Goal: Task Accomplishment & Management: Complete application form

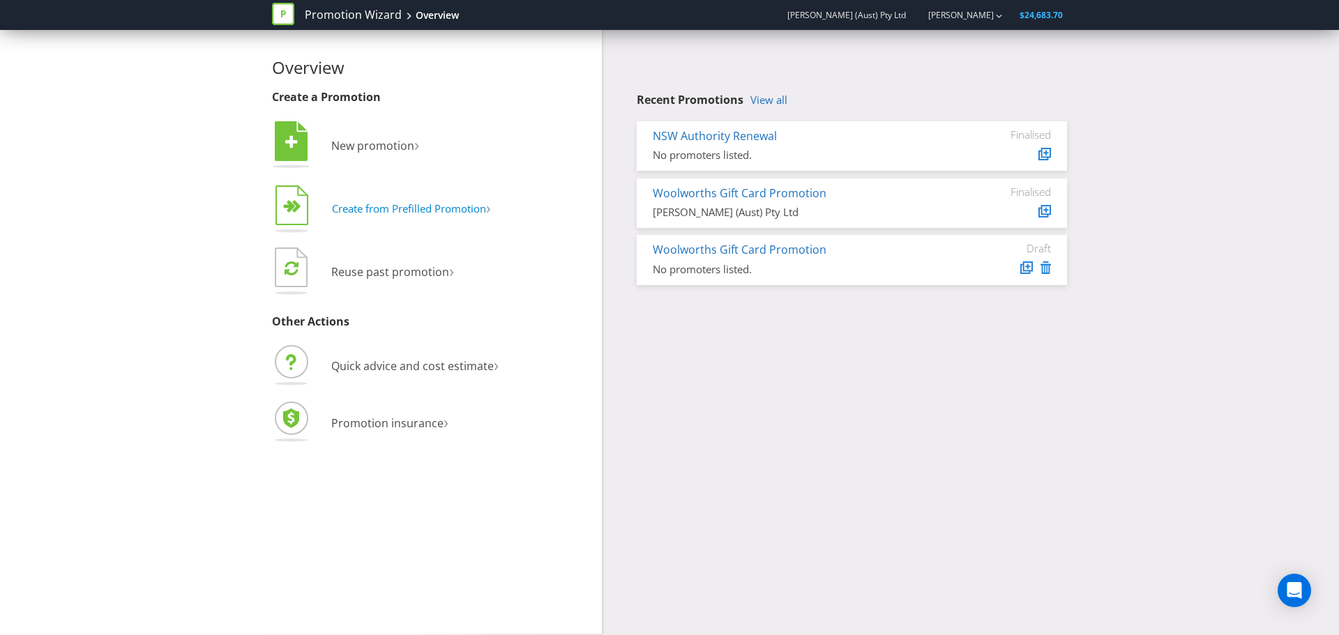
click at [408, 204] on span "Create from Prefilled Promotion" at bounding box center [409, 209] width 154 height 14
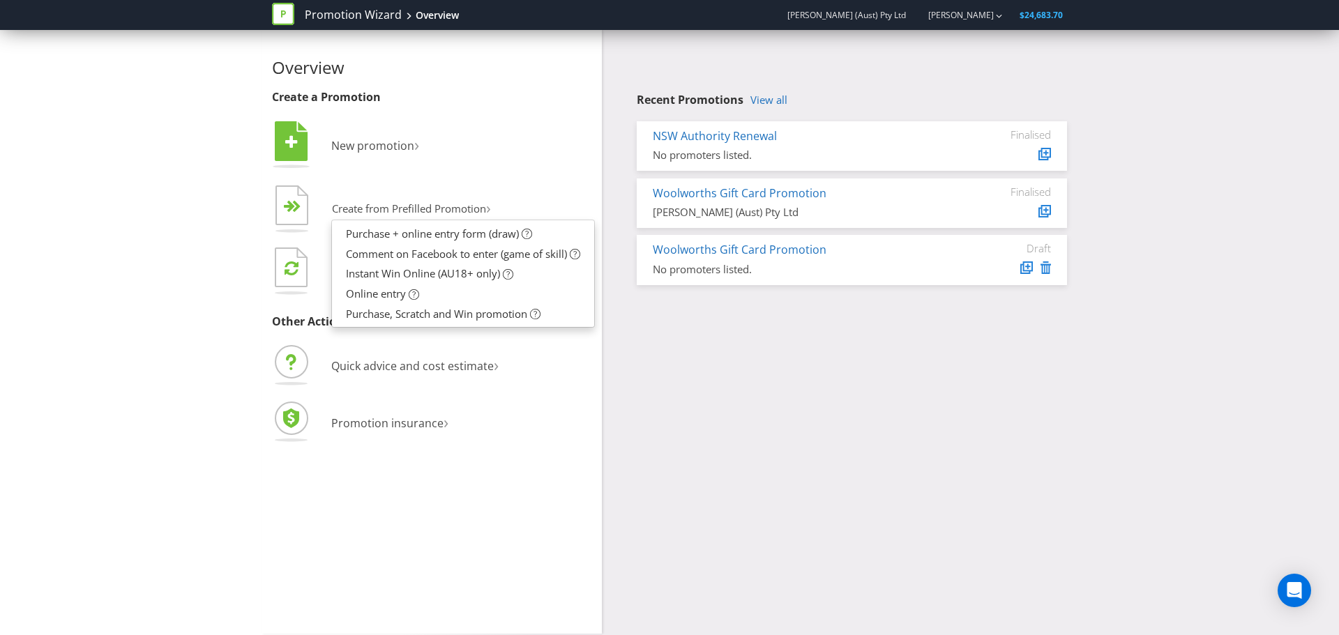
click at [682, 405] on div "Overview Create a Promotion  New promotion ›   Create from Prefilled Promoti…" at bounding box center [669, 332] width 816 height 604
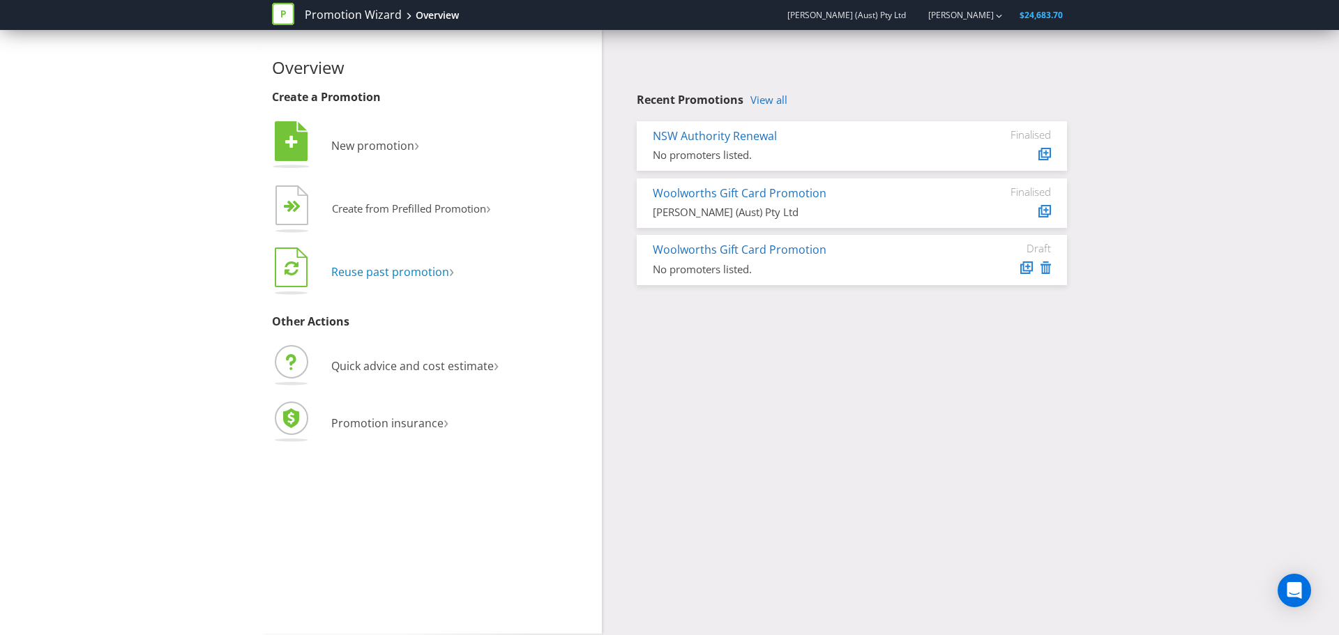
click at [392, 271] on span "Reuse past promotion" at bounding box center [390, 271] width 118 height 15
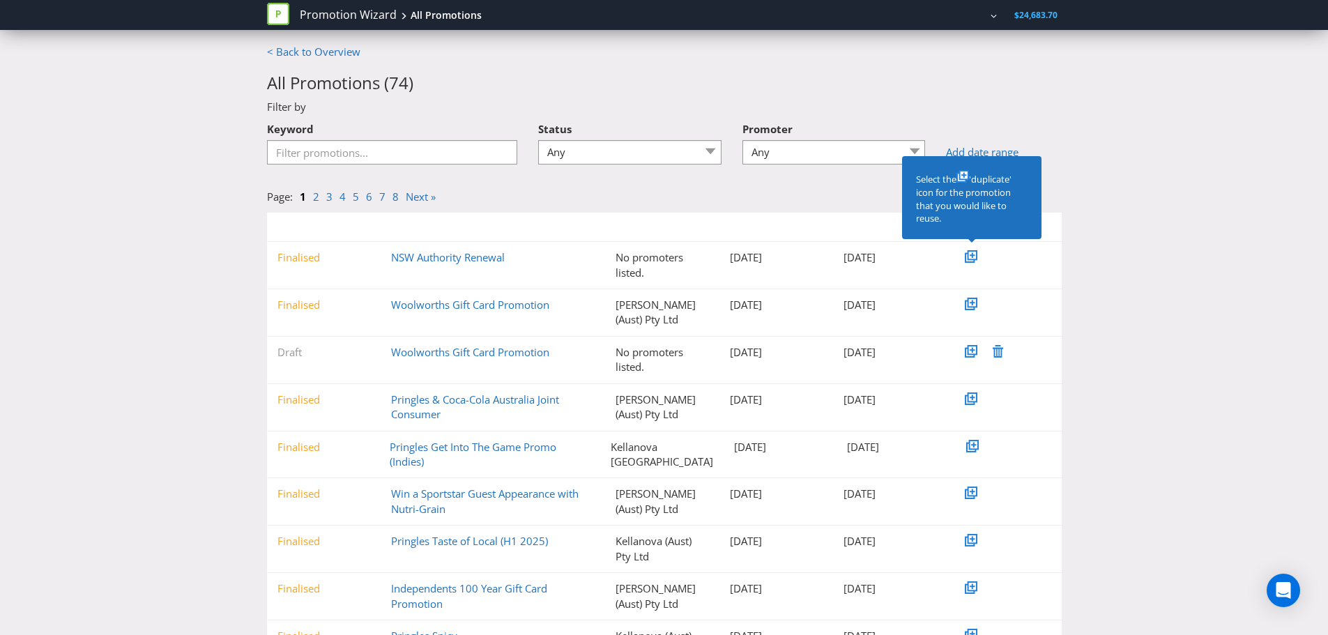
scroll to position [54, 0]
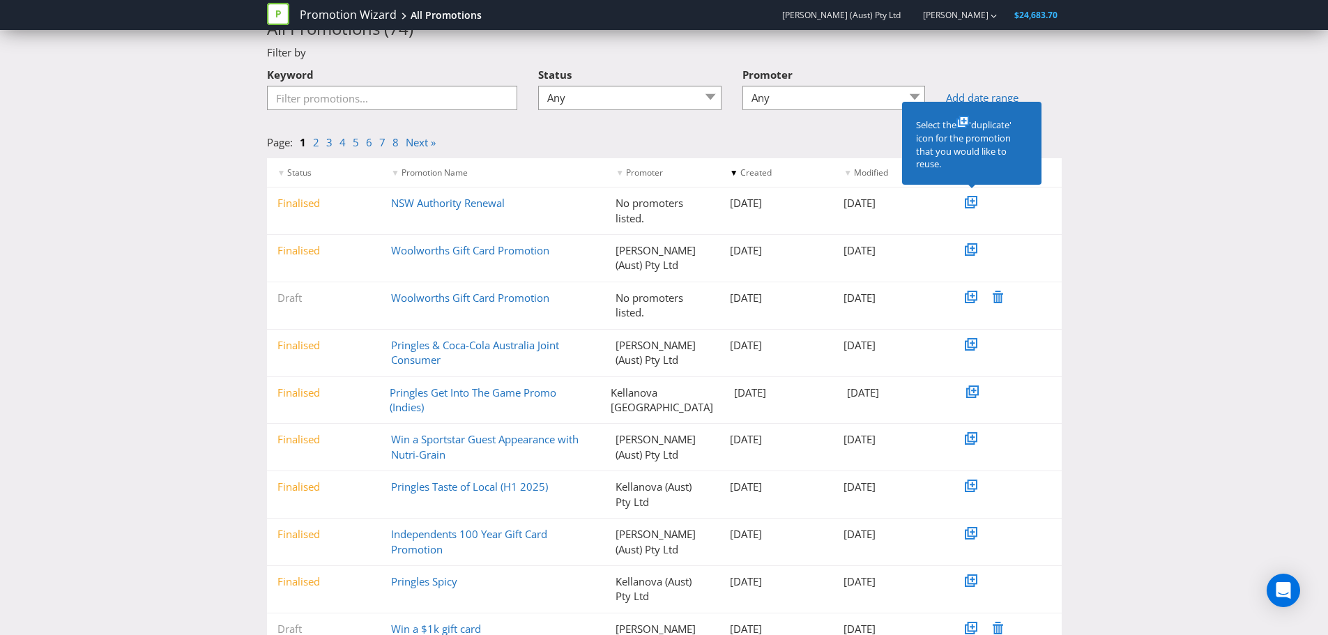
drag, startPoint x: 494, startPoint y: 491, endPoint x: 641, endPoint y: 427, distance: 160.5
click at [494, 491] on link "Pringles Taste of Local (H1 2025)" at bounding box center [469, 487] width 157 height 14
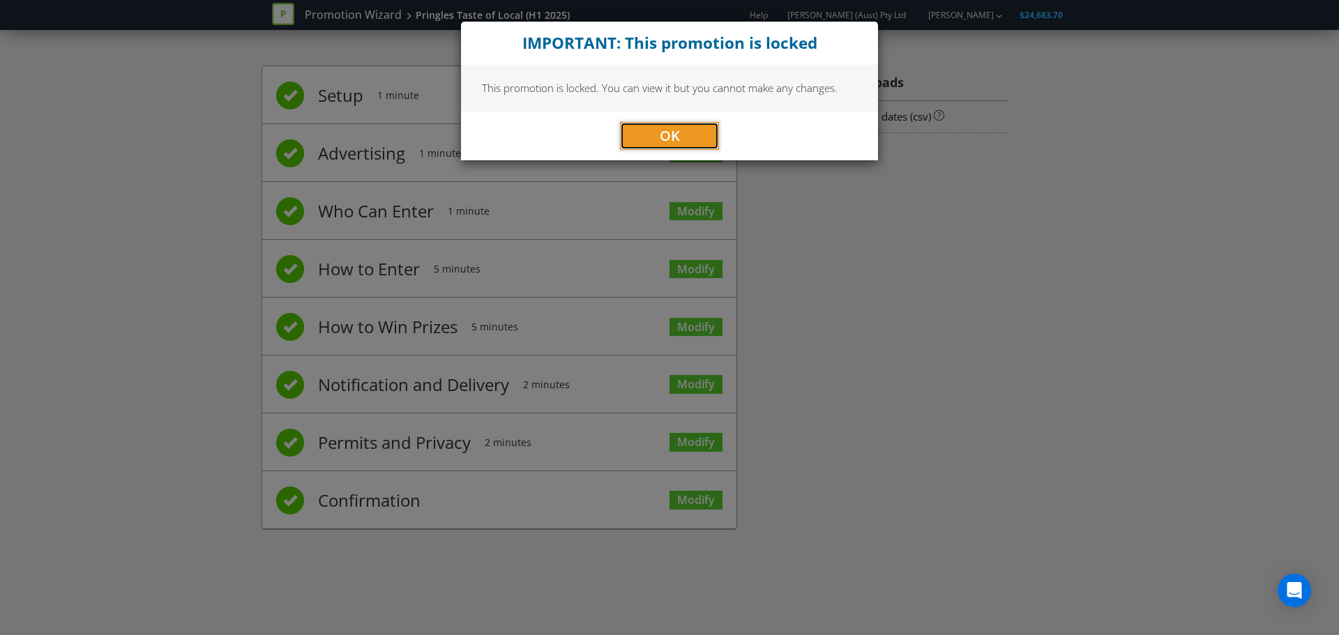
click at [683, 134] on button "OK" at bounding box center [669, 136] width 99 height 28
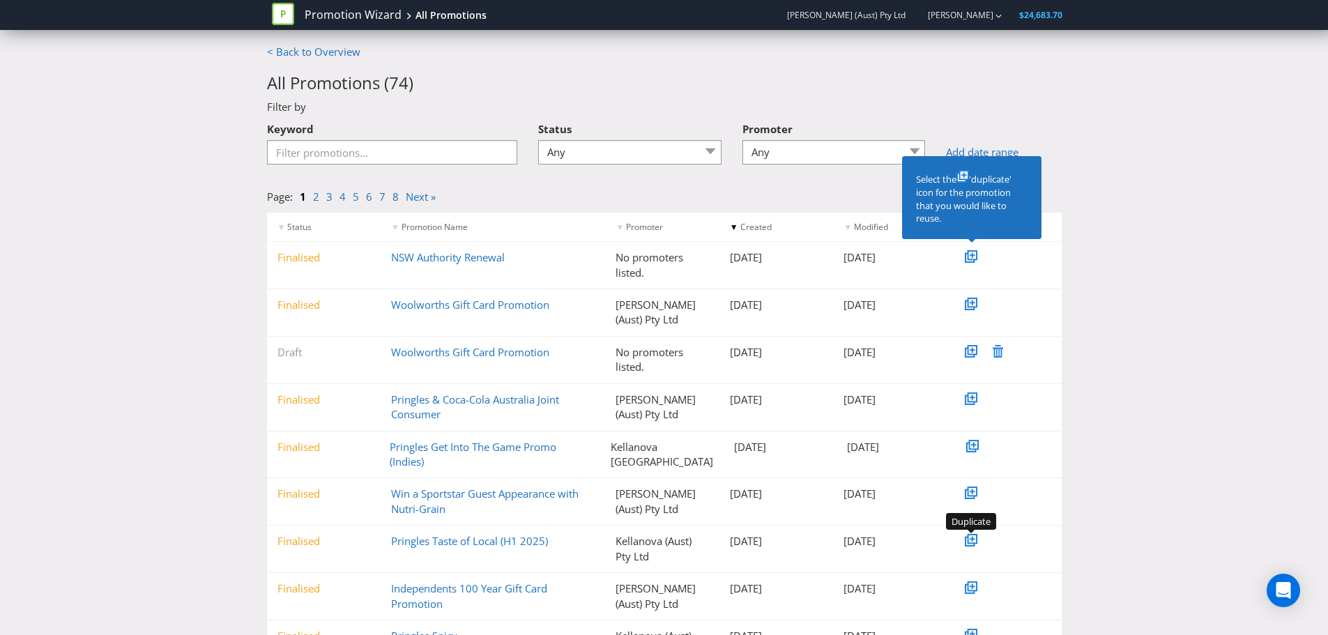
click at [973, 546] on icon at bounding box center [970, 542] width 10 height 10
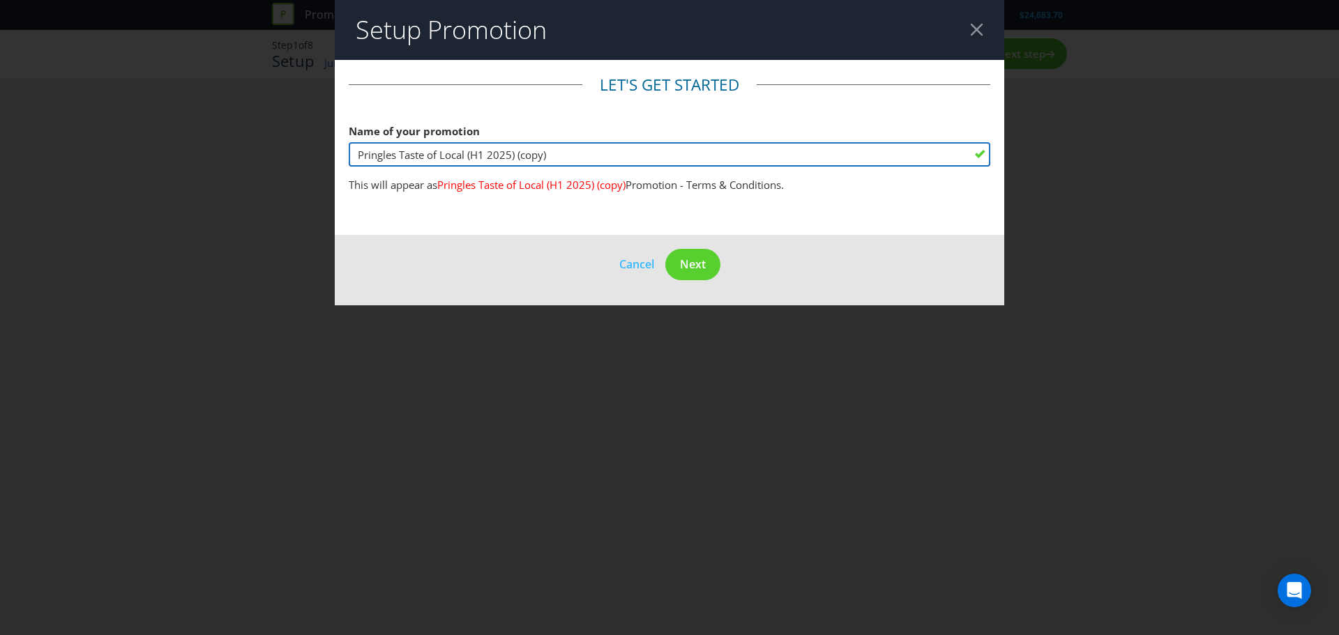
drag, startPoint x: 632, startPoint y: 154, endPoint x: 318, endPoint y: 160, distance: 314.5
click at [318, 160] on div "Setup Promotion Let's get started Name of your promotion Pringles Taste of Loca…" at bounding box center [669, 317] width 1339 height 635
click at [460, 153] on input "Pringles Flavour Load (WW Exclusive)" at bounding box center [670, 154] width 642 height 24
click at [469, 154] on input "Pringles Flavour Load 2026 Promo (WW Exclusive)" at bounding box center [670, 154] width 642 height 24
click at [601, 158] on input "Pringles Flavour Load H1 2026 Promo (WW Exclusive)" at bounding box center [670, 154] width 642 height 24
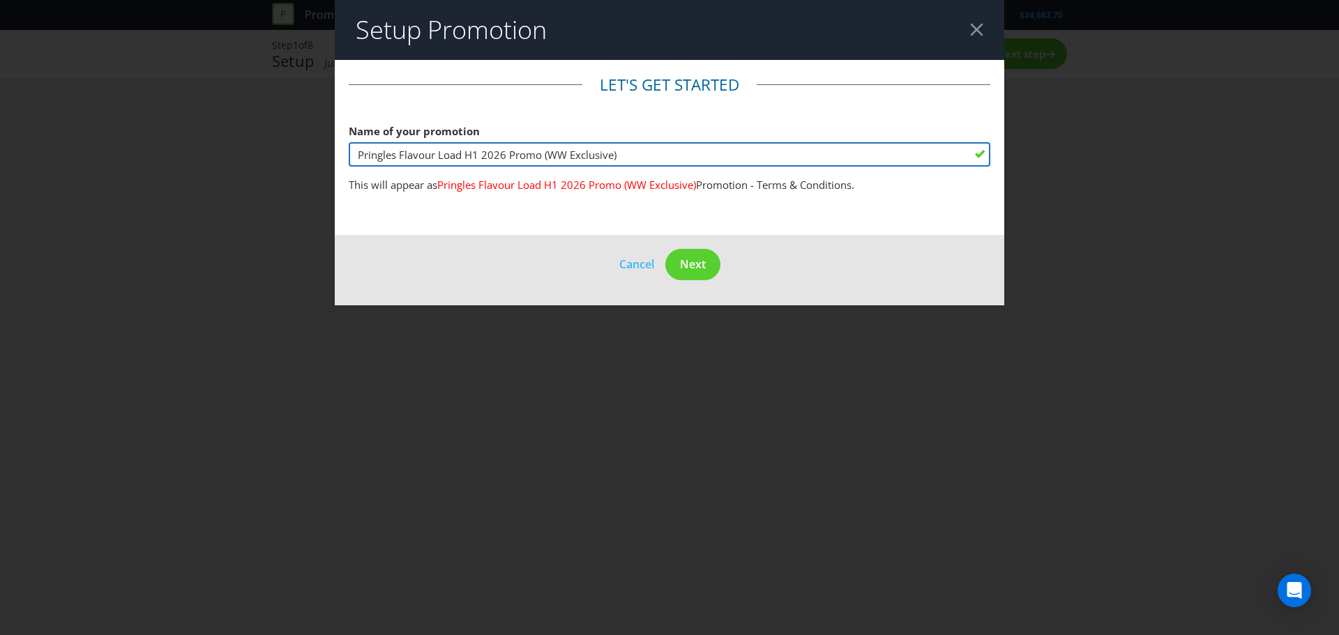
click at [651, 160] on input "Pringles Flavour Load H1 2026 Promo (WW Exclusive)" at bounding box center [670, 154] width 642 height 24
type input "Pringles Flavour Load H1 2026 Promo (WW Exclusive)"
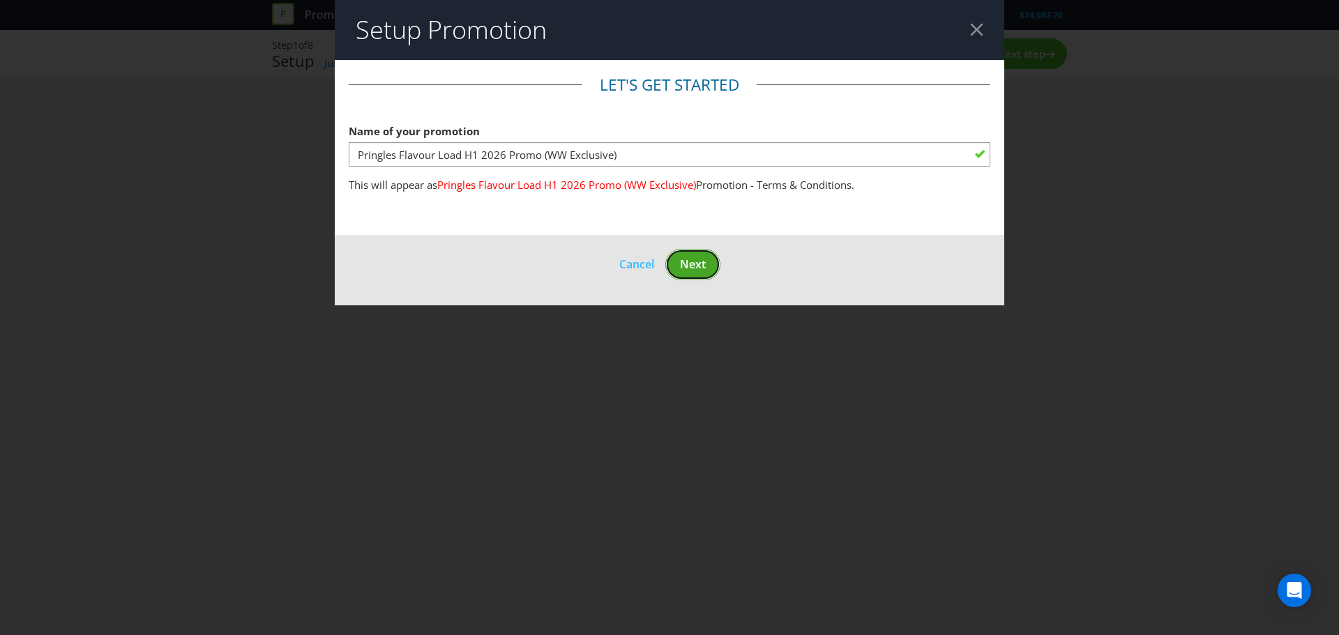
click at [685, 270] on span "Next" at bounding box center [693, 264] width 26 height 15
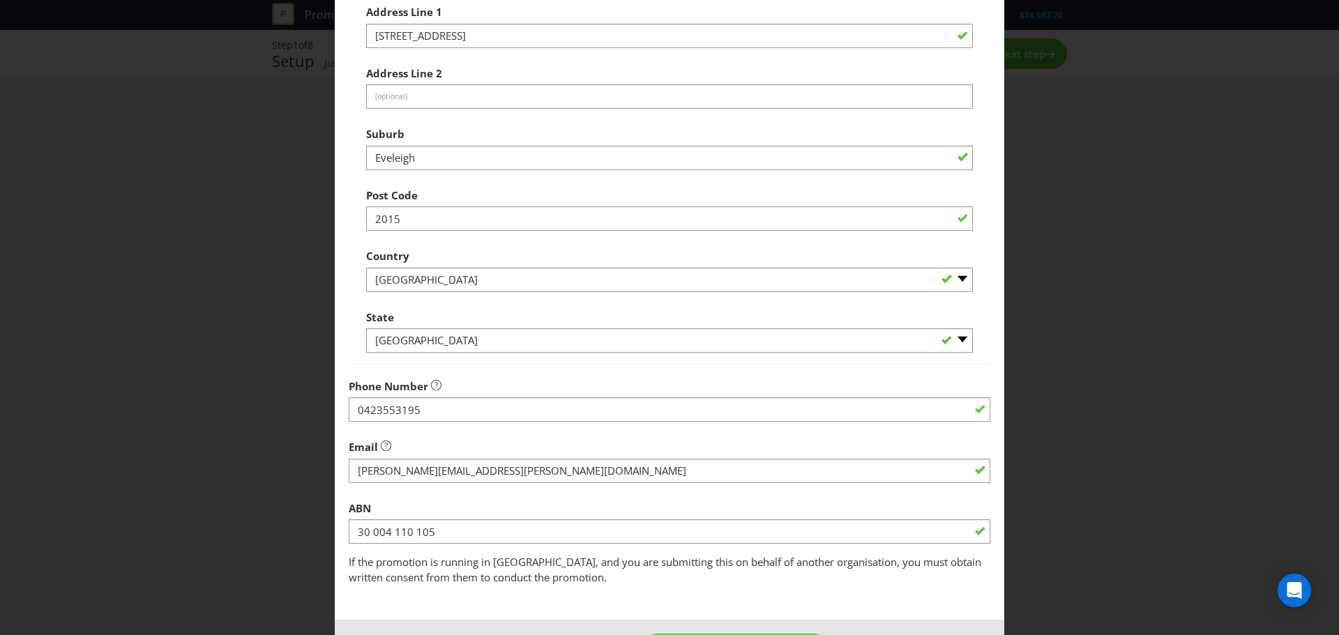
scroll to position [275, 0]
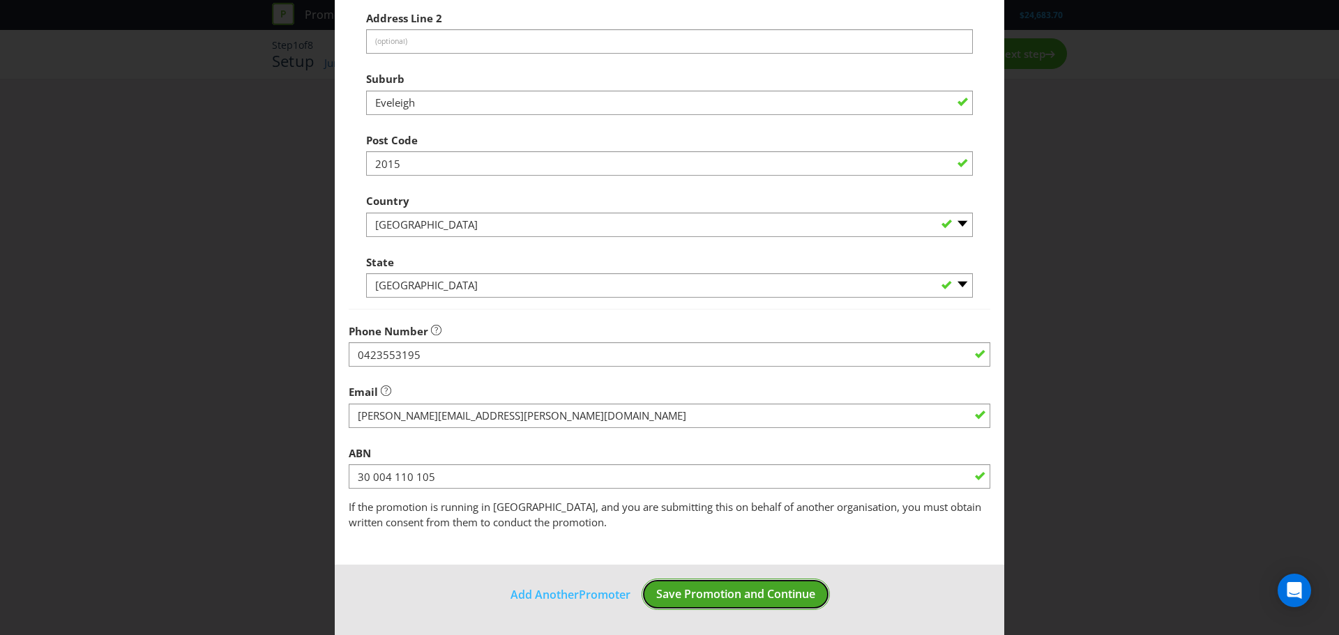
click at [738, 589] on span "Save Promotion and Continue" at bounding box center [735, 593] width 159 height 15
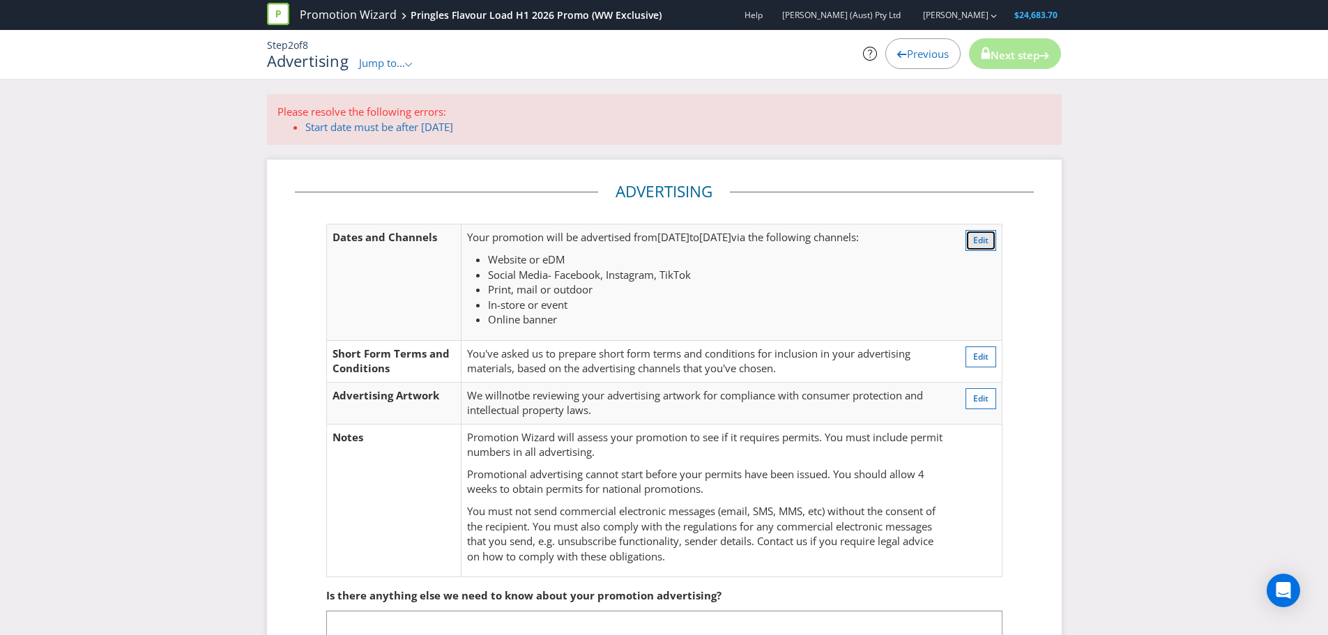
click at [982, 243] on span "Edit" at bounding box center [980, 240] width 15 height 12
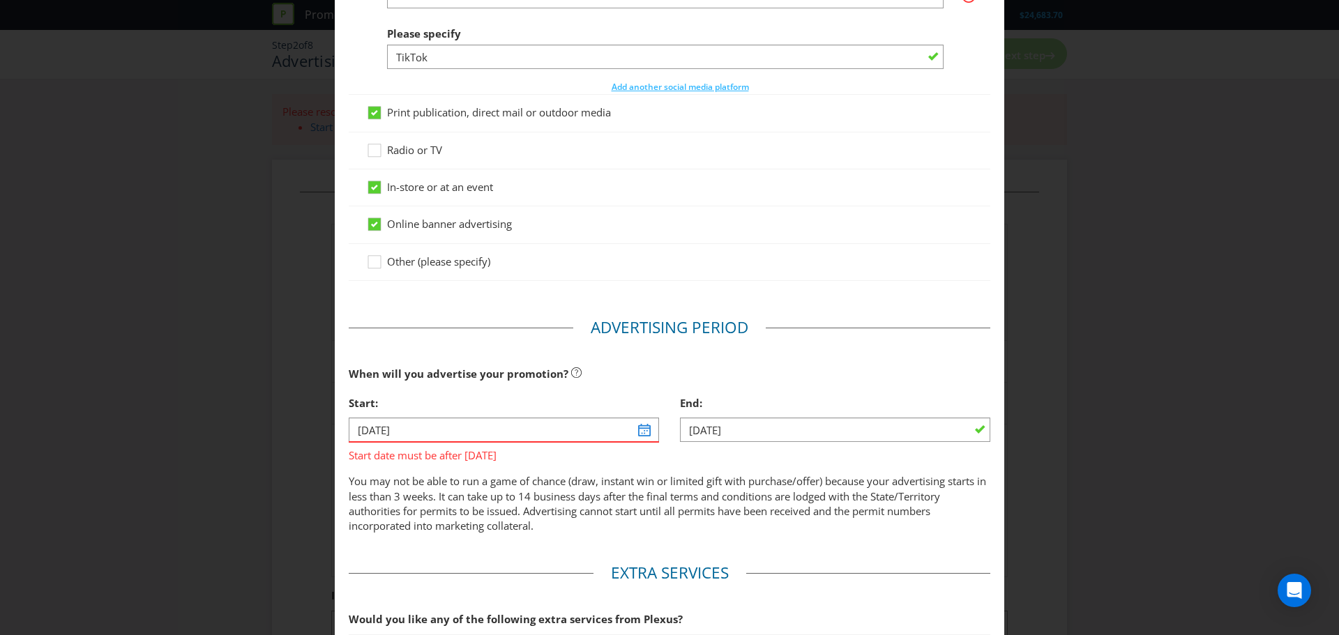
scroll to position [492, 0]
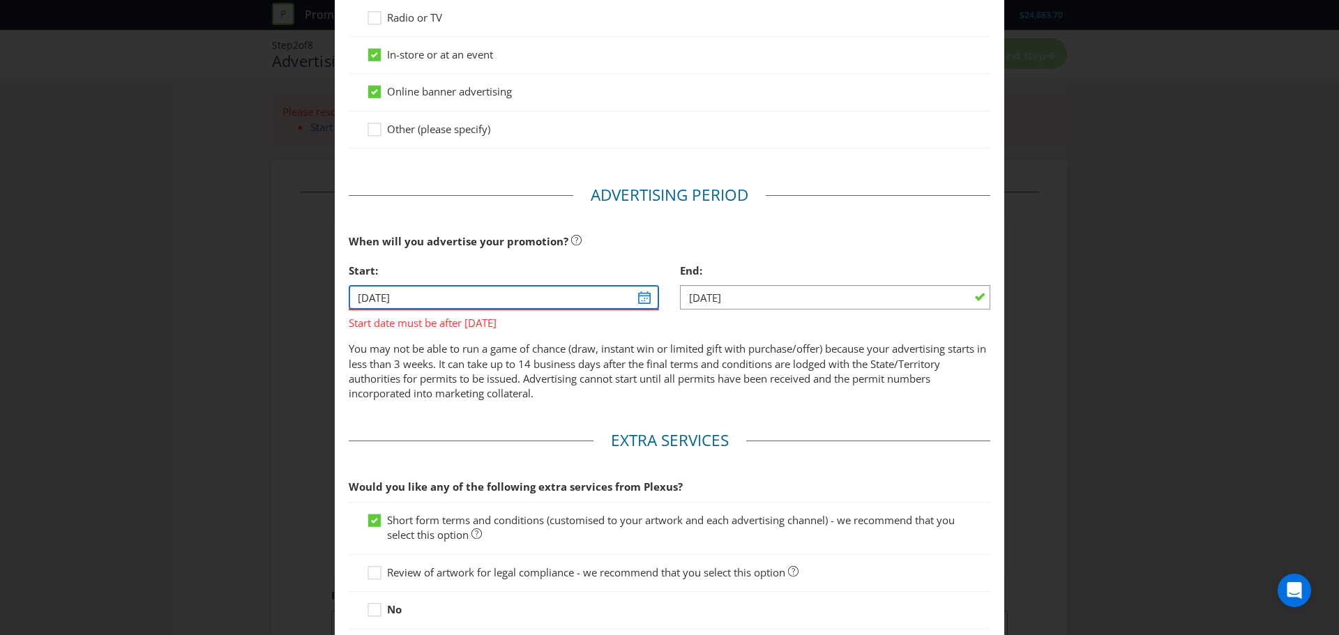
click at [639, 305] on input "[DATE]" at bounding box center [504, 297] width 310 height 24
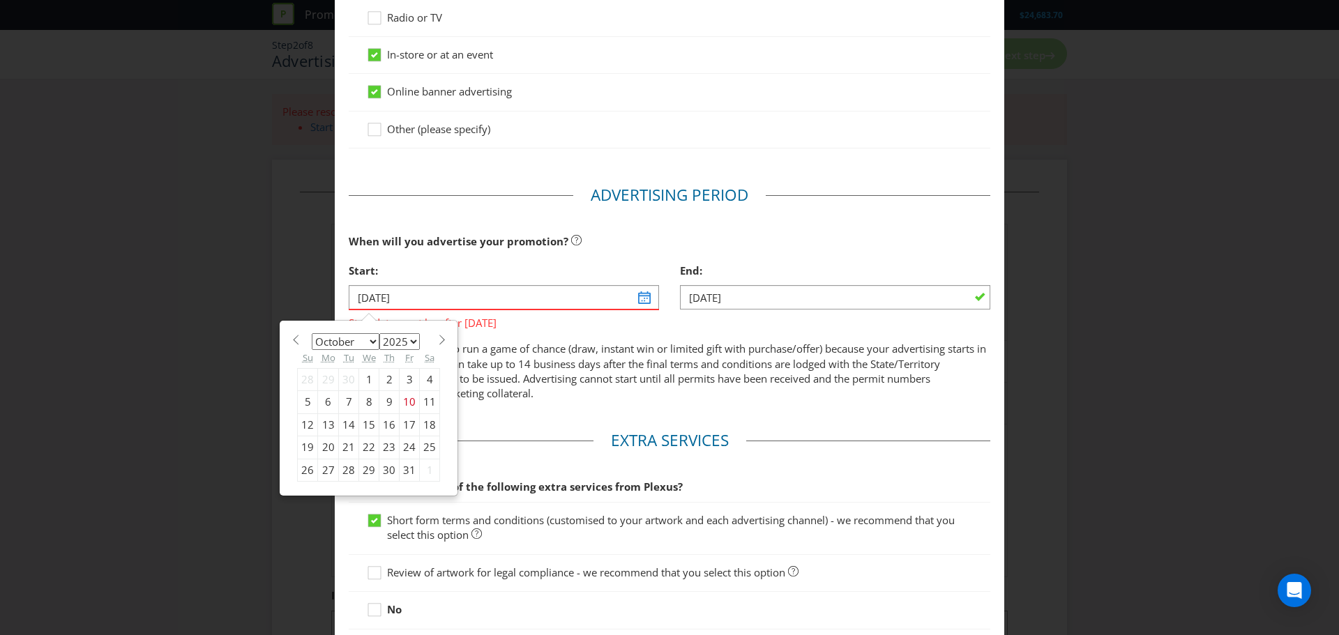
click at [437, 339] on span at bounding box center [442, 340] width 10 height 10
select select "0"
select select "2026"
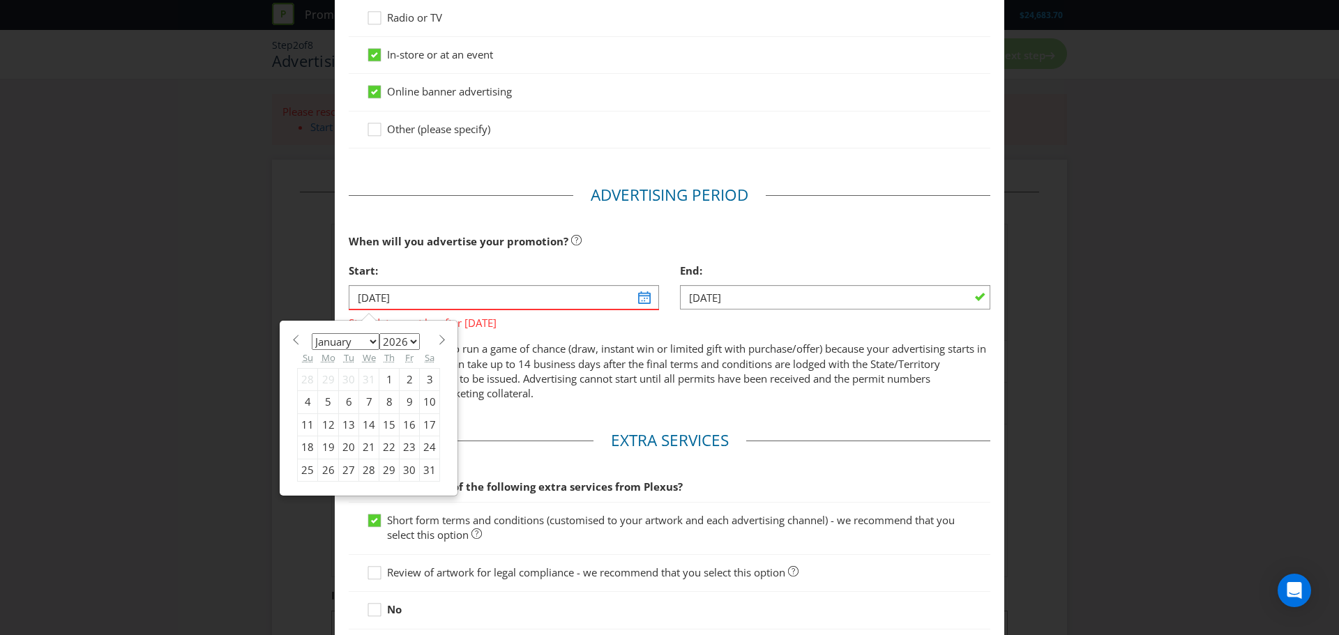
click at [437, 339] on span at bounding box center [442, 340] width 10 height 10
select select "1"
click at [361, 423] on div "18" at bounding box center [369, 425] width 20 height 22
type input "[DATE]"
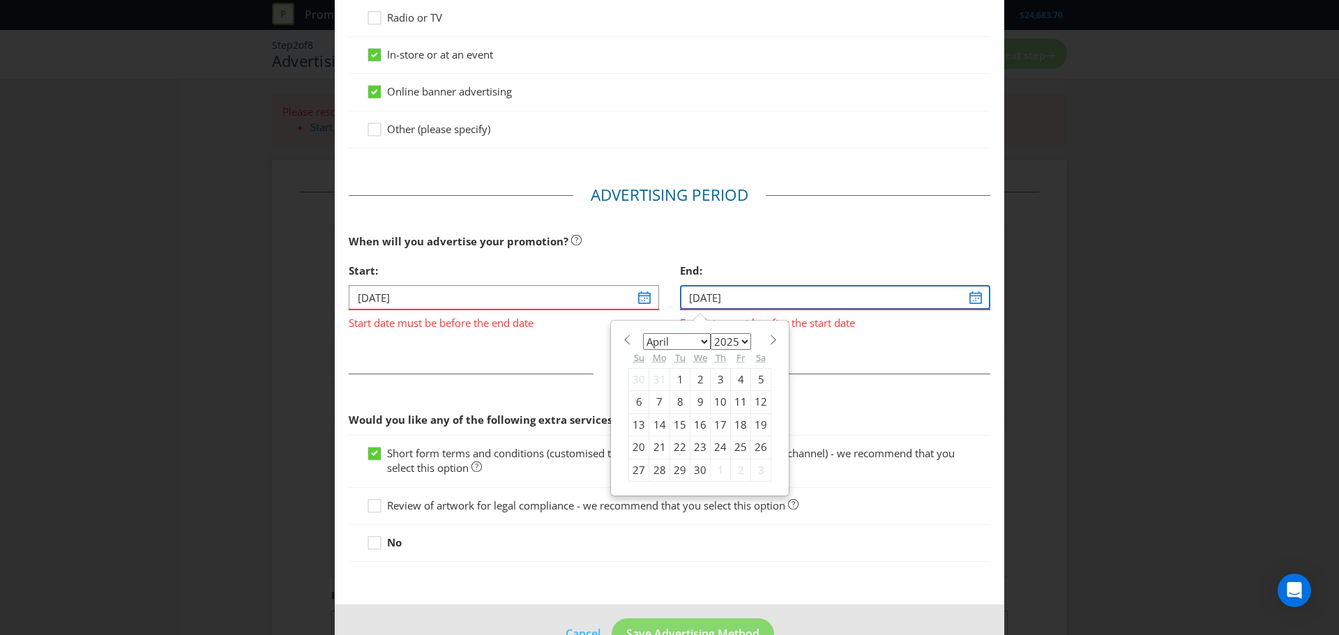
click at [762, 299] on input "[DATE]" at bounding box center [835, 297] width 310 height 24
click at [699, 345] on select "January February March April May June July August September October November De…" at bounding box center [677, 341] width 68 height 17
select select "2"
click at [643, 333] on select "January February March April May June July August September October November De…" at bounding box center [677, 341] width 68 height 17
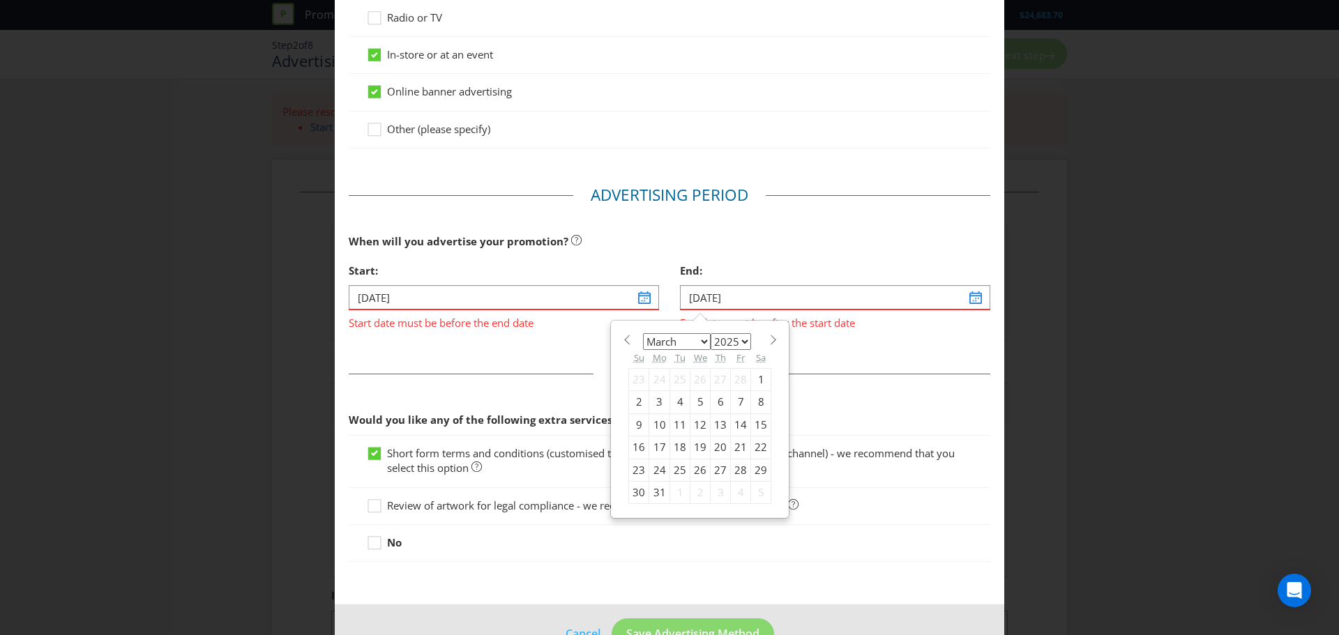
click at [745, 340] on section "January February March April May June July August September October November [D…" at bounding box center [699, 338] width 143 height 10
click at [739, 341] on select "2025 2026 2027 2028 2029 2030 2031 2032 2033 2034 2035" at bounding box center [731, 341] width 40 height 17
select select "2026"
click at [711, 333] on select "2025 2026 2027 2028 2029 2030 2031 2032 2033 2034 2035" at bounding box center [731, 341] width 40 height 17
click at [670, 425] on div "17" at bounding box center [680, 425] width 20 height 22
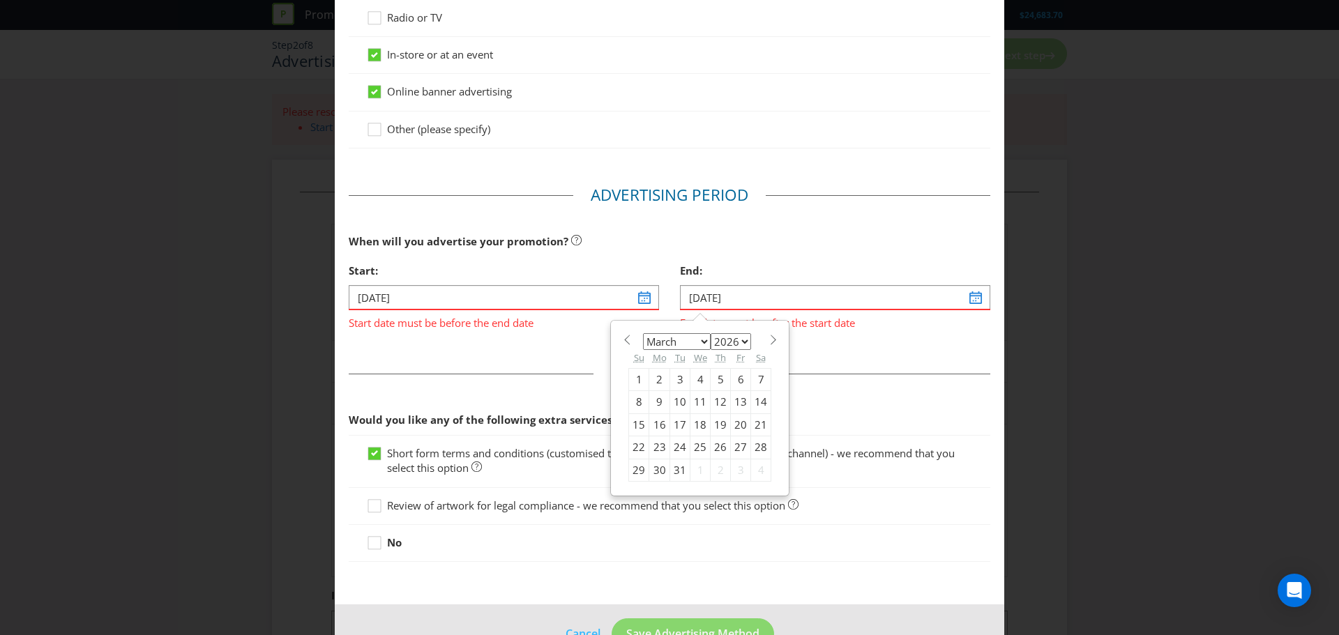
type input "[DATE]"
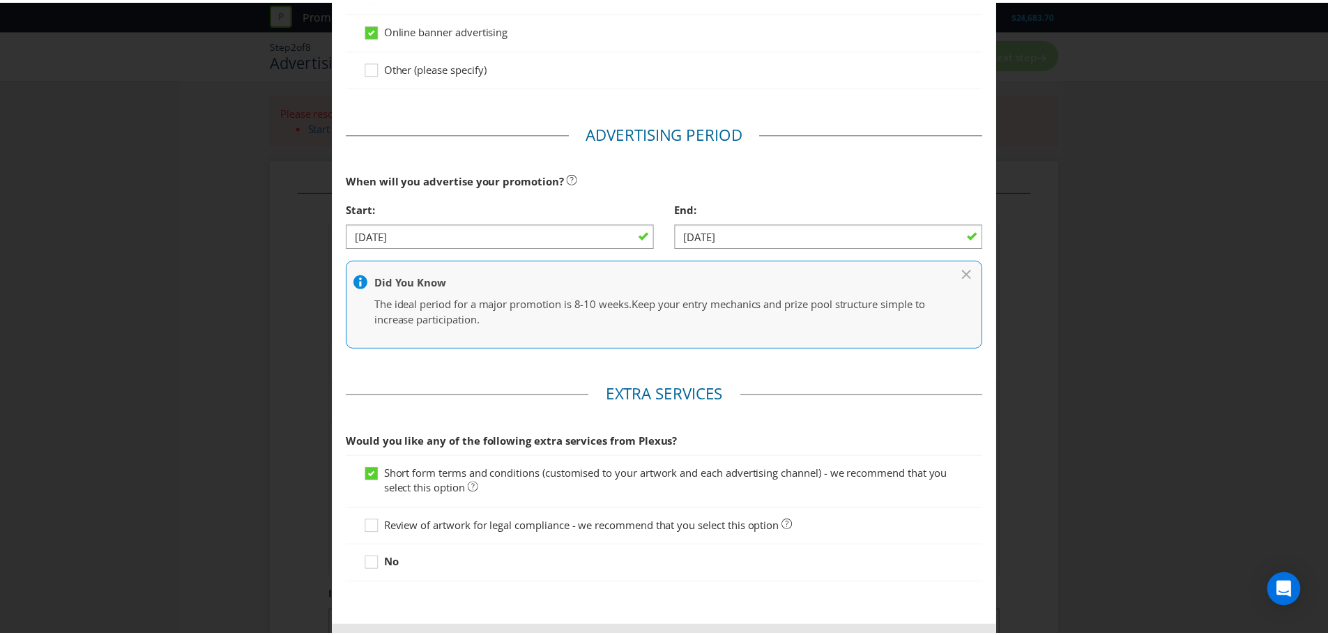
scroll to position [615, 0]
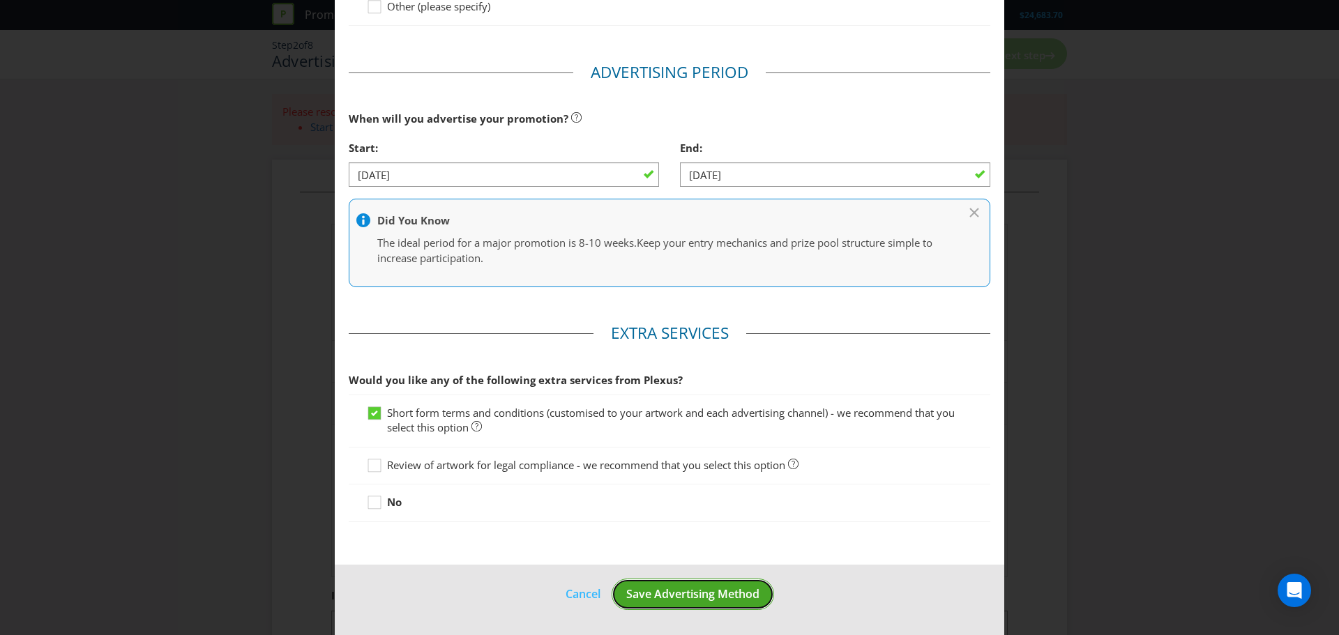
click at [661, 596] on span "Save Advertising Method" at bounding box center [692, 593] width 133 height 15
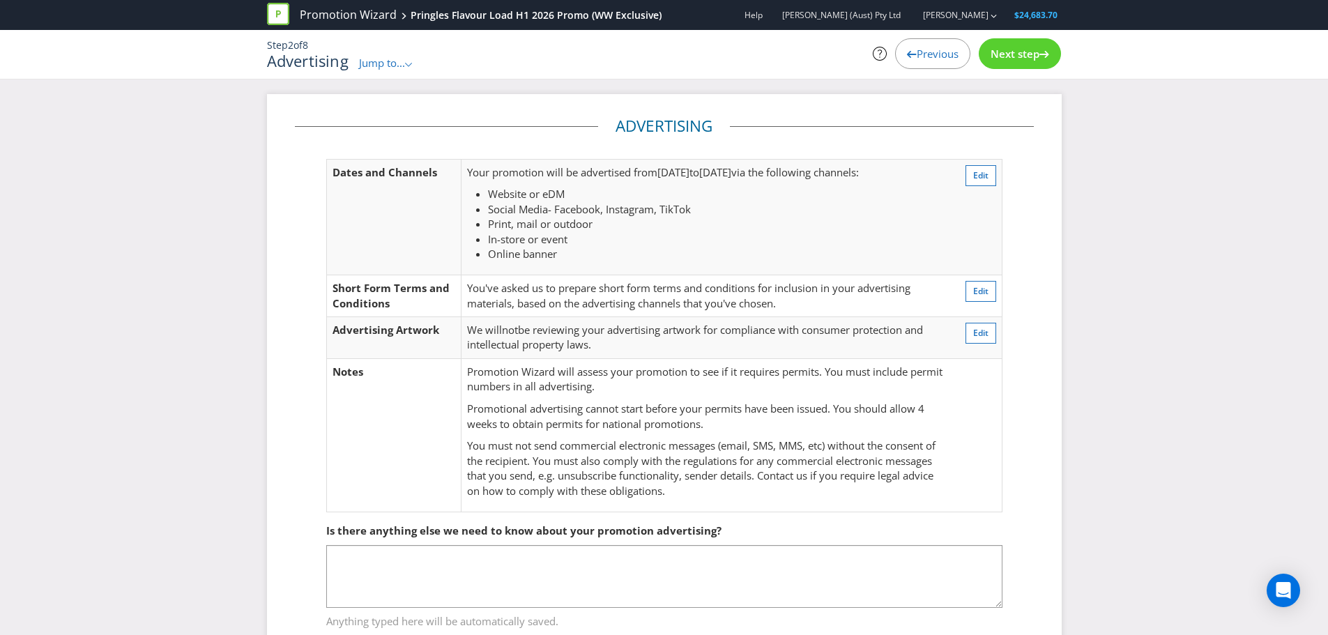
scroll to position [46, 0]
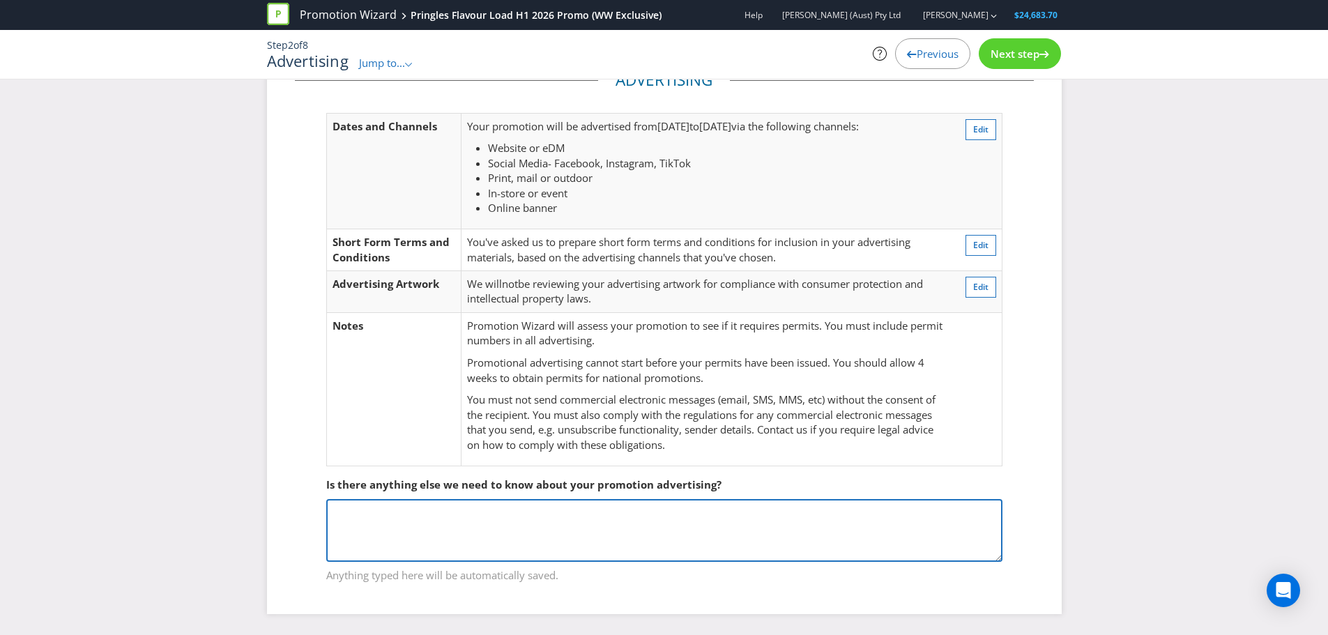
click at [430, 544] on textarea at bounding box center [664, 530] width 676 height 63
click at [465, 517] on textarea "This promotion will be exclave to Woolworths [GEOGRAPHIC_DATA]" at bounding box center [664, 530] width 676 height 63
type textarea "This promotion will be exclusive to Woolworths [GEOGRAPHIC_DATA]"
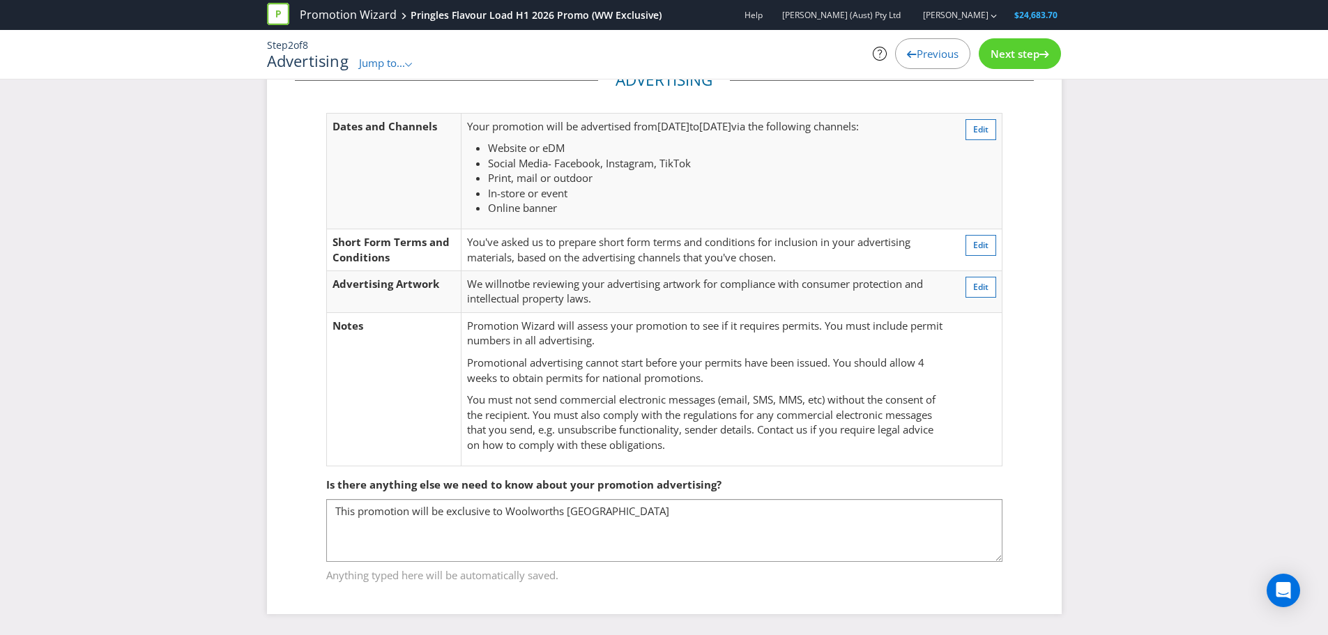
click at [1017, 58] on span "Next step" at bounding box center [1015, 54] width 49 height 14
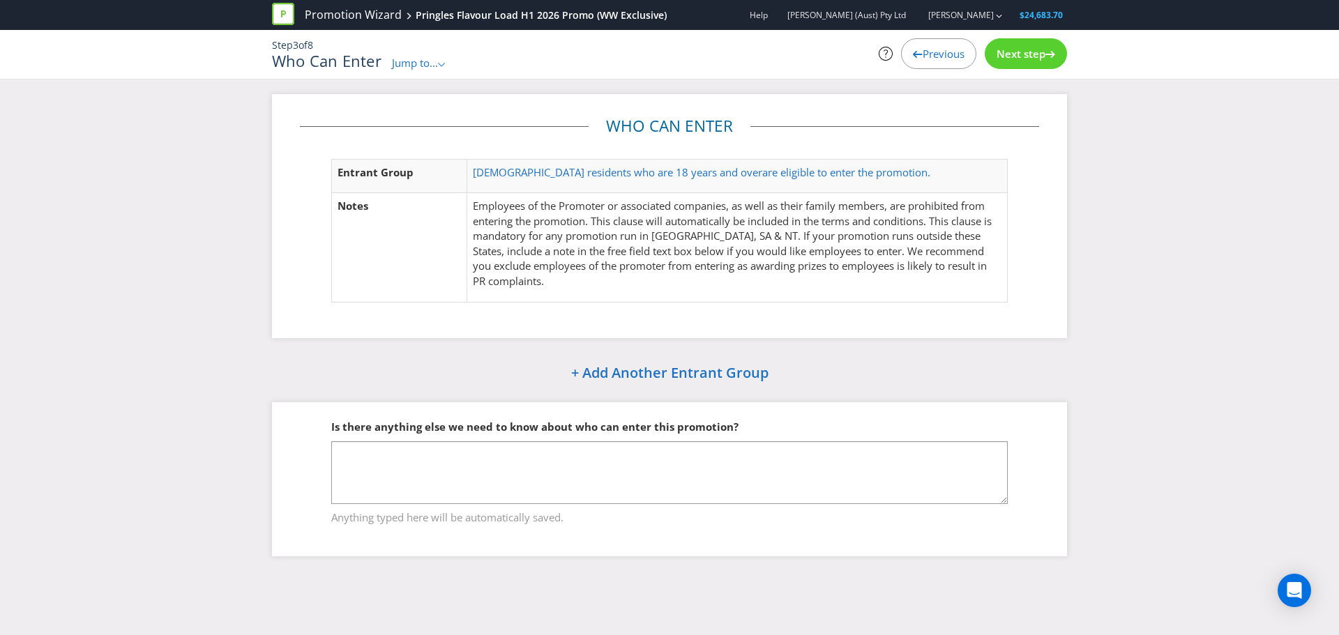
click at [942, 49] on span "Previous" at bounding box center [944, 54] width 42 height 14
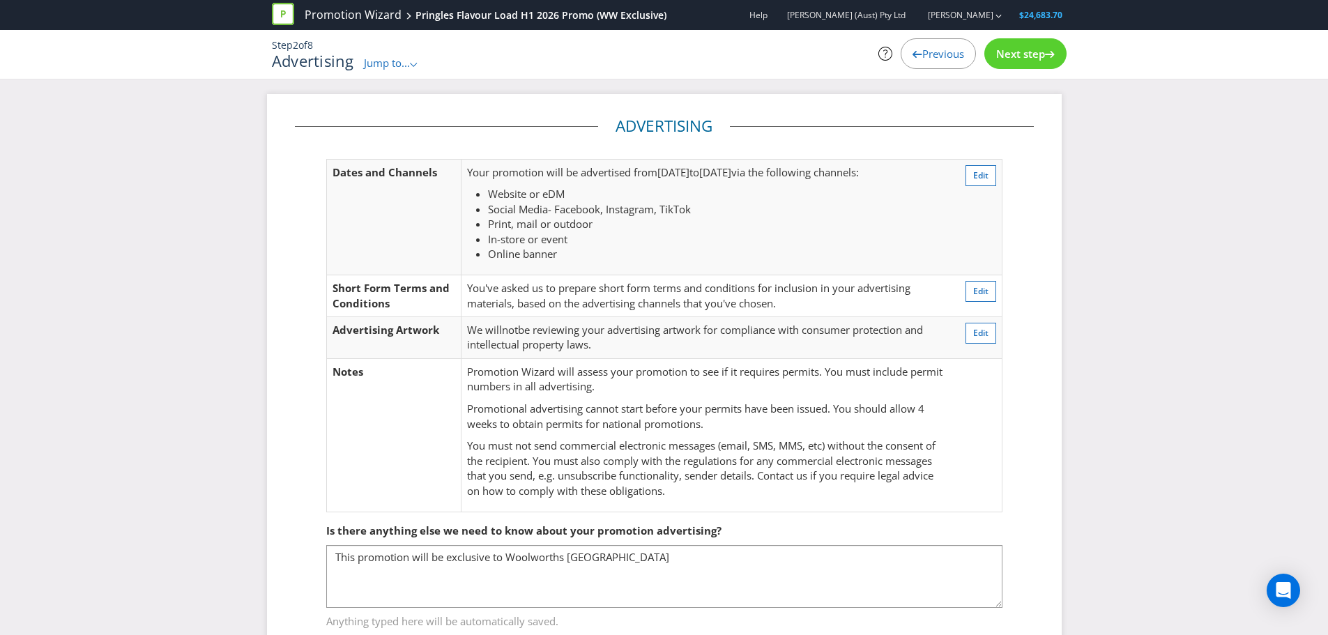
click at [1009, 59] on span "Next step" at bounding box center [1020, 54] width 49 height 14
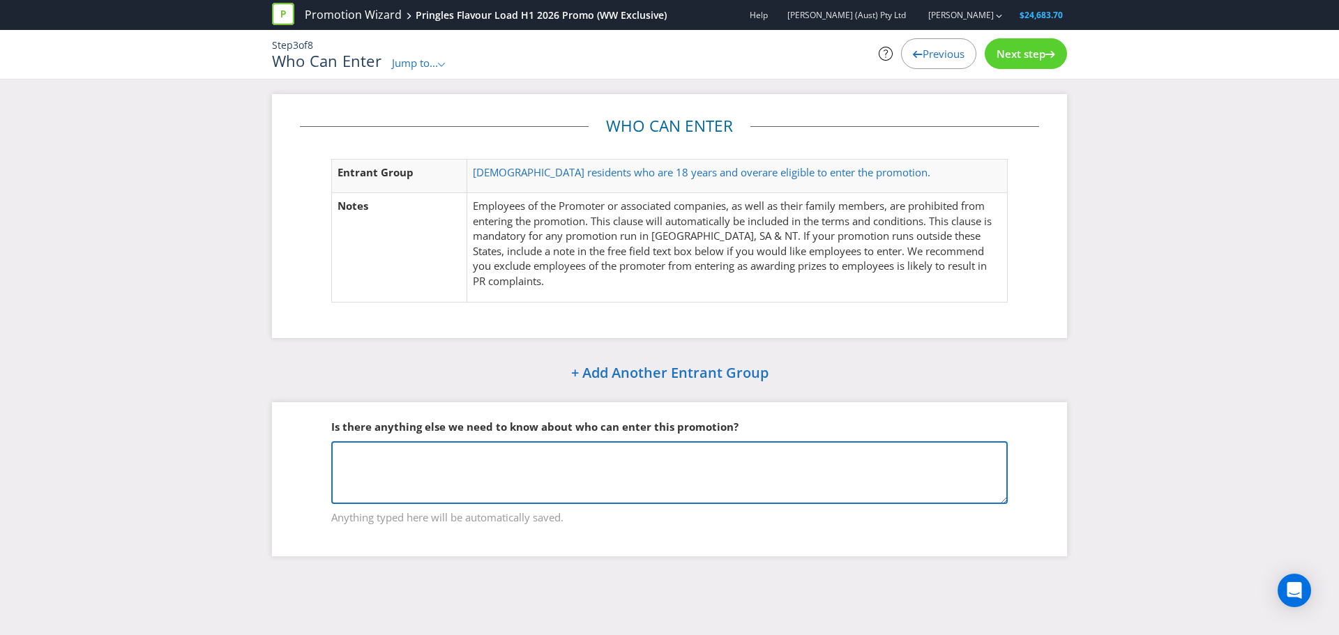
click at [569, 467] on textarea at bounding box center [669, 472] width 676 height 63
click at [414, 484] on textarea at bounding box center [669, 472] width 676 height 63
drag, startPoint x: 607, startPoint y: 453, endPoint x: 527, endPoint y: 447, distance: 80.4
click at [527, 447] on textarea "This promo is exclusive to Woolworths shoppers" at bounding box center [669, 472] width 676 height 63
type textarea "This promo is exclusive to Woolworths"
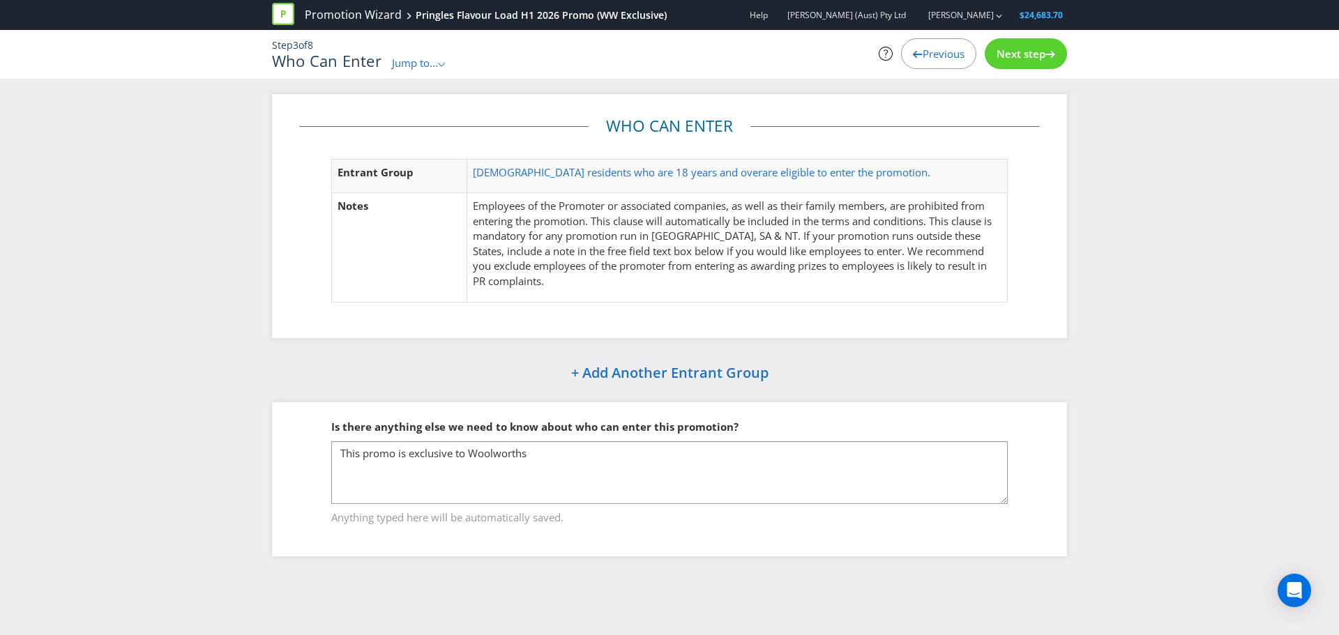
click at [1019, 61] on div "Next step" at bounding box center [1026, 53] width 82 height 31
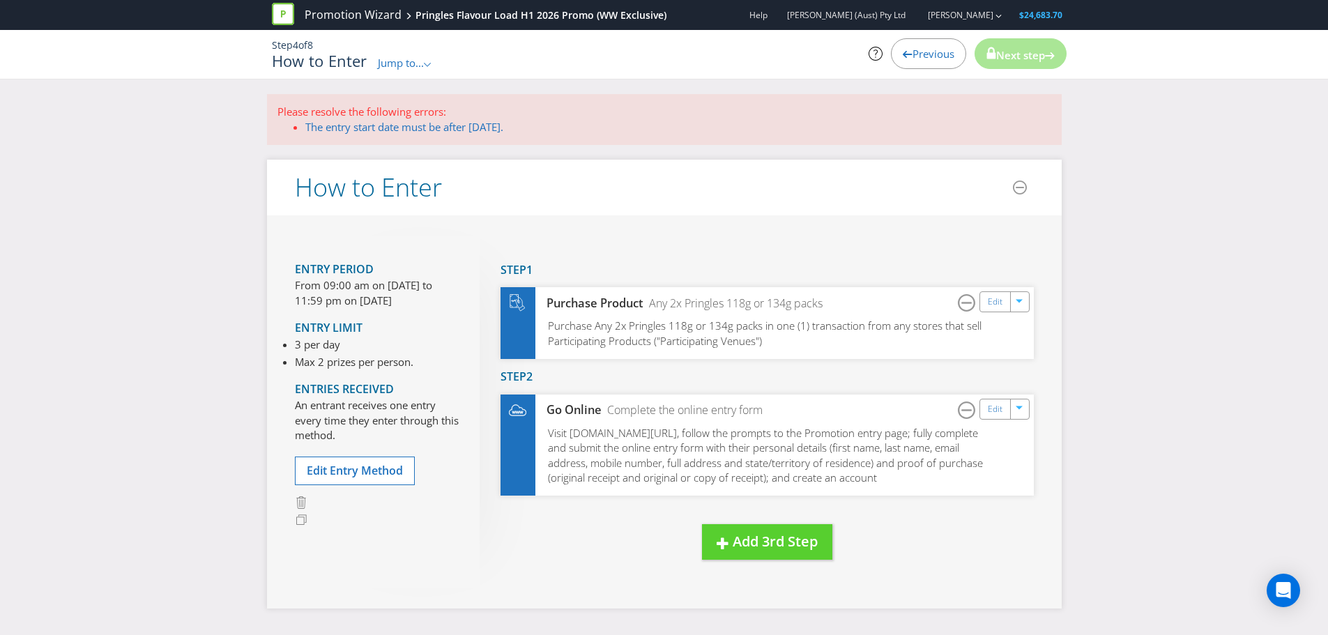
click at [480, 116] on p "Please resolve the following errors:" at bounding box center [665, 112] width 774 height 15
click at [460, 125] on link "The entry start date must be after [DATE]." at bounding box center [404, 127] width 198 height 14
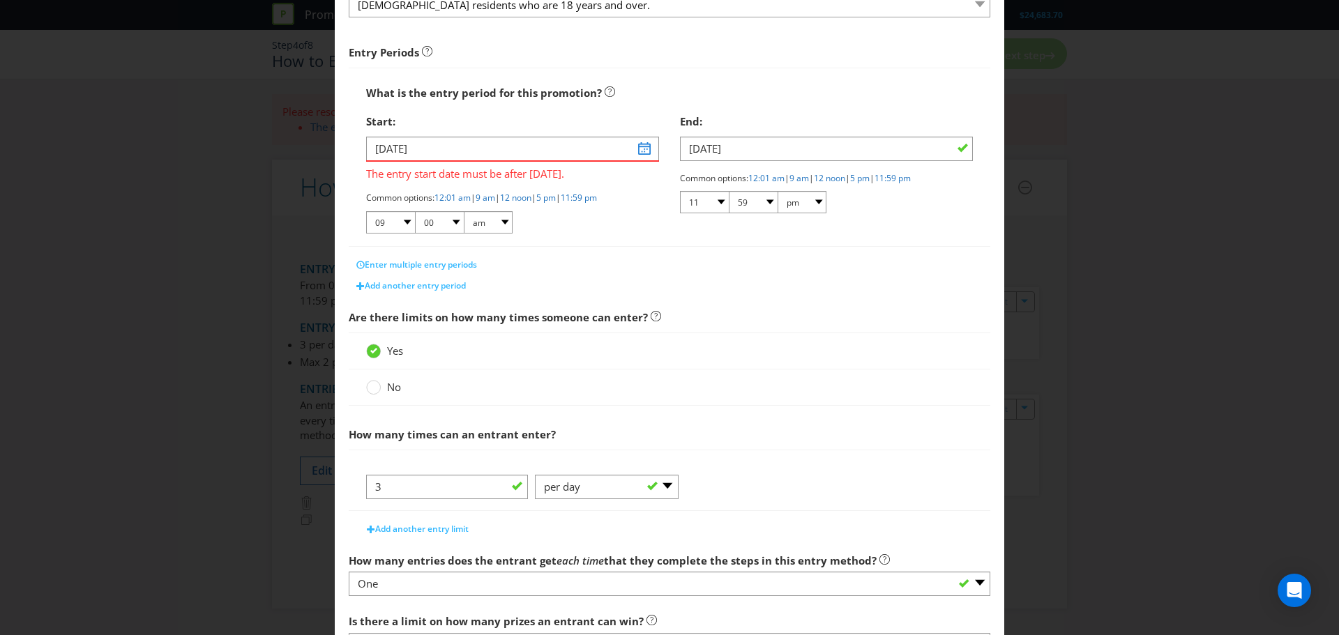
scroll to position [45, 0]
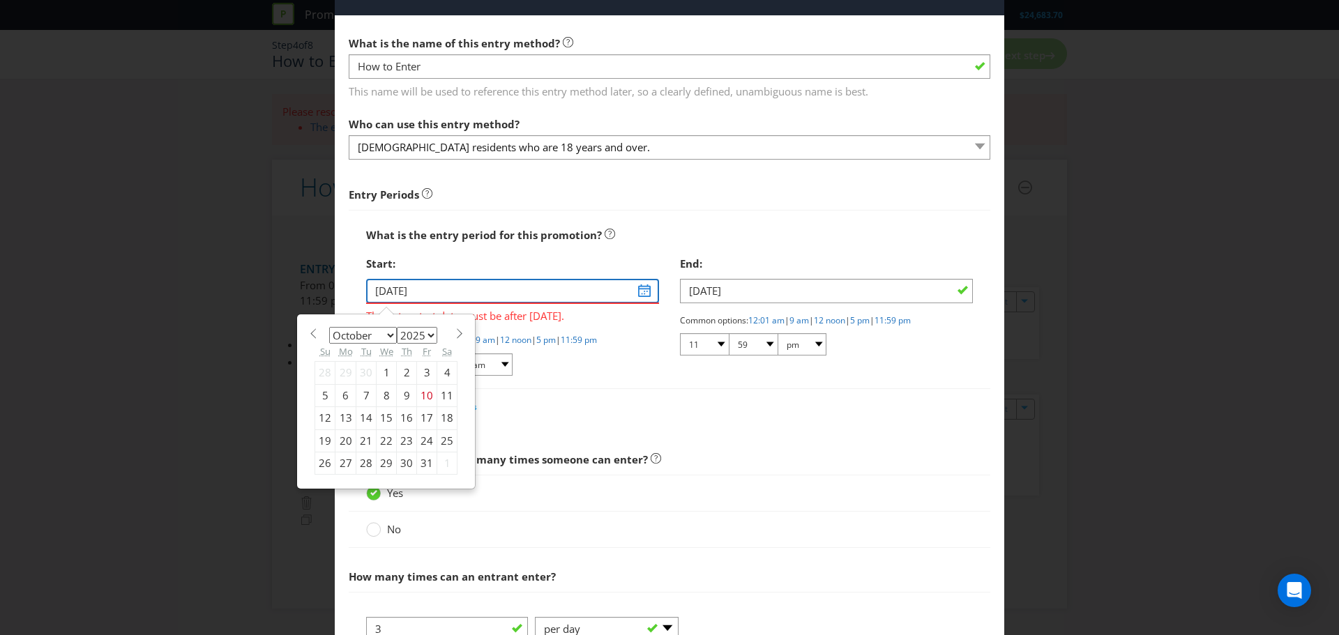
click at [552, 291] on input "[DATE]" at bounding box center [512, 291] width 293 height 24
click at [454, 332] on span at bounding box center [459, 333] width 10 height 10
select select "0"
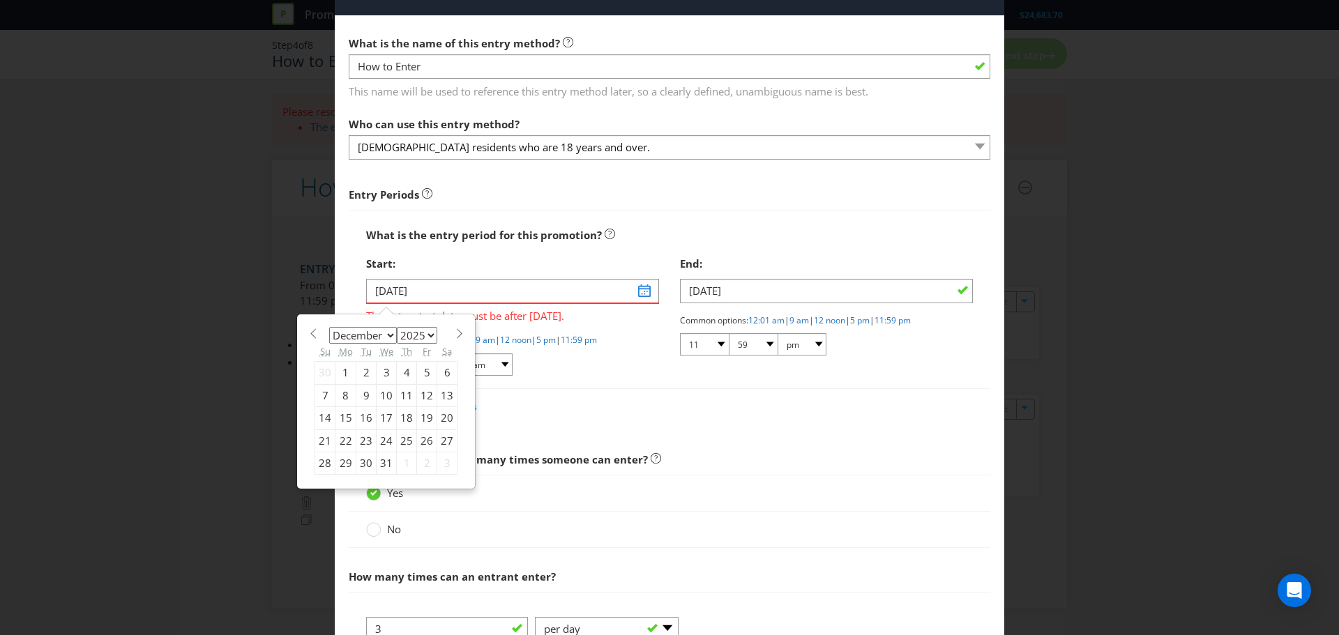
select select "2026"
click at [454, 332] on span at bounding box center [459, 333] width 10 height 10
select select "1"
click at [377, 419] on div "18" at bounding box center [387, 418] width 20 height 22
type input "[DATE]"
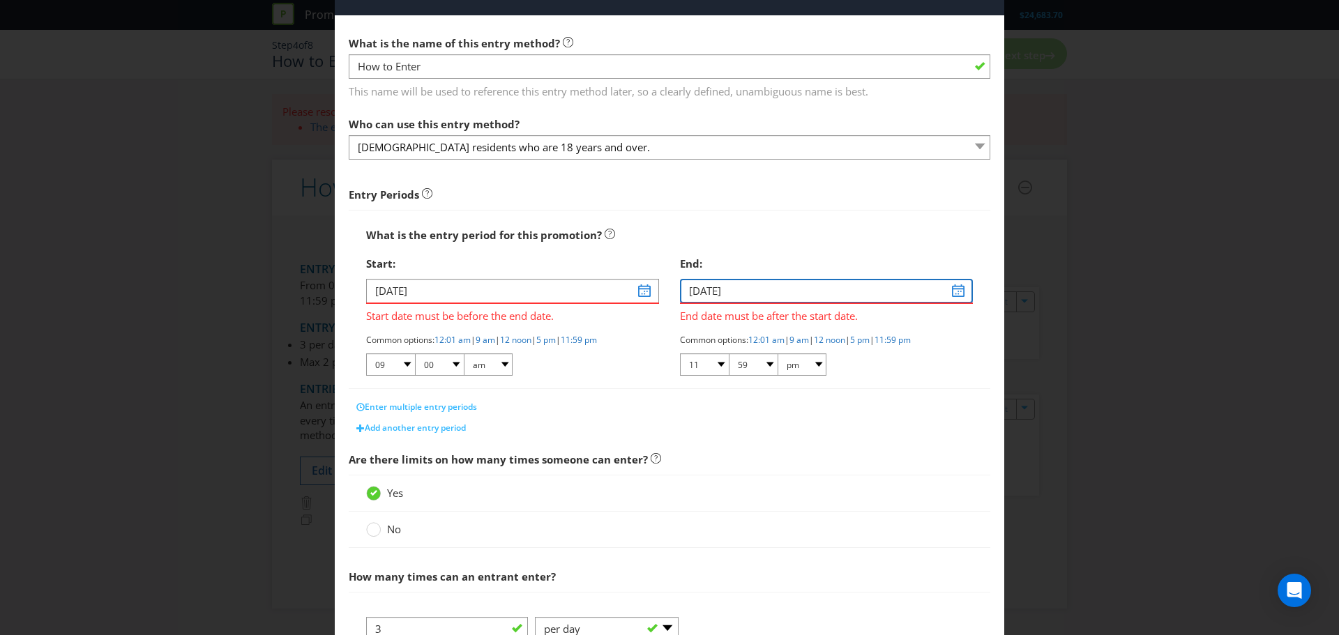
click at [902, 284] on input "[DATE]" at bounding box center [826, 291] width 293 height 24
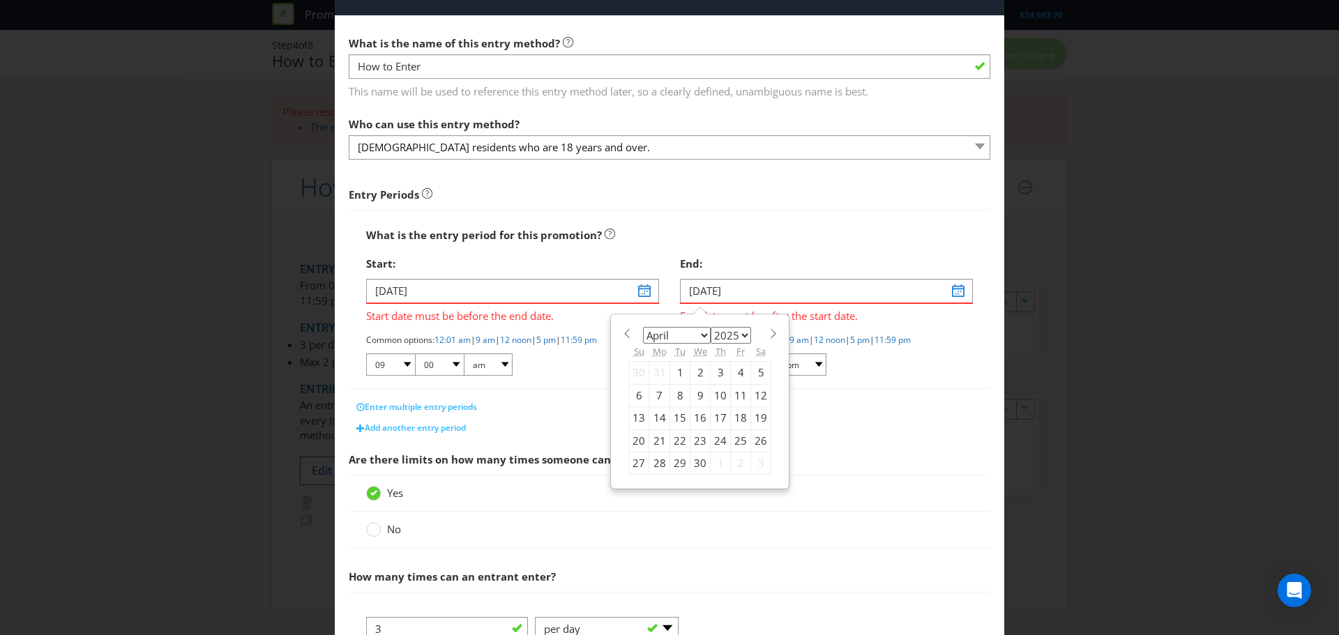
click at [768, 328] on span at bounding box center [773, 333] width 10 height 10
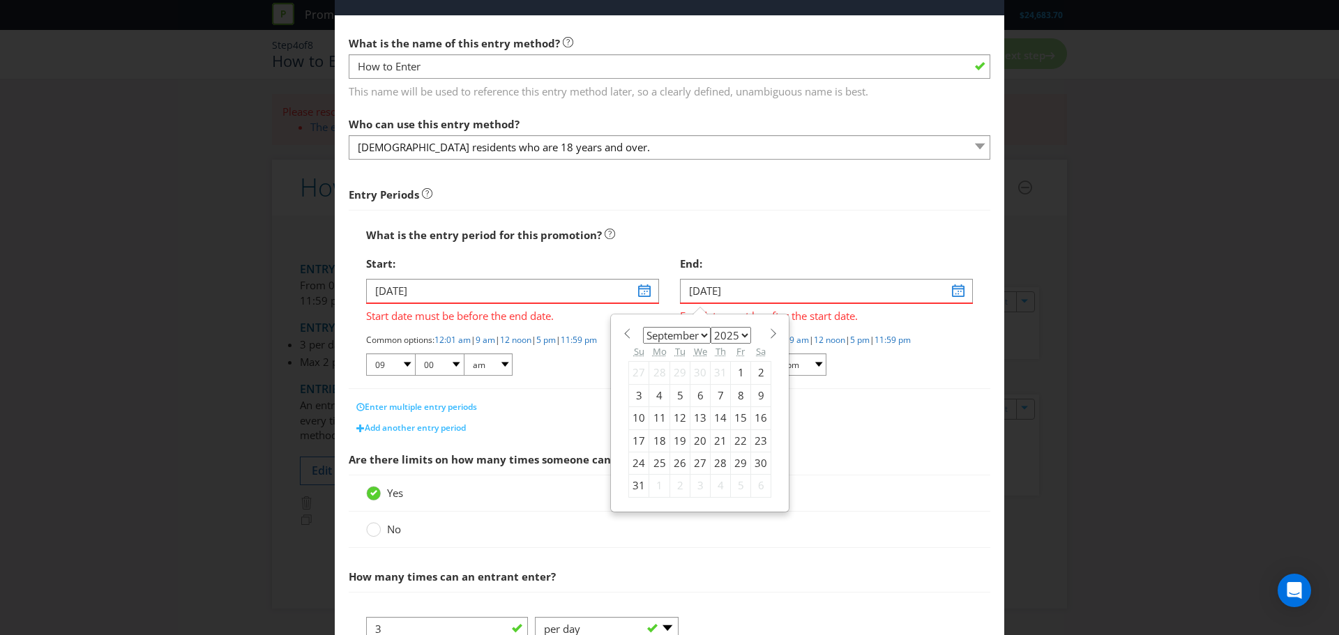
click at [768, 328] on span at bounding box center [773, 333] width 10 height 10
select select "0"
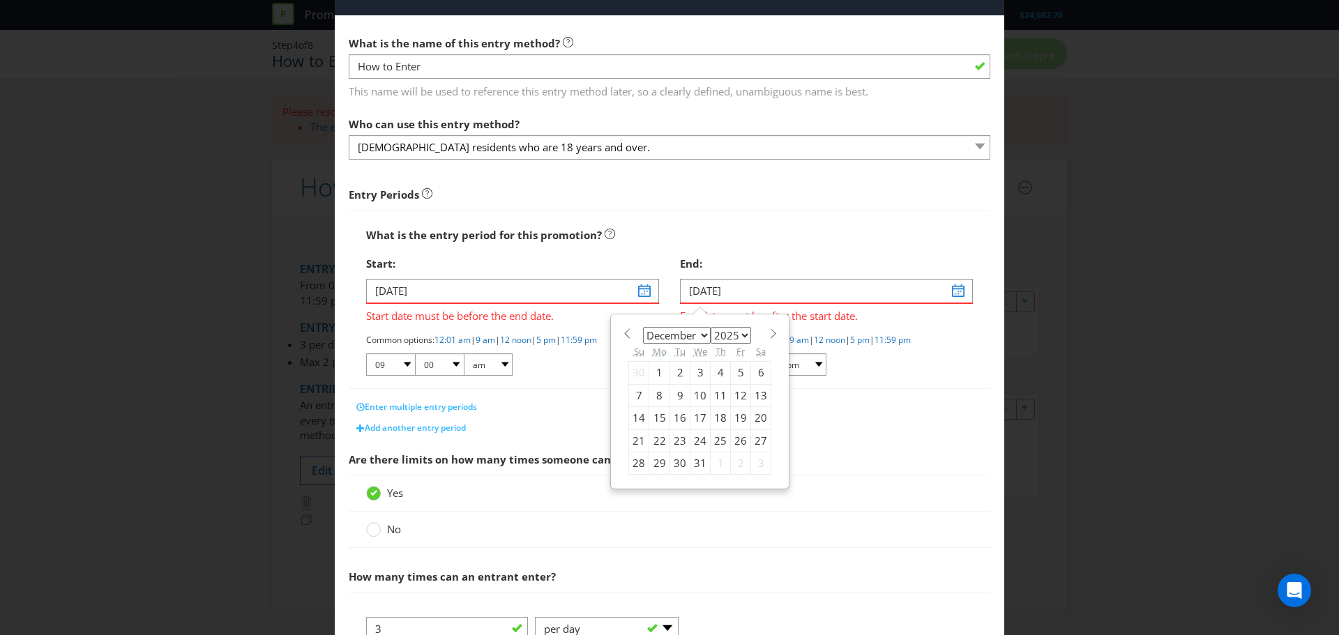
select select "2026"
click at [768, 328] on span at bounding box center [773, 333] width 10 height 10
select select "2"
click at [672, 417] on div "17" at bounding box center [680, 418] width 20 height 22
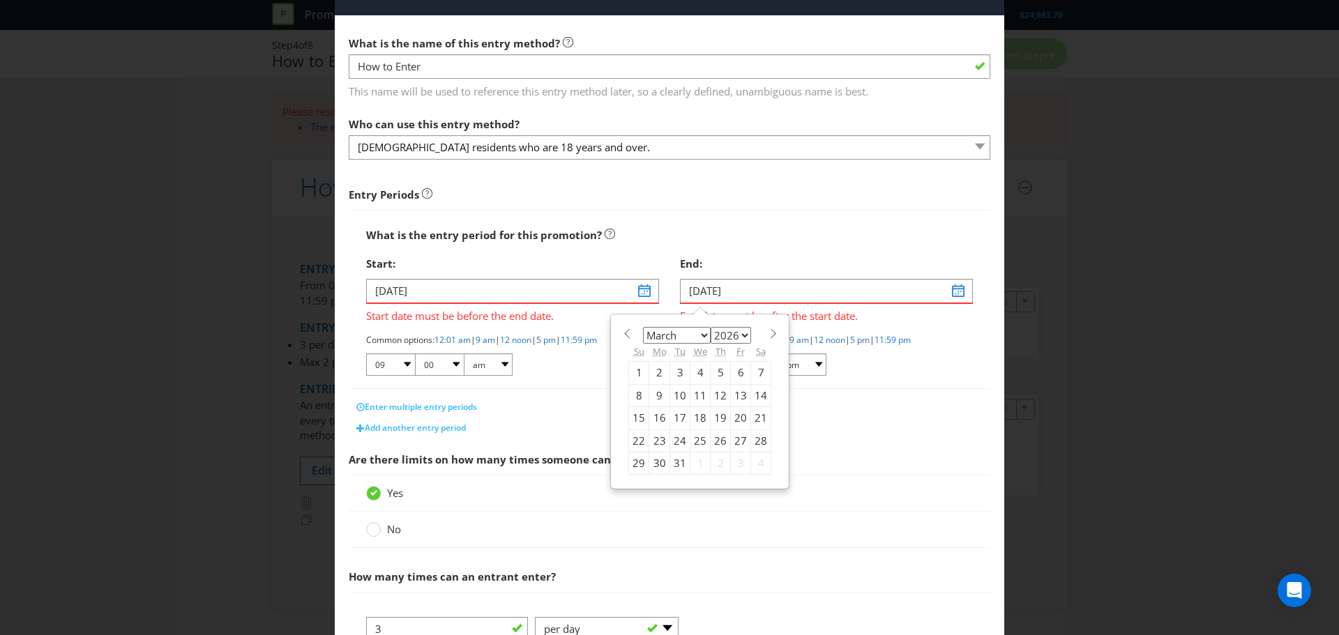
type input "[DATE]"
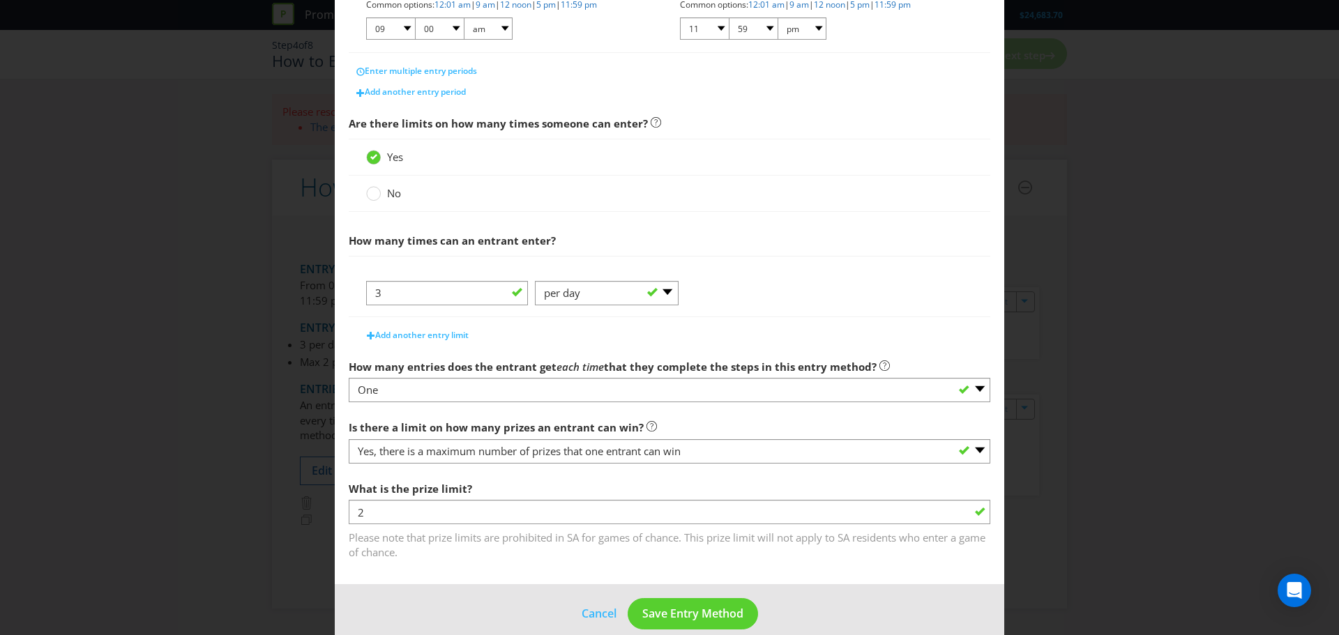
scroll to position [380, 0]
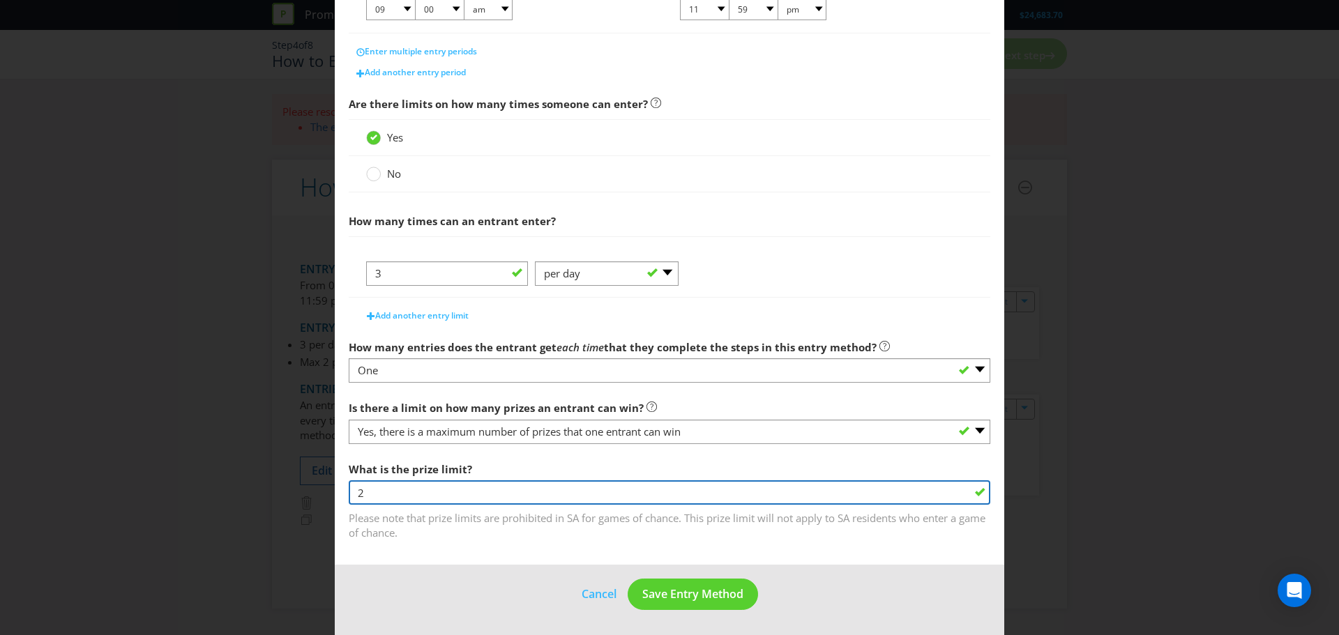
click at [527, 488] on input "2" at bounding box center [670, 492] width 642 height 24
type input "1"
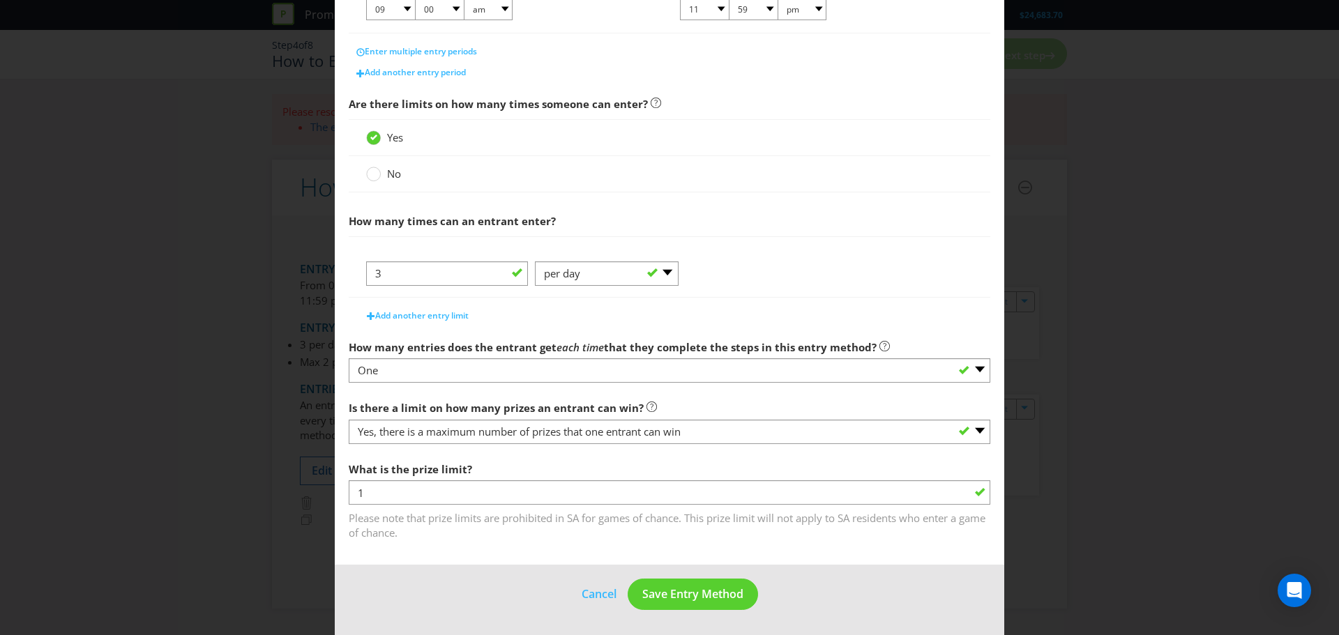
click at [703, 520] on span "Please note that prize limits are prohibited in SA for games of chance. This pr…" at bounding box center [670, 523] width 642 height 35
click at [695, 585] on button "Save Entry Method" at bounding box center [693, 594] width 130 height 31
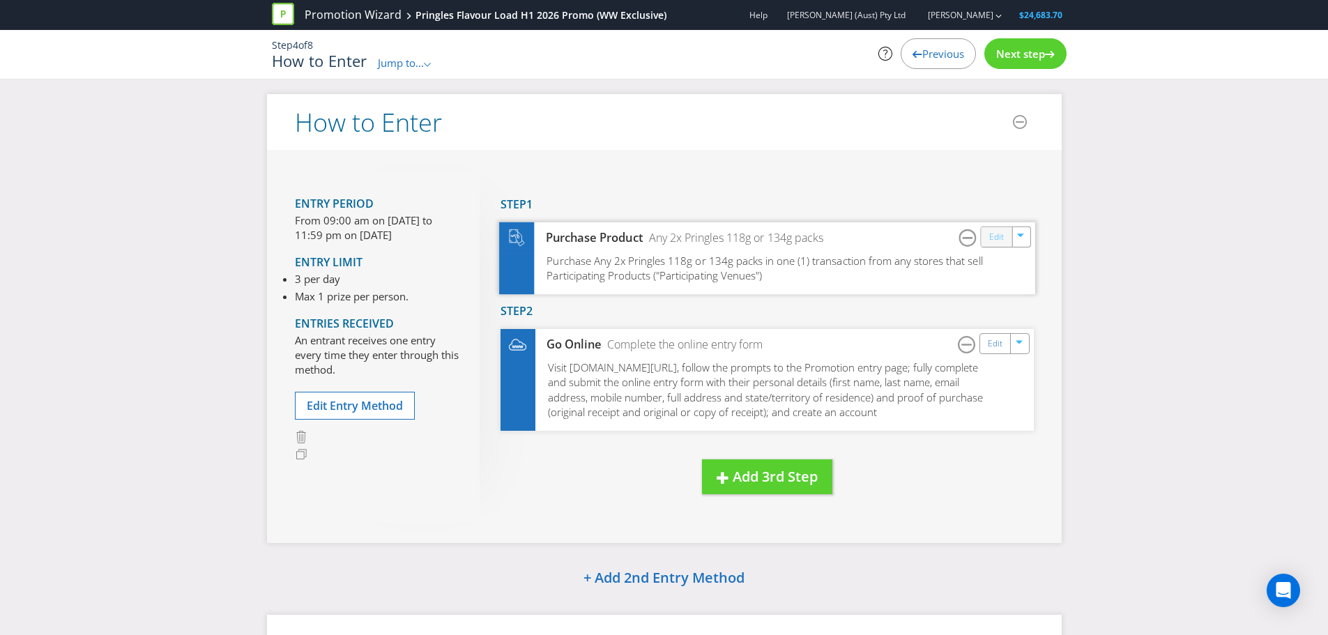
click at [993, 244] on link "Edit" at bounding box center [996, 237] width 15 height 16
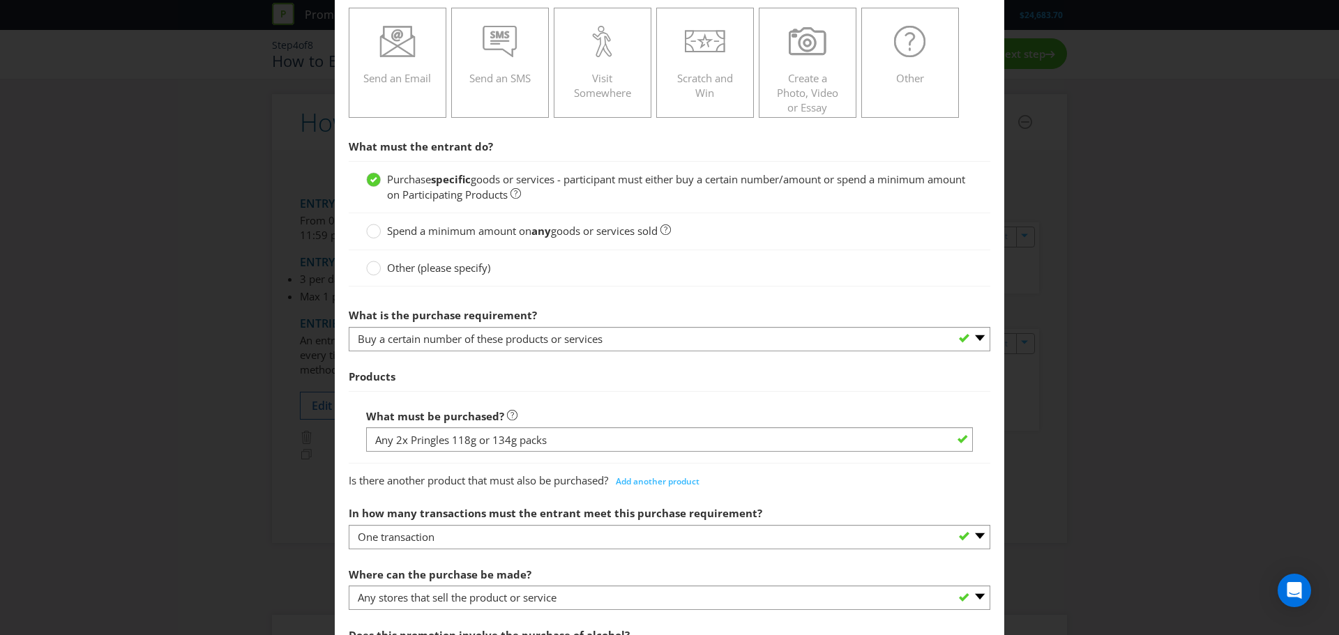
scroll to position [534, 0]
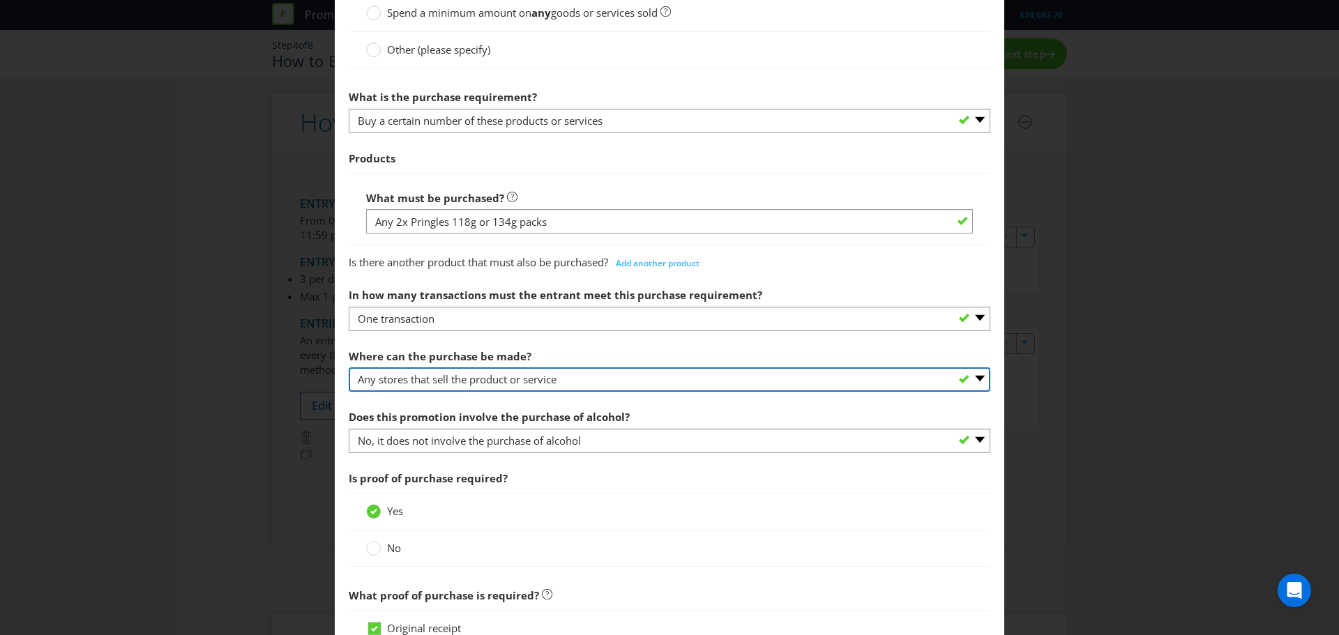
click at [630, 377] on select "-- Please select -- Any stores displaying promotional material (including onlin…" at bounding box center [670, 379] width 642 height 24
select select "SPECIFIC"
click at [349, 367] on select "-- Please select -- Any stores displaying promotional material (including onlin…" at bounding box center [670, 379] width 642 height 24
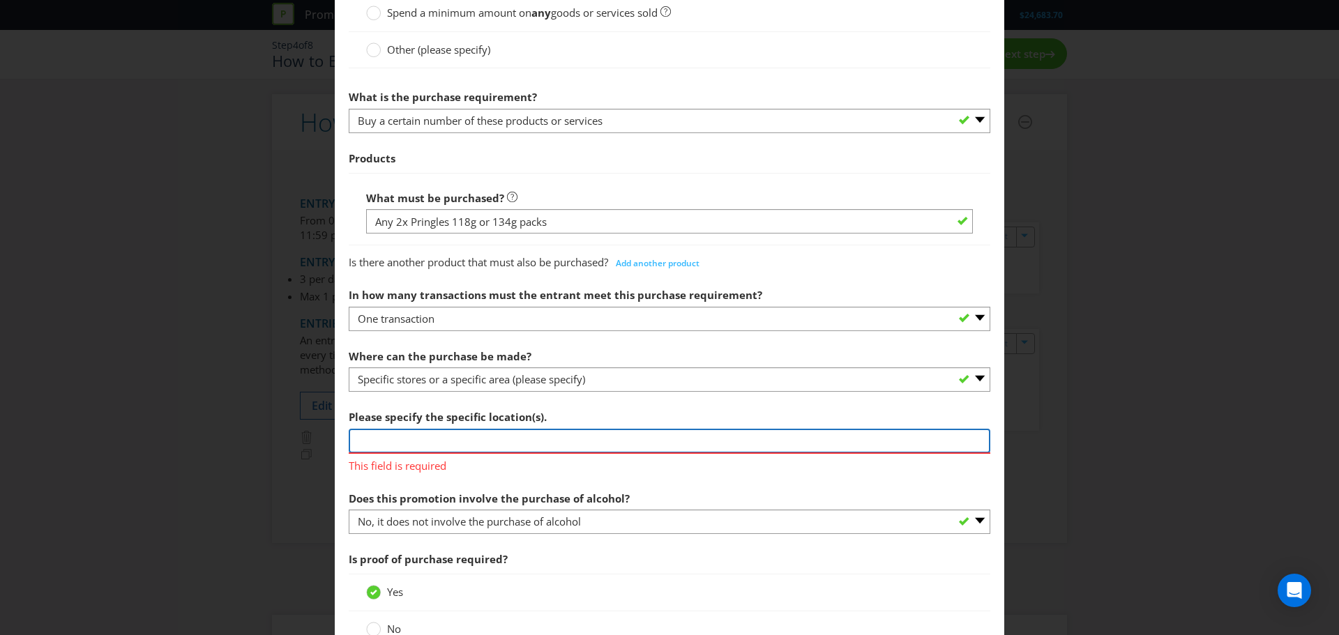
click at [513, 439] on input "text" at bounding box center [670, 441] width 642 height 24
click at [349, 442] on input "Woolworths" at bounding box center [670, 441] width 642 height 24
click at [536, 443] on input "Participating Woolworths" at bounding box center [670, 441] width 642 height 24
click at [526, 485] on label "Does this promotion involve the purchase of alcohol?" at bounding box center [491, 496] width 284 height 22
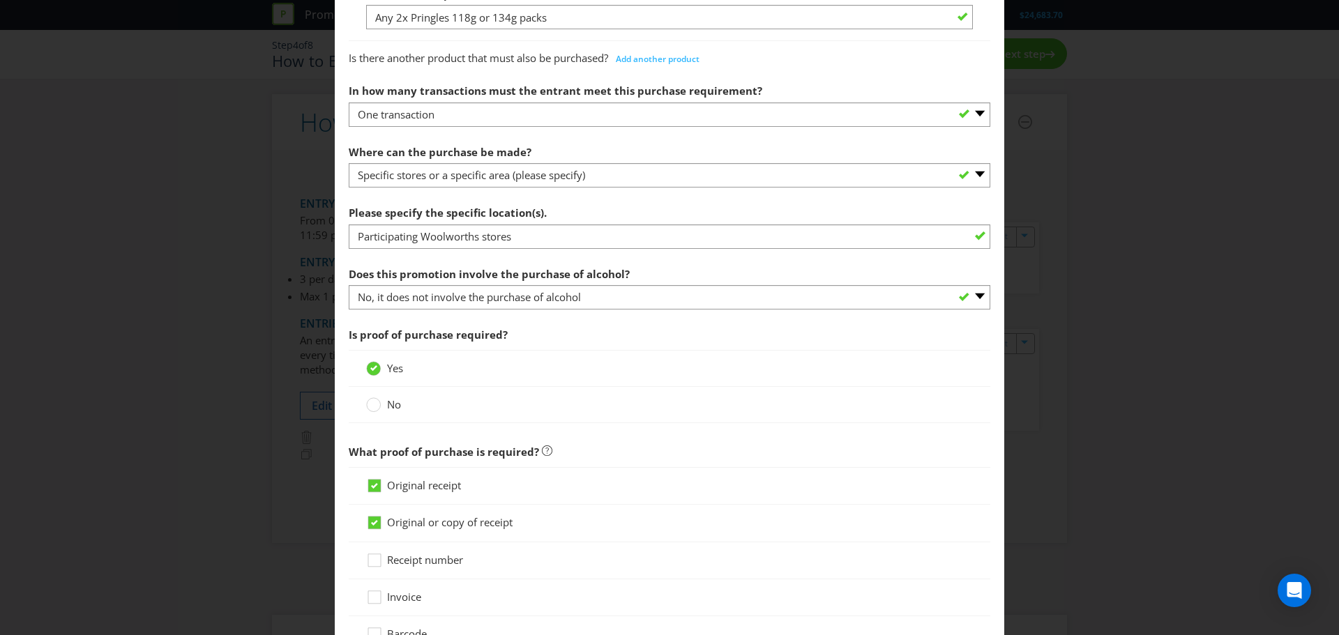
scroll to position [786, 0]
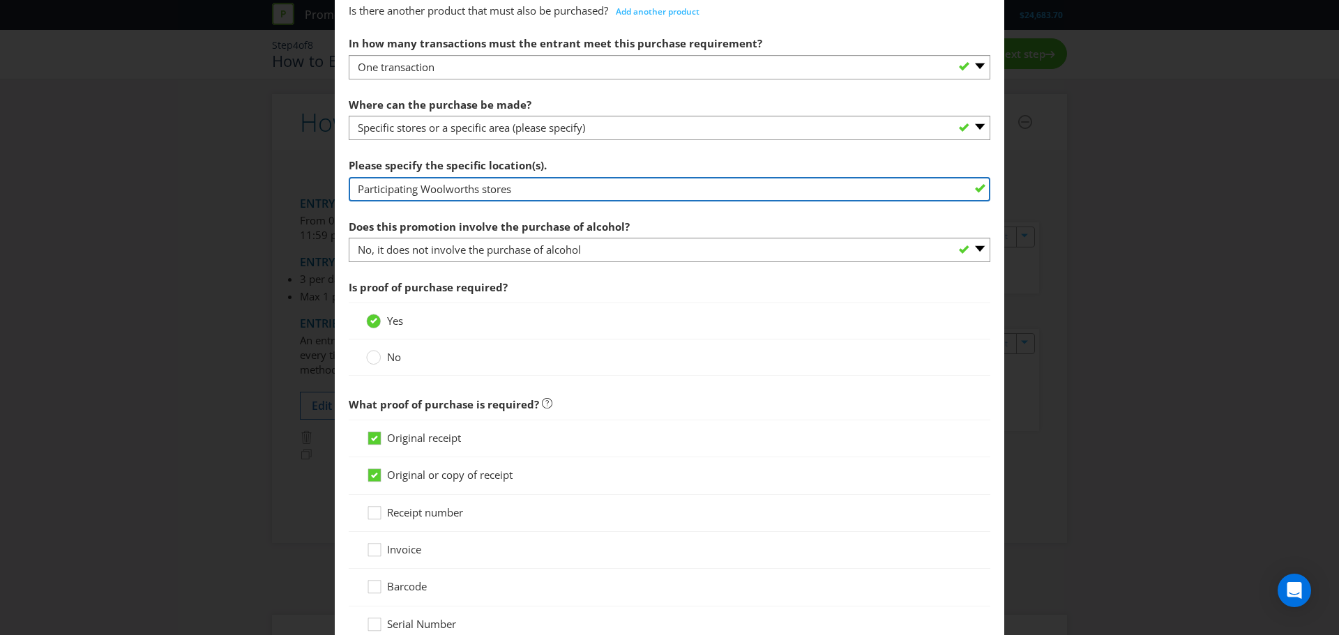
click at [520, 192] on input "Participating Woolworths stores" at bounding box center [670, 189] width 642 height 24
type input "Participating Woolworths stores in [GEOGRAPHIC_DATA]"
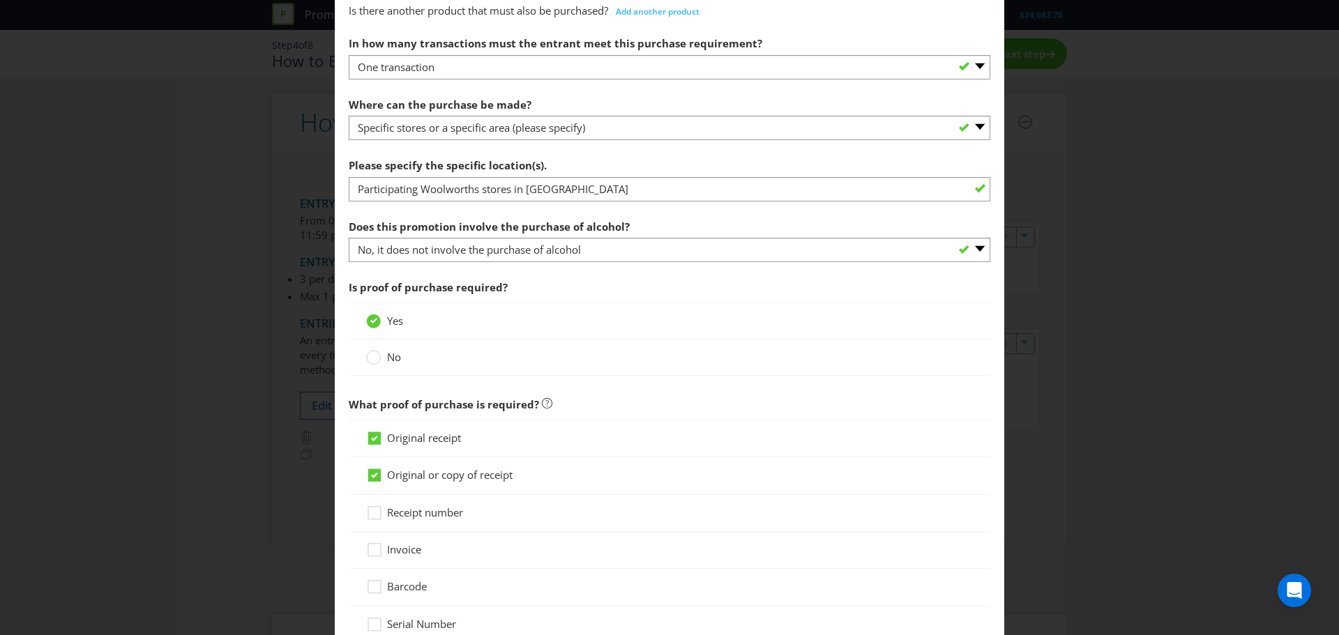
click at [567, 273] on span "Is proof of purchase required?" at bounding box center [670, 287] width 642 height 29
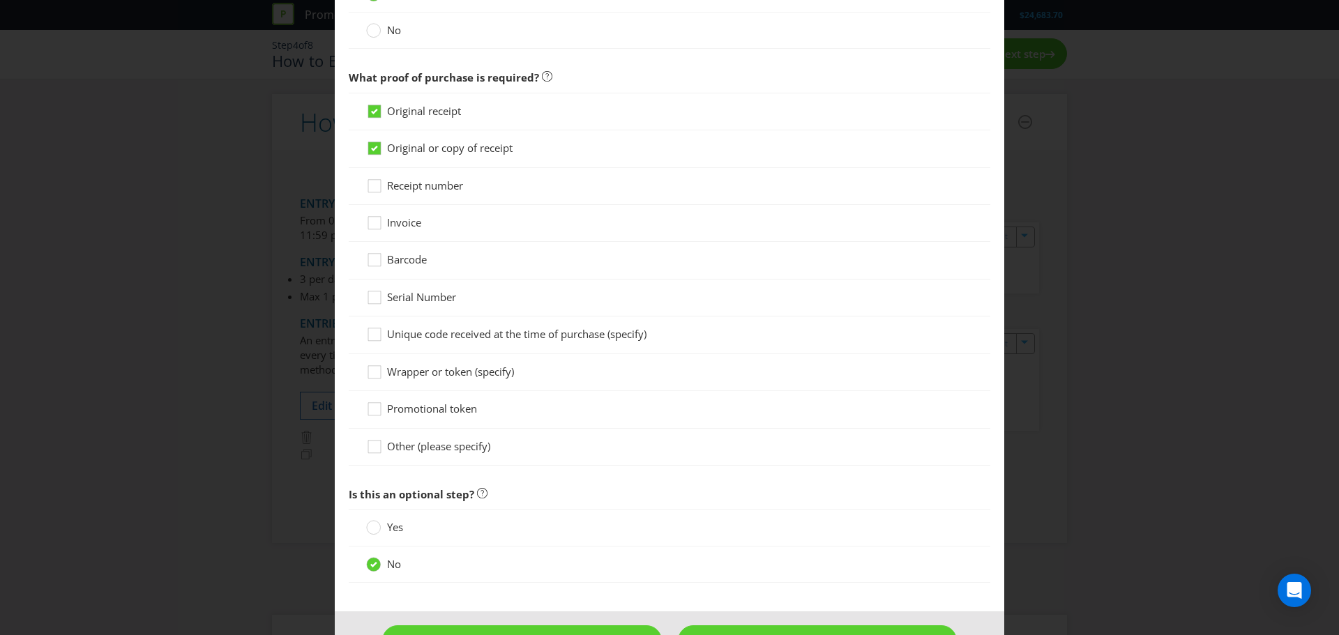
scroll to position [1158, 0]
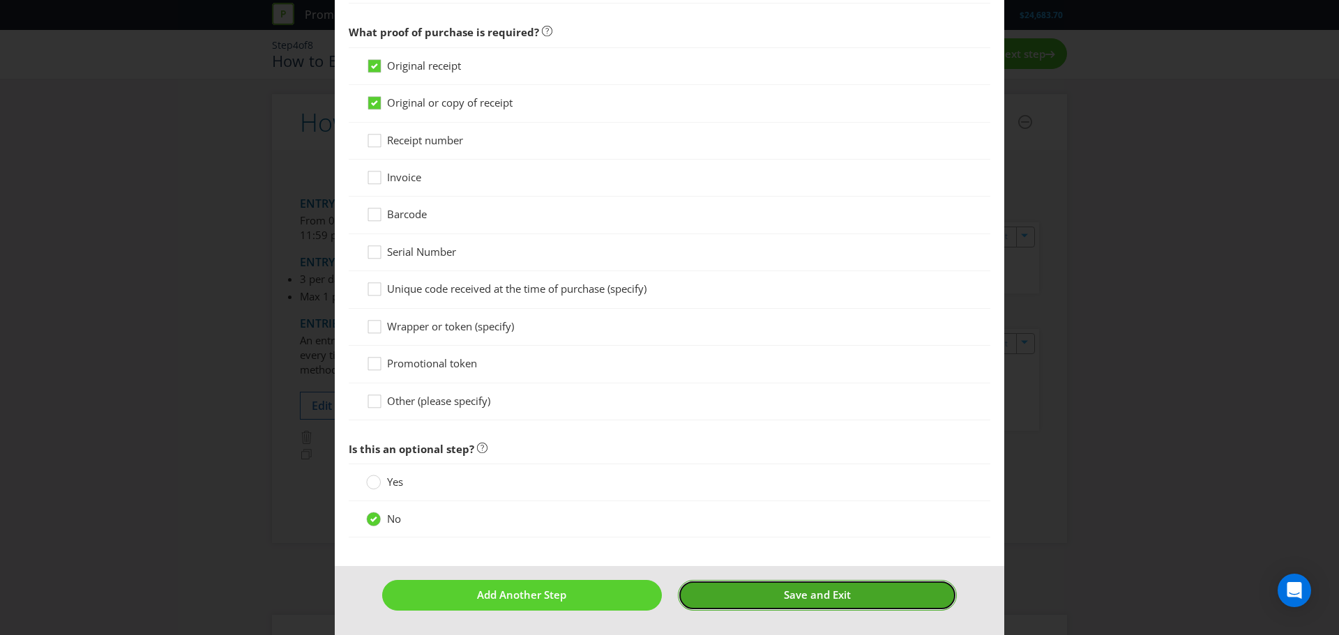
click at [757, 600] on button "Save and Exit" at bounding box center [818, 595] width 280 height 30
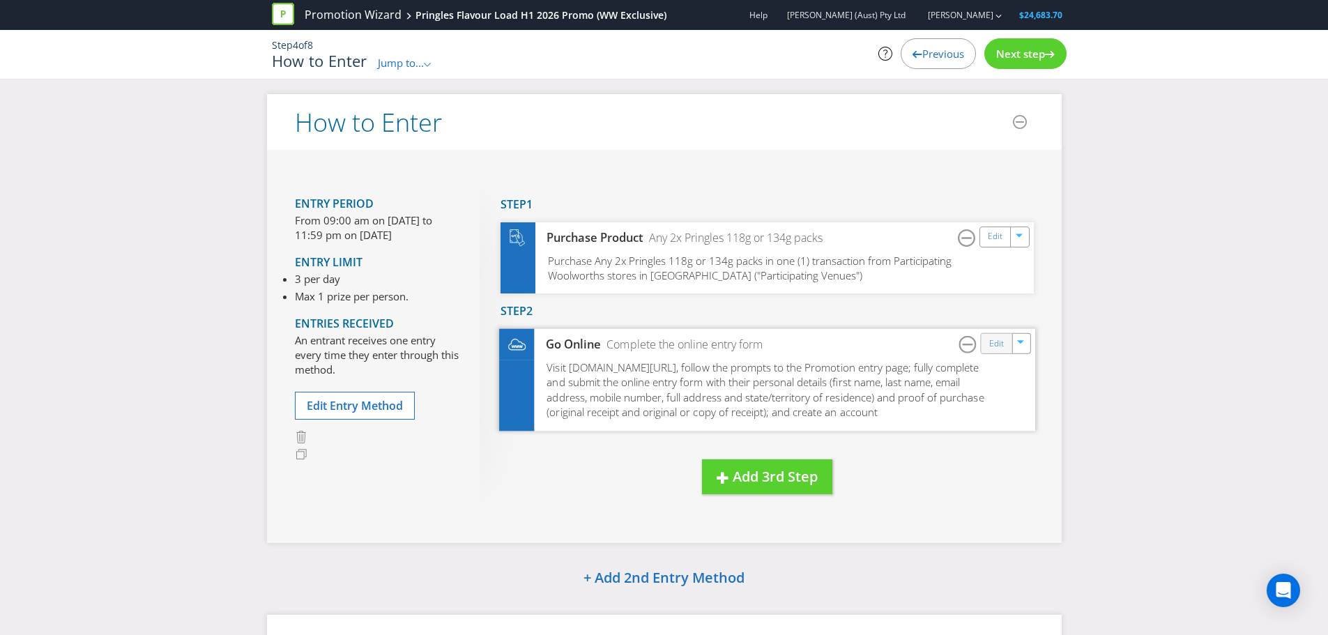
click at [1008, 346] on div "Edit" at bounding box center [996, 344] width 31 height 20
click at [994, 351] on link "Edit" at bounding box center [996, 343] width 15 height 16
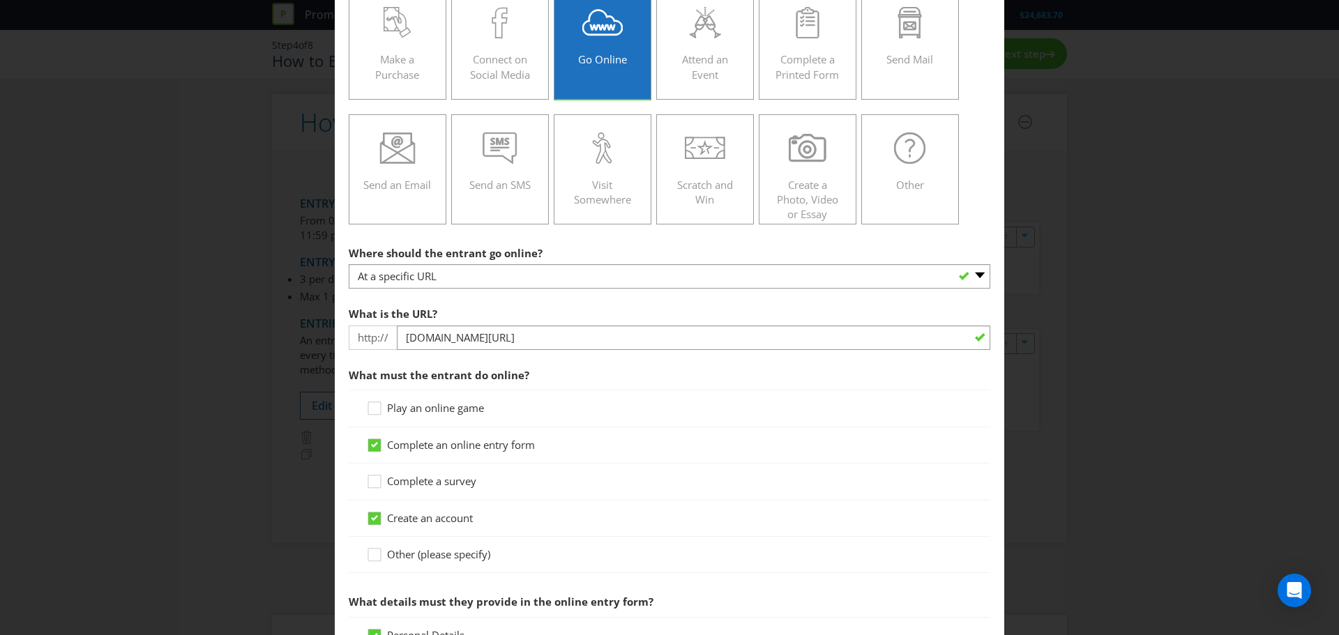
scroll to position [279, 0]
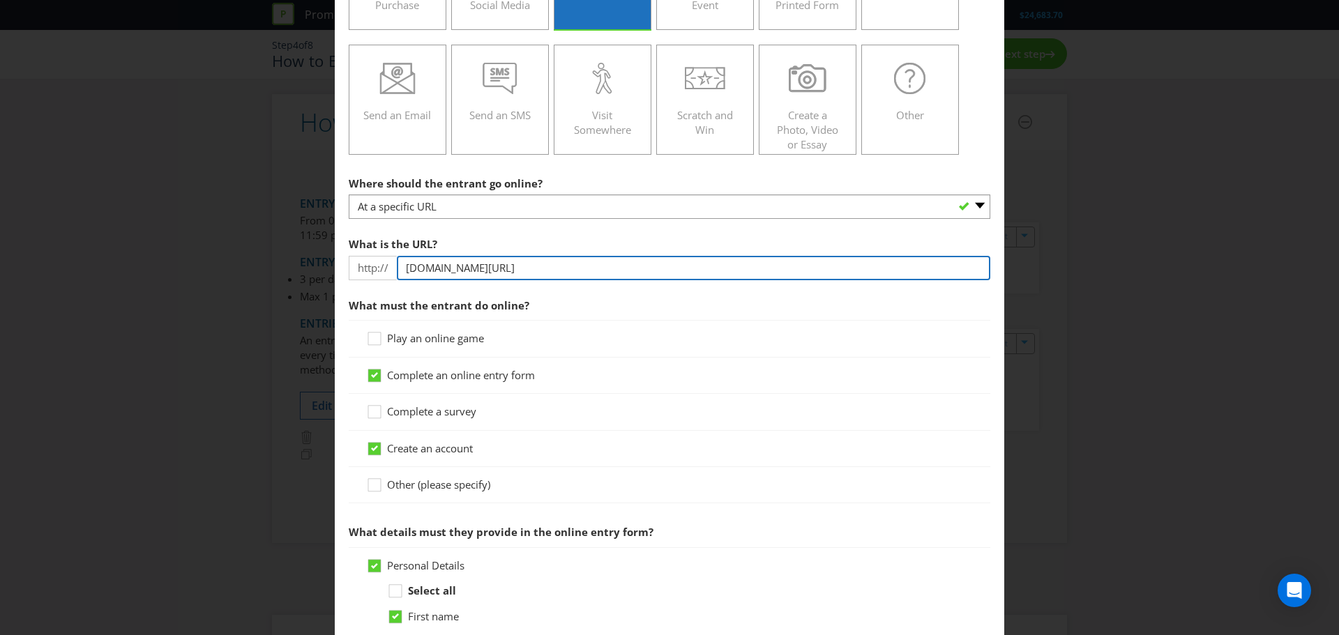
click at [580, 264] on input "[DOMAIN_NAME][URL]" at bounding box center [693, 268] width 593 height 24
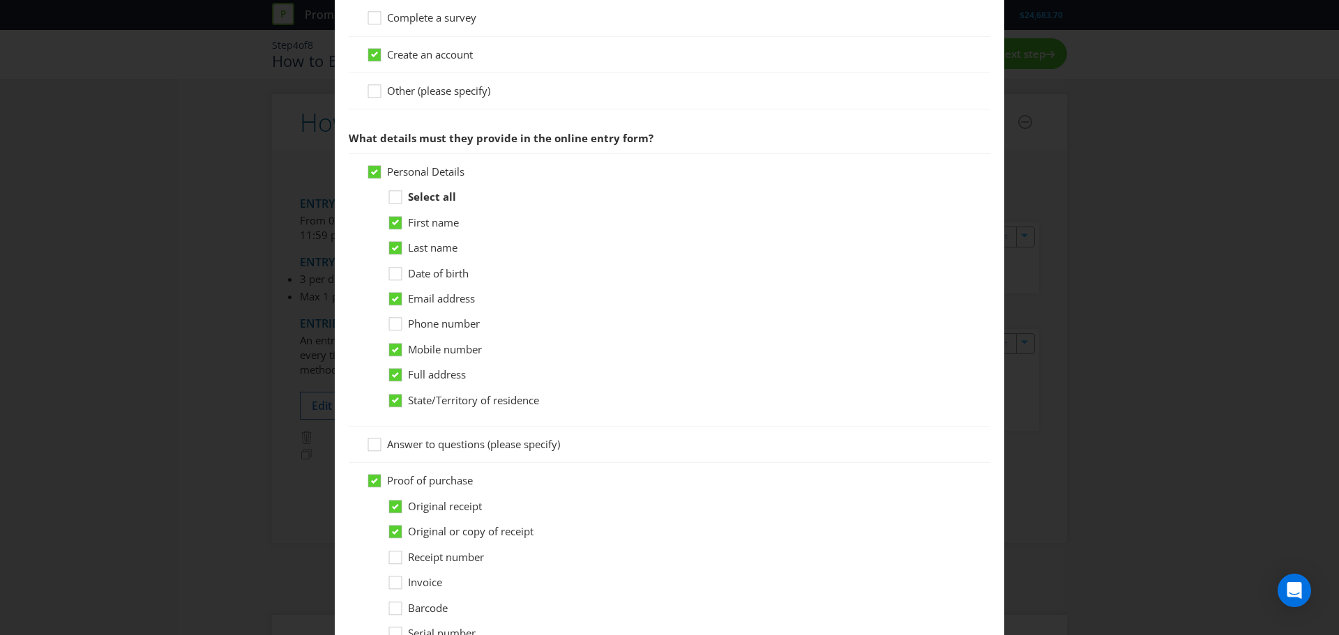
scroll to position [697, 0]
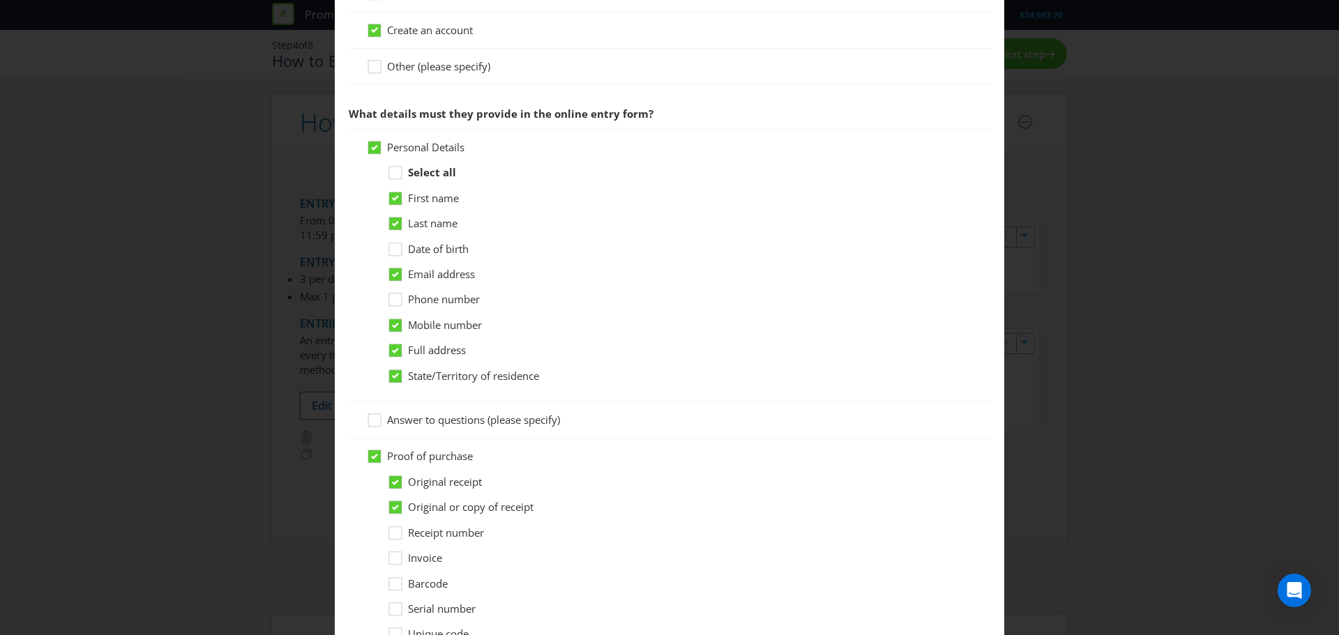
type input "[DOMAIN_NAME][URL]"
drag, startPoint x: 564, startPoint y: 352, endPoint x: 955, endPoint y: 412, distance: 395.8
click at [955, 412] on div "Answer to questions (please specify)" at bounding box center [670, 420] width 642 height 36
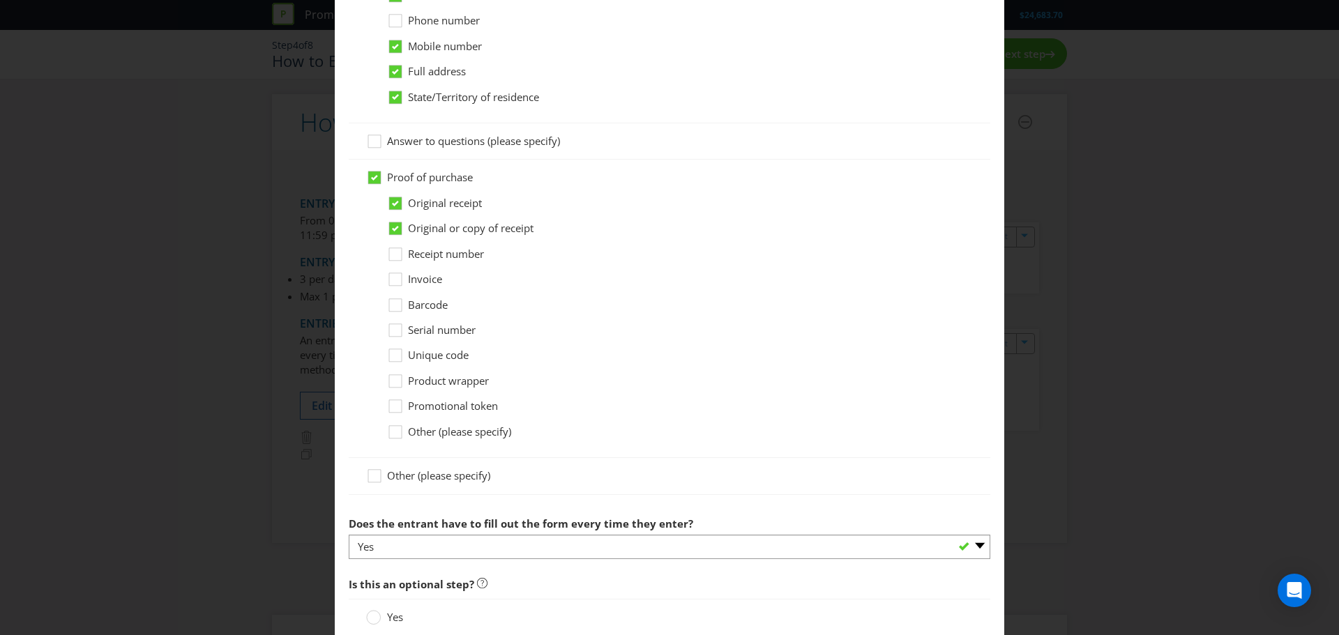
scroll to position [1112, 0]
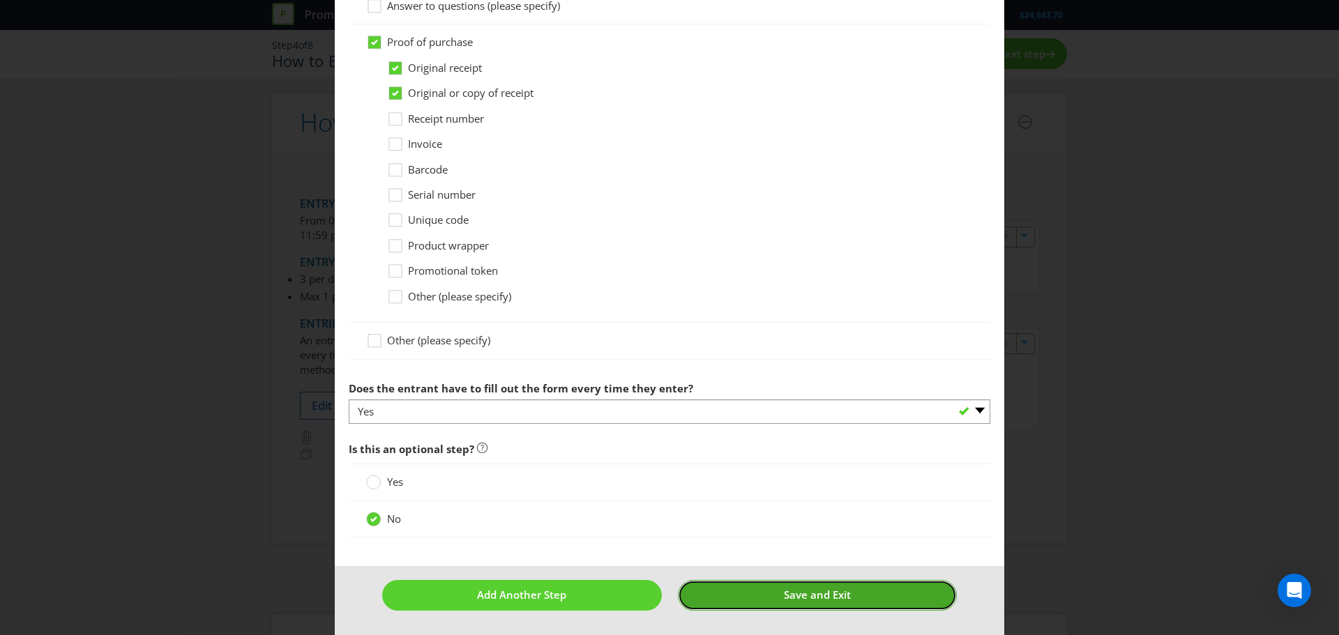
click at [841, 602] on span "Save and Exit" at bounding box center [817, 595] width 67 height 14
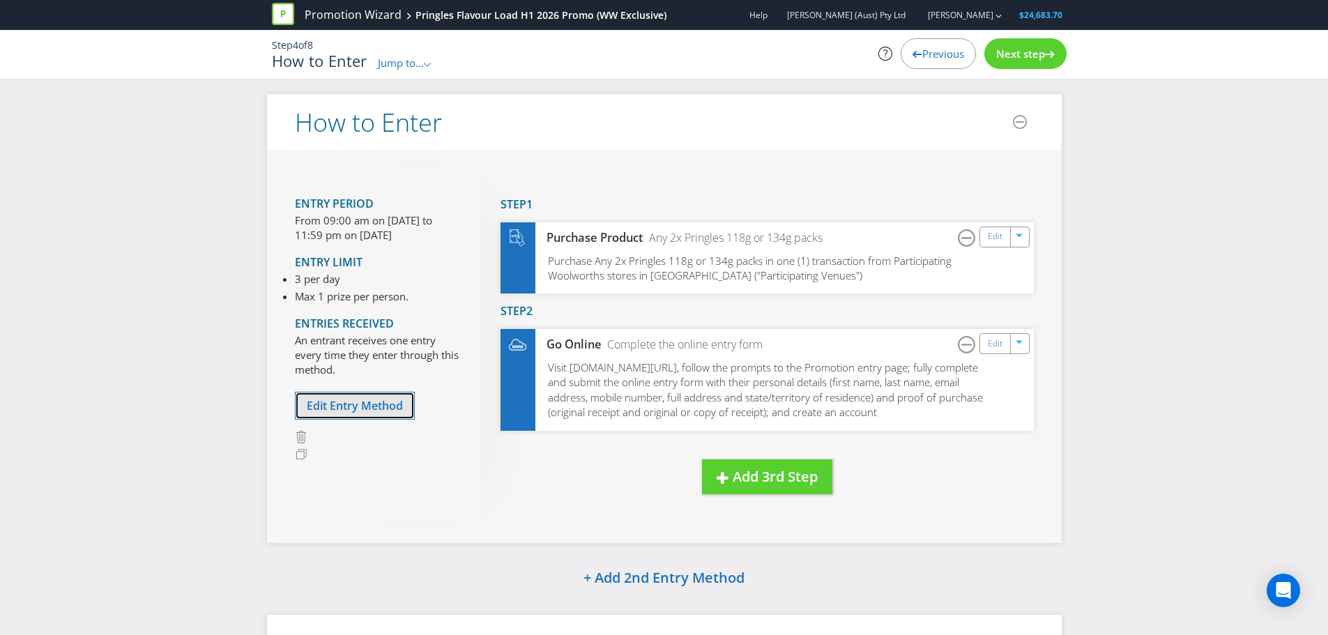
click at [379, 396] on button "Edit Entry Method" at bounding box center [355, 406] width 120 height 29
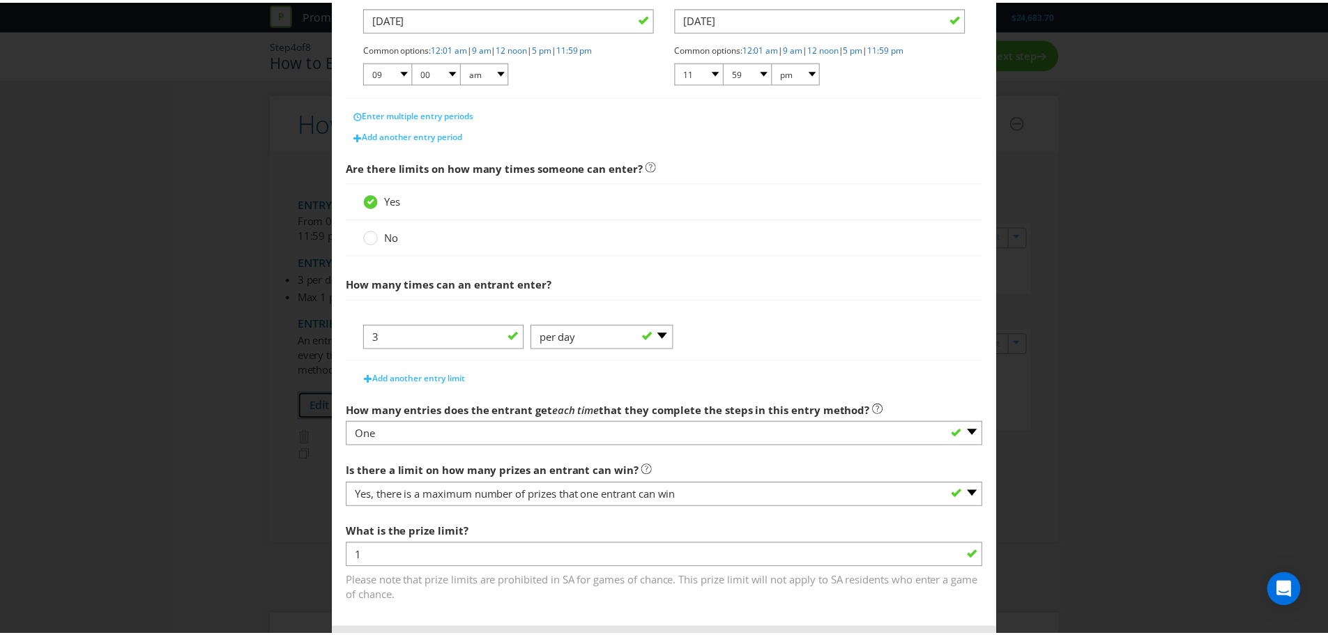
scroll to position [380, 0]
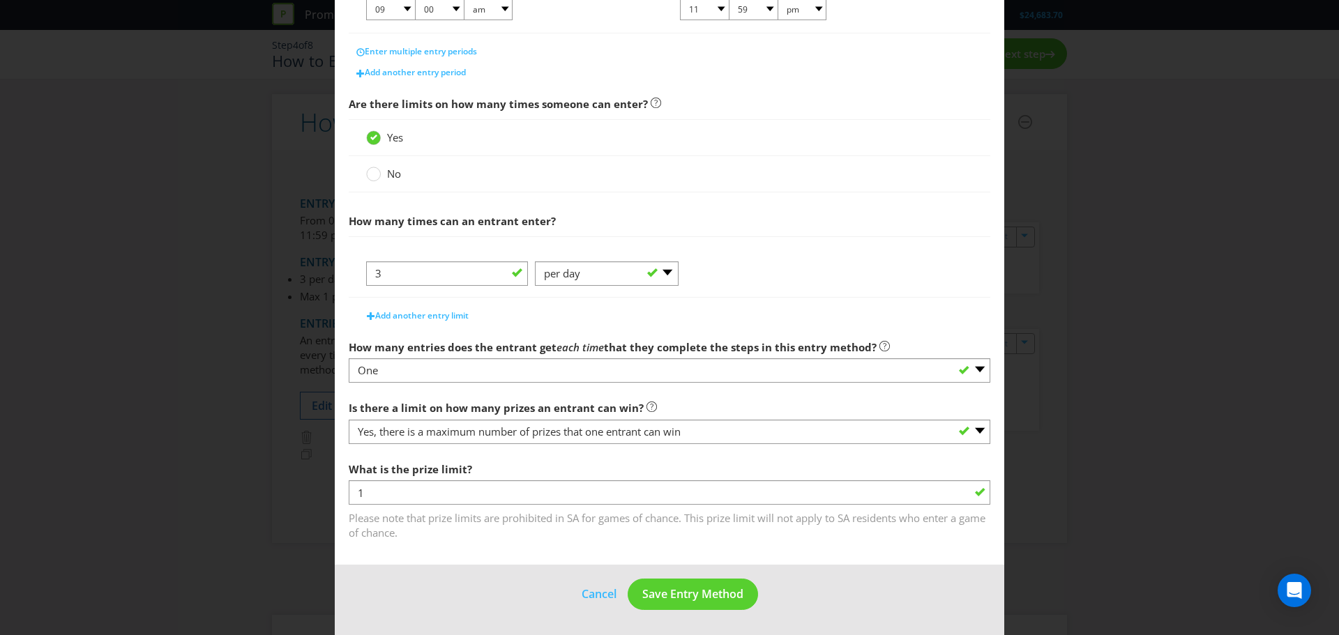
click at [591, 582] on footer "Cancel Save Entry Method" at bounding box center [669, 600] width 669 height 70
click at [590, 598] on button "Cancel" at bounding box center [599, 594] width 36 height 17
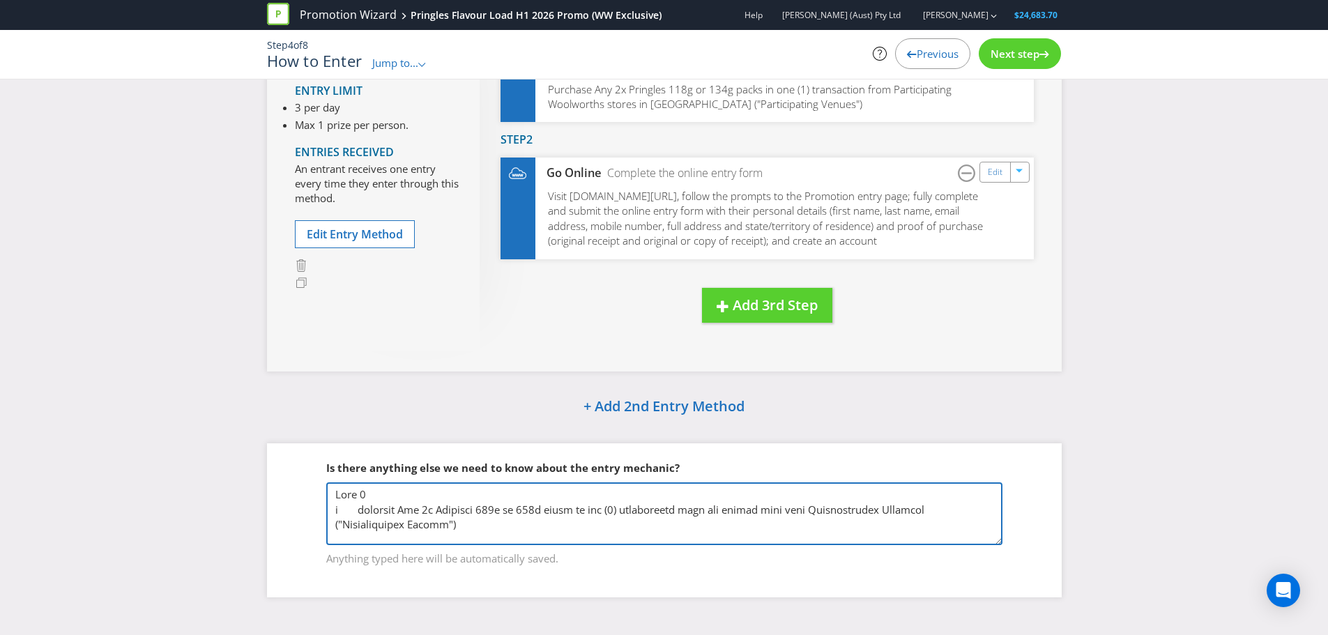
click at [593, 516] on textarea at bounding box center [664, 514] width 676 height 63
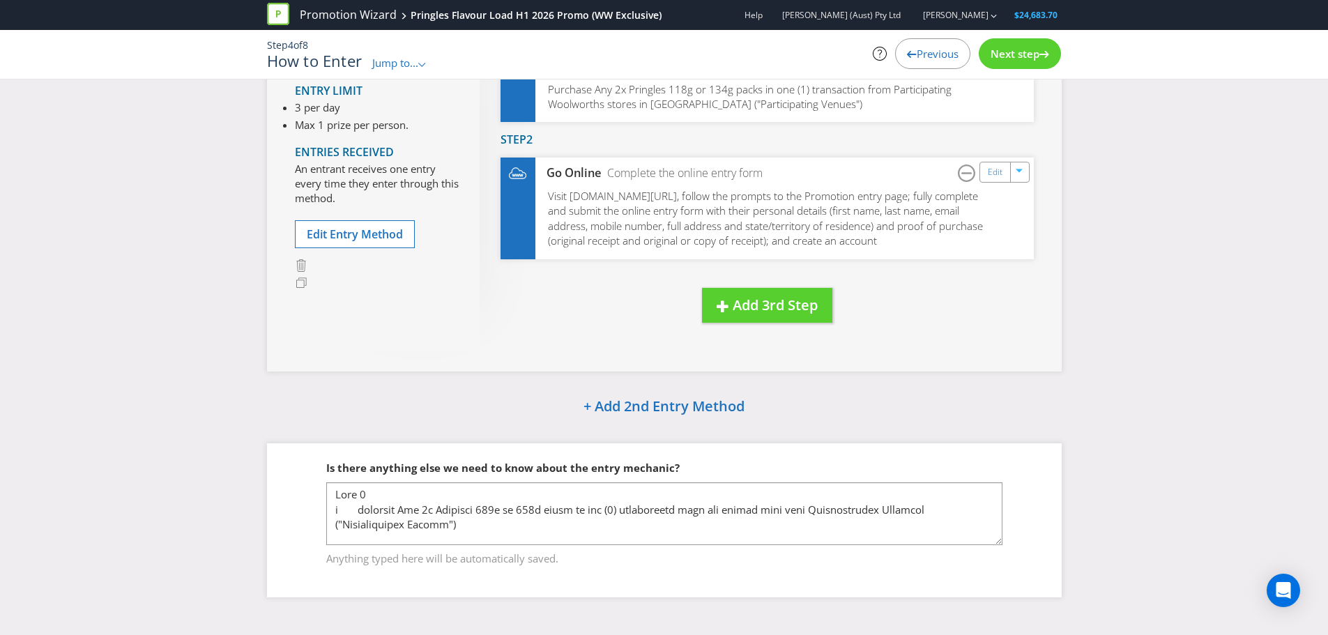
click at [996, 545] on div "Anything typed here will be automatically saved." at bounding box center [664, 556] width 676 height 22
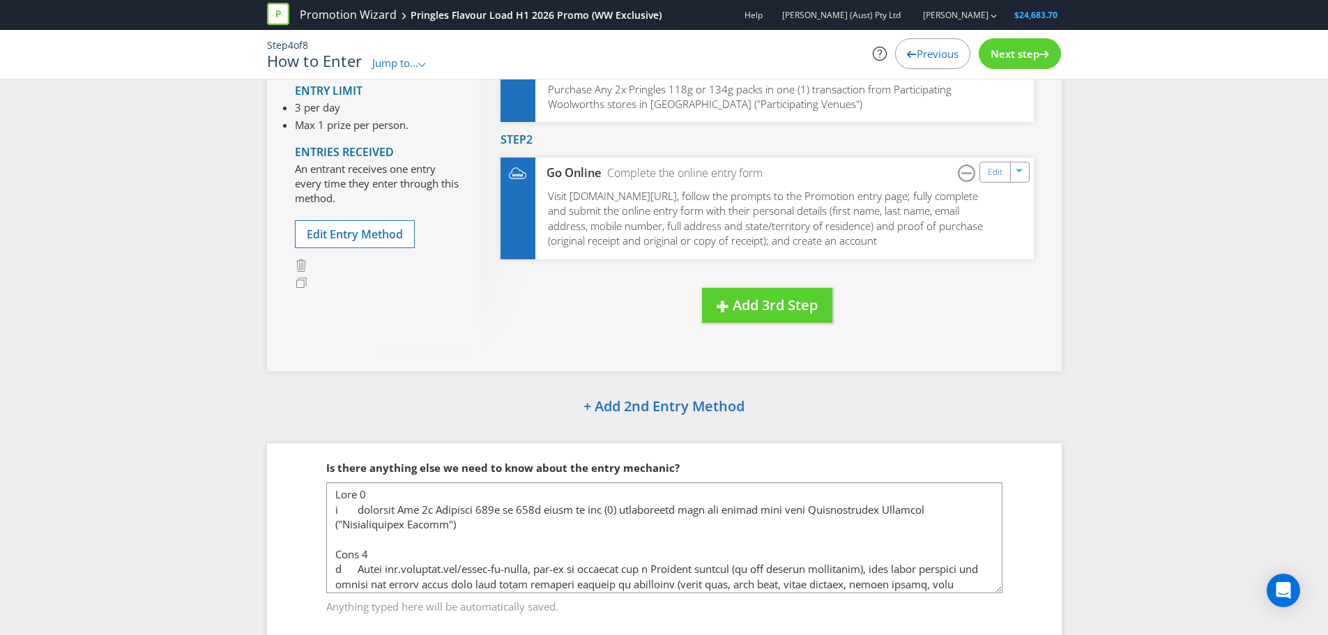
drag, startPoint x: 999, startPoint y: 543, endPoint x: 852, endPoint y: 583, distance: 151.9
click at [996, 593] on textarea at bounding box center [664, 538] width 676 height 111
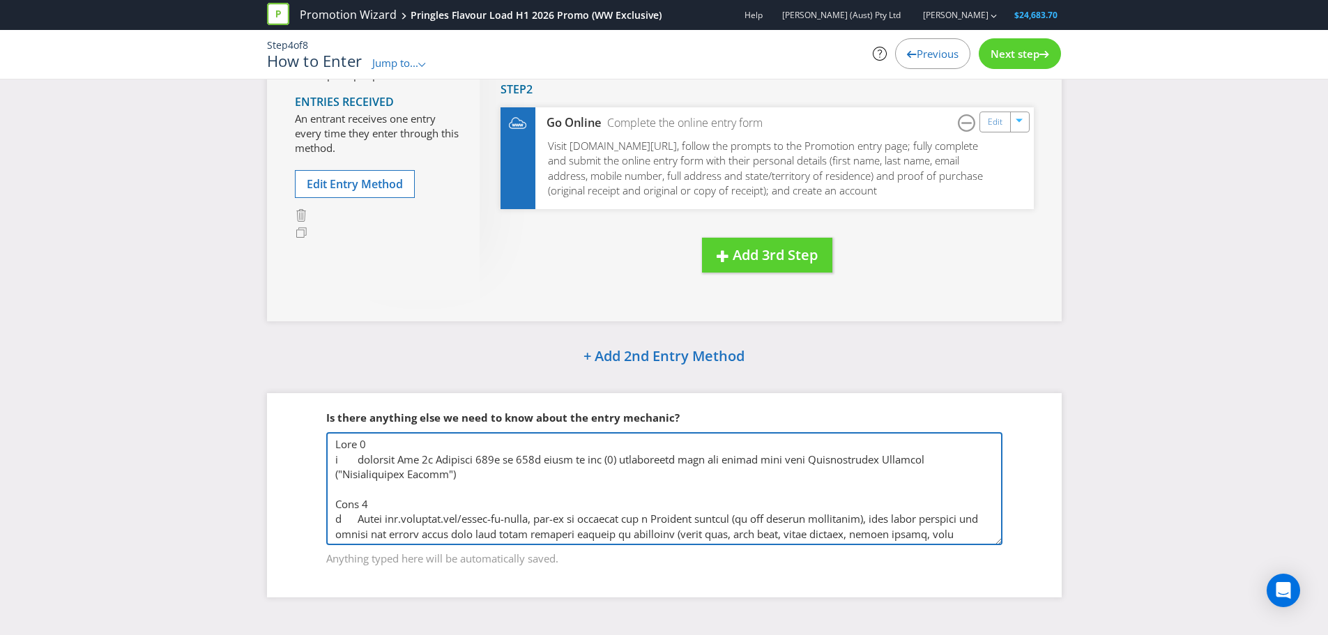
drag, startPoint x: 745, startPoint y: 528, endPoint x: 220, endPoint y: 338, distance: 558.3
click at [220, 338] on div "How to Enter Entry Period From 09:00 am on [DATE] to 11:59 pm on [DATE] Entry L…" at bounding box center [664, 245] width 1328 height 746
paste textarea "Buy any 2 x Pringles 134g or 118g packs, go to [DOMAIN_NAME][URL] to enter your…"
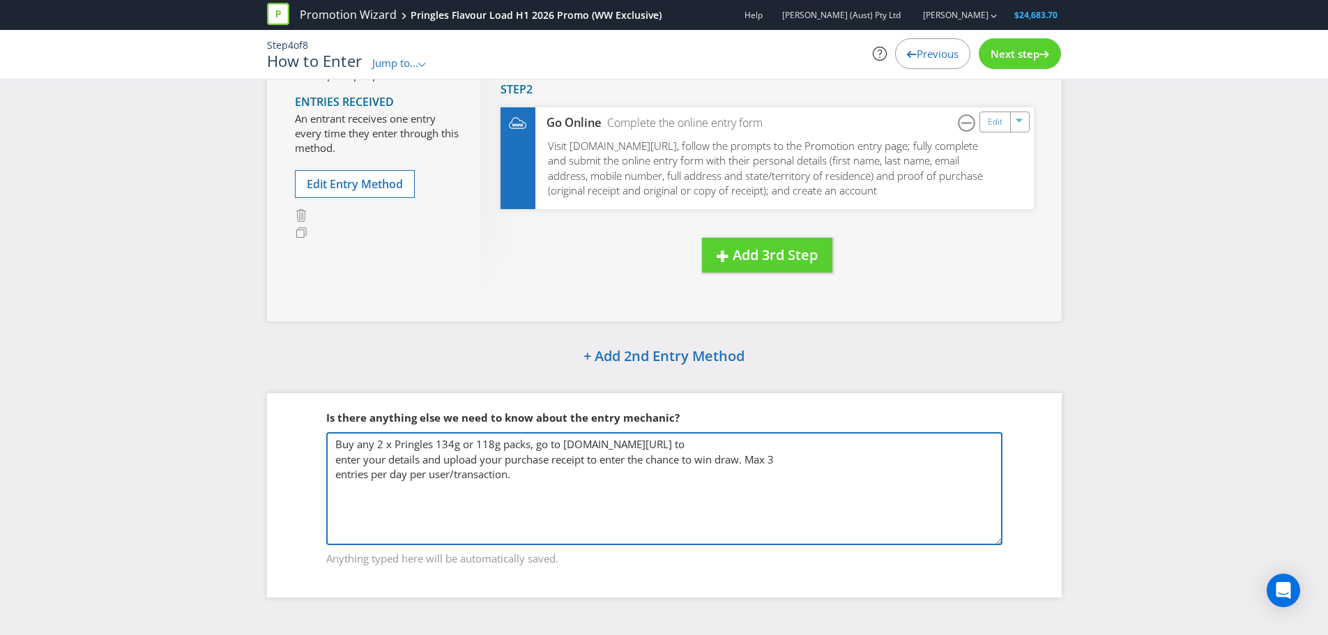
click at [684, 441] on textarea at bounding box center [664, 488] width 676 height 113
click at [663, 441] on textarea at bounding box center [664, 488] width 676 height 113
click at [726, 446] on textarea at bounding box center [664, 488] width 676 height 113
click at [667, 466] on textarea at bounding box center [664, 488] width 676 height 113
click at [719, 452] on textarea at bounding box center [664, 488] width 676 height 113
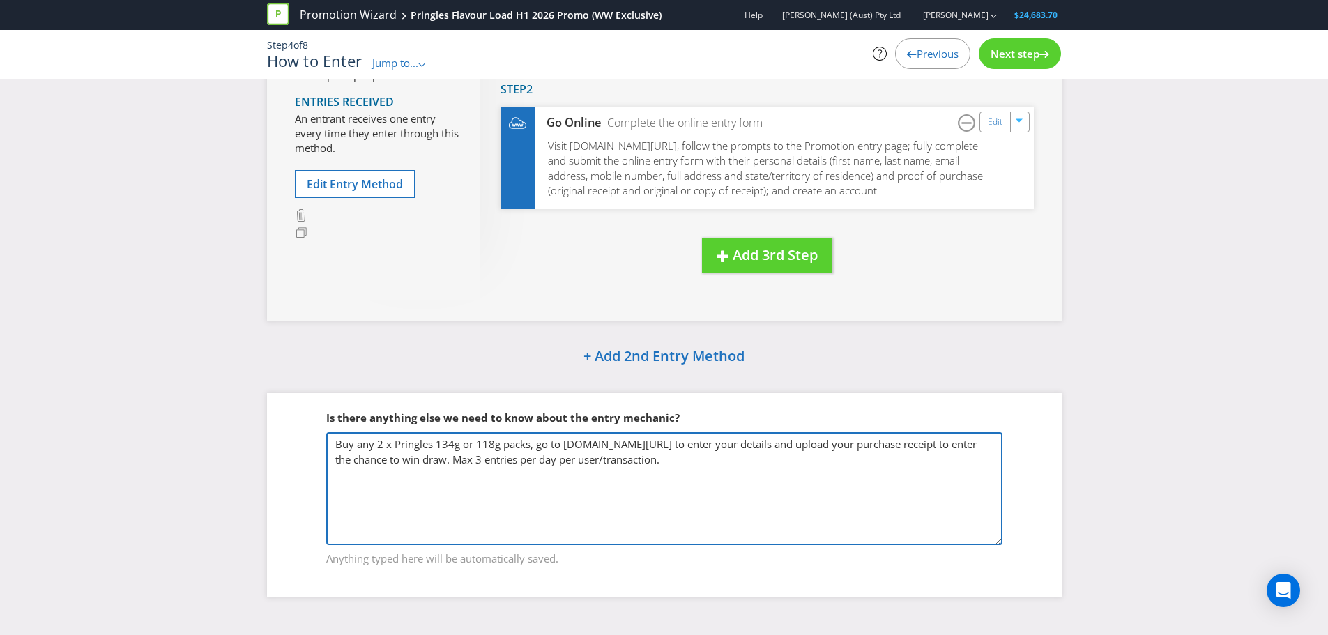
type textarea "Buy any 2 x Pringles 134g or 118g packs, go to [DOMAIN_NAME][URL] to enter your…"
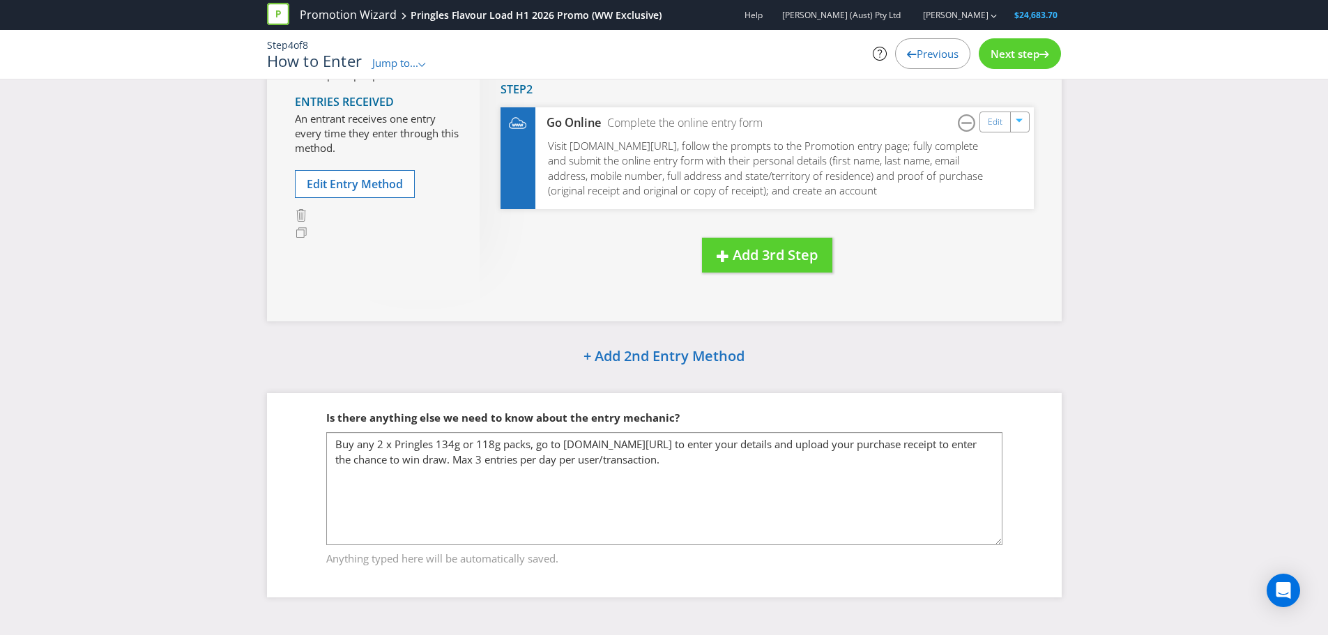
click at [1003, 50] on span "Next step" at bounding box center [1015, 54] width 49 height 14
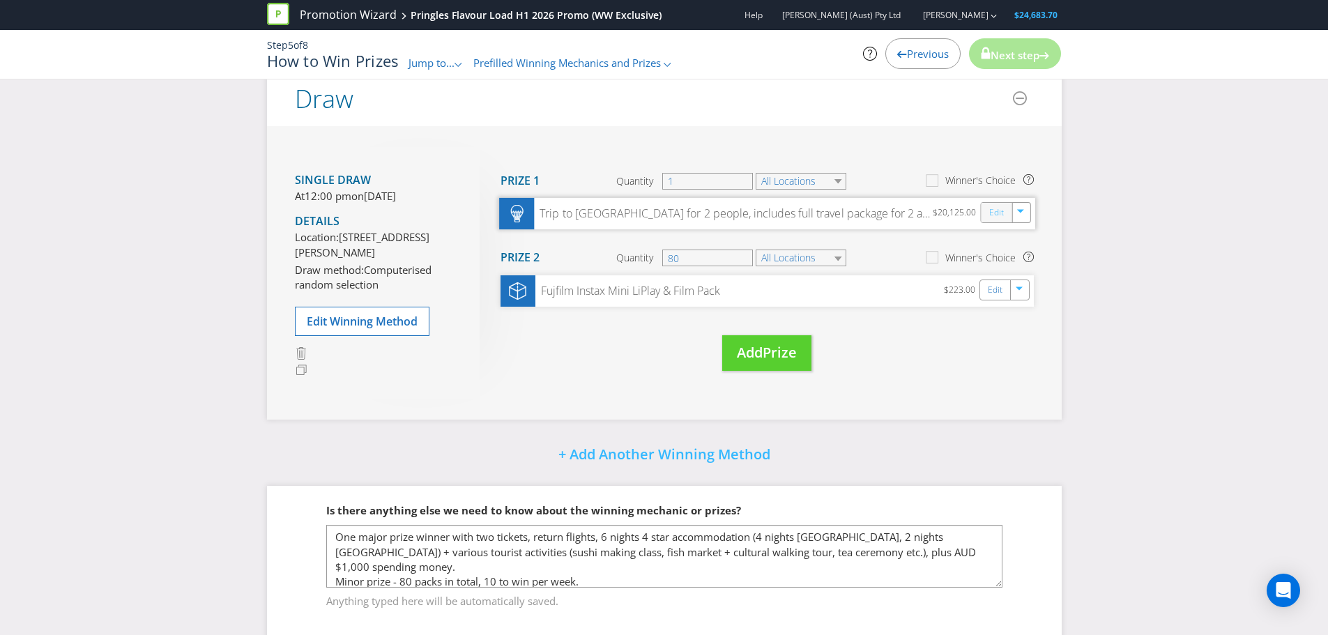
click at [1000, 215] on link "Edit" at bounding box center [996, 213] width 15 height 16
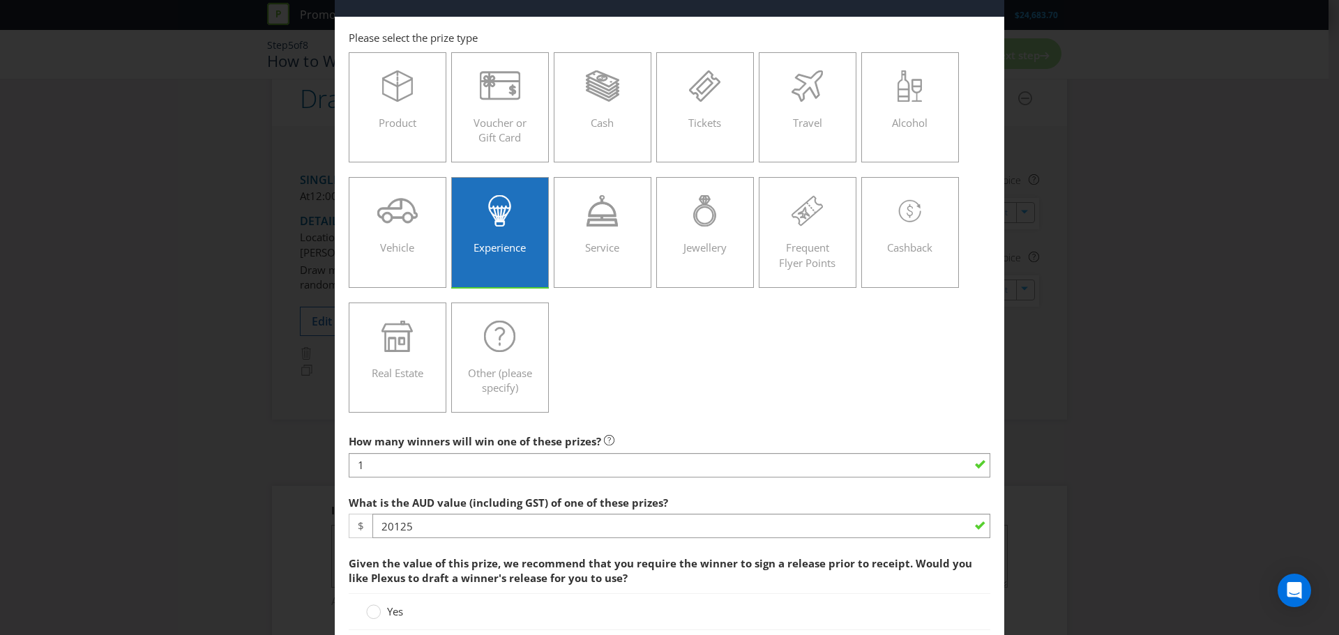
scroll to position [43, 0]
click at [1031, 298] on div "Edit Prize [GEOGRAPHIC_DATA] [GEOGRAPHIC_DATA] [GEOGRAPHIC_DATA] [GEOGRAPHIC_DA…" at bounding box center [669, 317] width 1339 height 635
click at [1033, 220] on div "Edit Prize [GEOGRAPHIC_DATA] [GEOGRAPHIC_DATA] [GEOGRAPHIC_DATA] [GEOGRAPHIC_DA…" at bounding box center [669, 317] width 1339 height 635
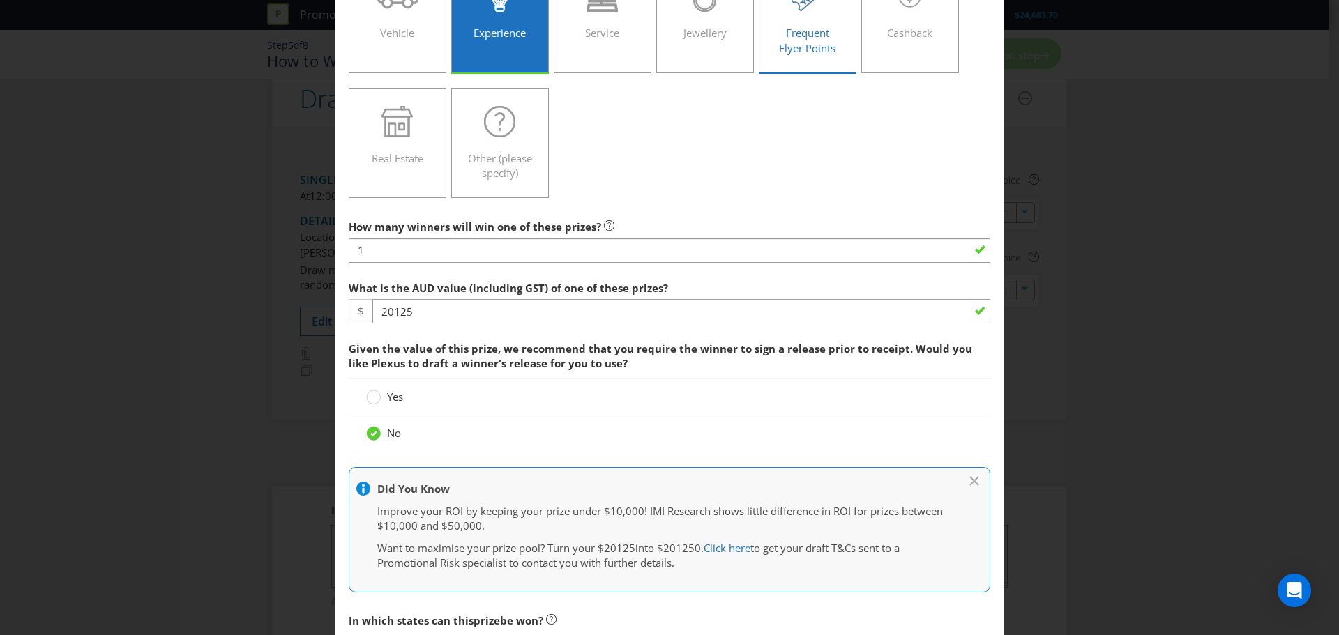
scroll to position [0, 0]
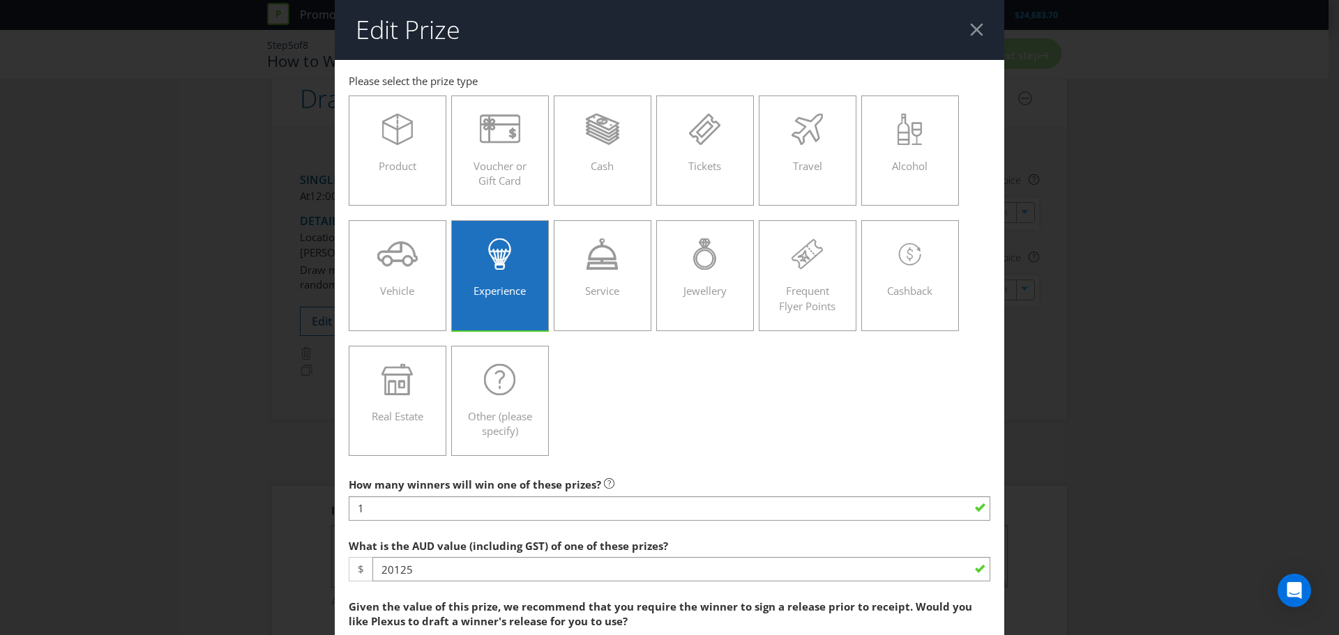
click at [977, 34] on header "Edit Prize" at bounding box center [669, 30] width 669 height 60
click at [970, 31] on div at bounding box center [976, 29] width 13 height 13
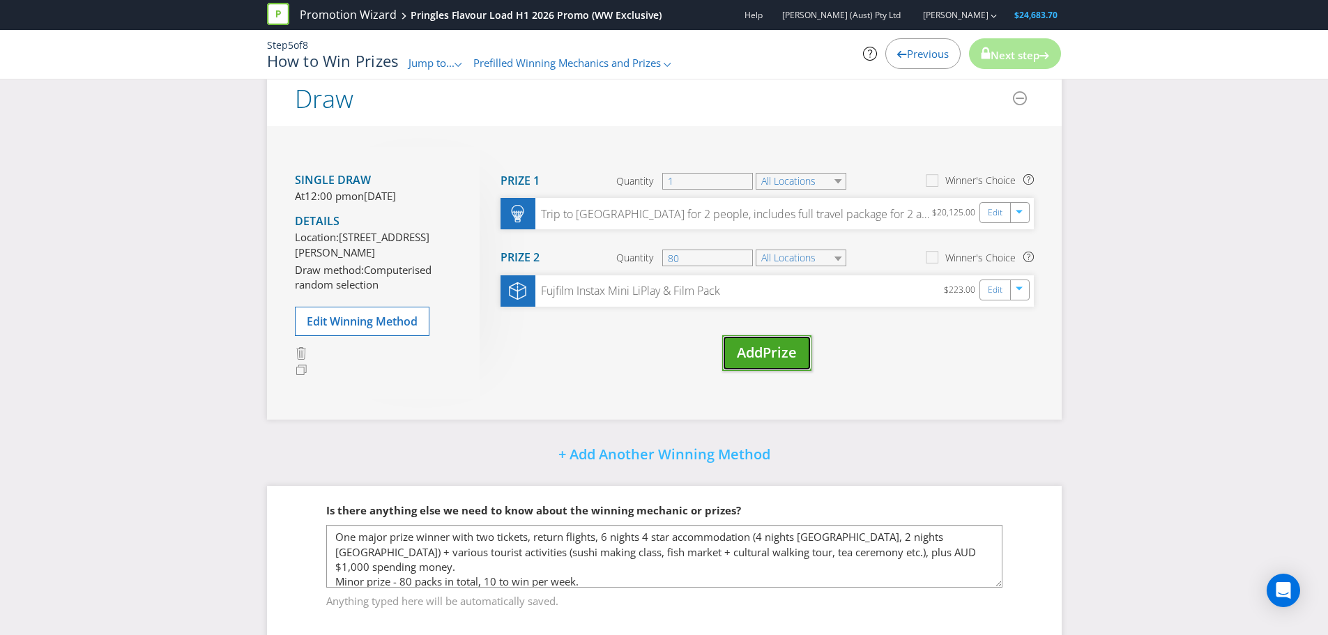
click at [800, 354] on button "Add Prize" at bounding box center [766, 353] width 89 height 36
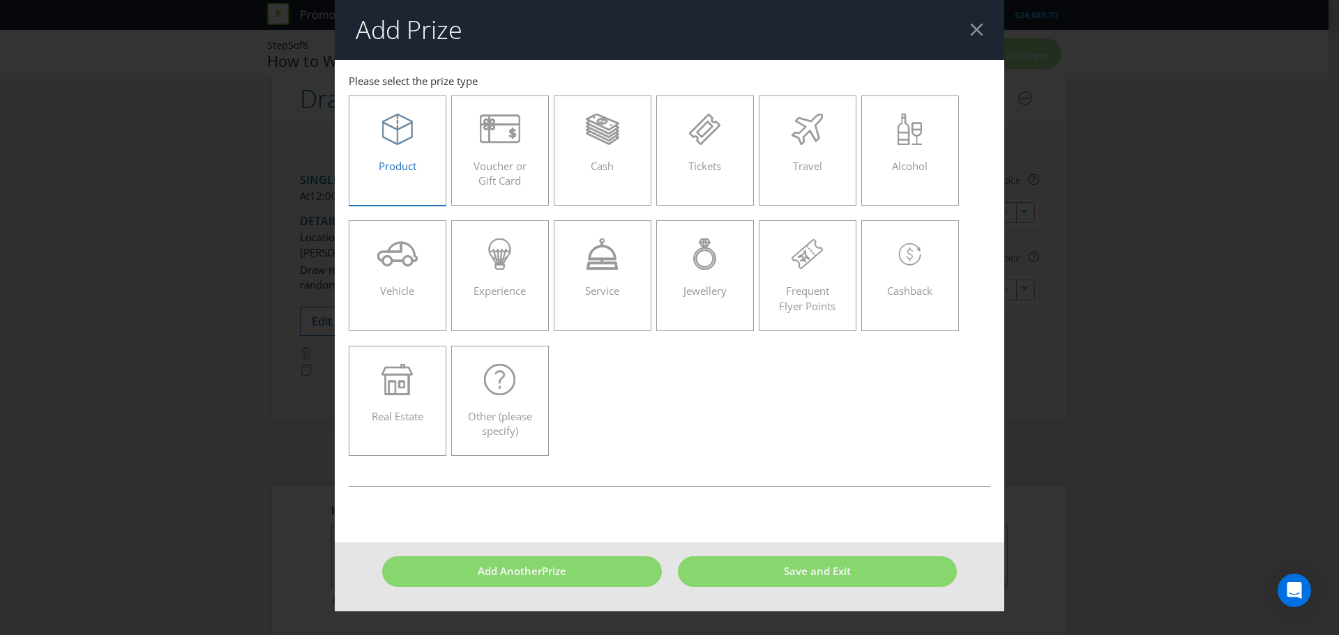
click at [409, 151] on div "Product" at bounding box center [397, 145] width 68 height 63
click at [0, 0] on input "Product" at bounding box center [0, 0] width 0 height 0
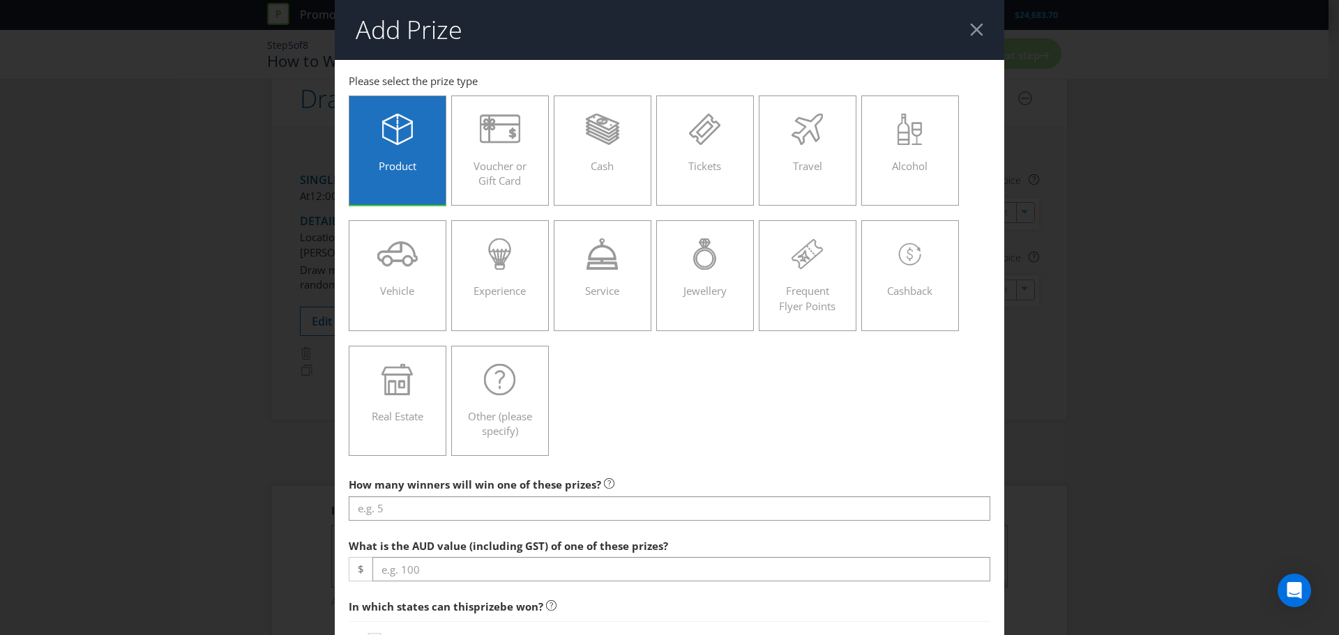
scroll to position [139, 0]
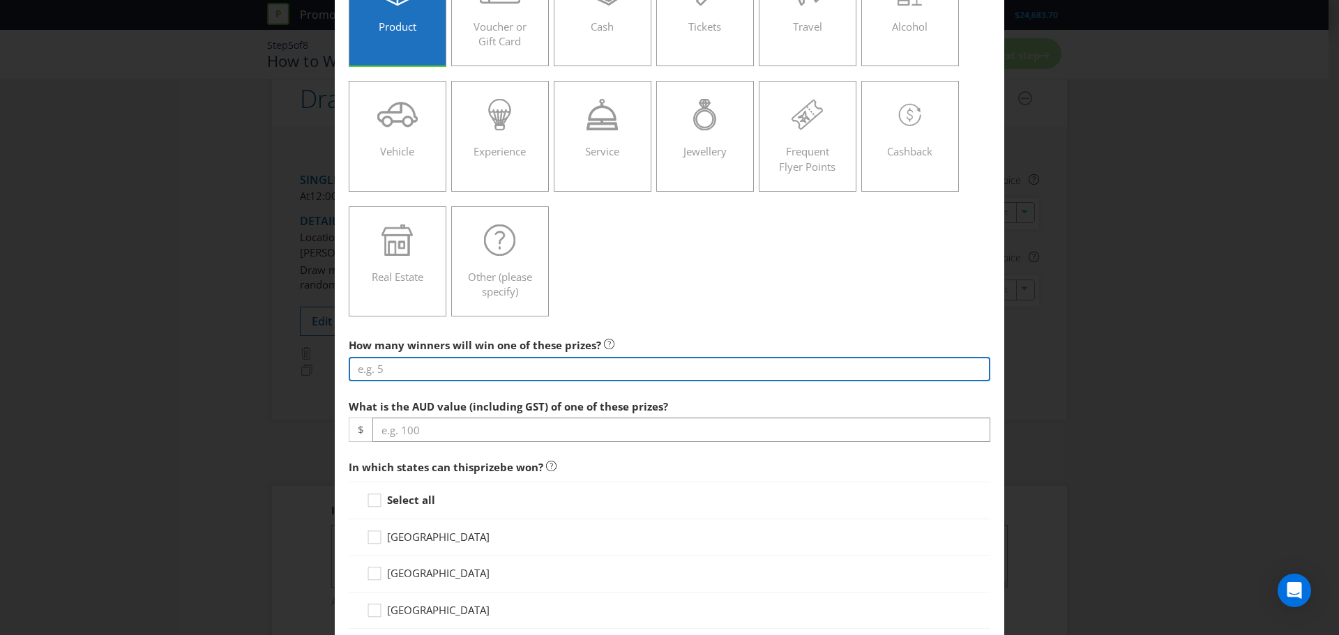
click at [504, 370] on input "number" at bounding box center [670, 369] width 642 height 24
type input "4"
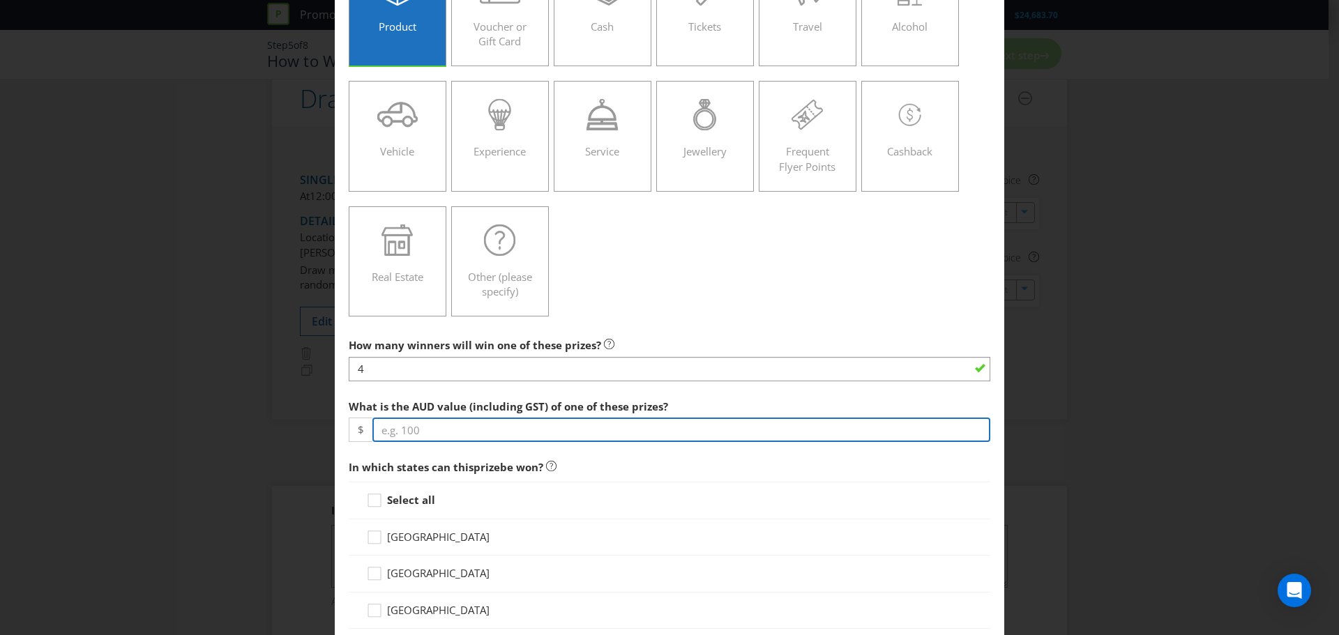
click at [554, 425] on input "number" at bounding box center [681, 430] width 618 height 24
type input "9"
type input "1198"
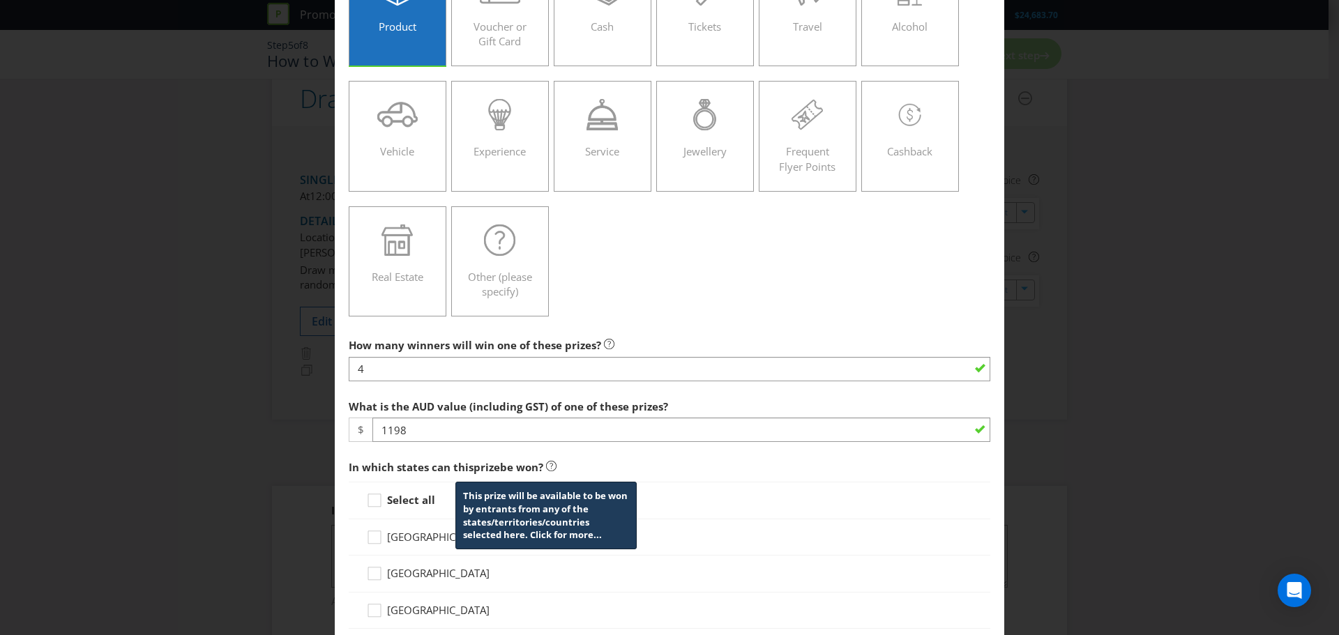
scroll to position [209, 0]
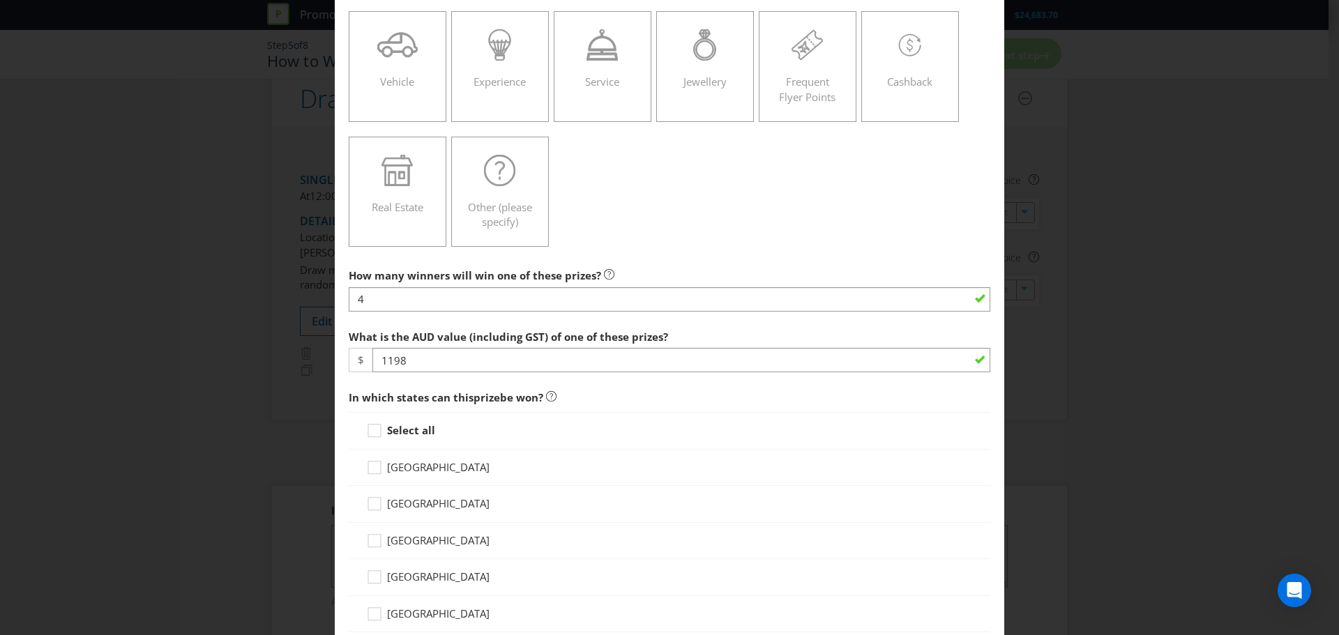
click at [403, 426] on strong "Select all" at bounding box center [411, 430] width 48 height 14
click at [0, 0] on input "Select all" at bounding box center [0, 0] width 0 height 0
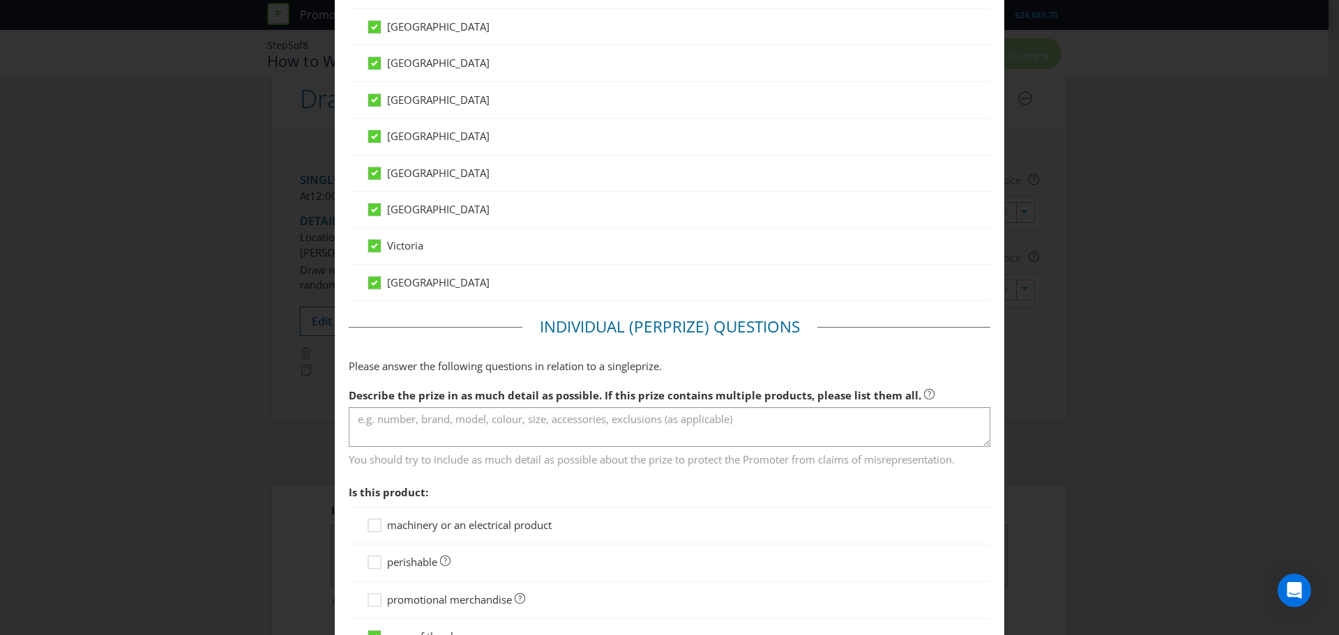
scroll to position [825, 0]
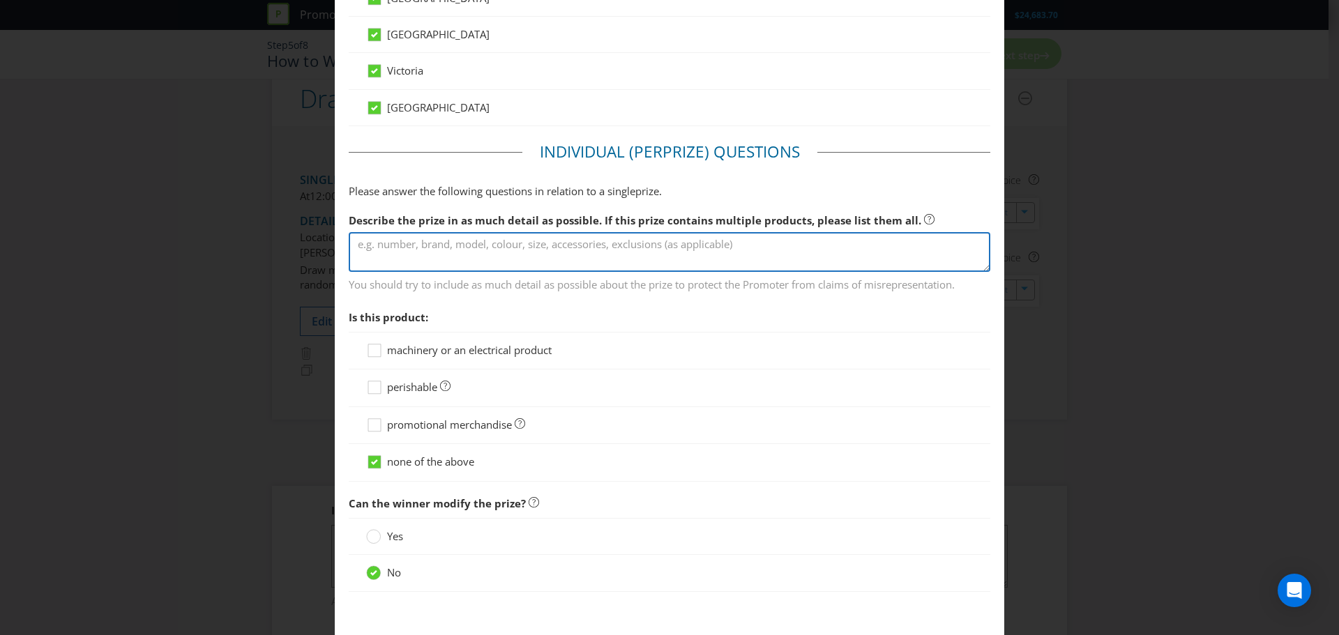
click at [445, 257] on textarea at bounding box center [670, 252] width 642 height 40
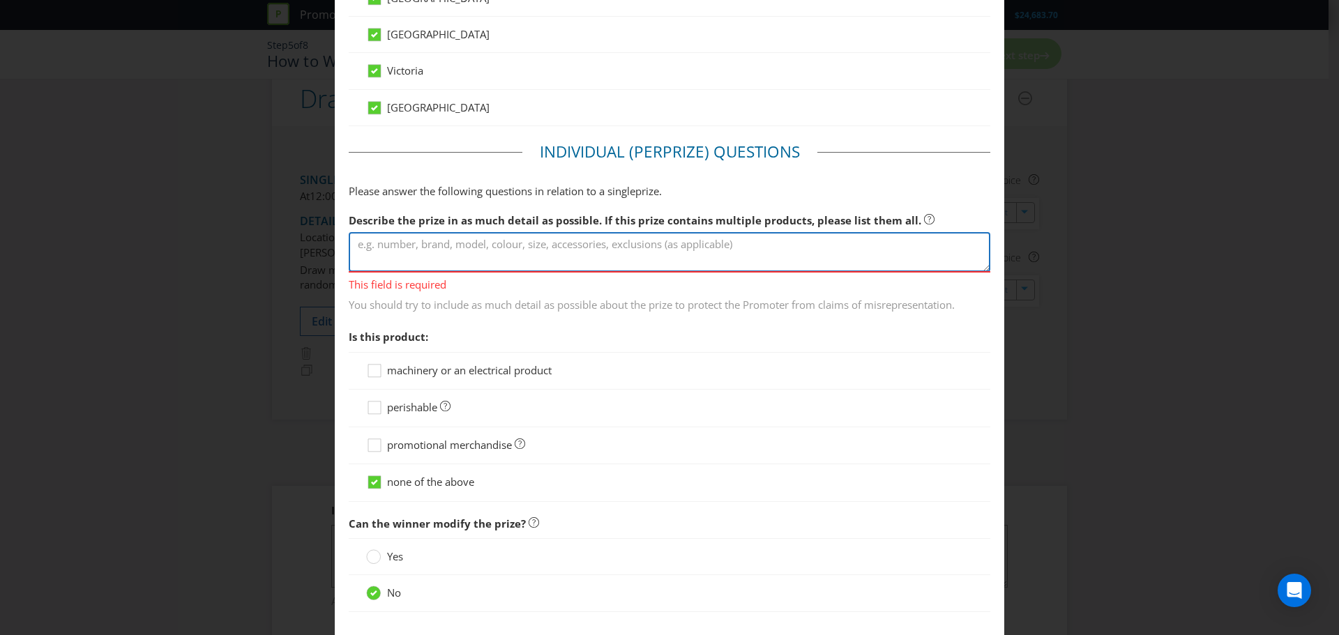
click at [554, 245] on textarea at bounding box center [670, 252] width 642 height 40
paste textarea "Ultimate Entertainer’s Packs include Gozney Roccbox Pizza Ovens (RRP $799) + La…"
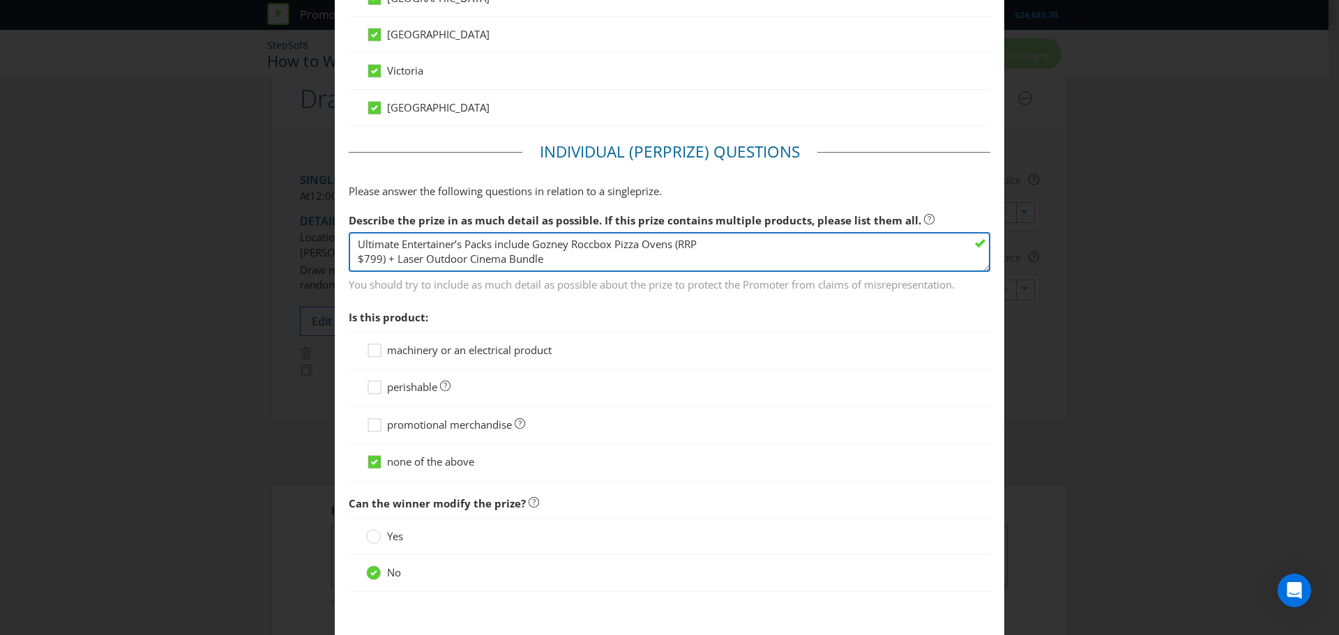
click at [496, 249] on textarea "Ultimate Entertainer’s Packs include Gozney Roccbox Pizza Ovens (RRP $799) + La…" at bounding box center [670, 252] width 642 height 40
click at [558, 248] on textarea "Ultimate Entertainer’s Packs bundle include: 1x Gozney Roccbox Pizza Ovens (RRP…" at bounding box center [670, 252] width 642 height 40
click at [568, 246] on textarea "Ultimate Entertainer’s Packs bundle include: 1x Gozney Roccbox Pizza Ovens (RRP…" at bounding box center [670, 252] width 642 height 40
click at [550, 247] on textarea "Ultimate Entertainer’s Packs bundle includes: 1x Gozney Roccbox Pizza Ovens (RR…" at bounding box center [670, 252] width 642 height 40
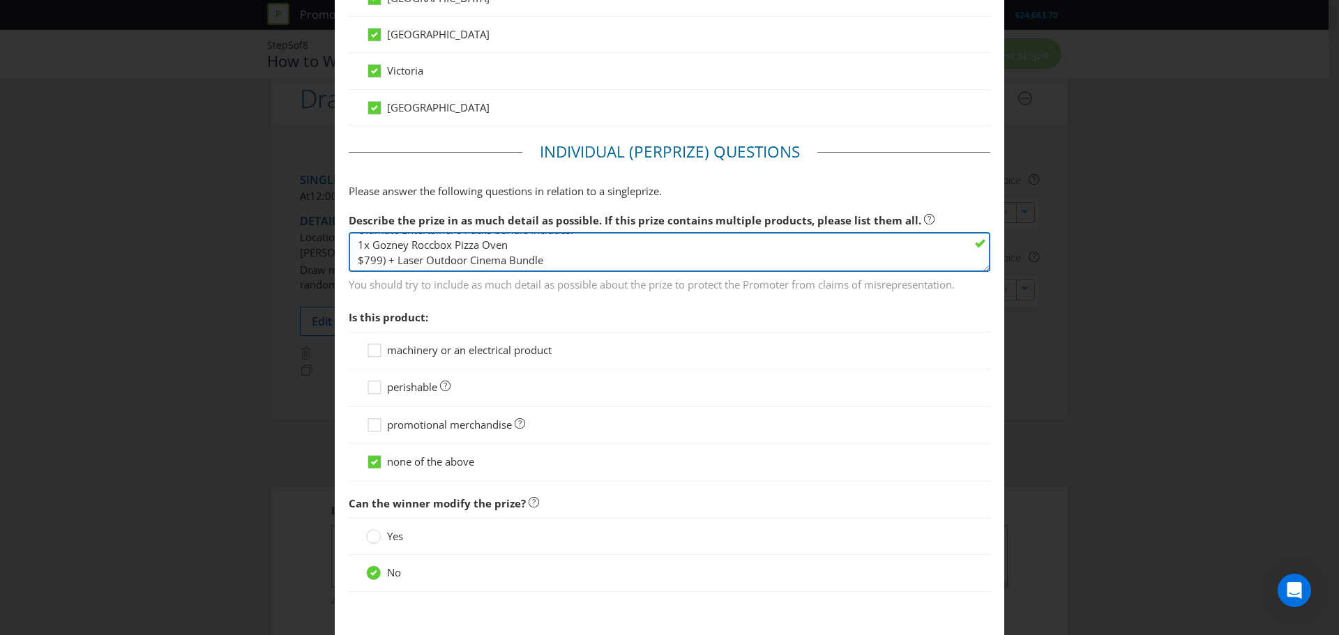
click at [391, 261] on textarea "Ultimate Entertainer’s Packs bundle includes: 1x Gozney Roccbox Pizza Oven $799…" at bounding box center [670, 252] width 642 height 40
click at [543, 259] on textarea "Ultimate Entertainer’s Packs bundle includes: 1x Gozney Roccbox Pizza Oven 1x L…" at bounding box center [670, 252] width 642 height 40
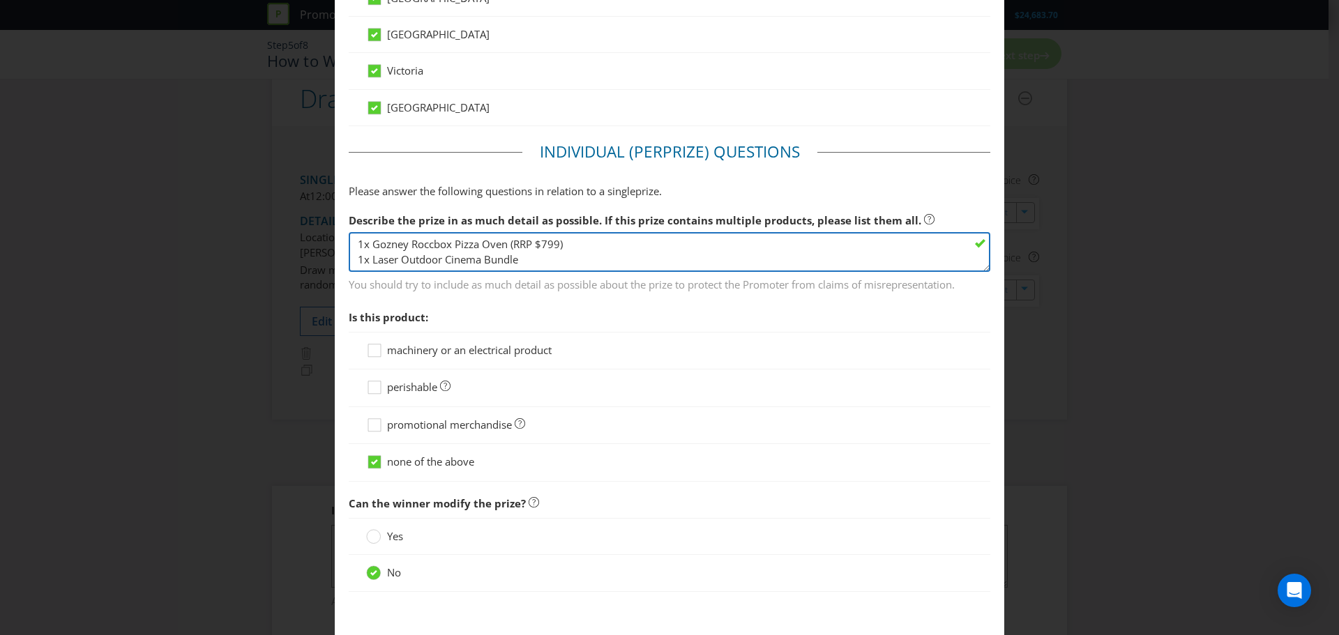
click at [543, 259] on textarea "Ultimate Entertainer’s Packs bundle includes: 1x Gozney Roccbox Pizza Oven (RRP…" at bounding box center [670, 252] width 642 height 40
click at [591, 248] on textarea "Ultimate Entertainer’s Packs bundle includes: 1x Gozney Roccbox Pizza Oven (RRP…" at bounding box center [670, 252] width 642 height 40
click at [495, 245] on textarea "Ultimate Entertainer’s Packs bundle includes: 1x Gozney Roccbox Pizza Oven (RRP…" at bounding box center [670, 252] width 642 height 40
click at [556, 245] on textarea "Ultimate Entertainer’s Pack prize bundle includes: 1x Gozney Roccbox Pizza Oven…" at bounding box center [670, 252] width 642 height 40
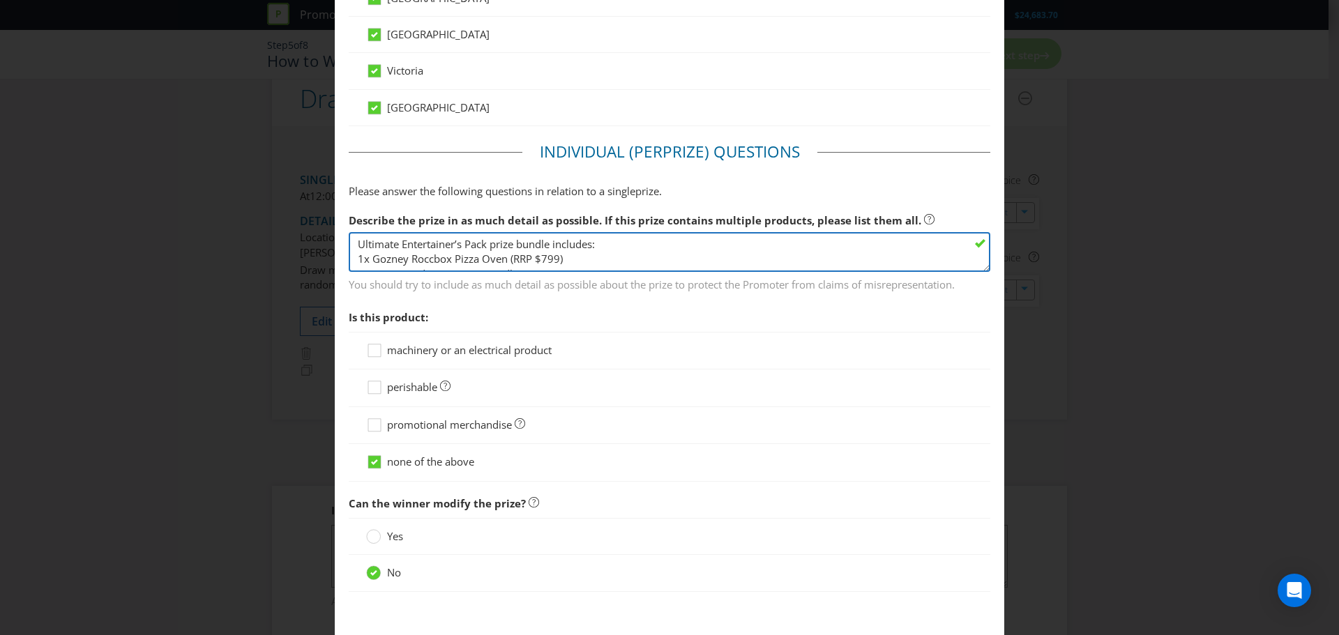
click at [624, 246] on textarea "Ultimate Entertainer’s Pack prize bundle includes: 1x Gozney Roccbox Pizza Oven…" at bounding box center [670, 252] width 642 height 40
type textarea "Ultimate Entertainer’s Pack prize bundle includes: 1x Gozney Roccbox Pizza Oven…"
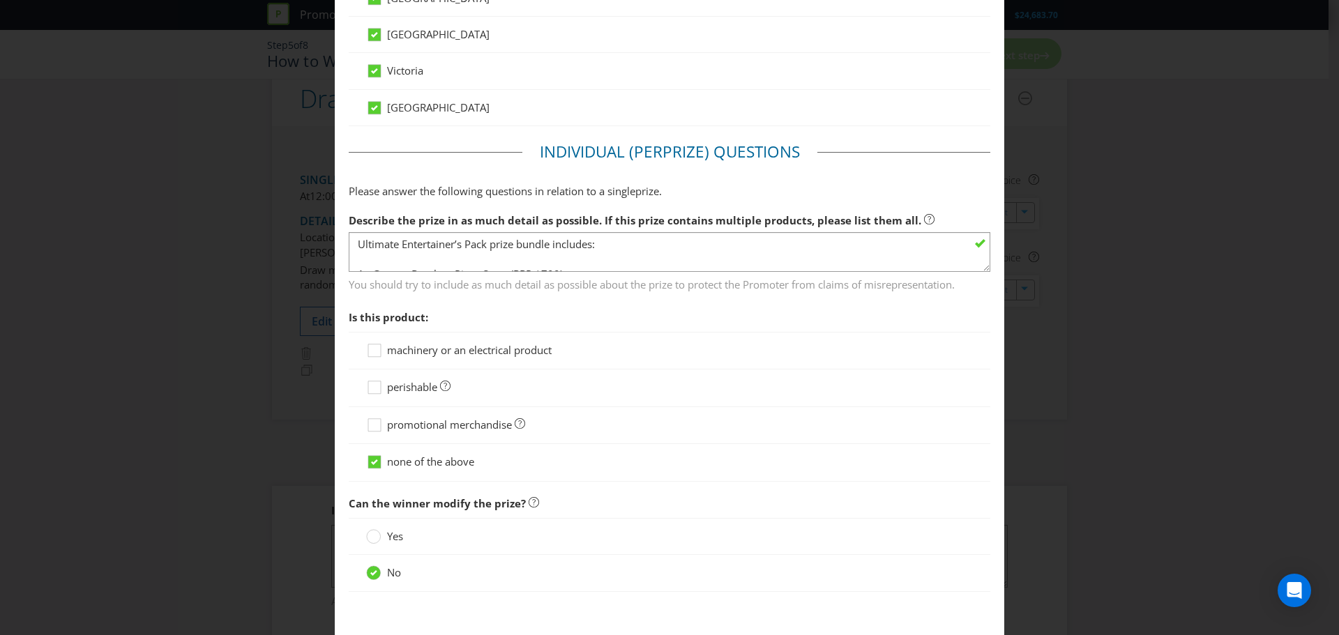
click at [637, 275] on span "You should try to include as much detail as possible about the prize to protect…" at bounding box center [670, 283] width 642 height 20
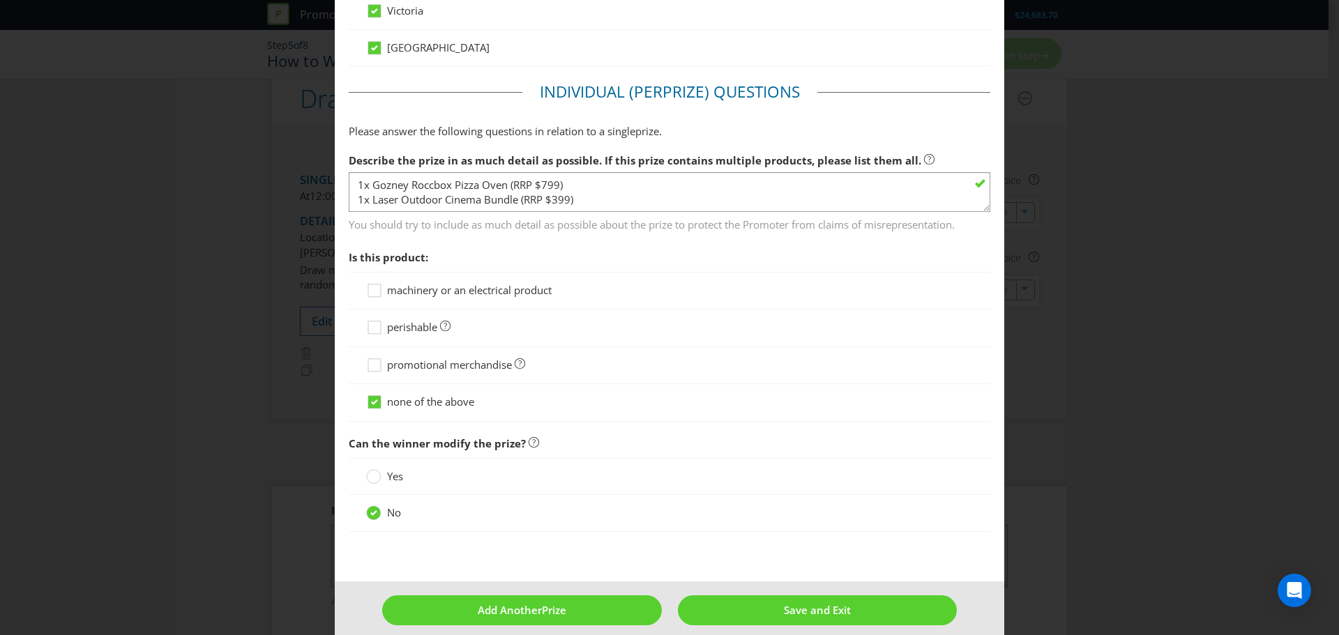
scroll to position [887, 0]
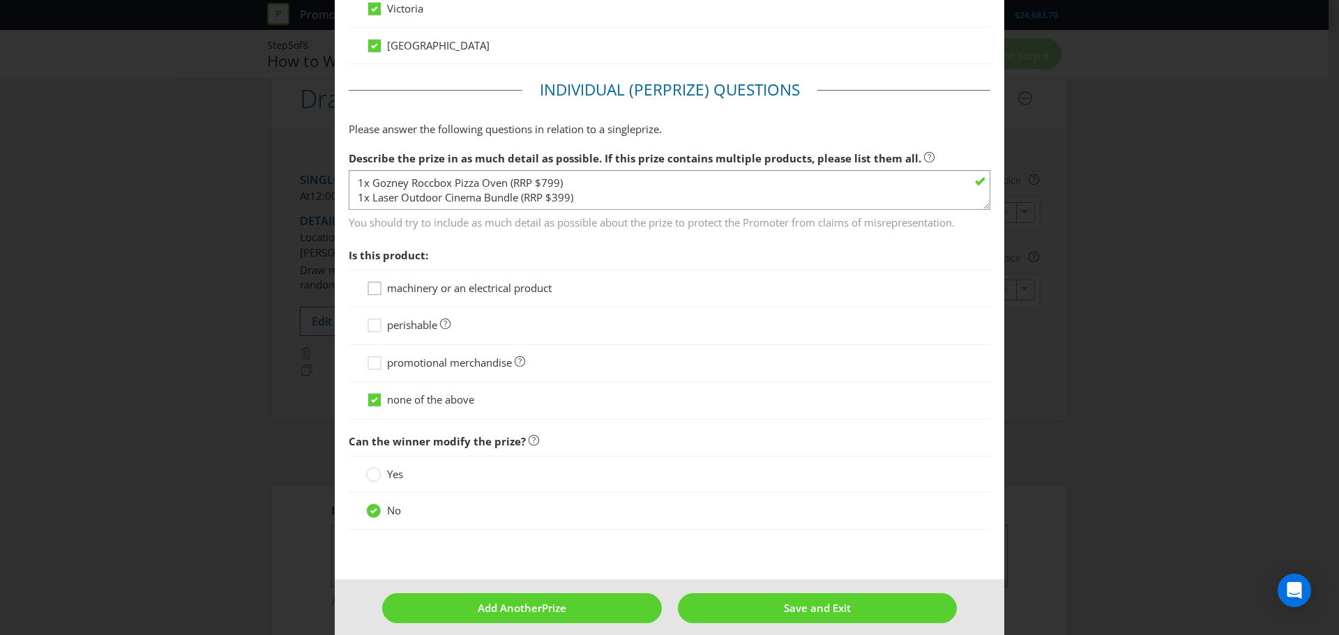
click at [377, 291] on icon at bounding box center [376, 291] width 21 height 21
click at [0, 0] on input "machinery or an electrical product" at bounding box center [0, 0] width 0 height 0
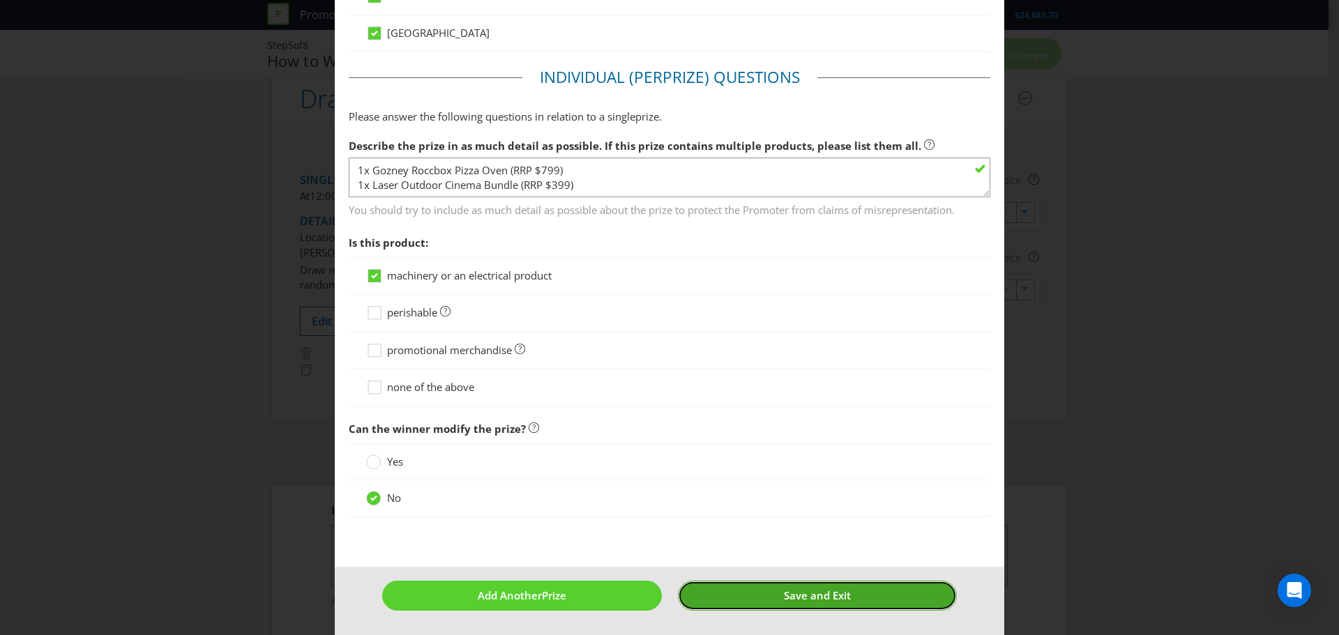
click at [855, 597] on button "Save and Exit" at bounding box center [818, 596] width 280 height 30
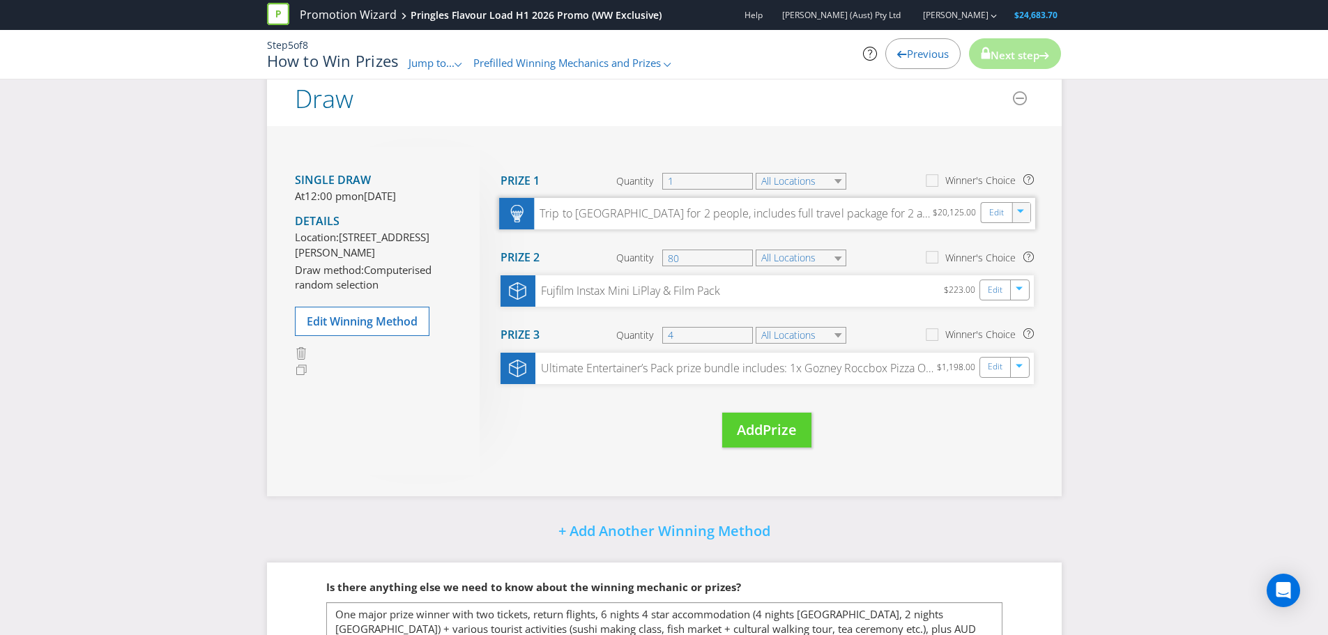
click at [1022, 212] on icon "button" at bounding box center [1020, 211] width 7 height 3
click at [1021, 264] on link "Delete" at bounding box center [1011, 262] width 31 height 14
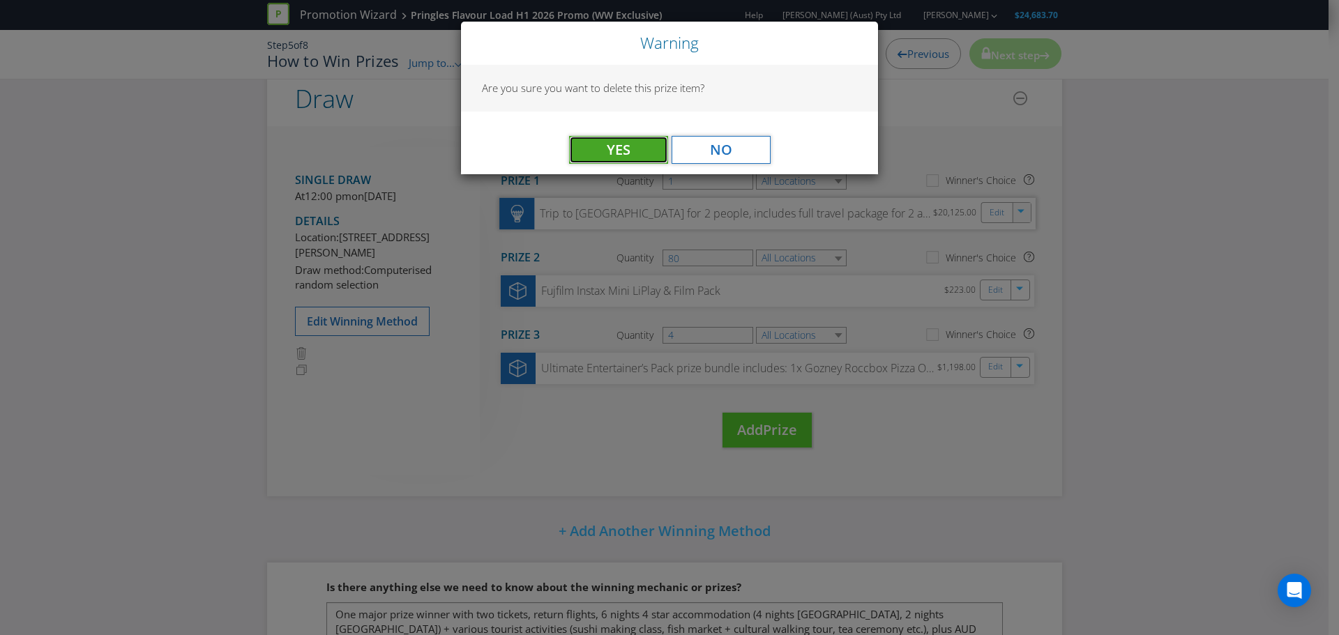
click at [642, 156] on button "Yes" at bounding box center [618, 150] width 99 height 28
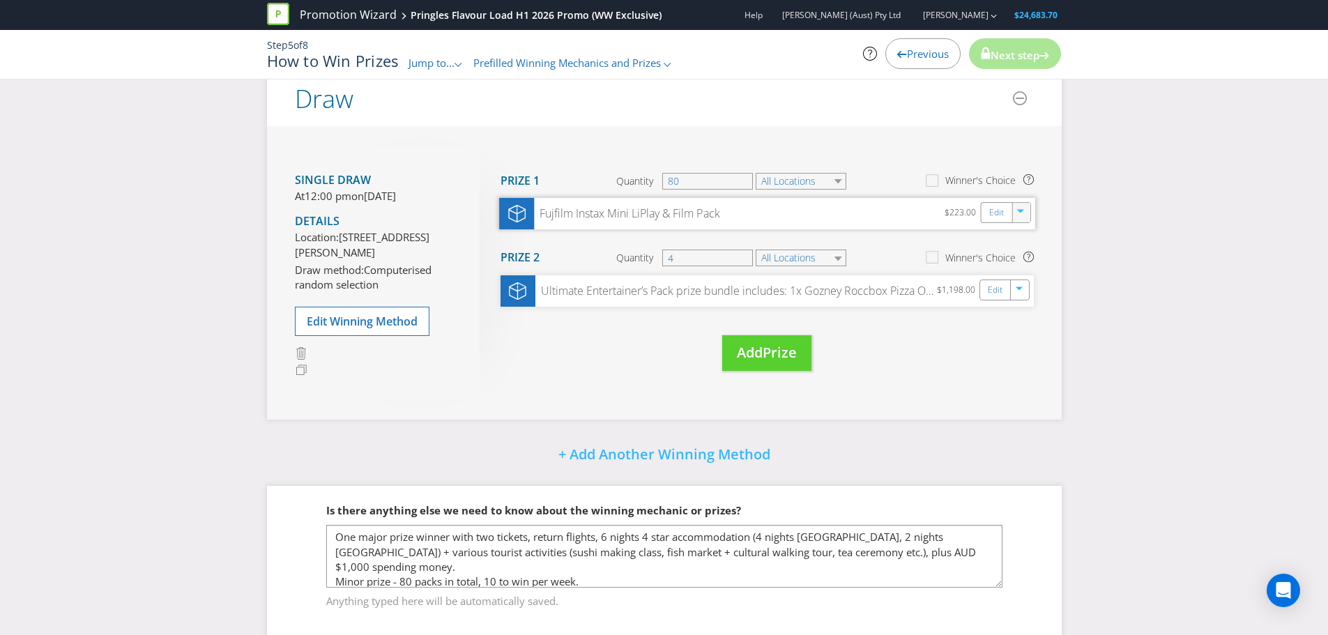
click at [1019, 213] on icon "button" at bounding box center [1021, 214] width 8 height 8
click at [1012, 257] on link "Delete" at bounding box center [1011, 262] width 31 height 14
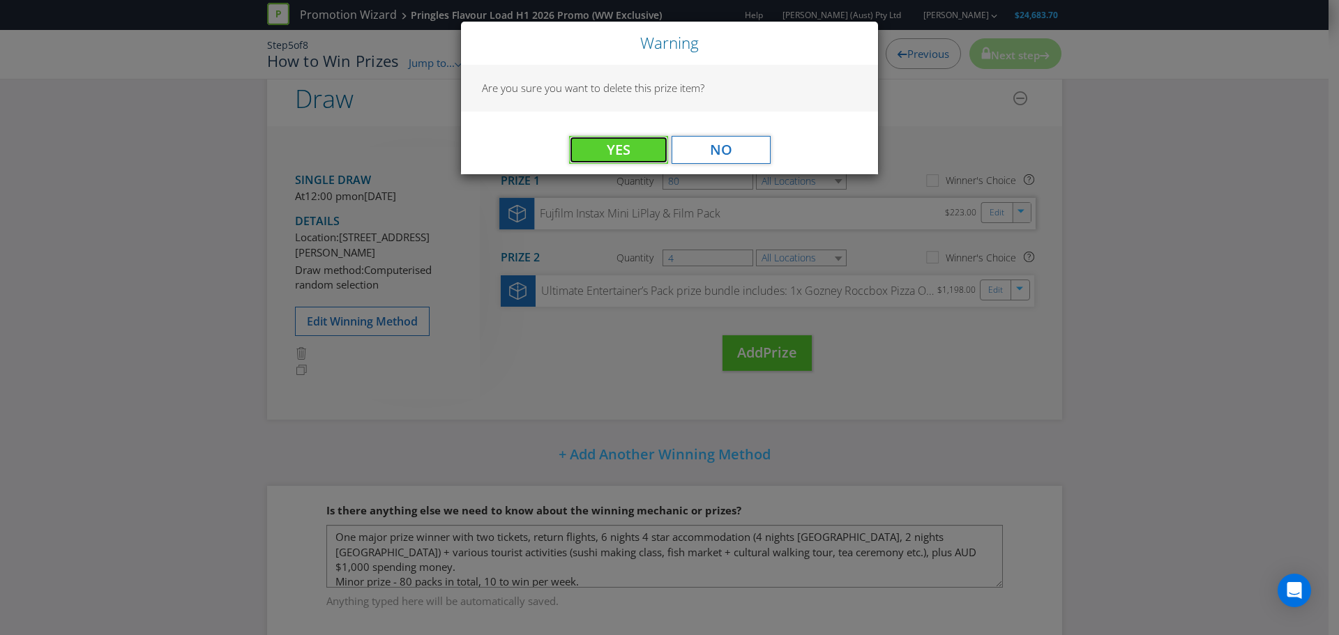
click at [605, 151] on button "Yes" at bounding box center [618, 150] width 99 height 28
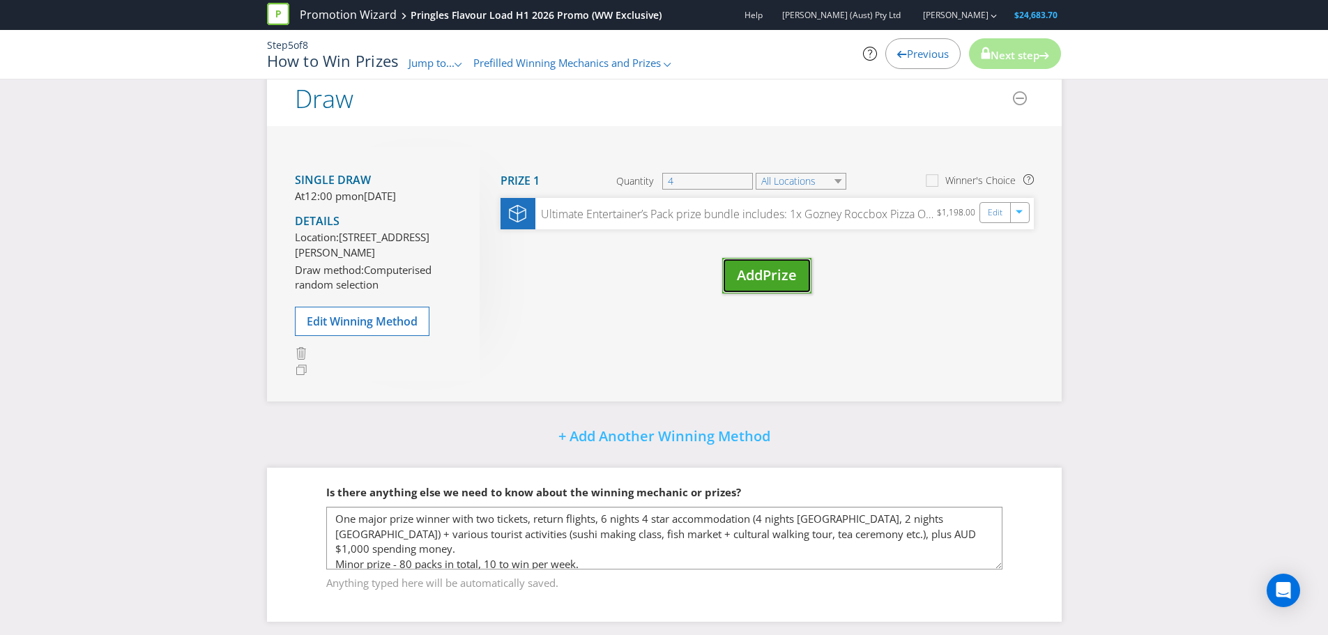
click at [790, 278] on span "Prize" at bounding box center [780, 275] width 34 height 19
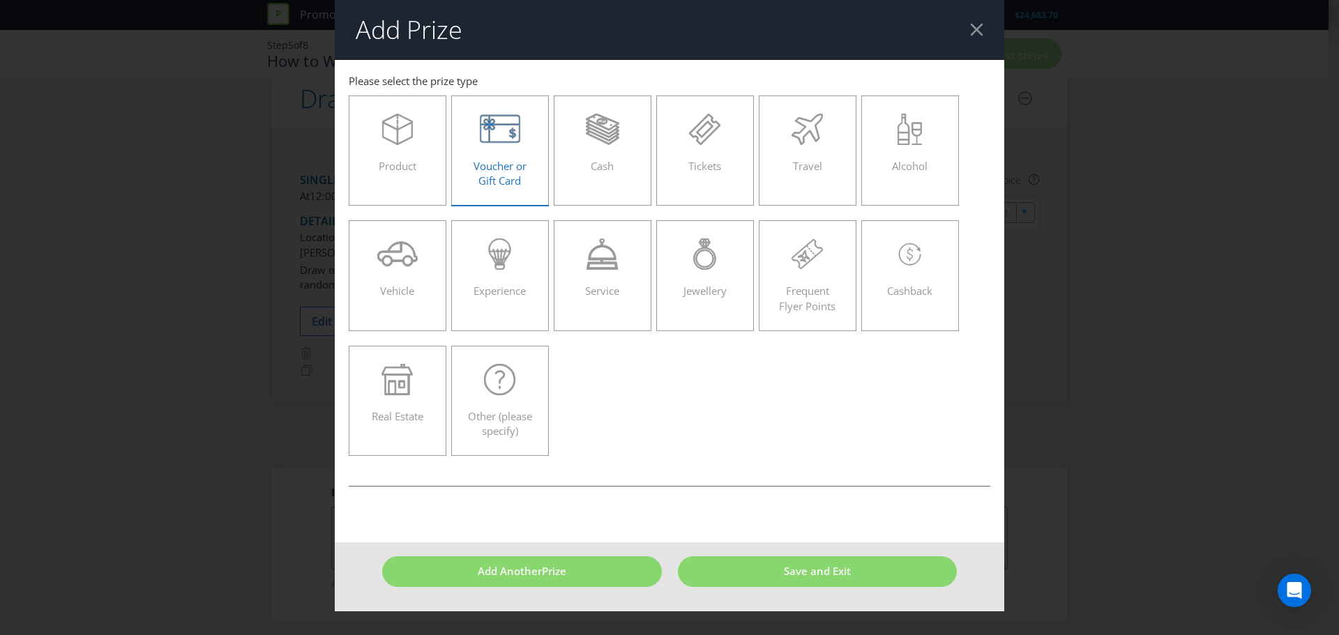
click at [512, 156] on div "Voucher or Gift Card" at bounding box center [500, 145] width 68 height 63
click at [0, 0] on input "Voucher or Gift Card" at bounding box center [0, 0] width 0 height 0
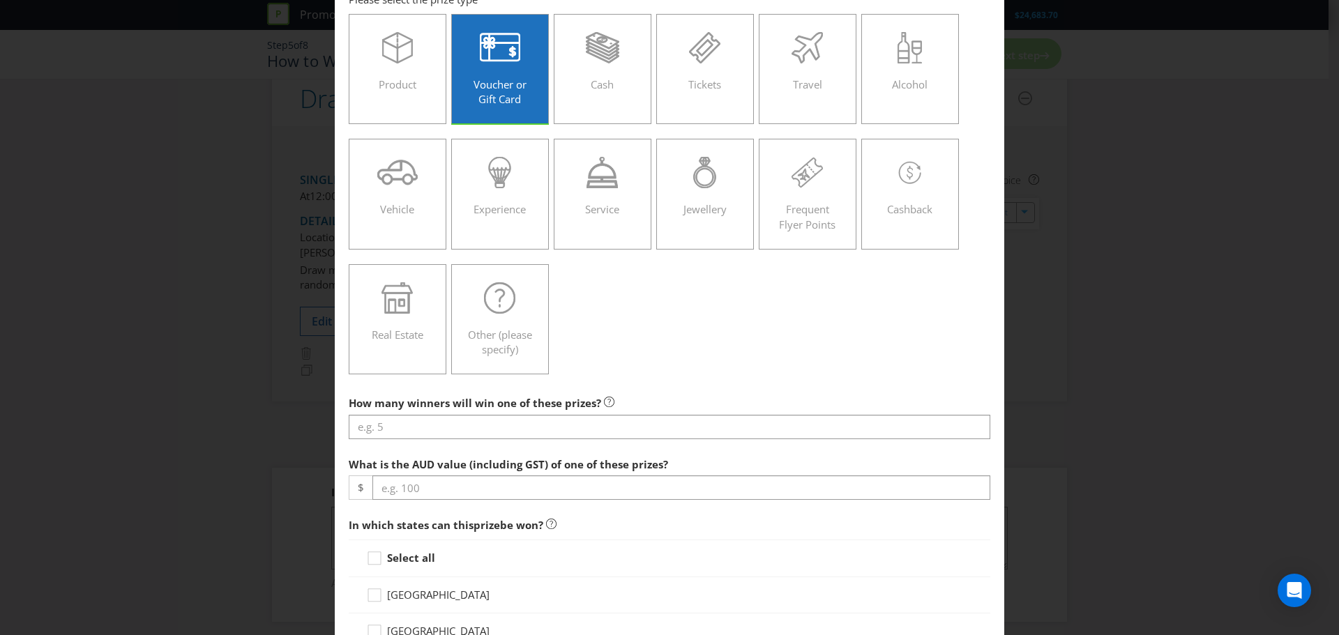
scroll to position [209, 0]
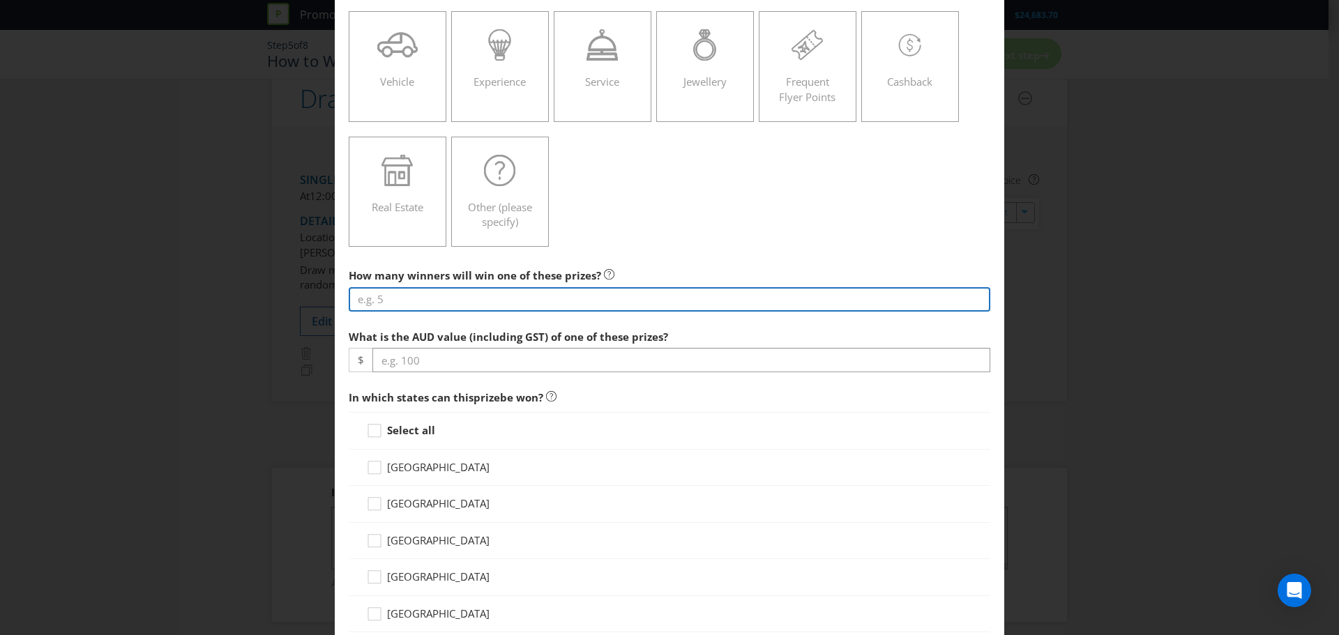
click at [549, 301] on input "number" at bounding box center [670, 299] width 642 height 24
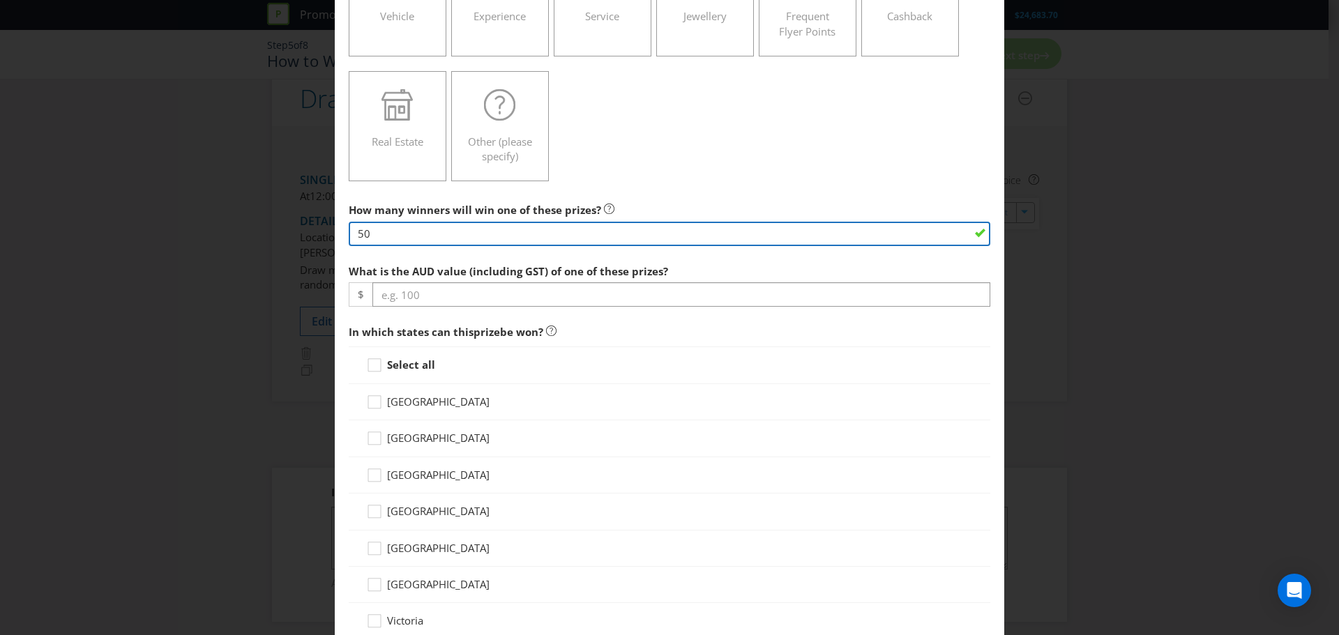
type input "50"
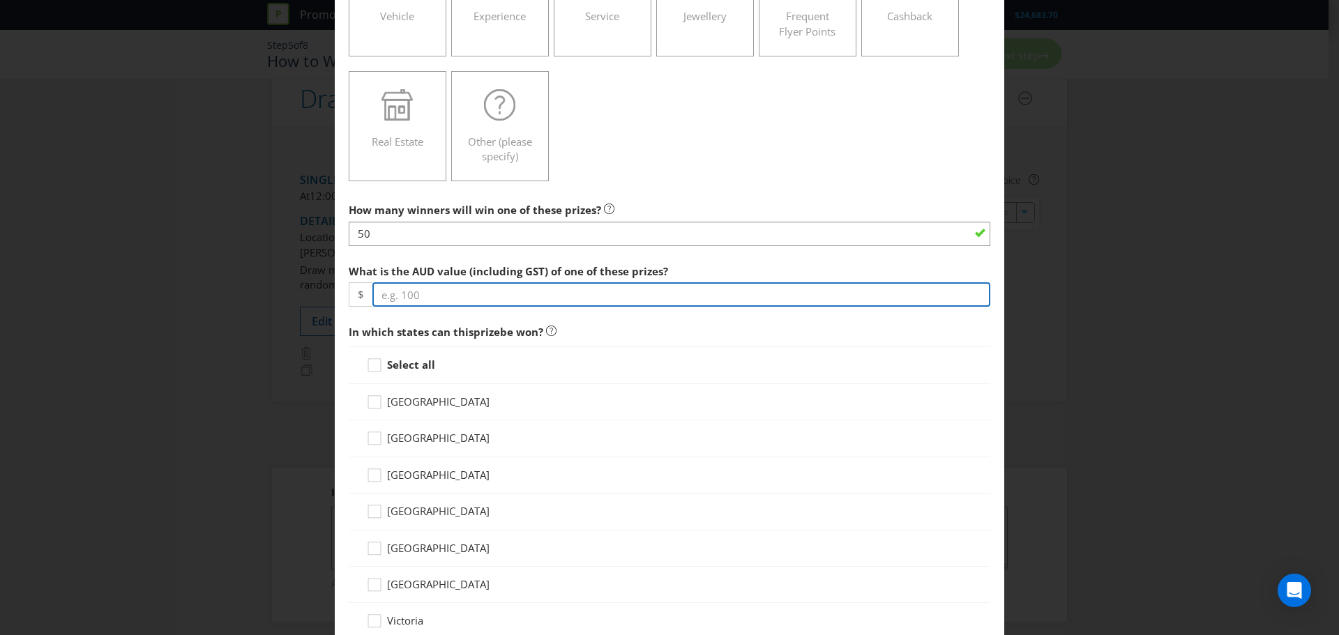
click at [516, 297] on input "number" at bounding box center [681, 294] width 618 height 24
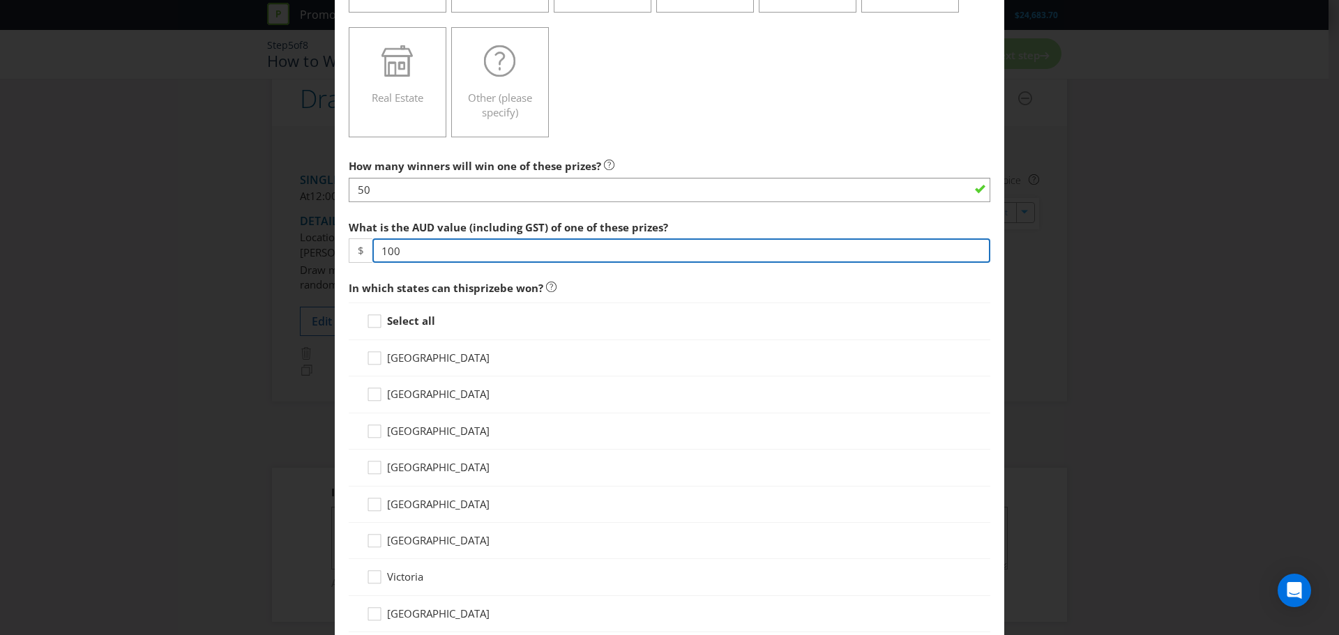
scroll to position [324, 0]
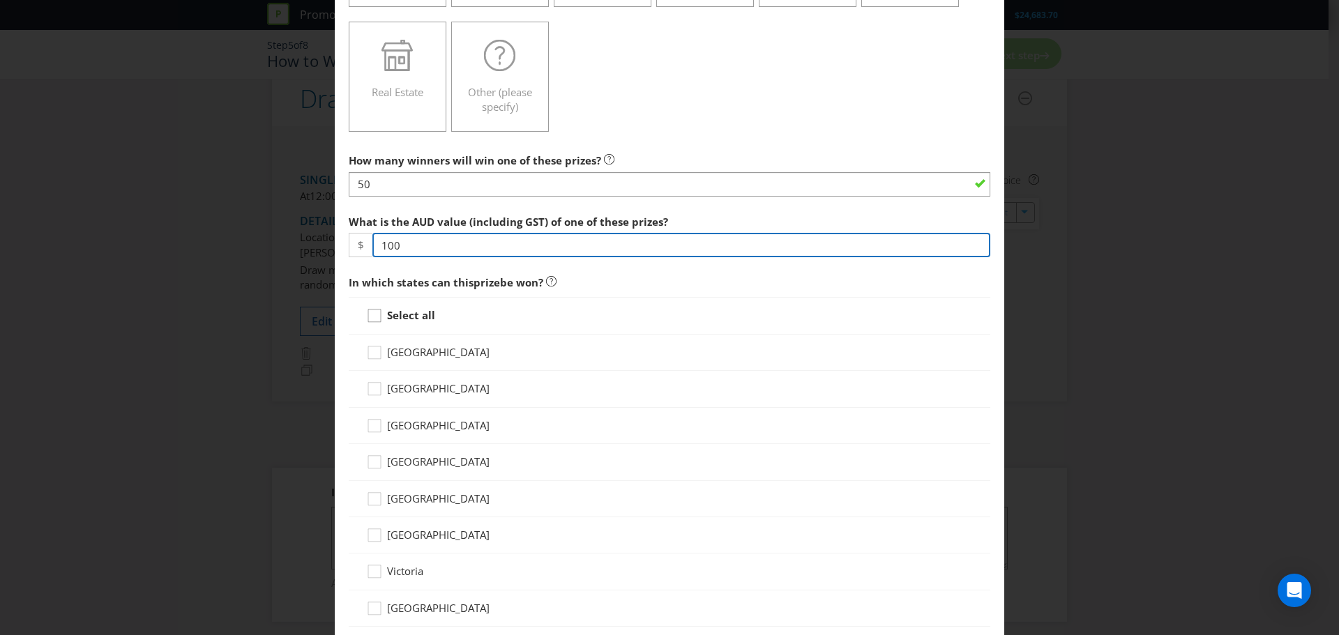
type input "100"
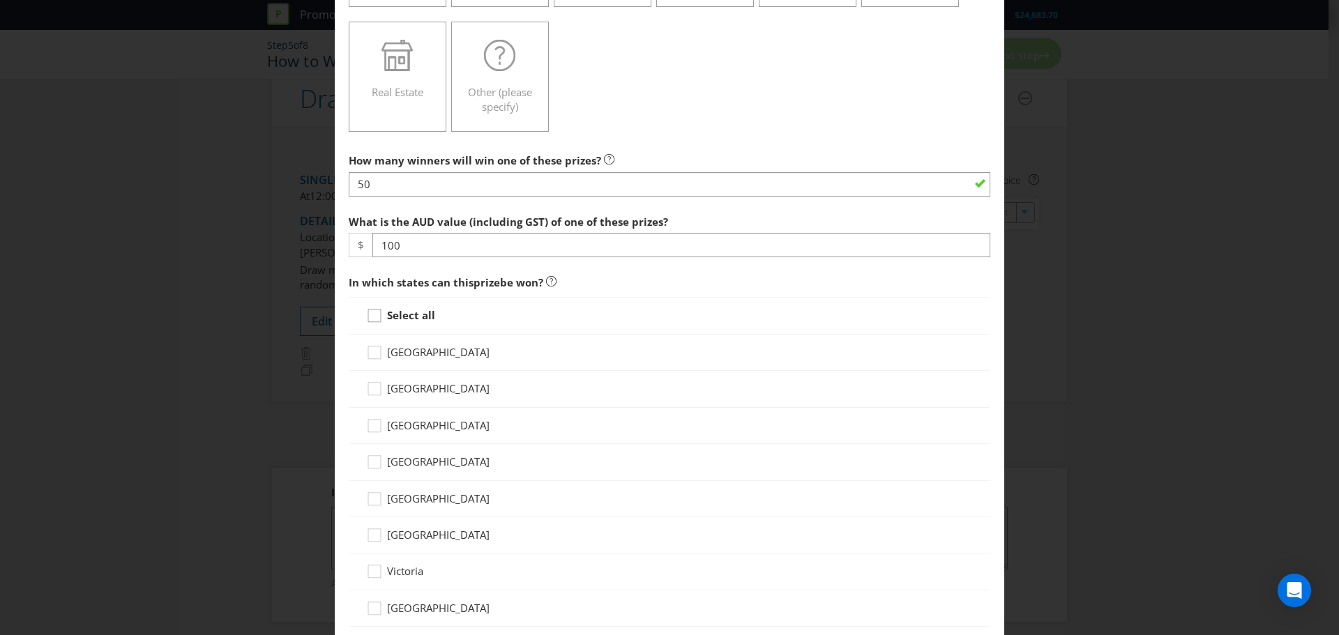
click at [375, 319] on icon at bounding box center [376, 318] width 21 height 21
click at [0, 0] on input "Select all" at bounding box center [0, 0] width 0 height 0
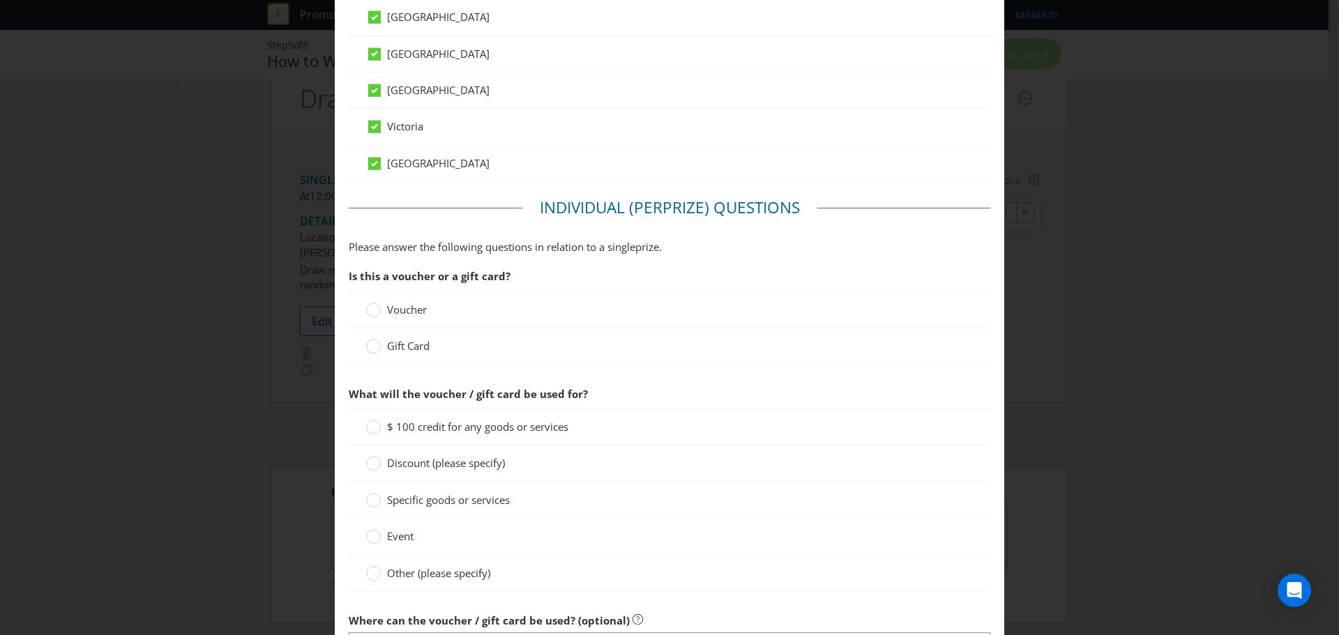
scroll to position [770, 0]
click at [382, 343] on label "Gift Card" at bounding box center [399, 345] width 66 height 15
click at [0, 0] on input "Gift Card" at bounding box center [0, 0] width 0 height 0
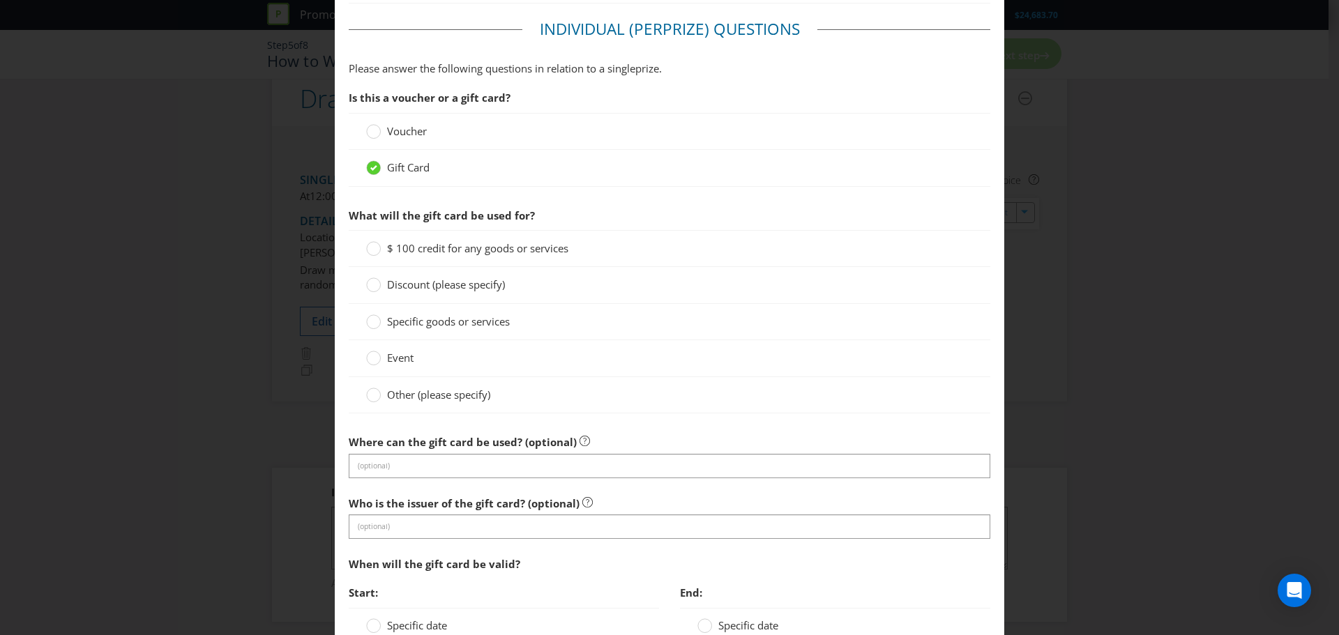
scroll to position [948, 0]
click at [442, 395] on span "Other (please specify)" at bounding box center [438, 394] width 103 height 14
click at [0, 0] on input "Other (please specify)" at bounding box center [0, 0] width 0 height 0
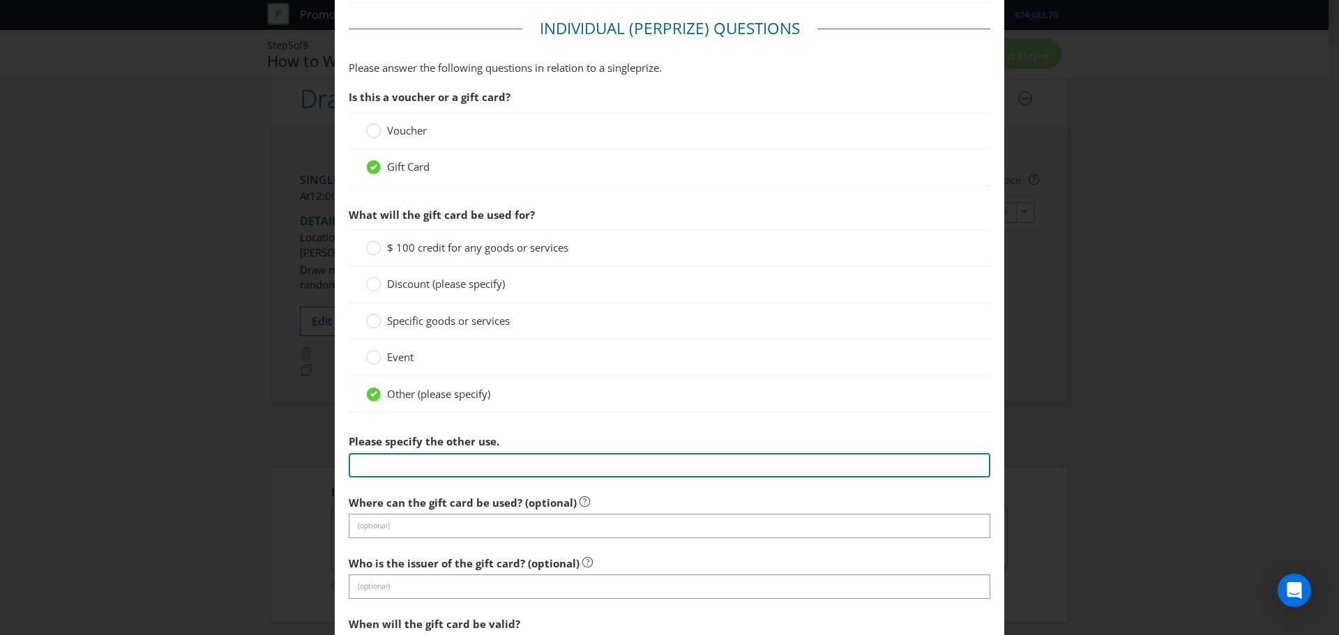
click at [434, 467] on input "text" at bounding box center [670, 465] width 642 height 24
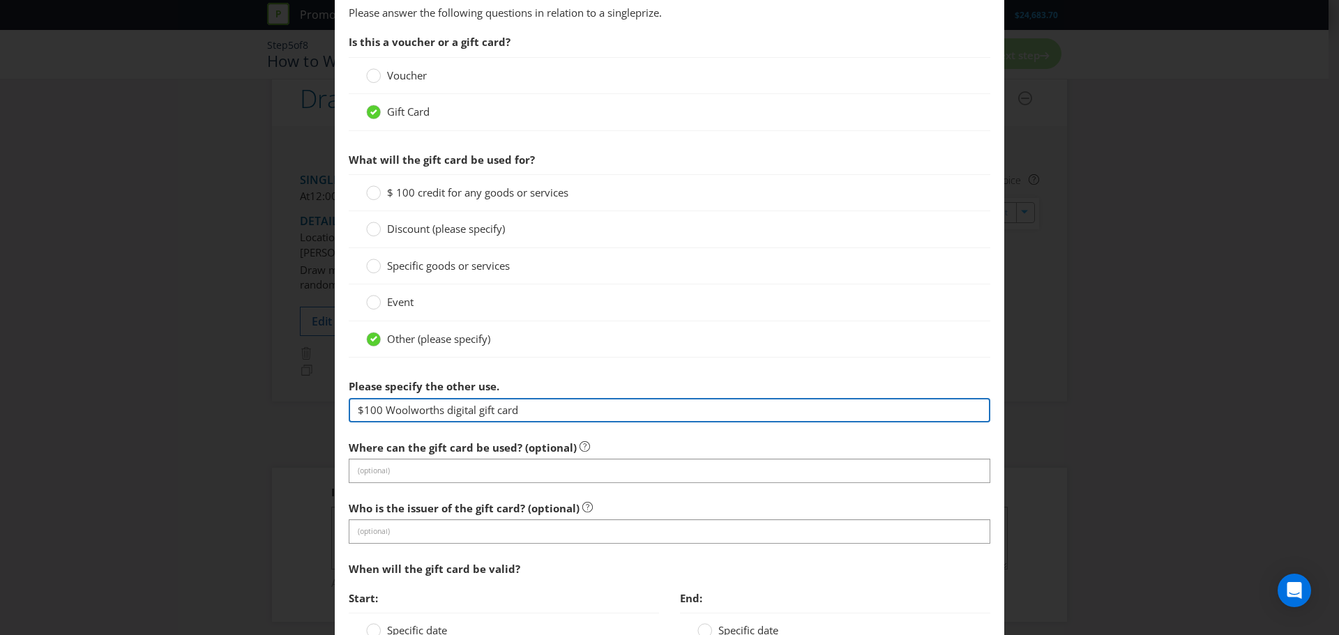
scroll to position [1004, 0]
type input "$100 Woolworths digital gift card"
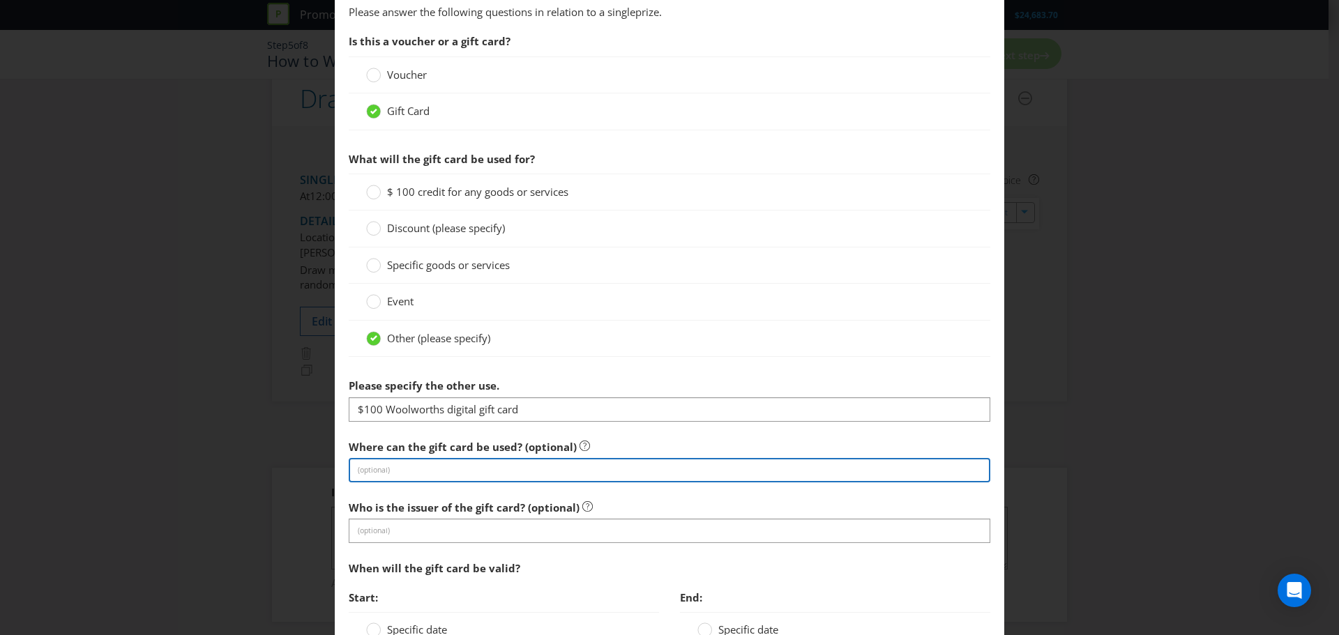
click at [434, 467] on input "text" at bounding box center [670, 470] width 642 height 24
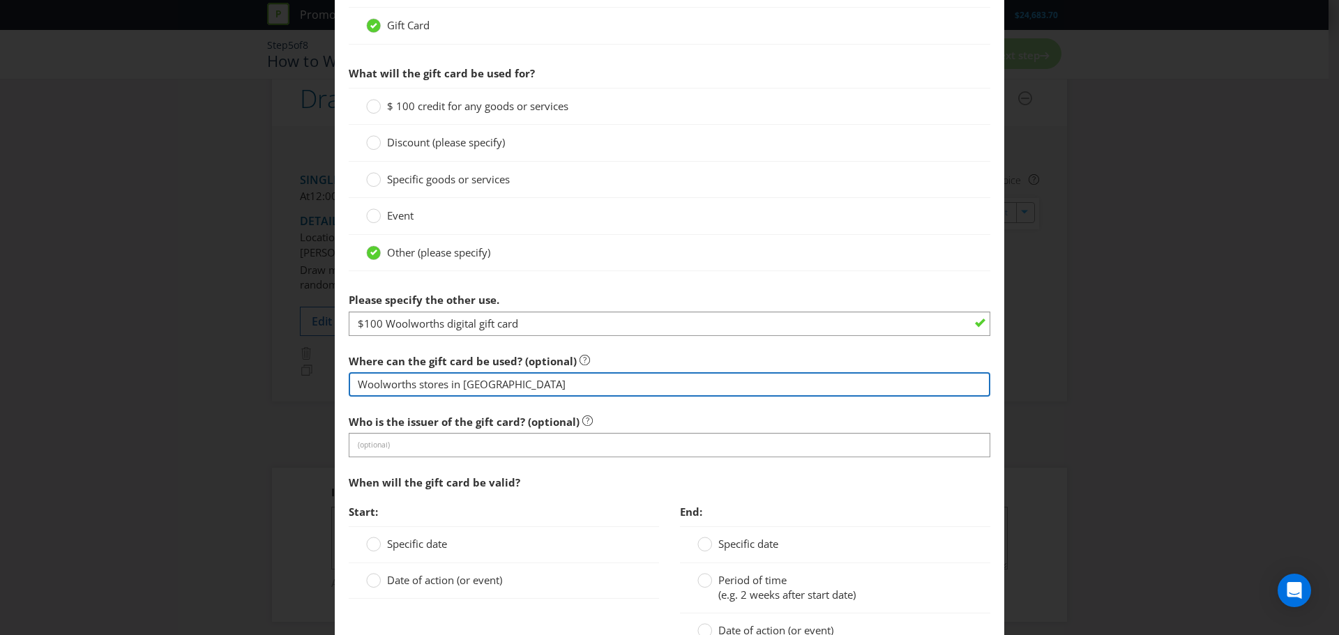
scroll to position [1091, 0]
type input "Woolworths stores in [GEOGRAPHIC_DATA]"
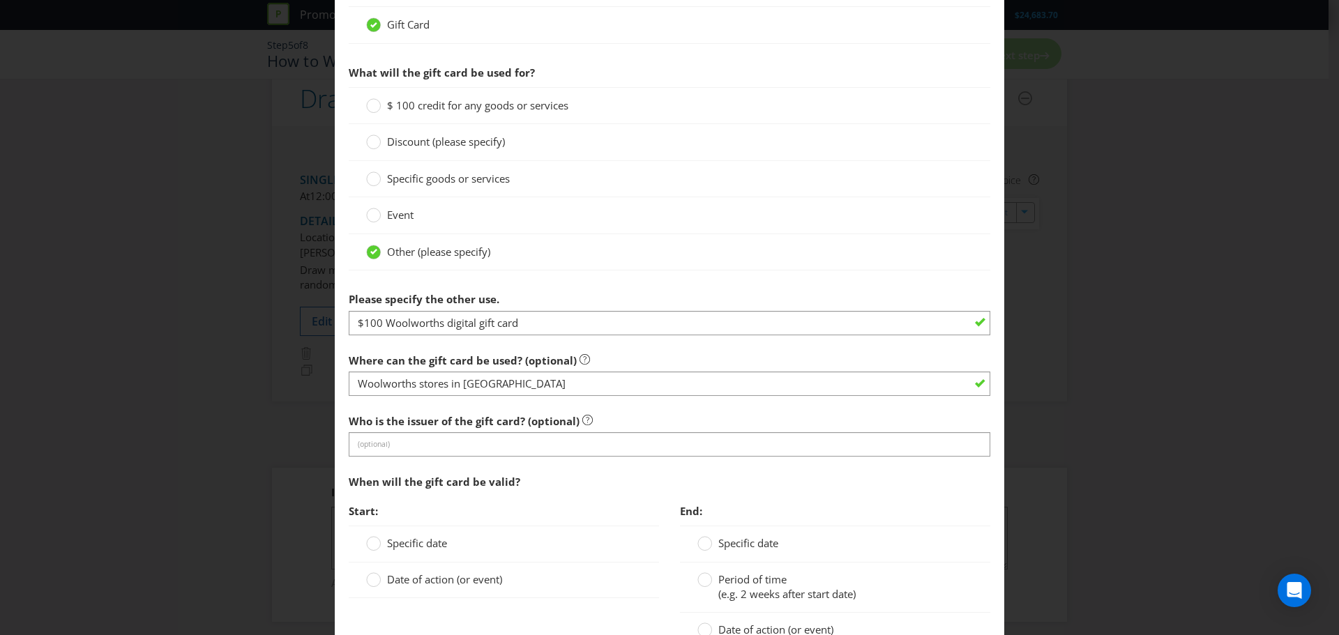
click at [434, 467] on section "Is this a voucher or a gift card? Voucher Gift Card What will the gift card be …" at bounding box center [670, 335] width 642 height 789
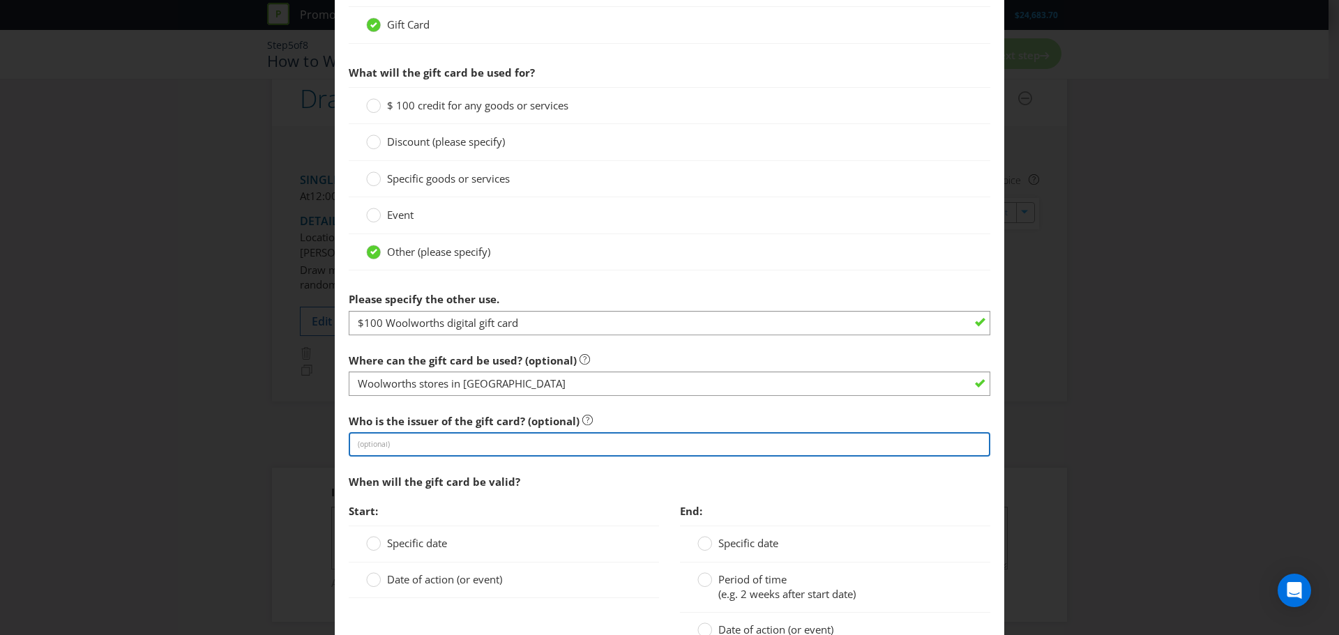
click at [417, 453] on input "text" at bounding box center [670, 444] width 642 height 24
type input "Woolworths"
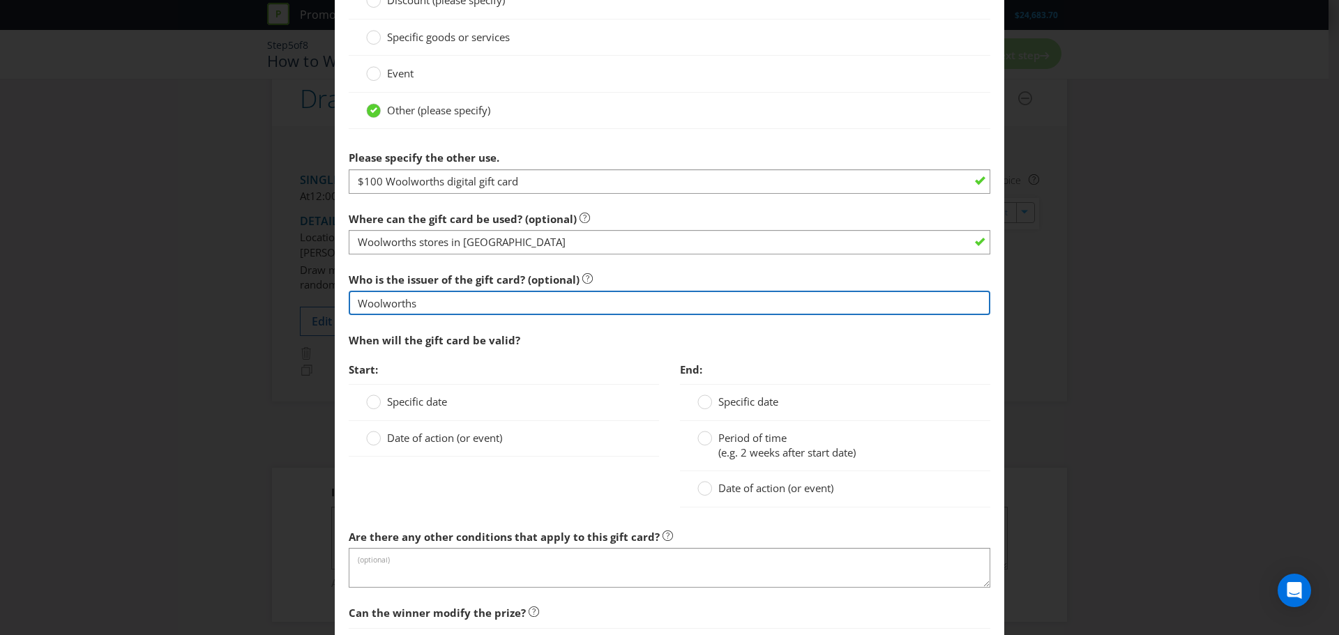
drag, startPoint x: 441, startPoint y: 304, endPoint x: 256, endPoint y: 300, distance: 185.5
click at [256, 300] on div "Add Prize [GEOGRAPHIC_DATA] [GEOGRAPHIC_DATA] [GEOGRAPHIC_DATA] [GEOGRAPHIC_DAT…" at bounding box center [669, 317] width 1339 height 635
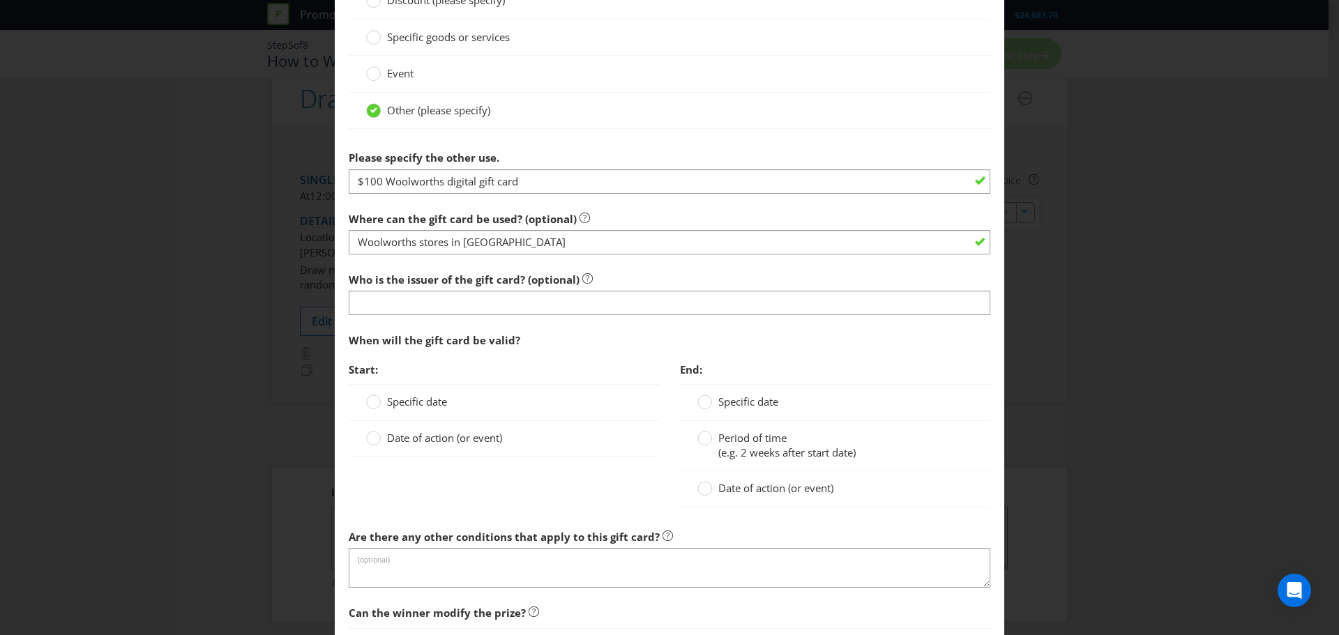
click at [486, 325] on section "Is this a voucher or a gift card? Voucher Gift Card What will the gift card be …" at bounding box center [670, 193] width 642 height 789
click at [402, 395] on span "Specific date" at bounding box center [417, 402] width 60 height 14
click at [0, 0] on input "Specific date" at bounding box center [0, 0] width 0 height 0
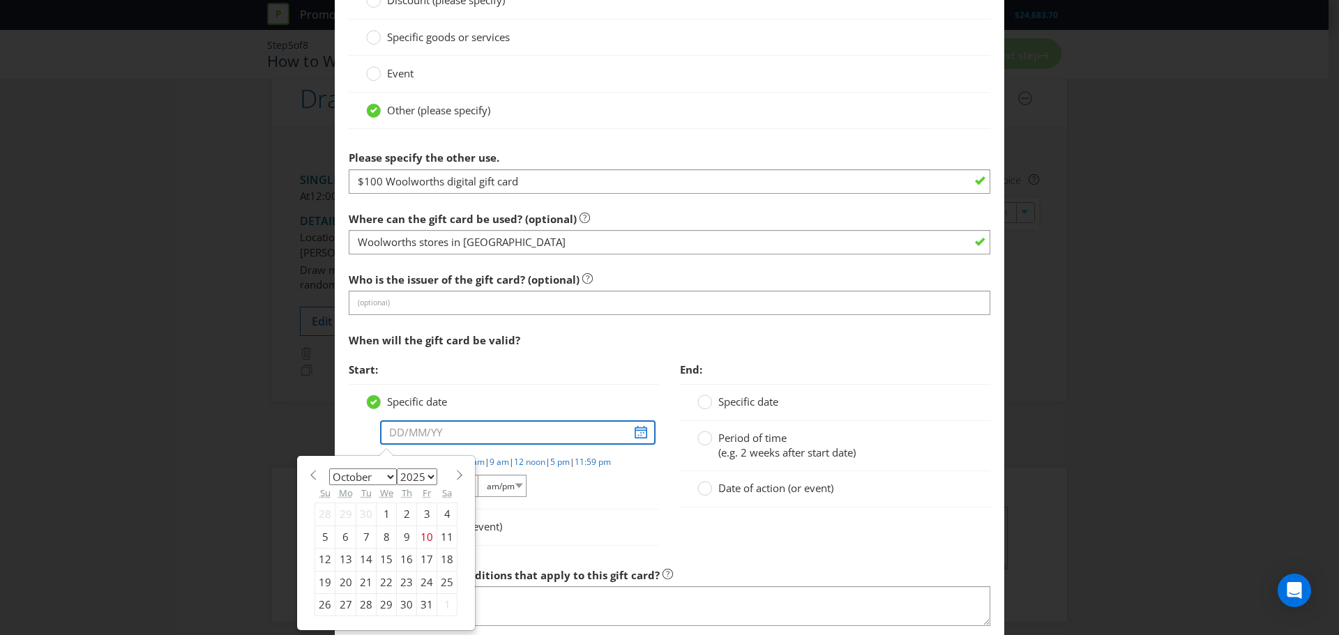
click at [441, 437] on input "text" at bounding box center [517, 432] width 275 height 24
click at [448, 474] on section "January February March April May June July August September October November [D…" at bounding box center [385, 474] width 143 height 10
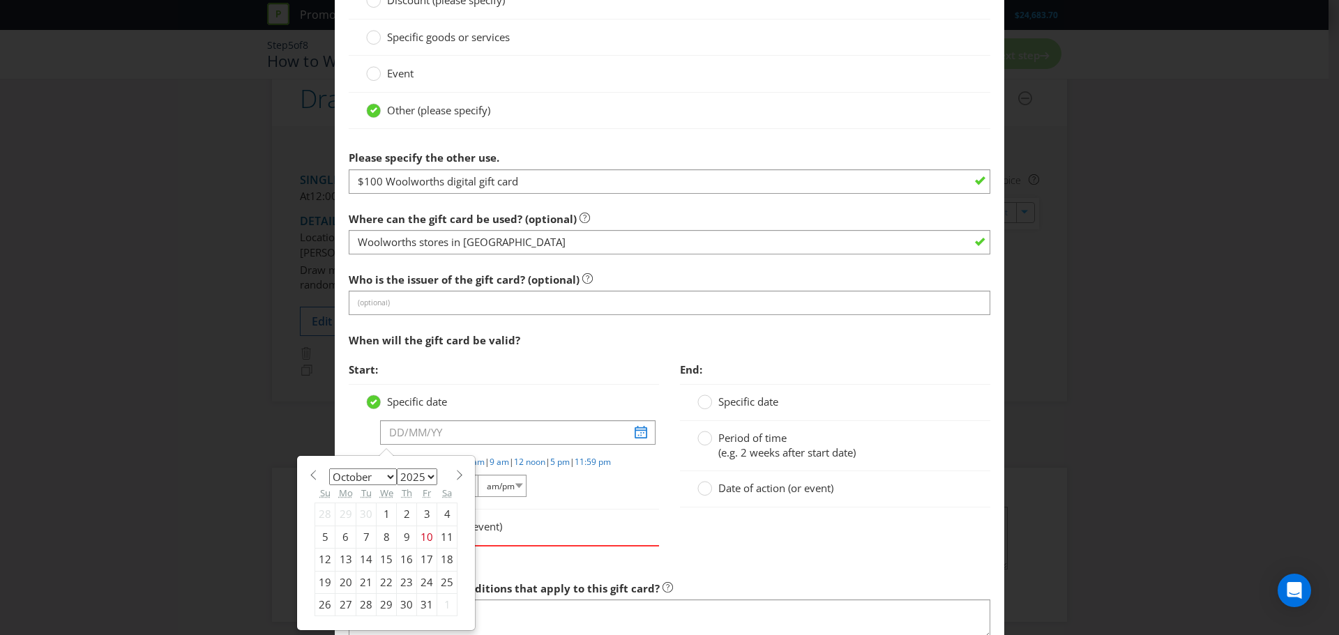
click at [448, 474] on section "January February March April May June July August September October November [D…" at bounding box center [385, 474] width 143 height 10
click at [454, 474] on span at bounding box center [459, 475] width 10 height 10
select select "0"
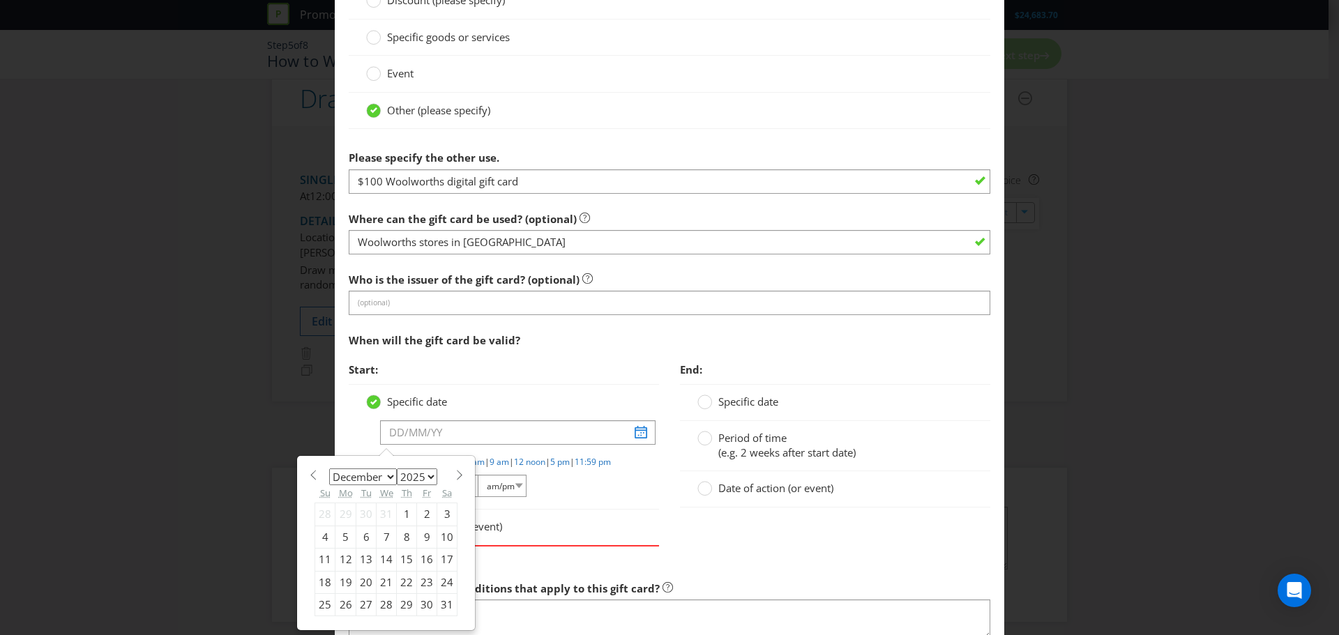
select select "2026"
click at [454, 474] on span at bounding box center [459, 475] width 10 height 10
select select "2"
click at [363, 560] on div "17" at bounding box center [366, 560] width 20 height 22
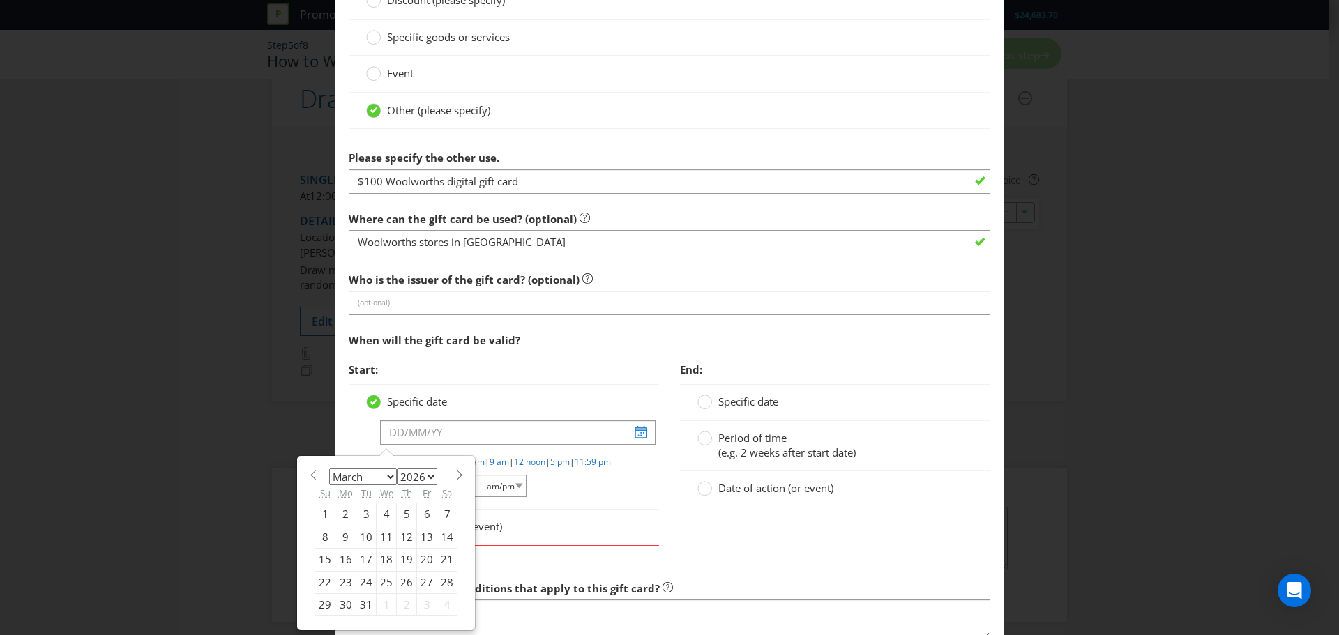
type input "[DATE]"
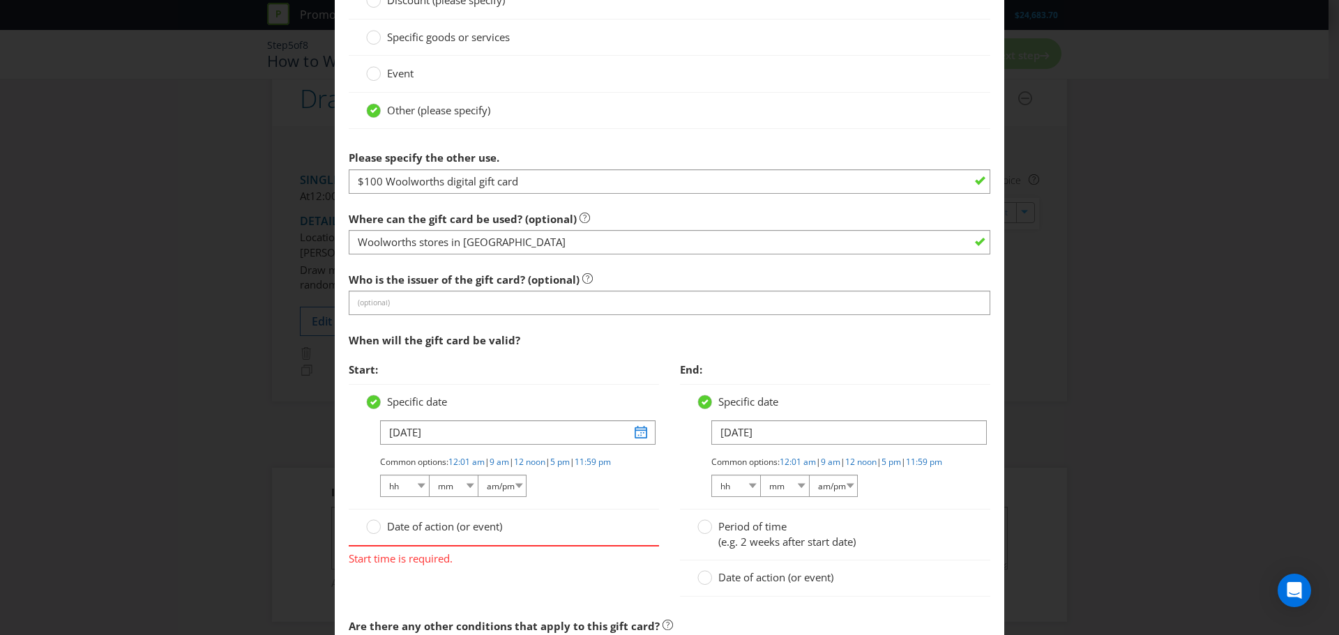
click at [544, 406] on div "Specific date" at bounding box center [503, 402] width 275 height 15
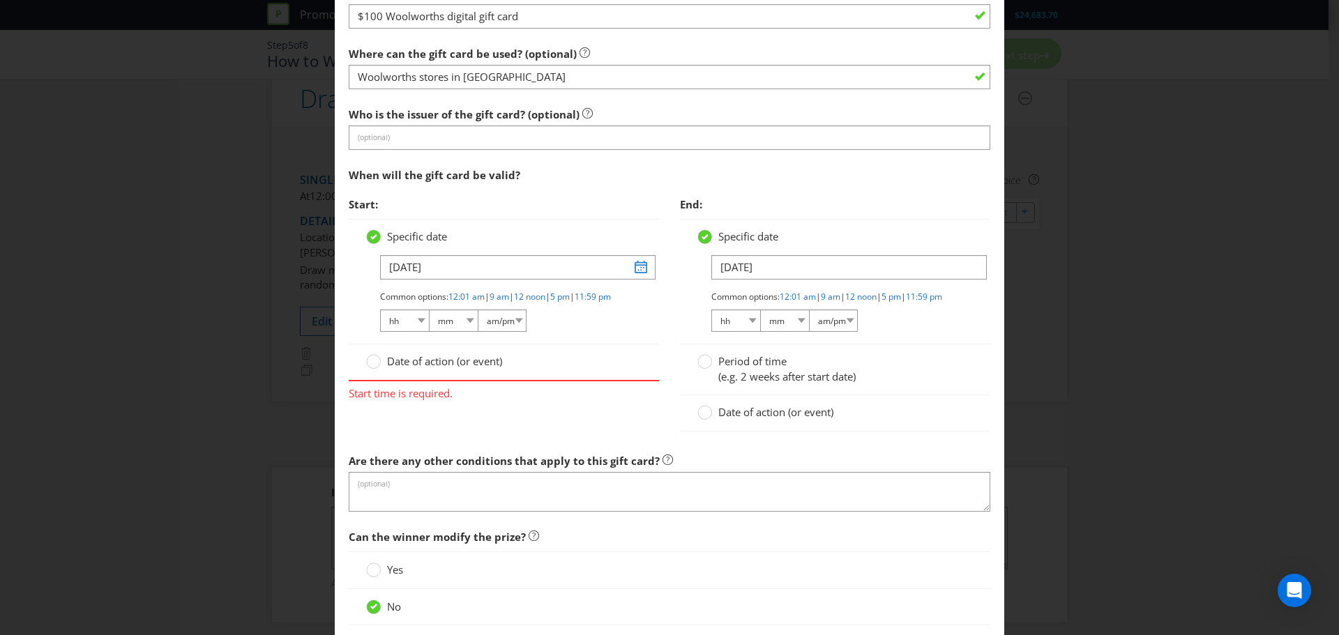
scroll to position [1397, 0]
click at [420, 331] on select "hh 01 02 03 04 05 06 07 08 09 10 11 12" at bounding box center [404, 321] width 49 height 22
click at [579, 369] on div "Date of action (or event)" at bounding box center [503, 361] width 275 height 15
click at [638, 262] on input "[DATE]" at bounding box center [517, 267] width 275 height 24
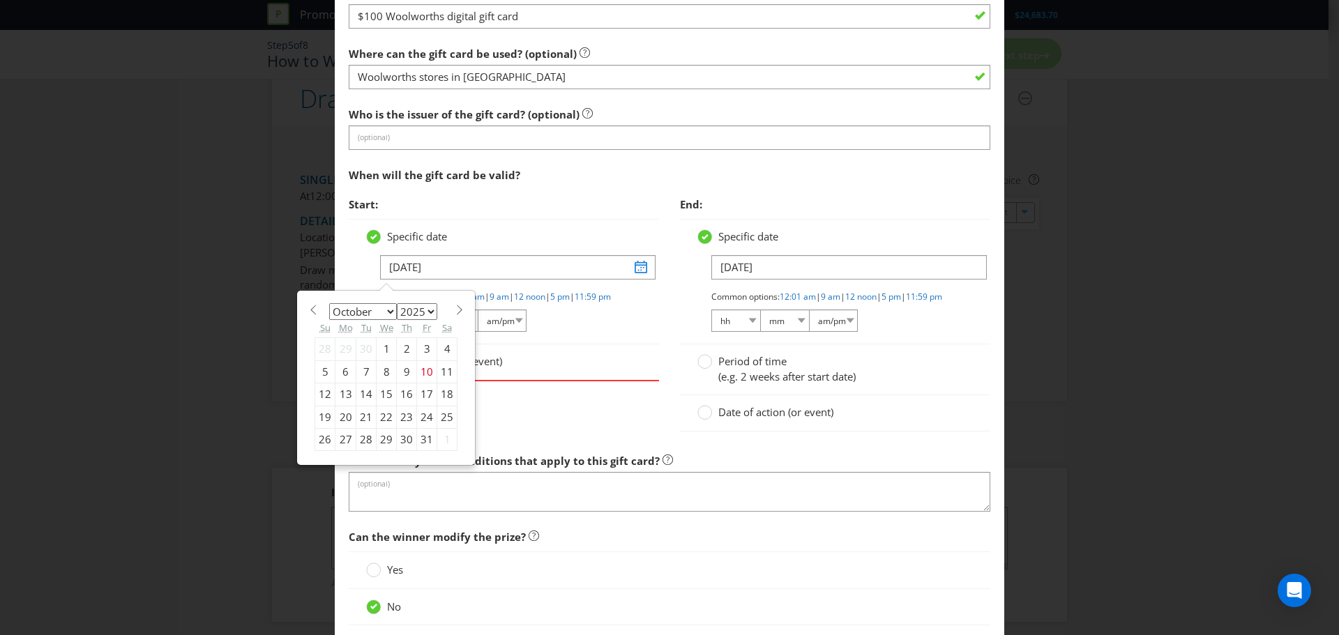
click at [623, 334] on div "Common options: 12:01 am | 9 am | 12 noon | 5 pm | 11:59 pm hh 01 02 03 04 05 0…" at bounding box center [510, 312] width 261 height 43
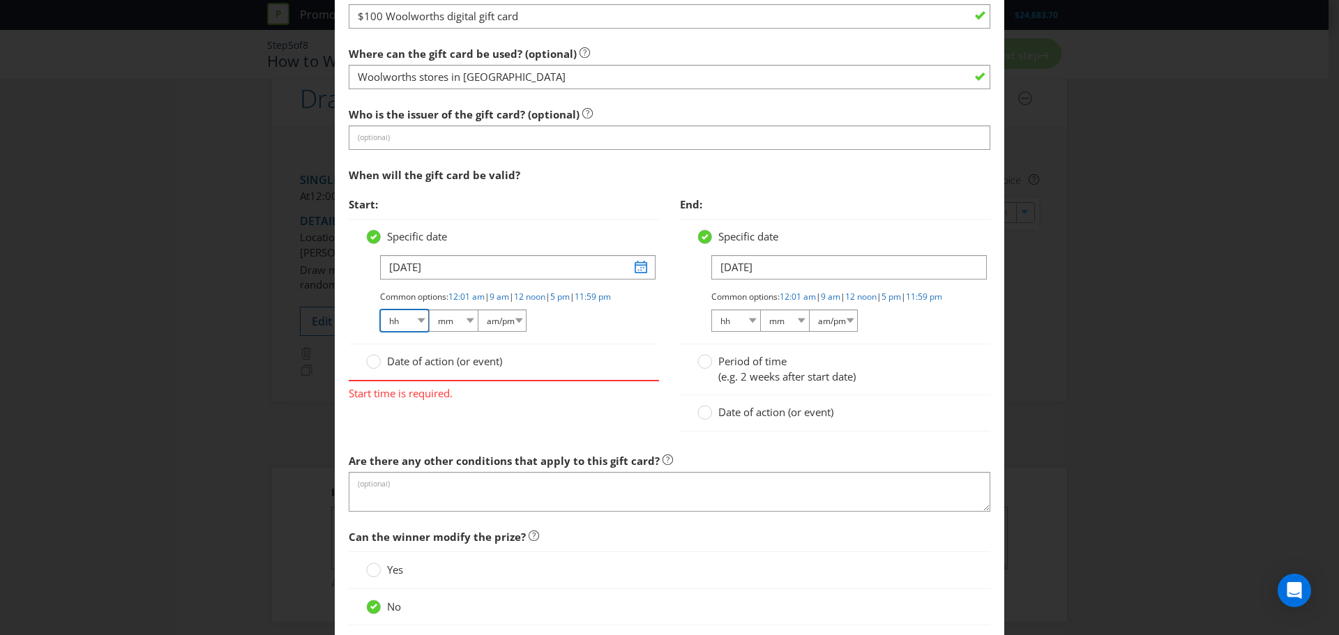
click at [418, 332] on select "hh 01 02 03 04 05 06 07 08 09 10 11 12" at bounding box center [404, 321] width 49 height 22
select select "12"
click at [380, 321] on select "hh 01 02 03 04 05 06 07 08 09 10 11 12" at bounding box center [404, 321] width 49 height 22
click at [456, 331] on select "mm 00 01 05 10 15 20 25 29 30 35 40 45 50 55 59" at bounding box center [453, 321] width 49 height 22
click at [469, 298] on link "12:01 am" at bounding box center [466, 297] width 36 height 12
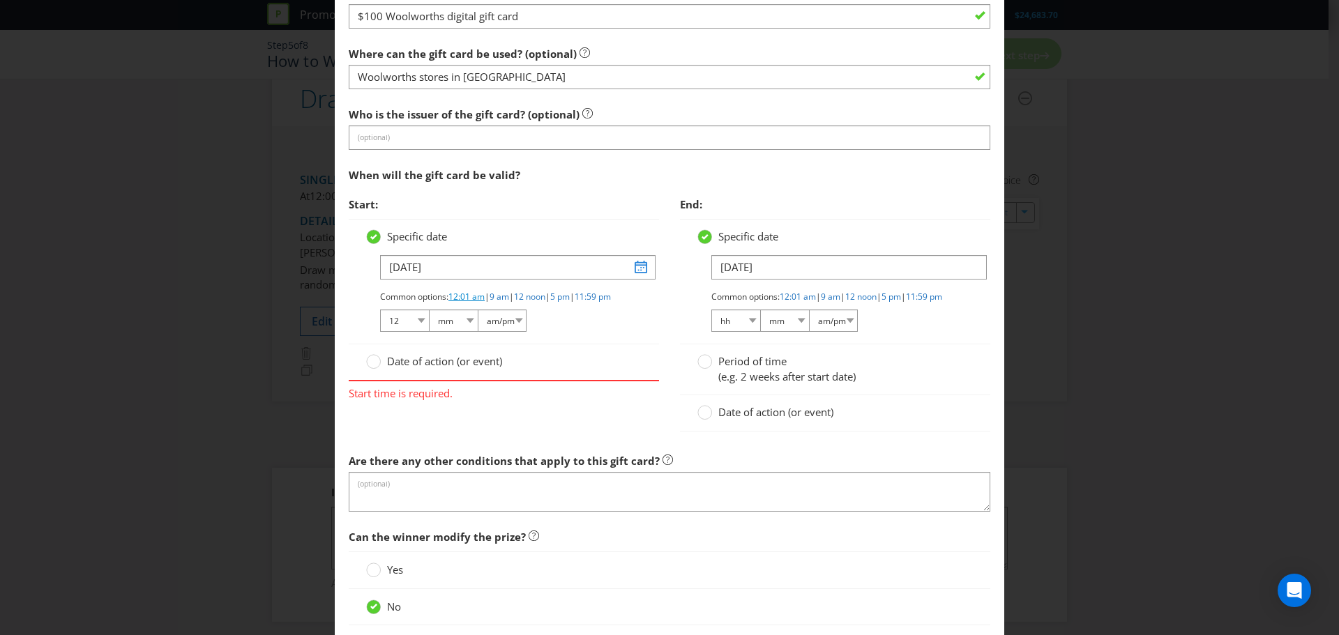
select select "01"
select select "am"
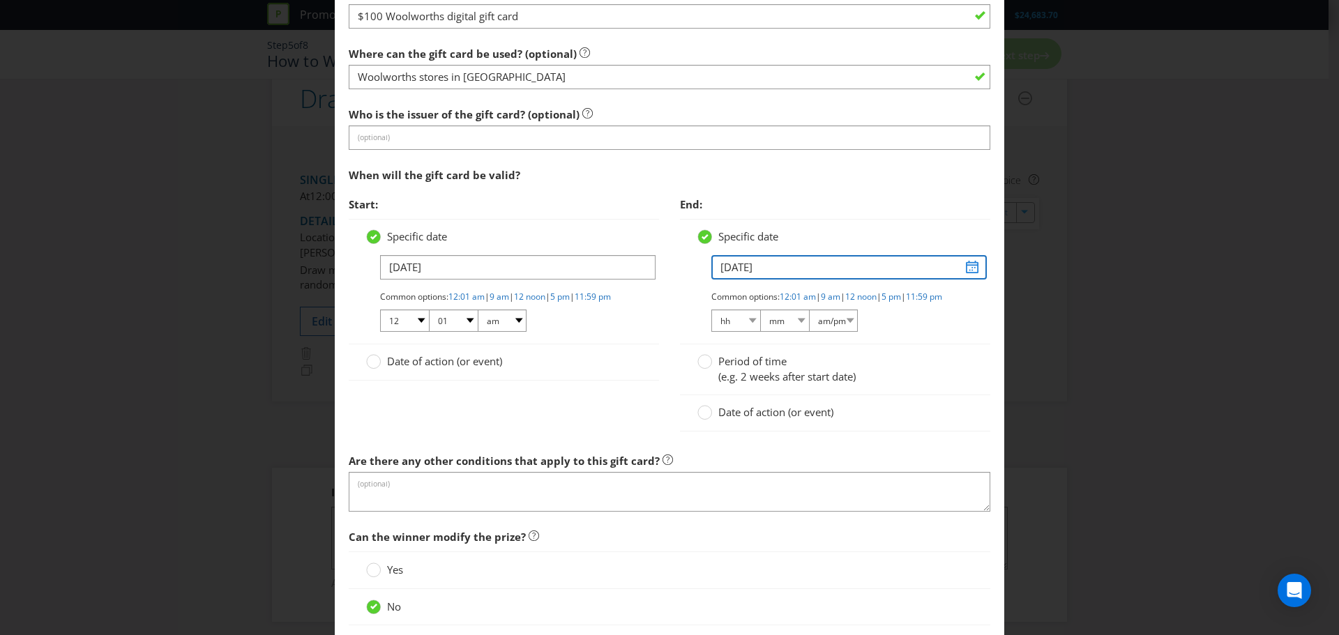
click at [791, 264] on input "[DATE]" at bounding box center [848, 267] width 275 height 24
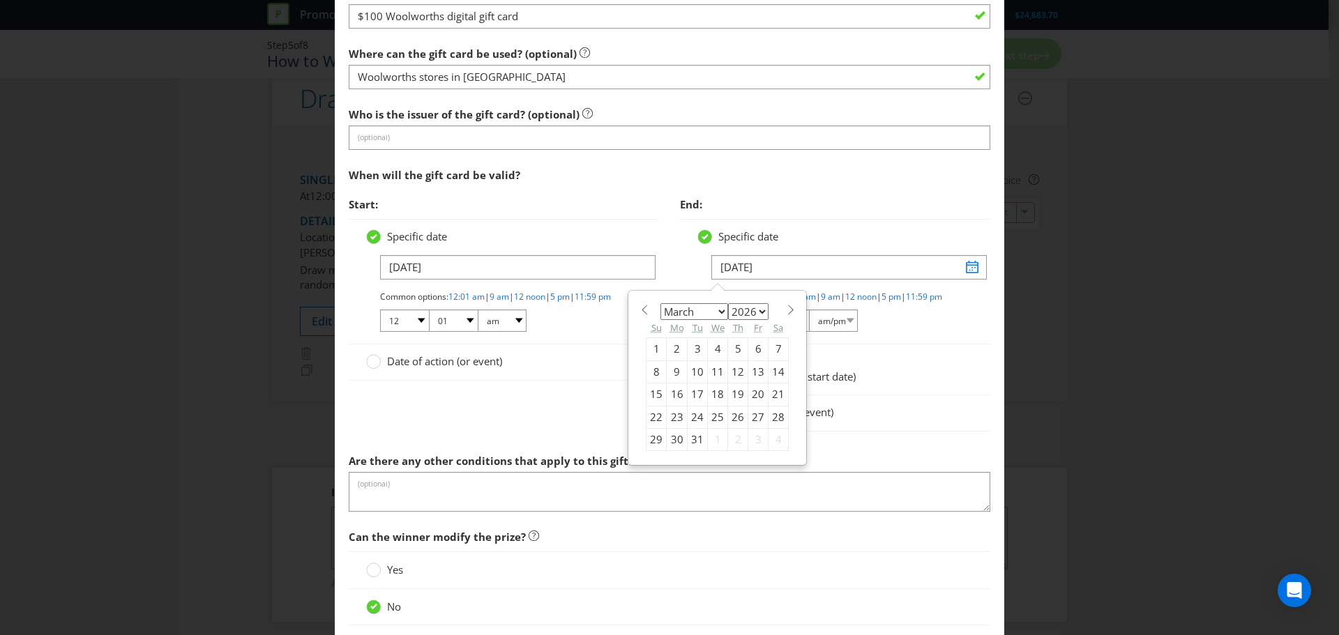
click at [695, 397] on div "17" at bounding box center [698, 395] width 20 height 22
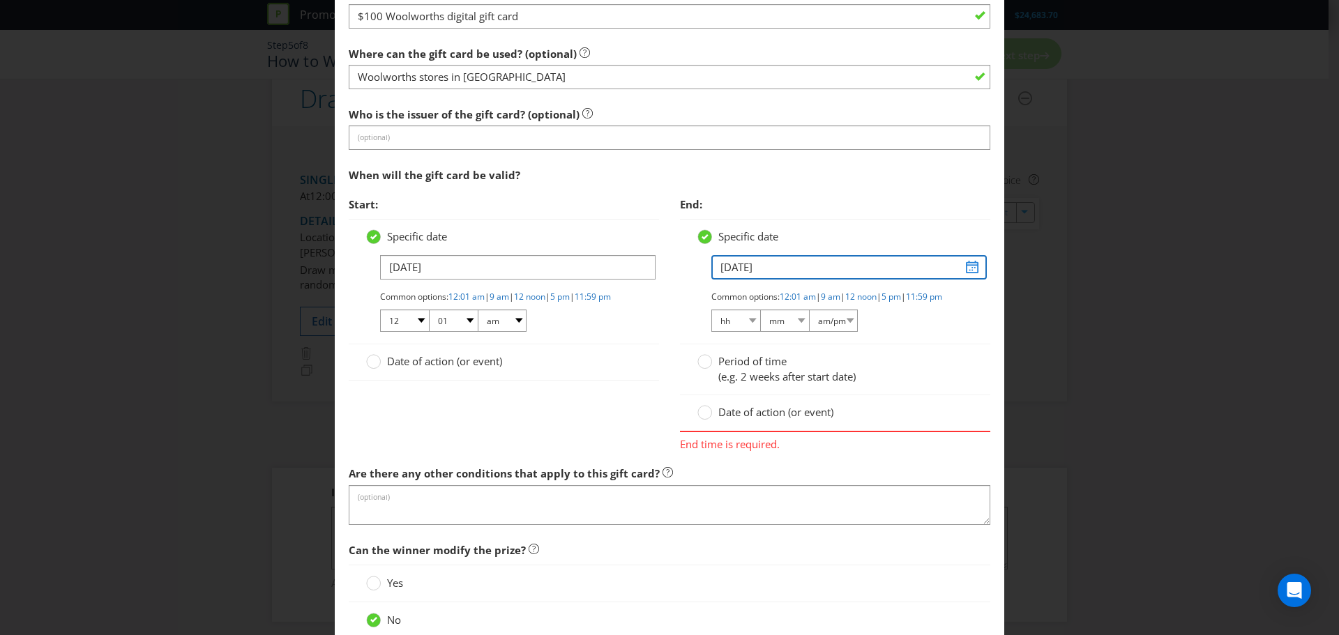
click at [872, 276] on input "[DATE]" at bounding box center [848, 267] width 275 height 24
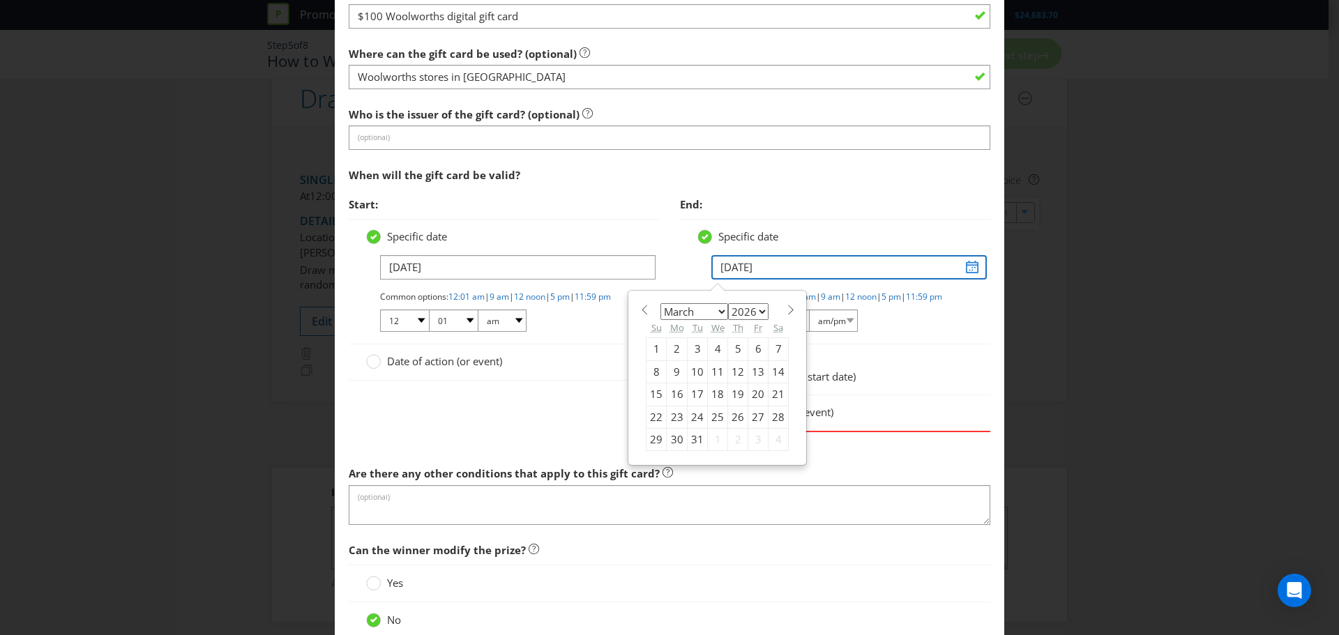
type input "[DATE]"
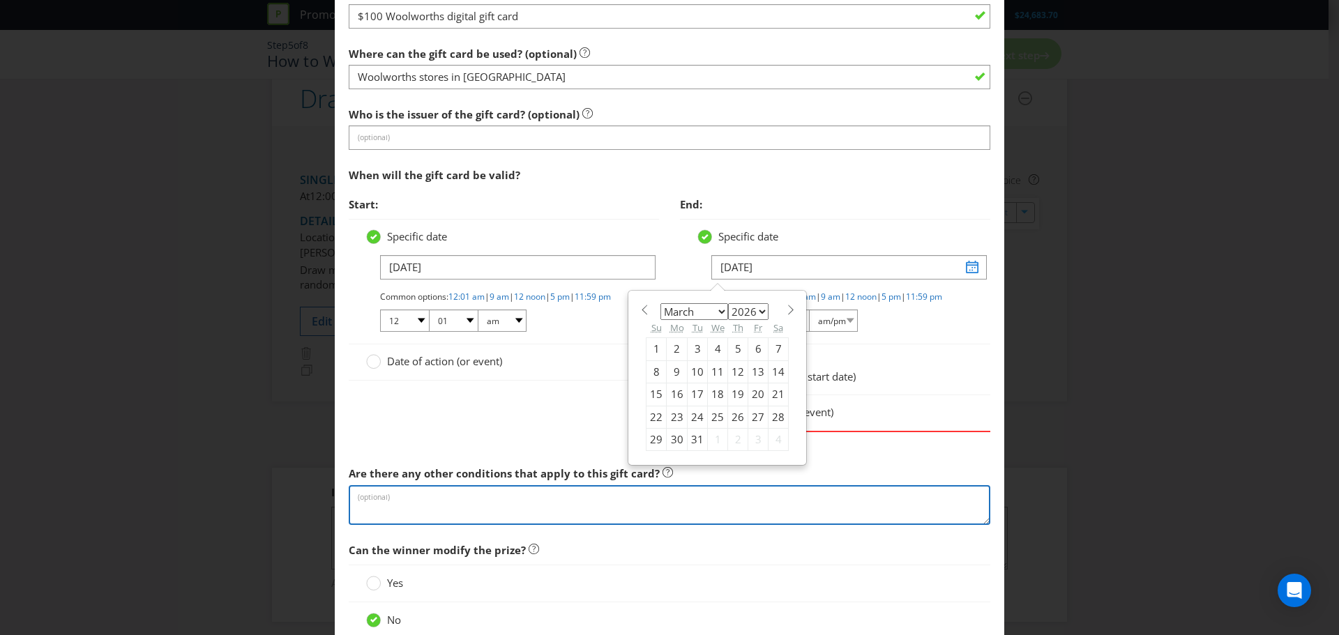
click at [878, 506] on textarea at bounding box center [670, 505] width 642 height 40
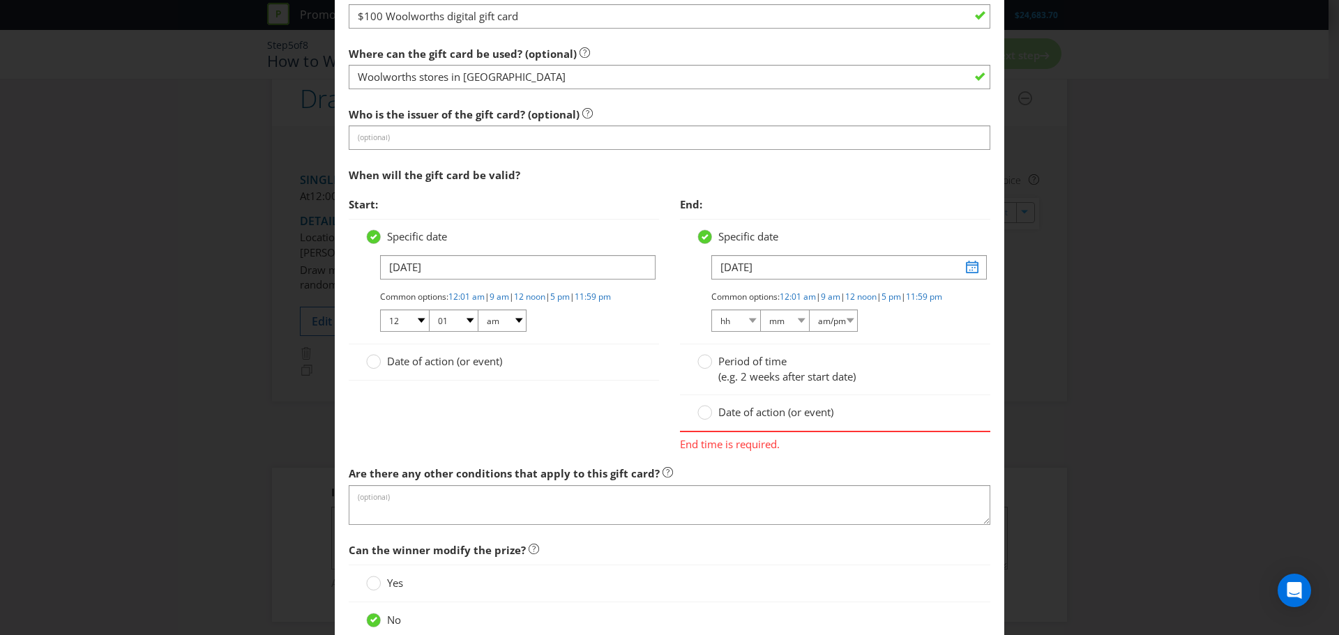
click at [471, 460] on div "Start: Specific date [DATE] Common options: 12:01 am | 9 am | 12 noon | 5 pm | …" at bounding box center [669, 324] width 662 height 269
click at [906, 303] on link "11:59 pm" at bounding box center [924, 297] width 36 height 12
select select "11"
select select "59"
select select "pm"
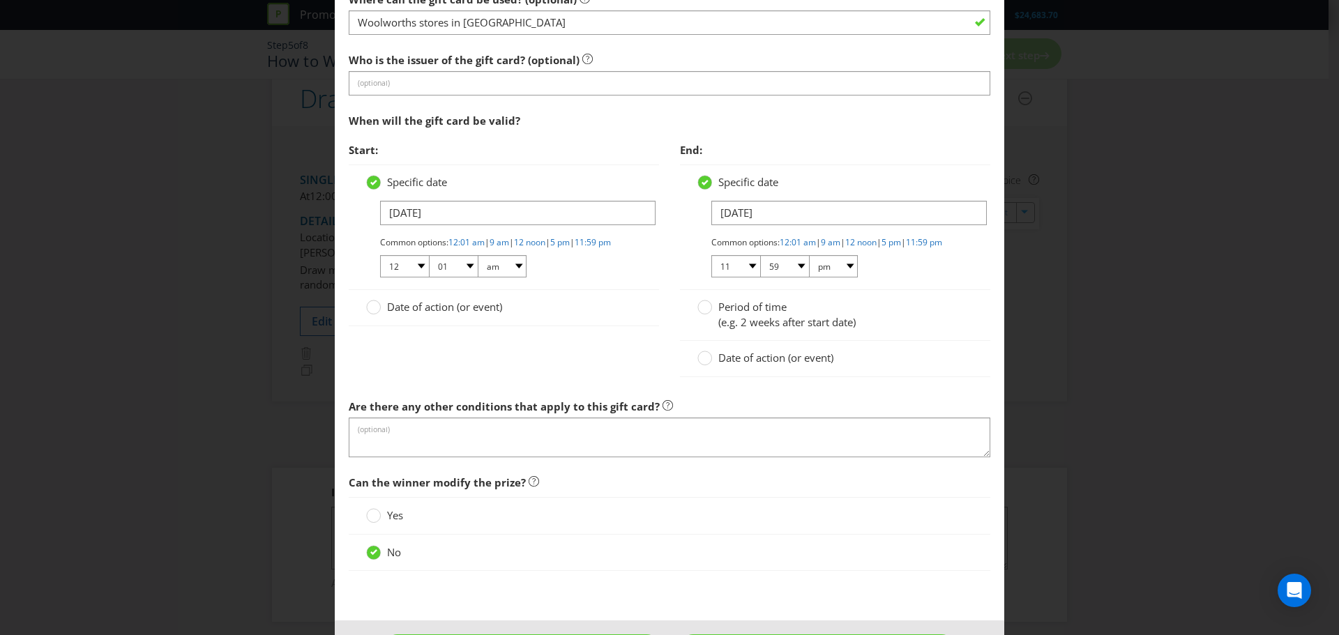
scroll to position [1453, 0]
click at [734, 485] on span "Can the winner modify the prize?" at bounding box center [670, 482] width 642 height 29
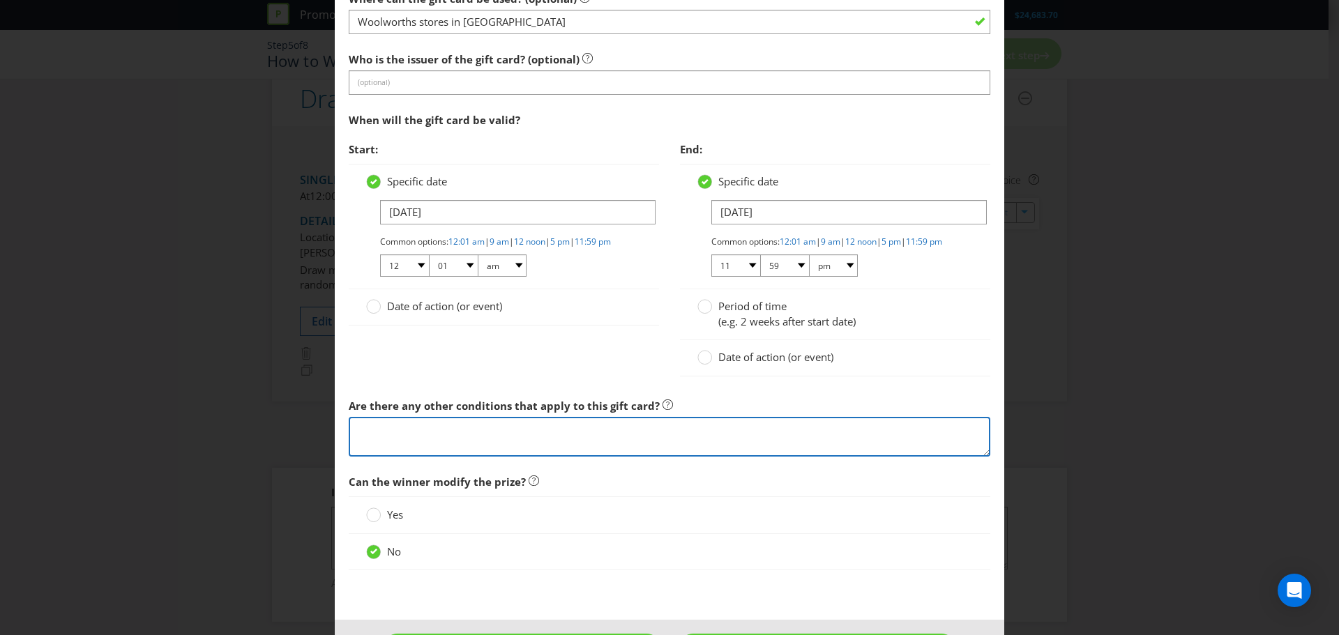
click at [729, 457] on textarea at bounding box center [670, 437] width 642 height 40
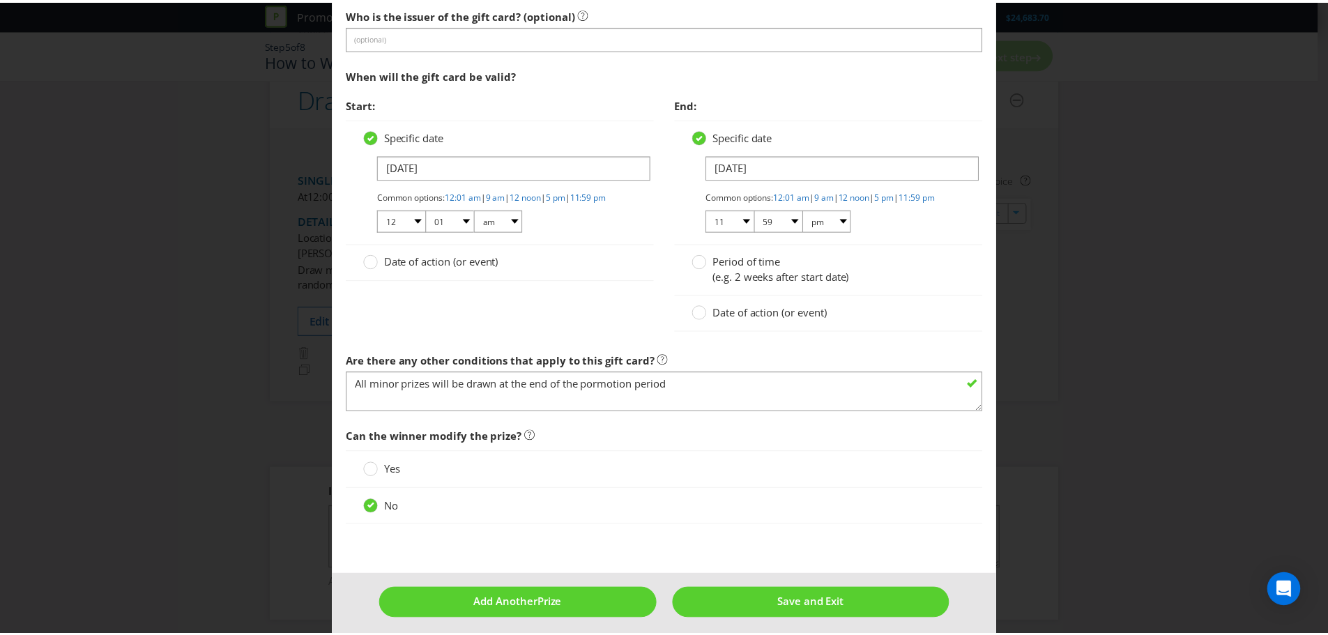
scroll to position [1518, 0]
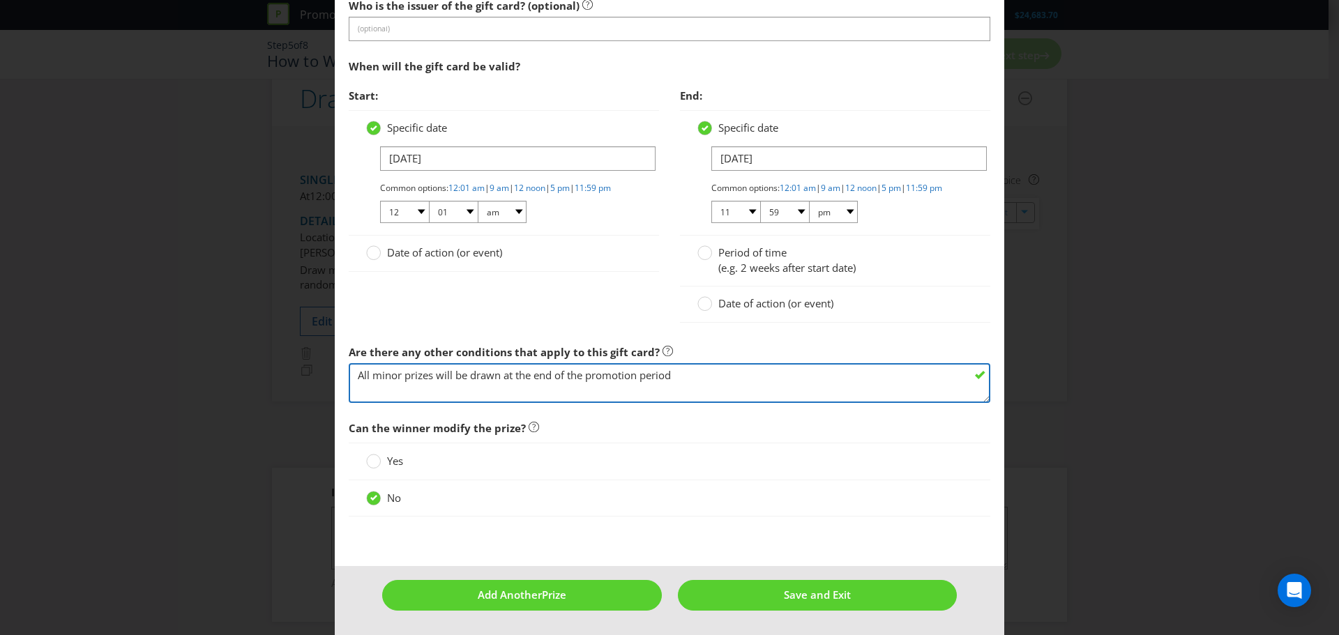
click at [432, 375] on textarea "All minor prizes will be drawn at the end of the promotion period" at bounding box center [670, 383] width 642 height 40
type textarea "All minor prize winners will be drawn at the end of the promotion period"
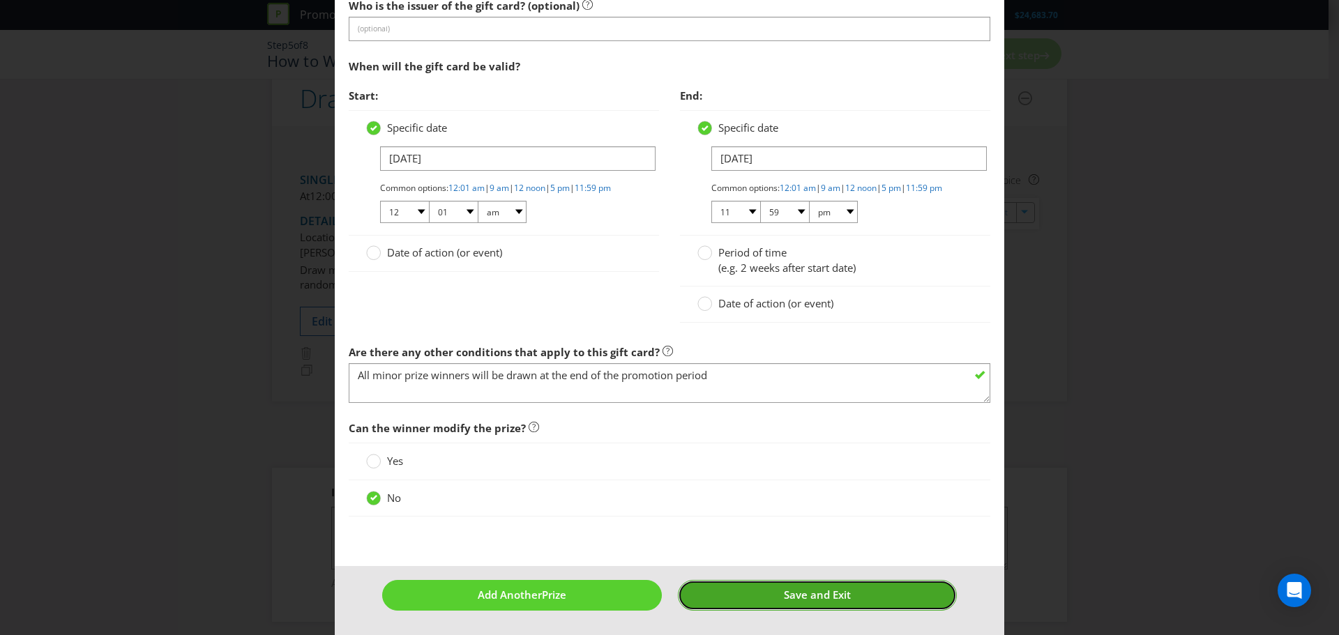
click at [904, 598] on button "Save and Exit" at bounding box center [818, 595] width 280 height 30
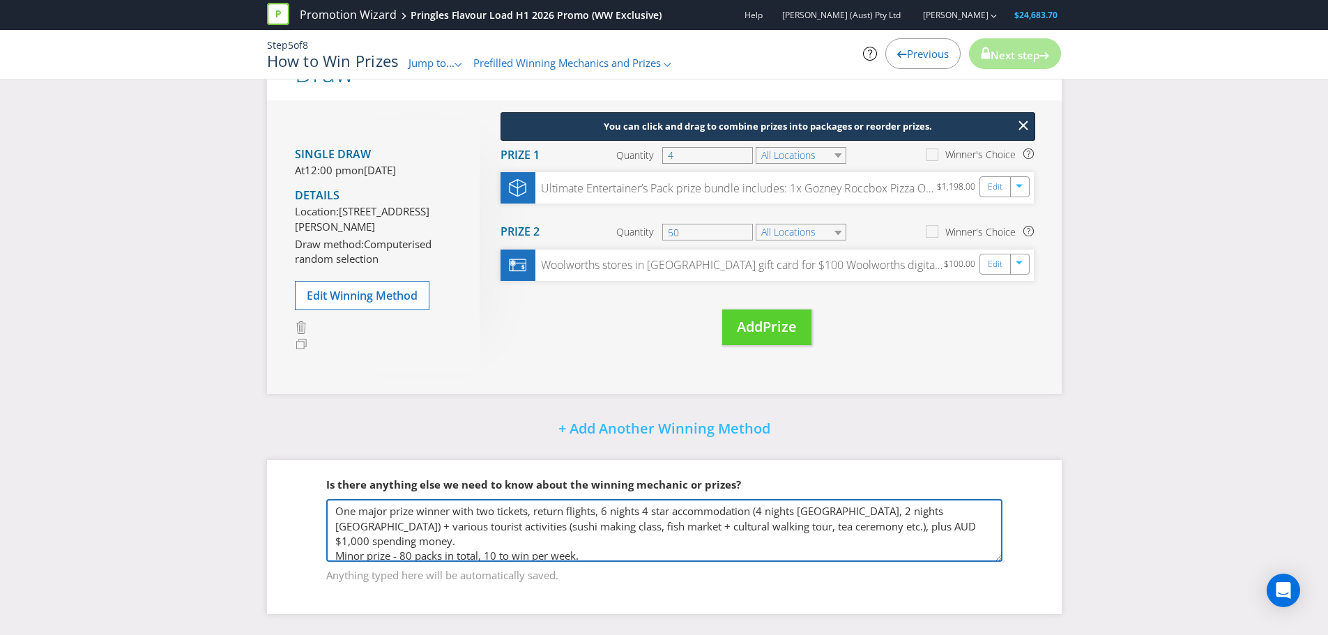
drag, startPoint x: 793, startPoint y: 548, endPoint x: 156, endPoint y: 478, distance: 641.2
click at [156, 478] on div "Please resolve the following errors: You have said that entrants can enter usin…" at bounding box center [664, 241] width 1328 height 789
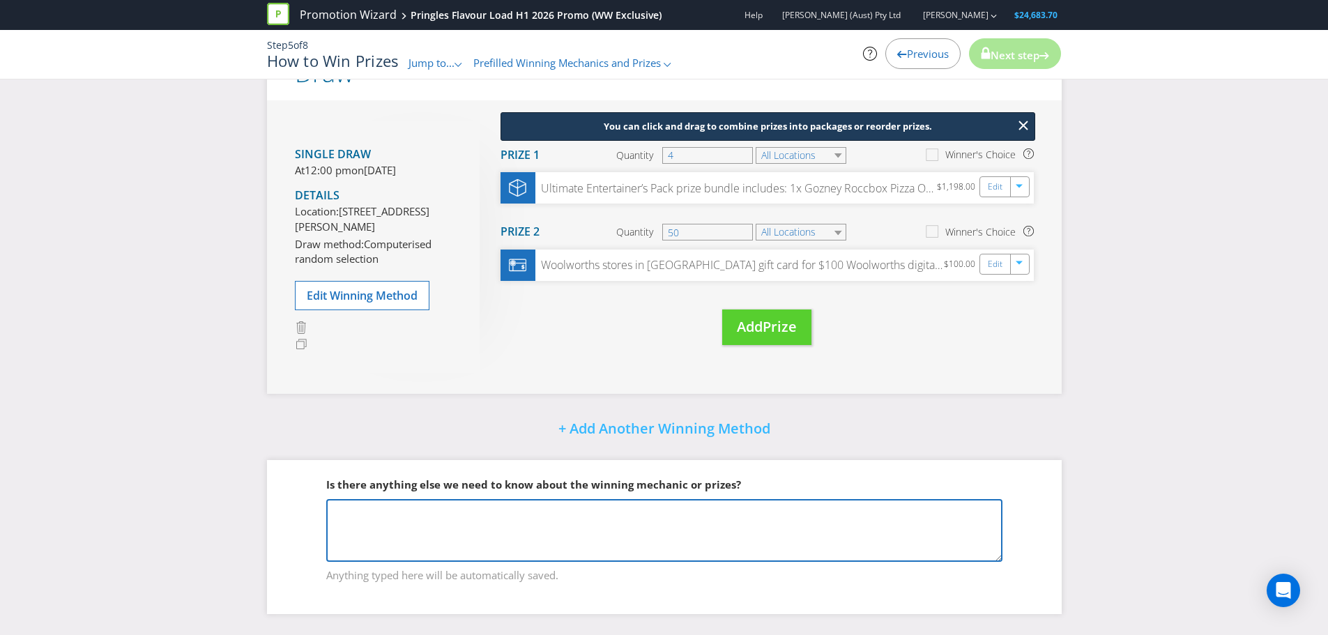
click at [395, 520] on textarea "One major prize winner with two tickets, return flights, 6 nights 4 star accomm…" at bounding box center [664, 530] width 676 height 63
paste textarea "PRIZE: $9,782 prize pool. Major Prize: 4 x Ultimate Entertainer’s Packs include…"
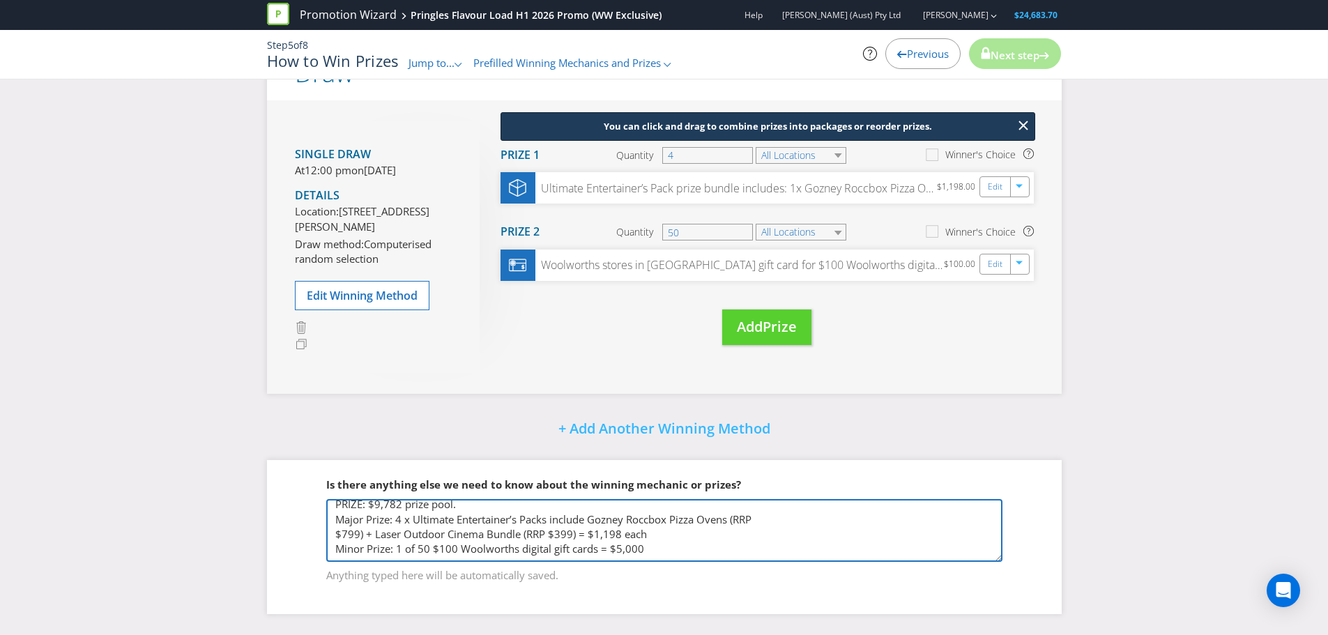
scroll to position [32, 0]
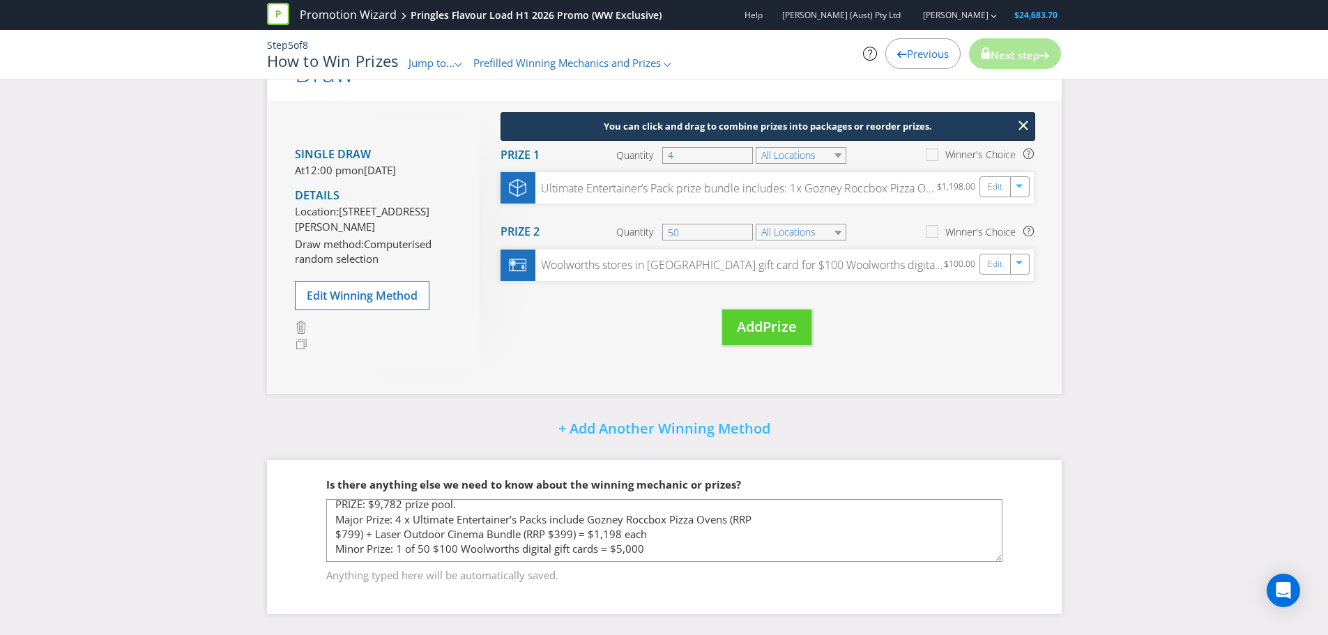
click at [407, 564] on span "Anything typed here will be automatically saved." at bounding box center [664, 573] width 676 height 20
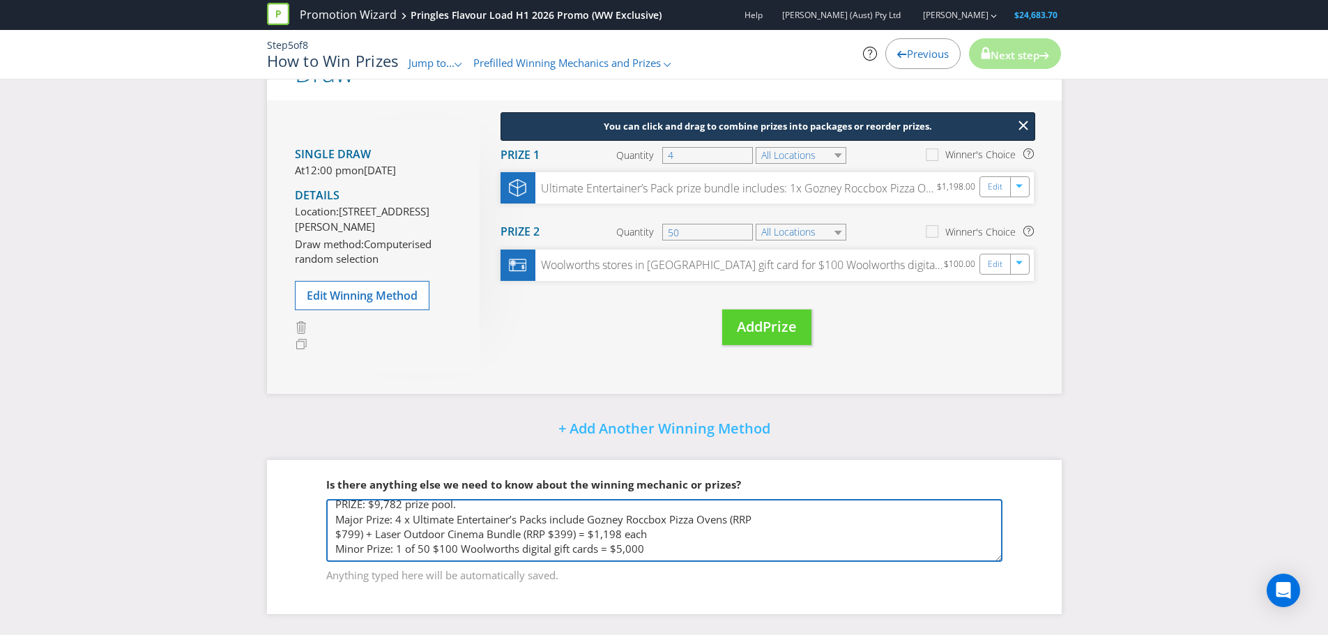
click at [395, 543] on textarea "One major prize winner with two tickets, return flights, 6 nights 4 star accomm…" at bounding box center [664, 530] width 676 height 63
click at [383, 547] on textarea "One major prize winner with two tickets, return flights, 6 nights 4 star accomm…" at bounding box center [664, 530] width 676 height 63
paste textarea "DRAWS: 1 prize draw weekly for the major prize and 1 at end of promotion for th…"
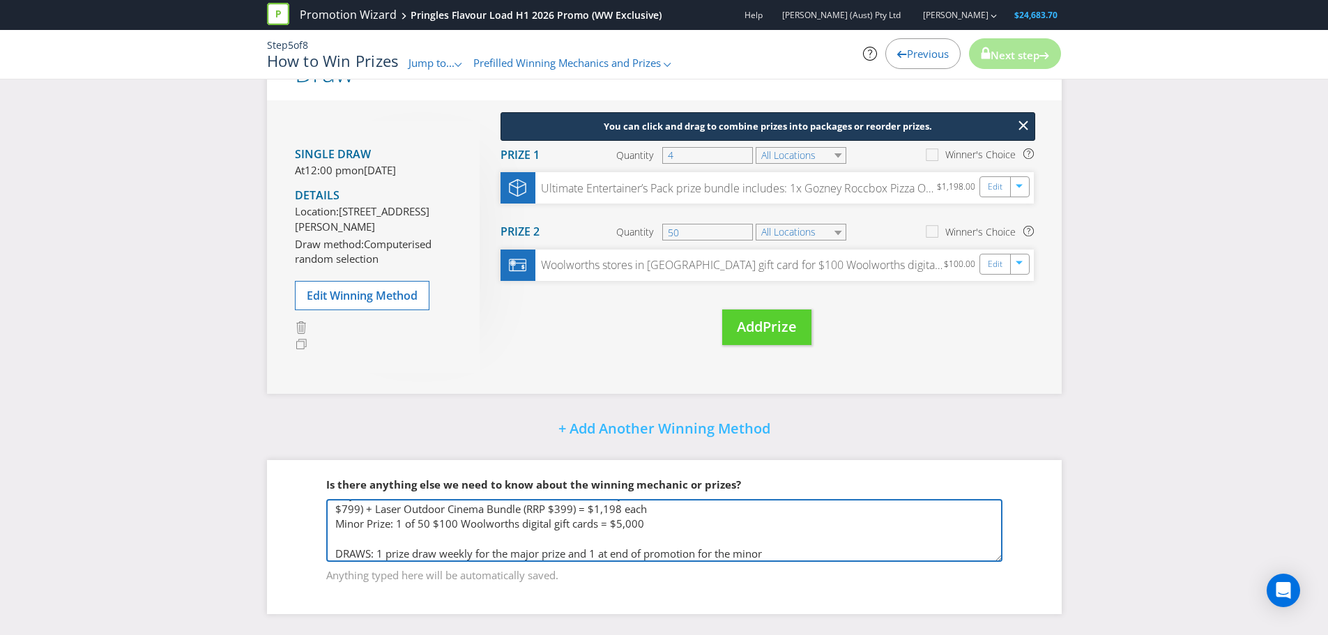
scroll to position [47, 0]
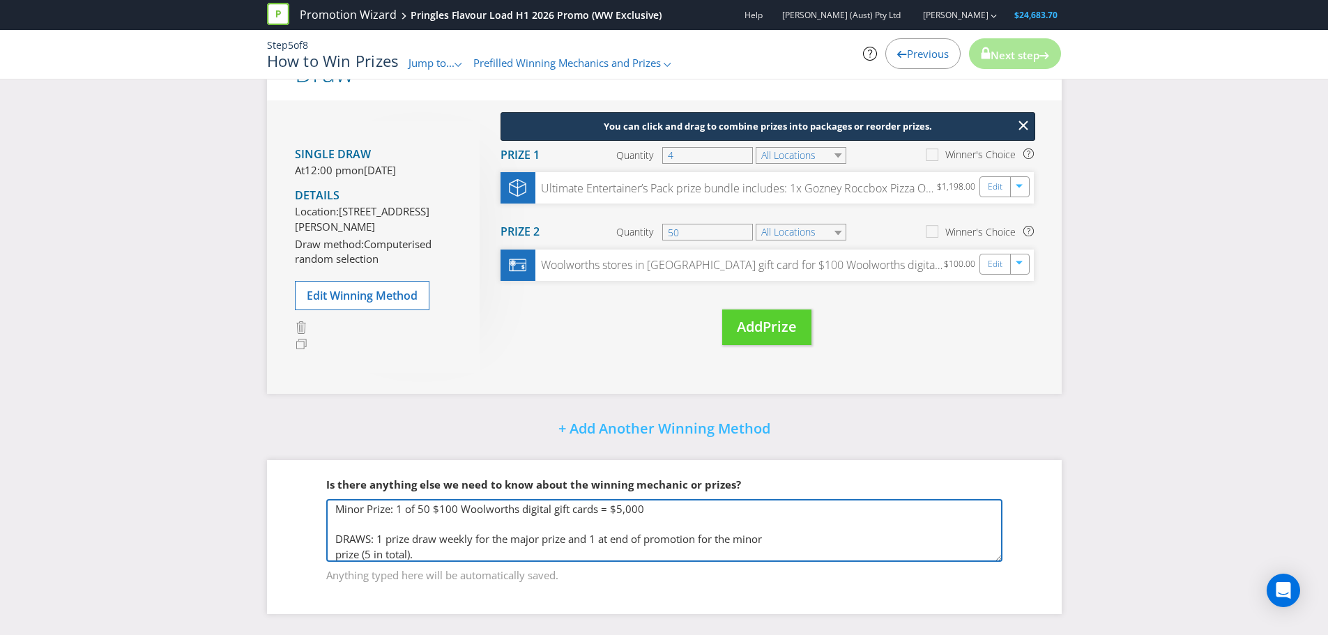
click at [372, 554] on textarea "One major prize winner with two tickets, return flights, 6 nights 4 star accomm…" at bounding box center [664, 530] width 676 height 63
type textarea "PRIZE: $9,782 prize pool. Major Prize: 4 x Ultimate Entertainer’s Packs include…"
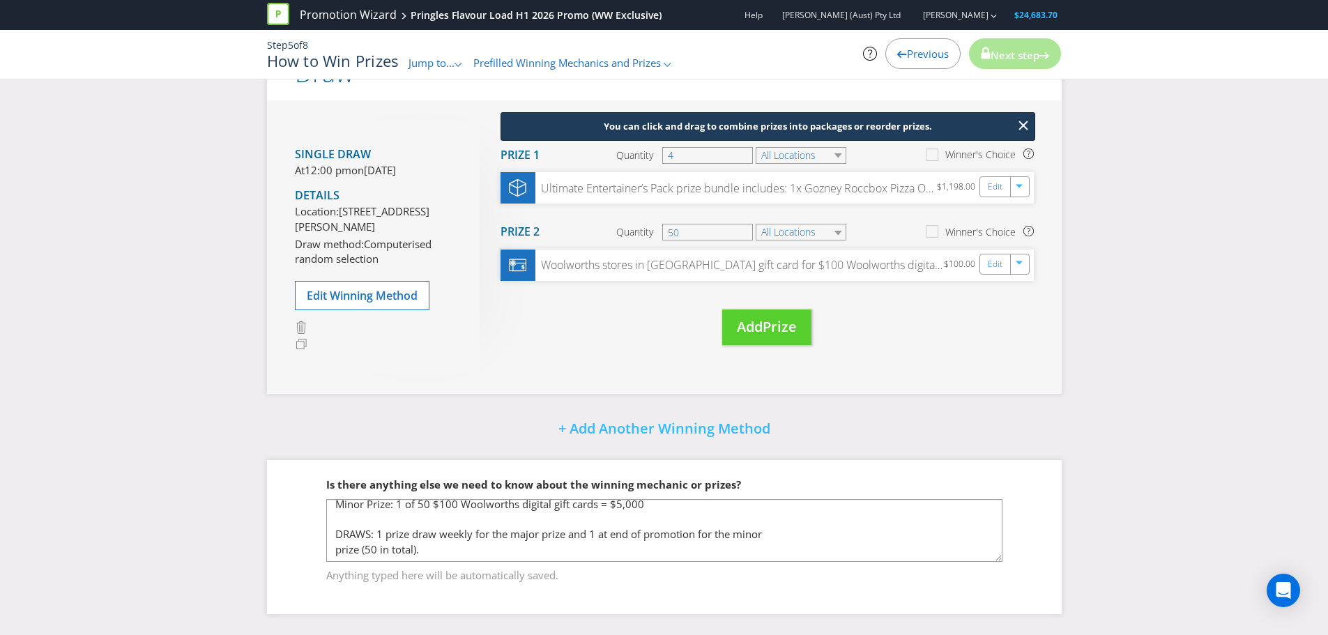
click at [728, 395] on div "Please resolve the following errors: You have said that entrants can enter usin…" at bounding box center [665, 241] width 816 height 789
click at [1024, 479] on fieldset "Is there anything else we need to know about the winning mechanic or prizes? On…" at bounding box center [664, 522] width 739 height 144
click at [998, 49] on span "Next step" at bounding box center [1015, 55] width 49 height 14
click at [670, 437] on button "+ Add Another Winning Method" at bounding box center [664, 430] width 283 height 30
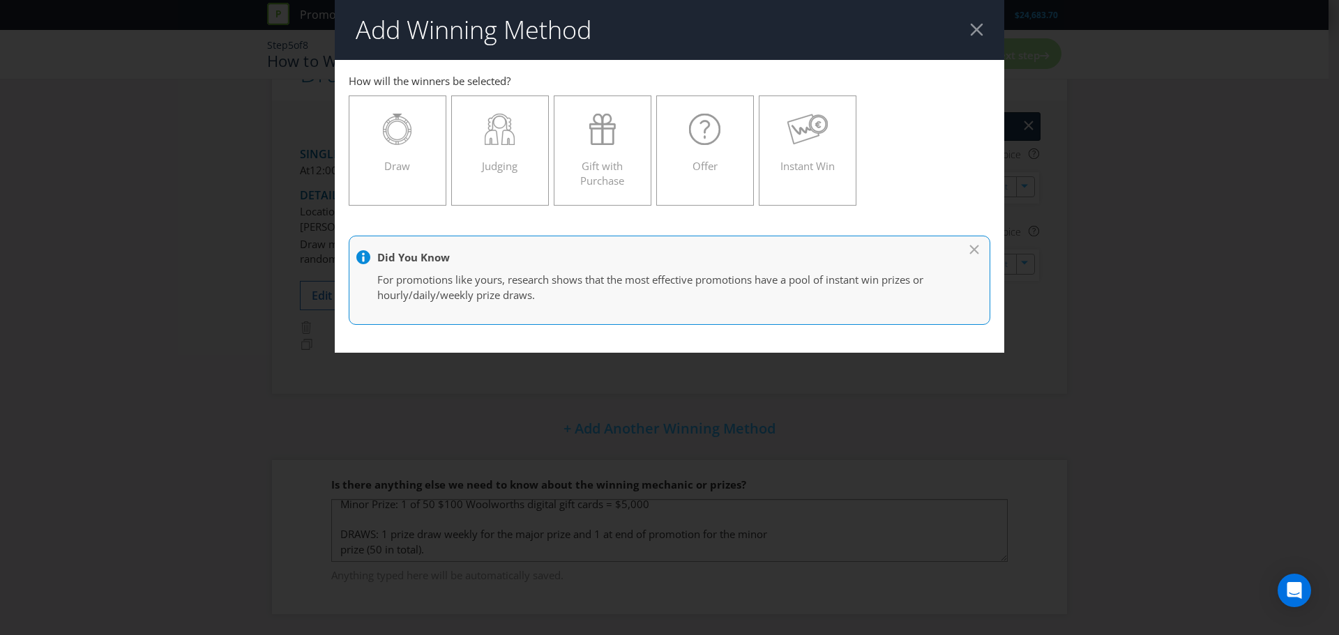
click at [978, 28] on div at bounding box center [976, 29] width 13 height 13
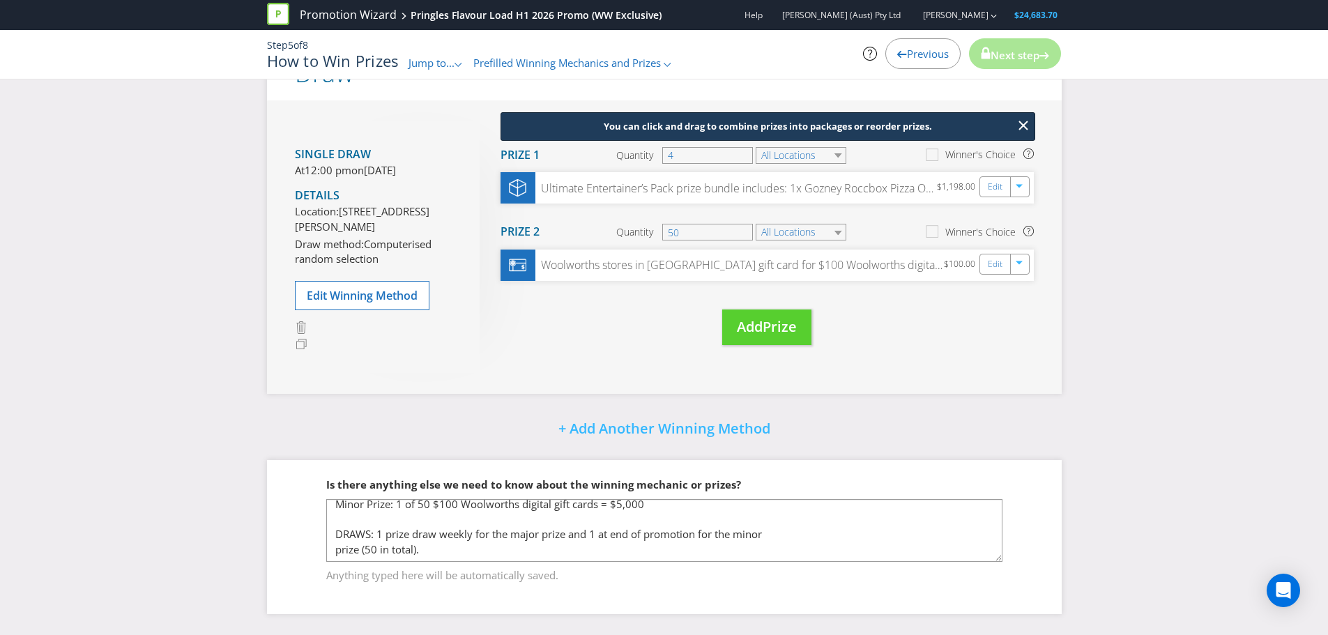
click at [857, 365] on div "Single draw At 12:00 pm [DATE][DATE] Details Location: [STREET_ADDRESS][PERSON_…" at bounding box center [664, 246] width 795 height 293
click at [391, 303] on span "Edit Winning Method" at bounding box center [362, 295] width 111 height 15
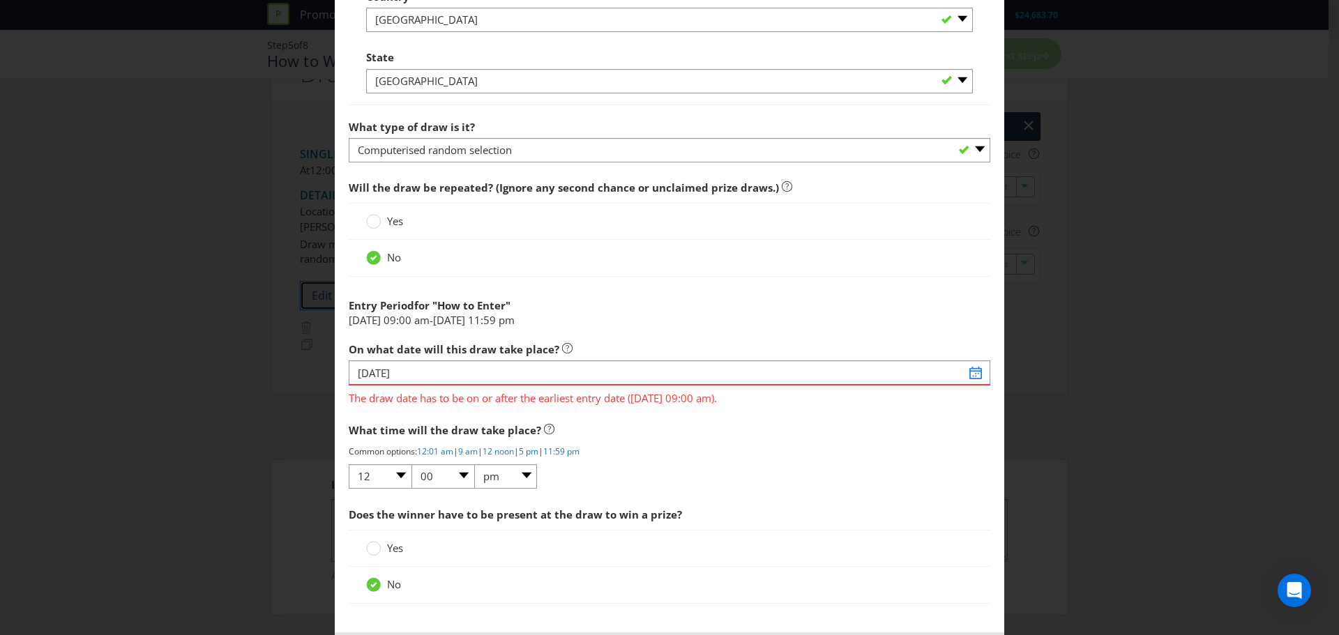
scroll to position [1033, 0]
click at [495, 375] on input "[DATE]" at bounding box center [670, 372] width 642 height 24
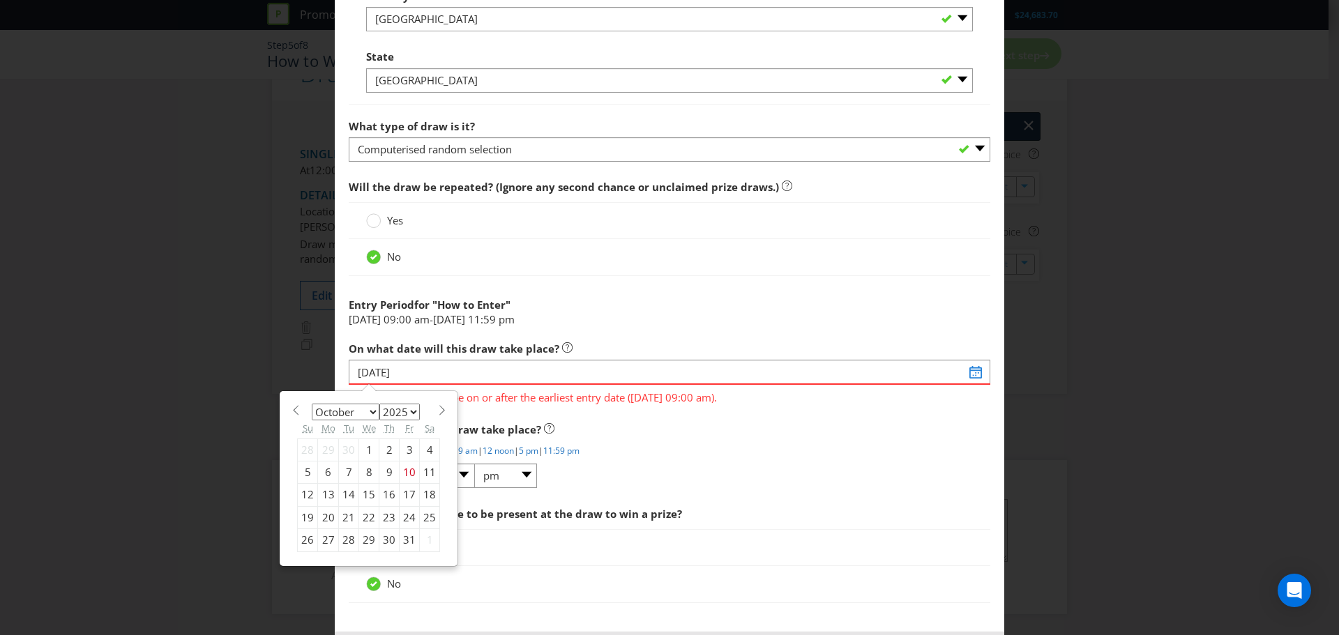
click at [430, 411] on section "January February March April May June July August September October November [D…" at bounding box center [368, 409] width 143 height 10
click at [440, 411] on span at bounding box center [442, 410] width 10 height 10
select select "0"
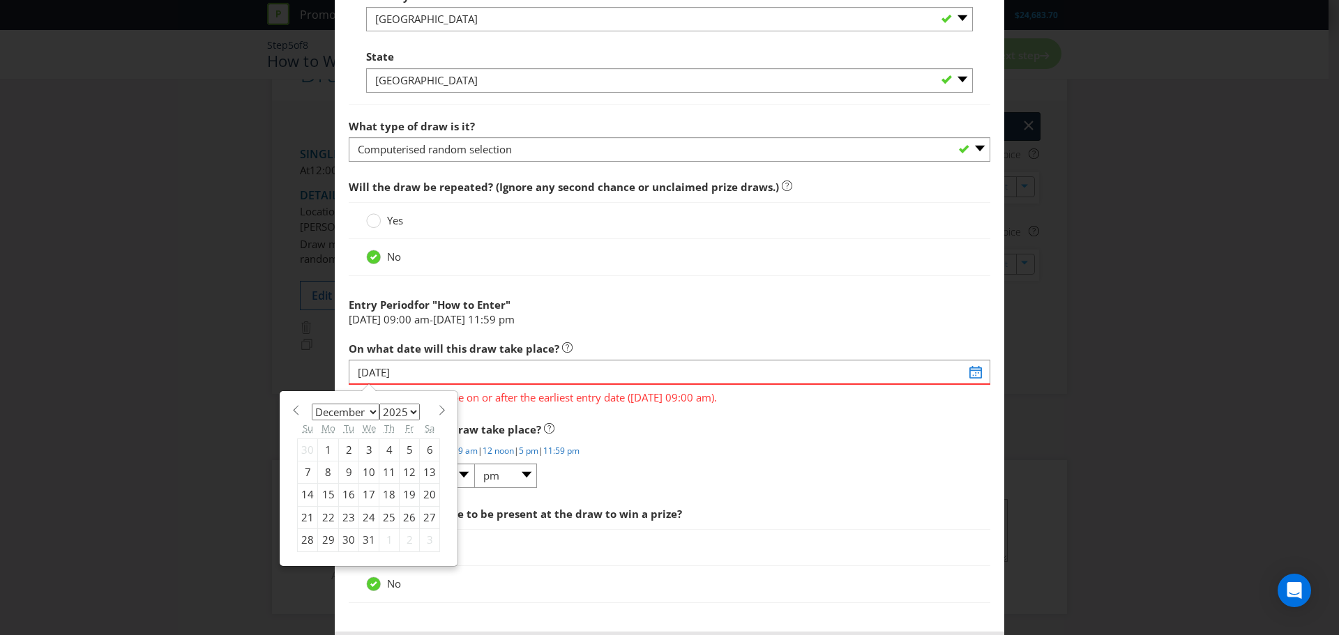
select select "2026"
click at [440, 411] on span at bounding box center [442, 410] width 10 height 10
select select "2"
click at [343, 513] on div "24" at bounding box center [349, 517] width 20 height 22
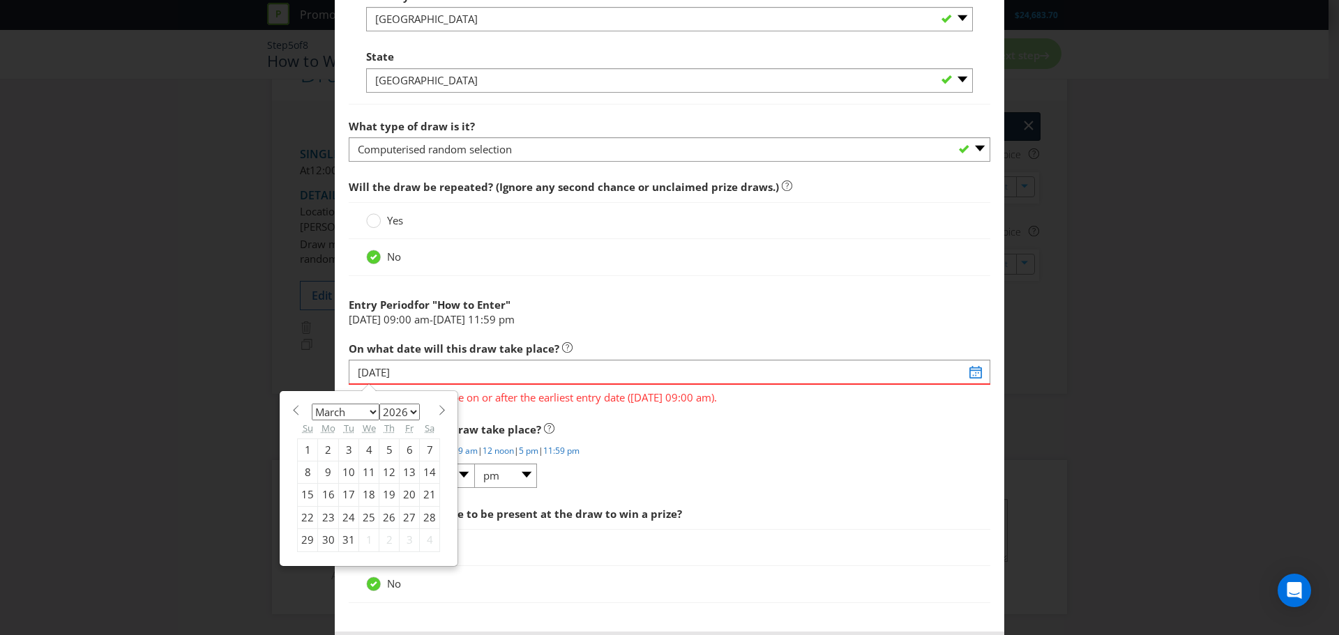
type input "[DATE]"
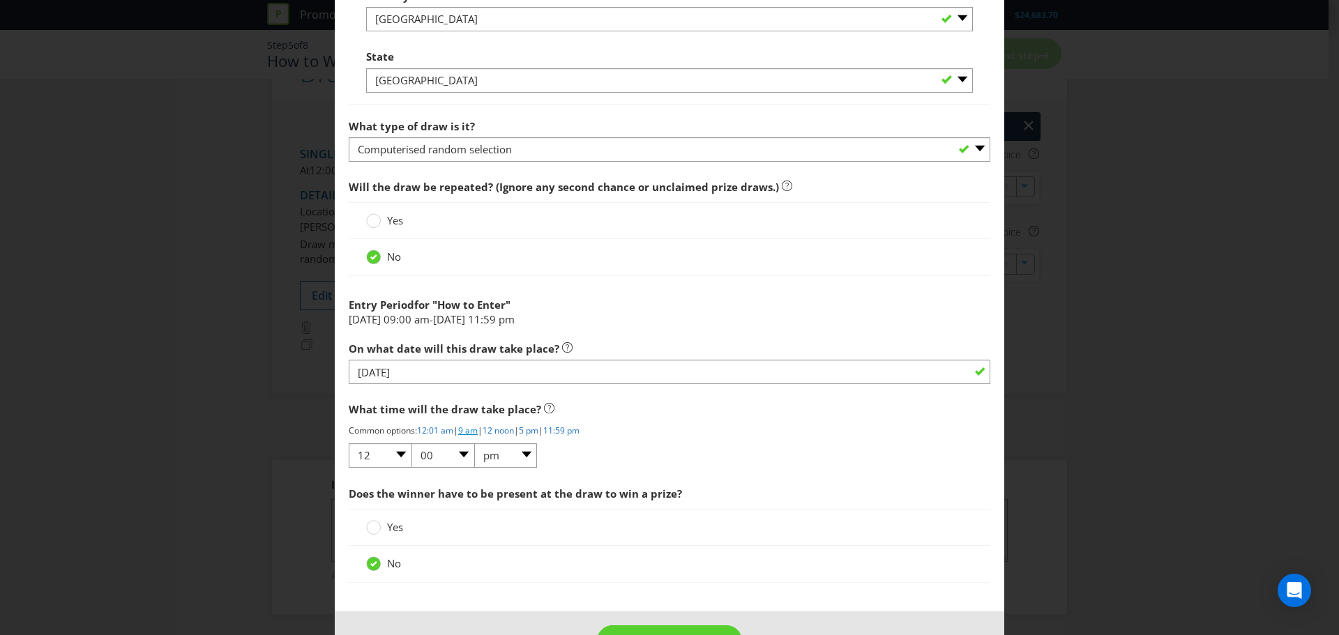
click at [478, 431] on link "9 am" at bounding box center [468, 431] width 20 height 12
select select "09"
select select "am"
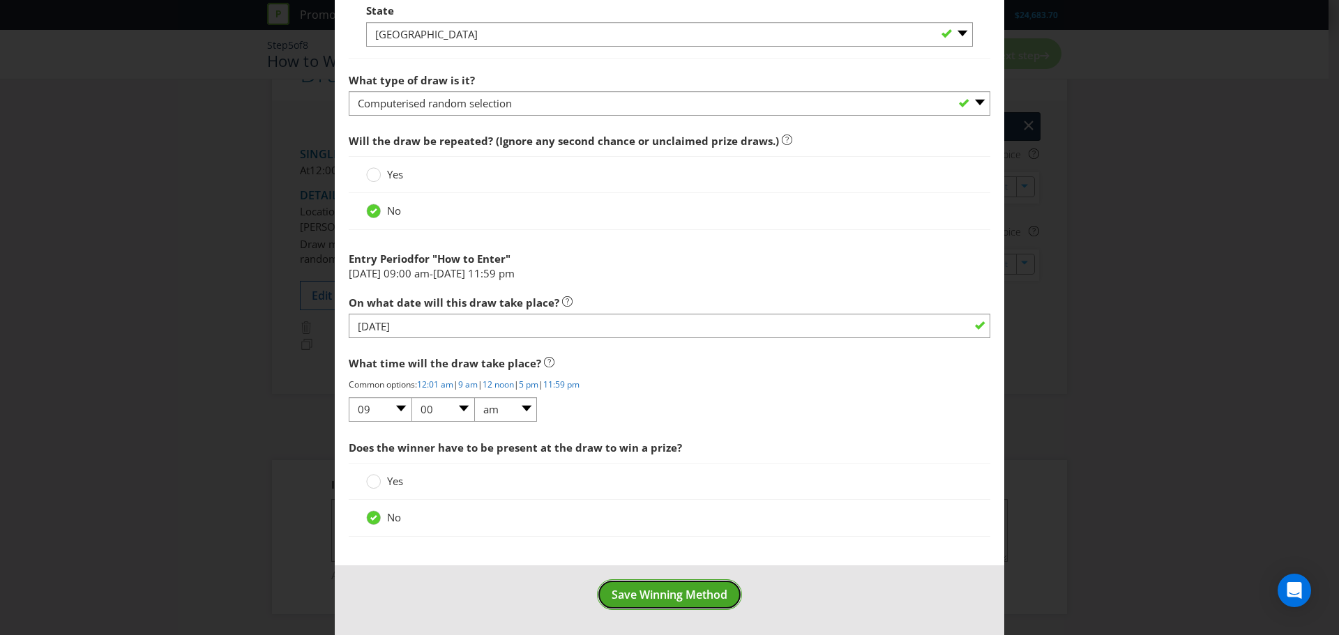
click at [658, 591] on span "Save Winning Method" at bounding box center [670, 594] width 116 height 15
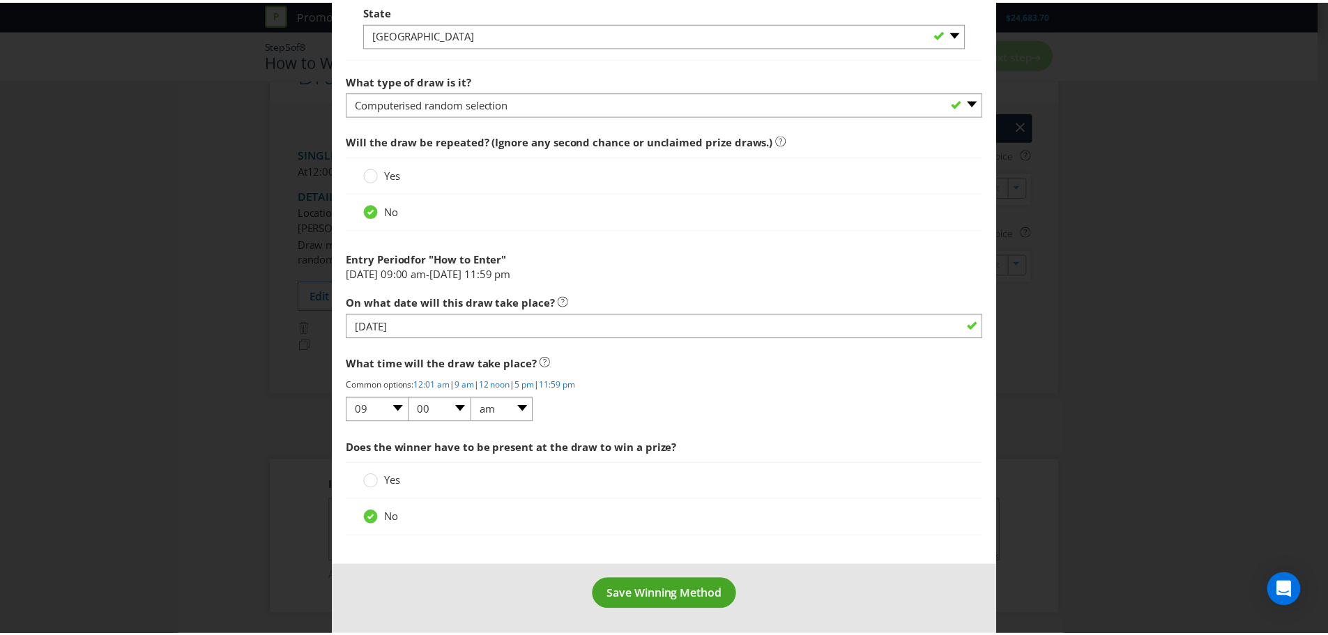
scroll to position [164, 0]
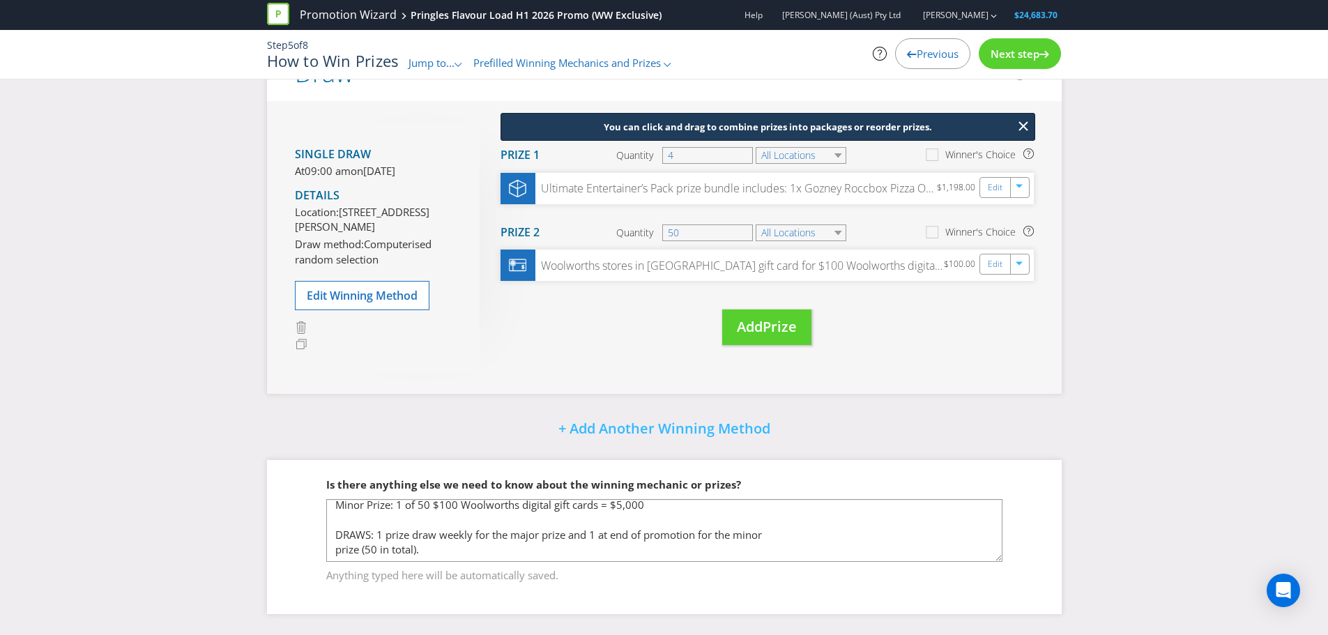
click at [1019, 51] on span "Next step" at bounding box center [1015, 54] width 49 height 14
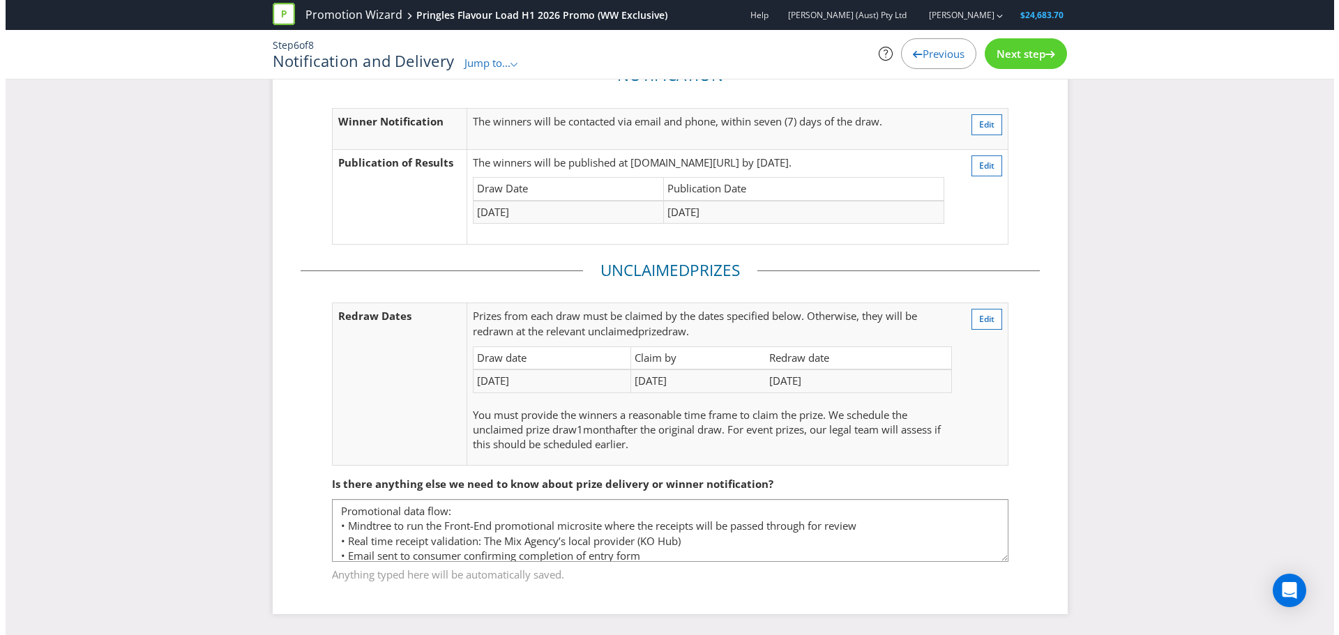
scroll to position [72, 0]
click at [987, 169] on span "Edit" at bounding box center [980, 166] width 15 height 12
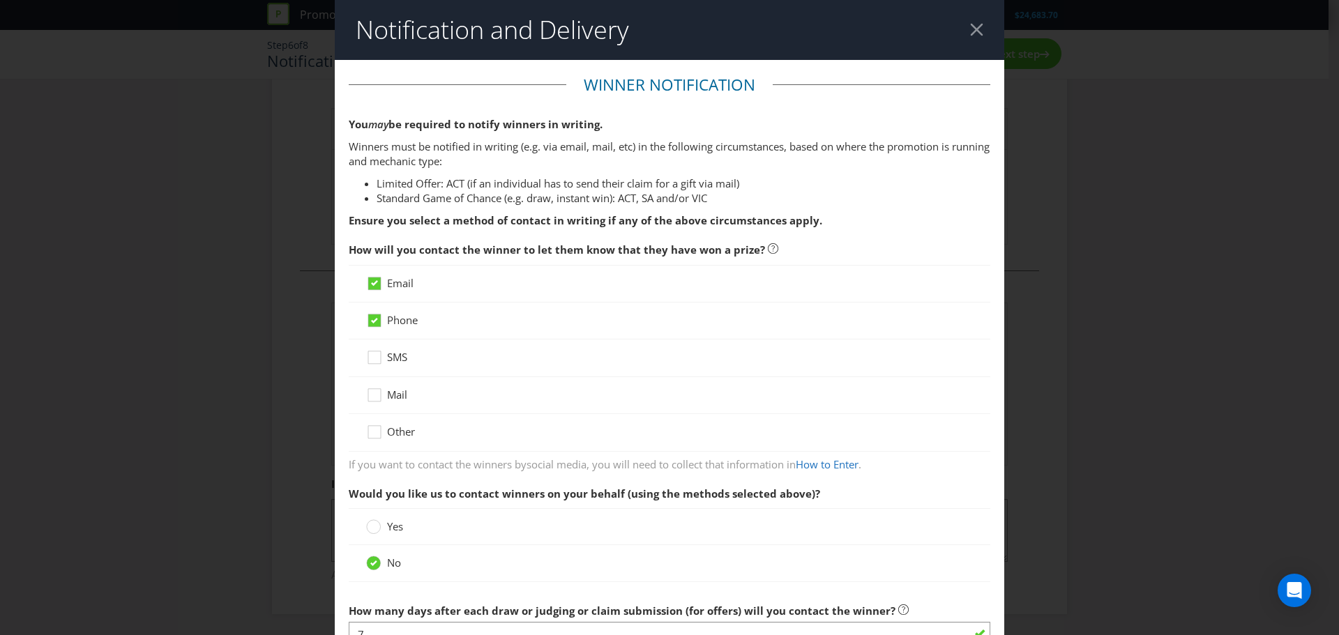
scroll to position [775, 0]
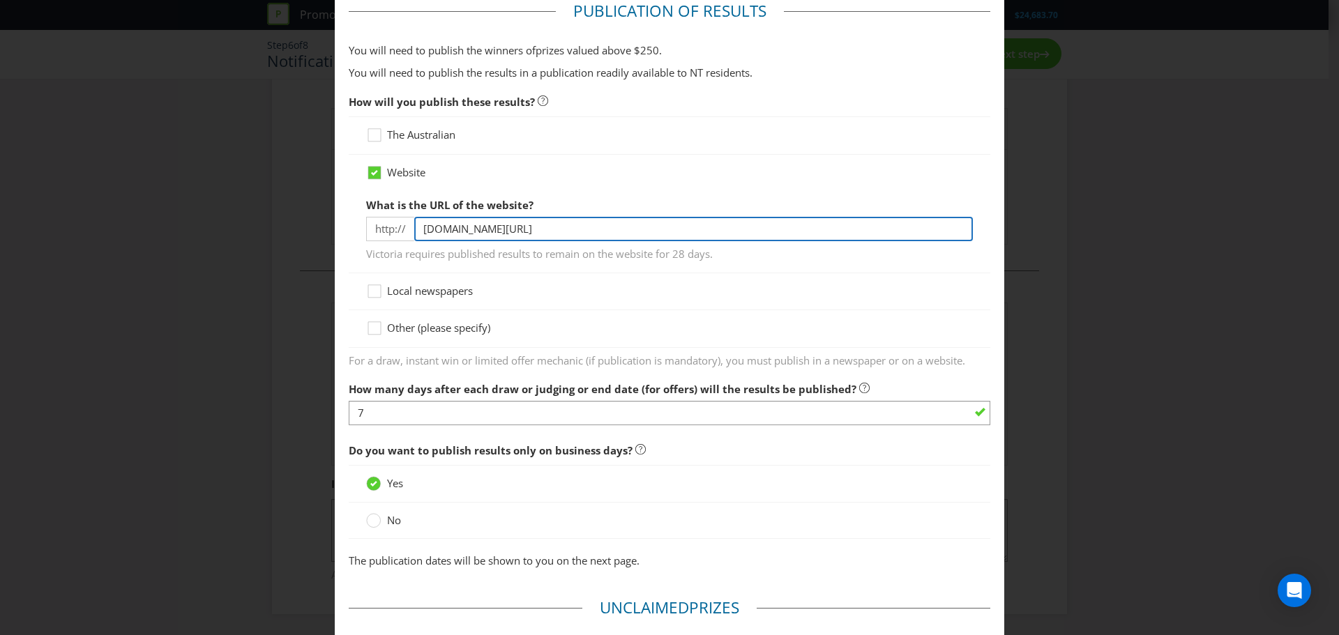
click at [589, 220] on input "[DOMAIN_NAME][URL]" at bounding box center [693, 229] width 559 height 24
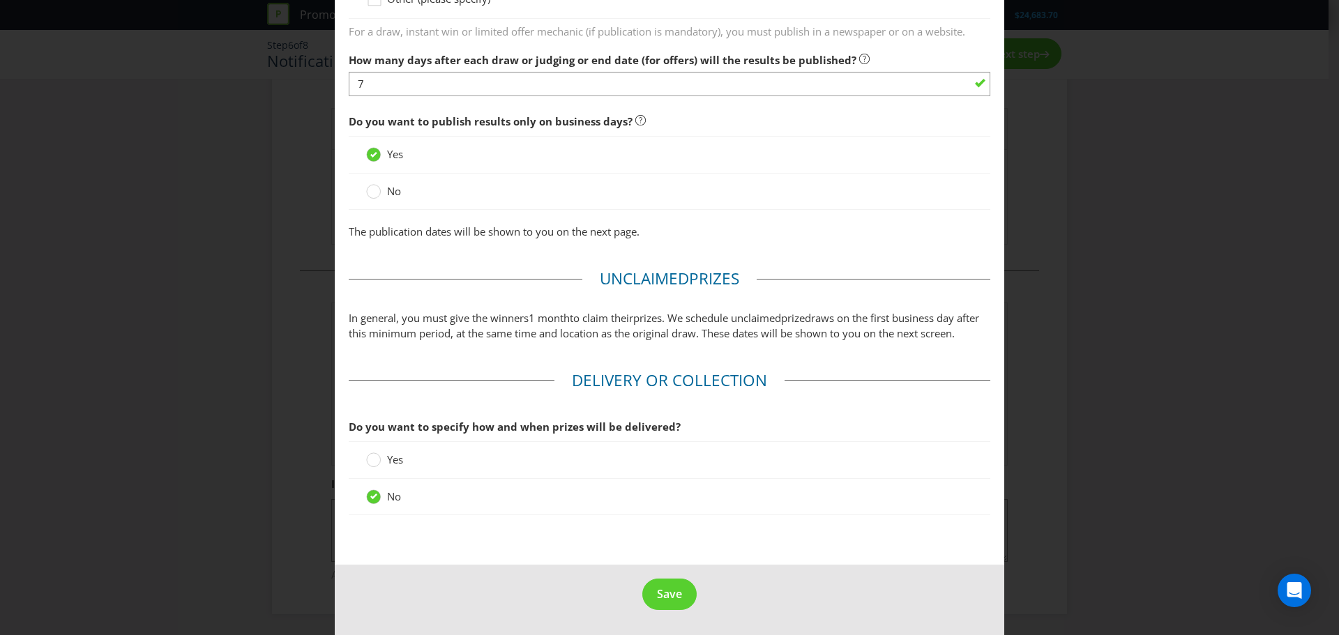
scroll to position [1115, 0]
type input "[DOMAIN_NAME][URL]"
click at [414, 473] on div "Yes" at bounding box center [670, 459] width 642 height 37
click at [379, 467] on label "Yes" at bounding box center [386, 460] width 40 height 15
click at [0, 0] on input "Yes" at bounding box center [0, 0] width 0 height 0
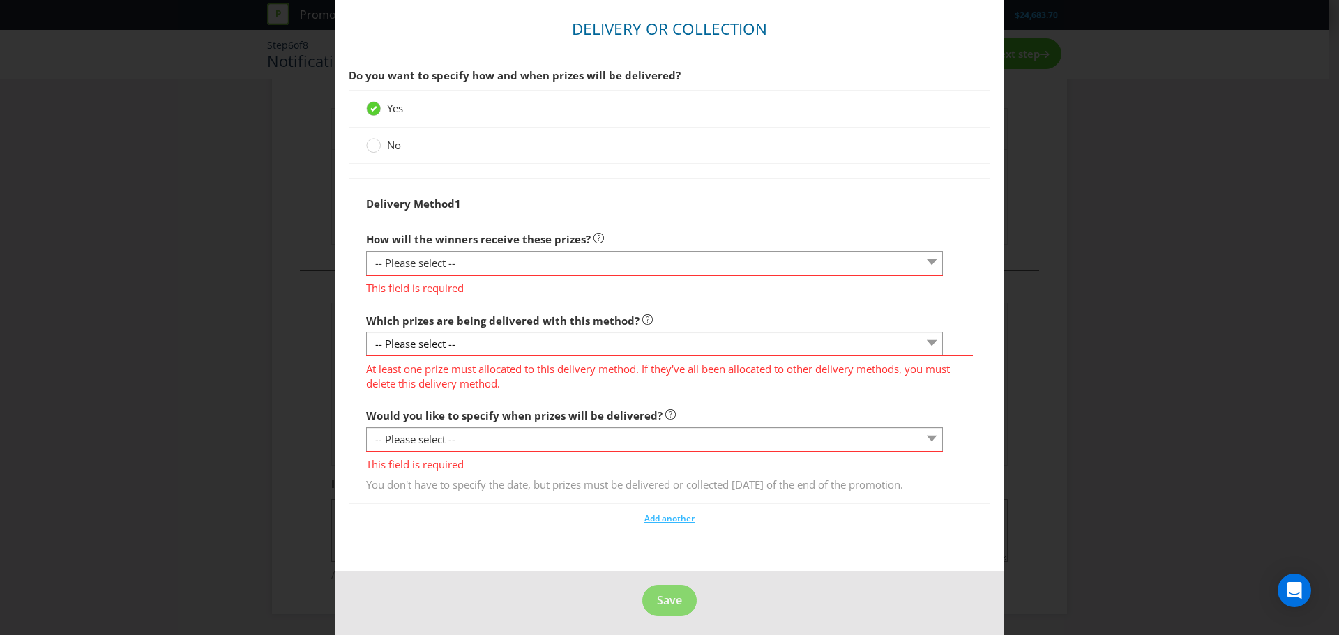
scroll to position [1457, 0]
click at [506, 270] on select "-- Please select -- Delivered by mail Delivered by email Delivered in-person Co…" at bounding box center [654, 261] width 577 height 24
click at [487, 534] on fieldset "Delivery or Collection Do you want to specify how and when prizes will be deliv…" at bounding box center [670, 275] width 642 height 518
click at [538, 294] on span "This field is required" at bounding box center [654, 284] width 577 height 20
click at [491, 288] on div "This field is required" at bounding box center [654, 284] width 577 height 22
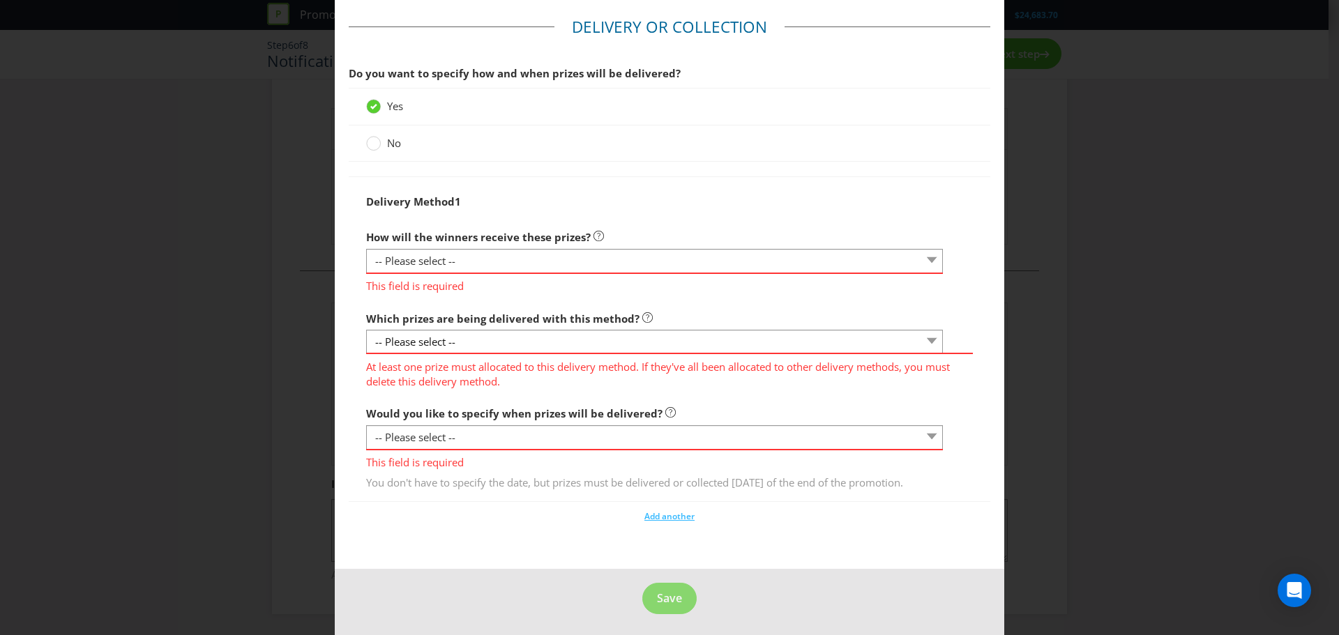
click at [478, 288] on div "This field is required" at bounding box center [654, 284] width 577 height 22
click at [464, 273] on select "-- Please select -- Delivered by mail Delivered by email Delivered in-person Co…" at bounding box center [654, 261] width 577 height 24
click at [509, 354] on select "-- Please select --" at bounding box center [654, 342] width 577 height 24
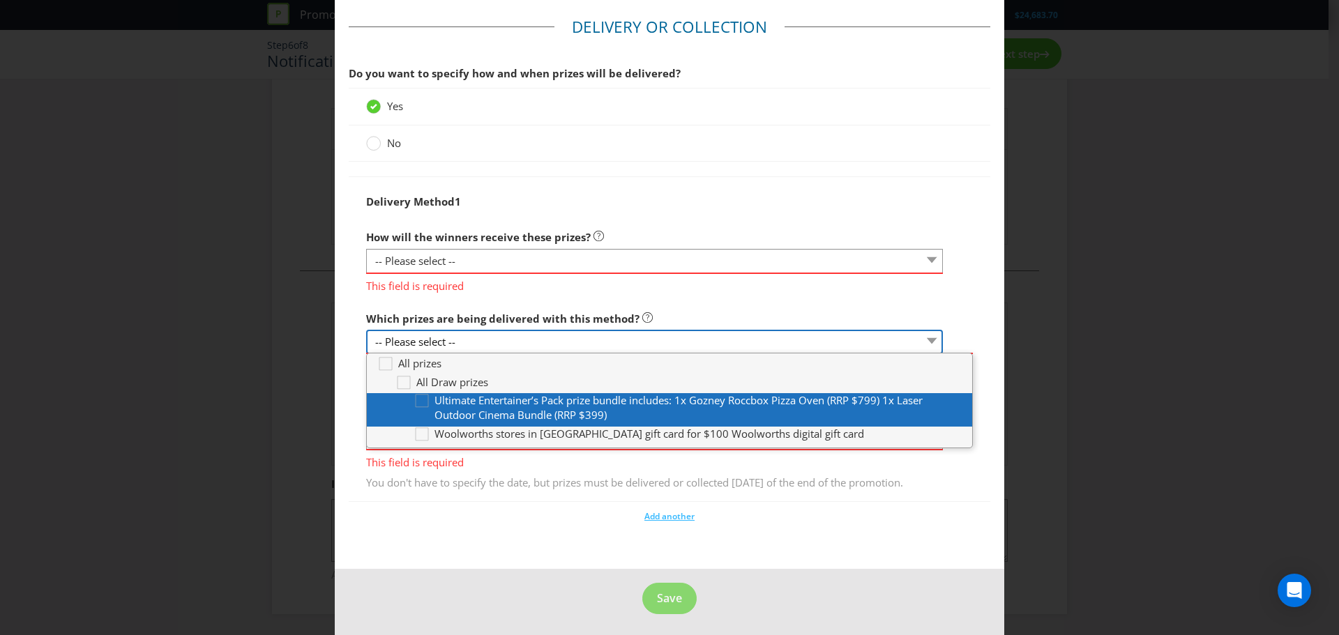
scroll to position [1491, 0]
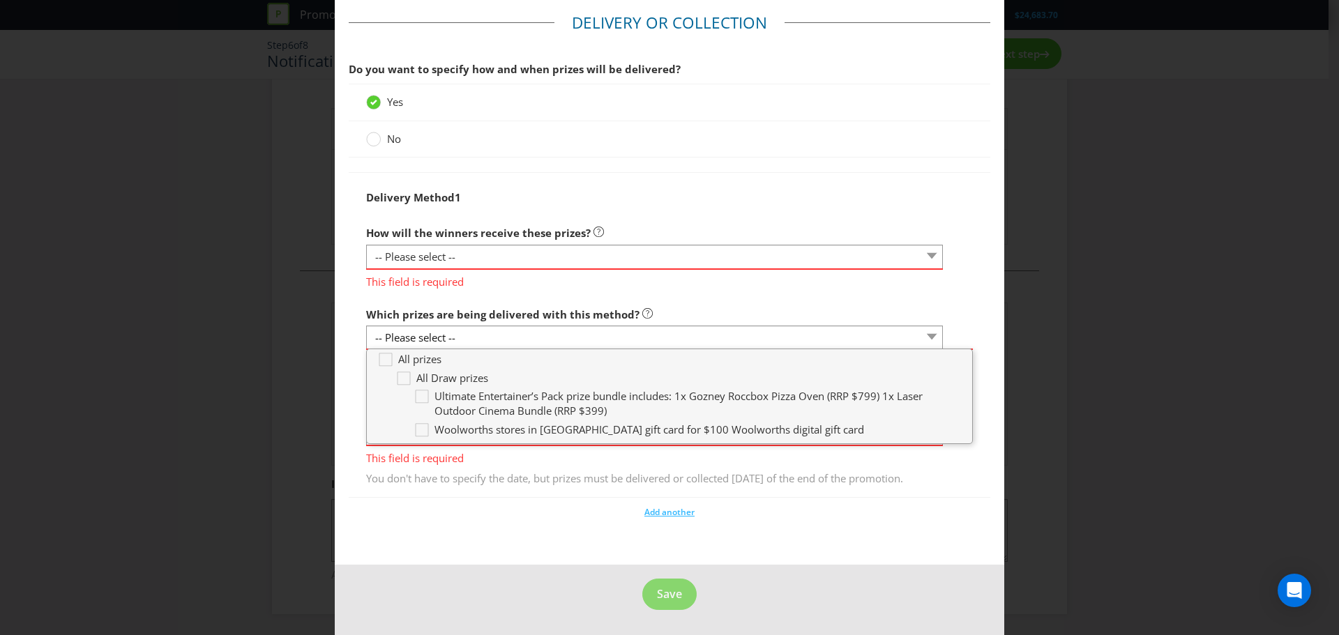
click at [487, 229] on div "How will the winners receive these prizes? -- Please select -- Delivered by mai…" at bounding box center [654, 254] width 577 height 70
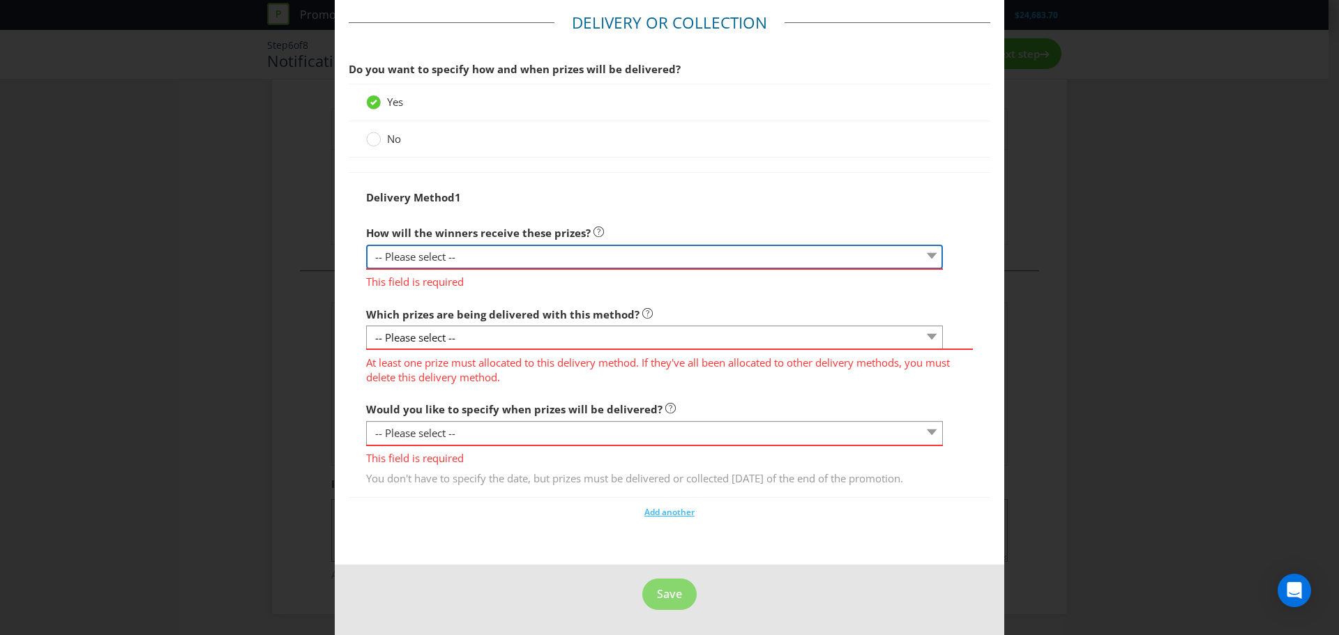
click at [447, 245] on select "-- Please select -- Delivered by mail Delivered by email Delivered in-person Co…" at bounding box center [654, 257] width 577 height 24
select select "MAIL"
click at [366, 250] on select "-- Please select -- Delivered by mail Delivered by email Delivered in-person Co…" at bounding box center [654, 257] width 577 height 24
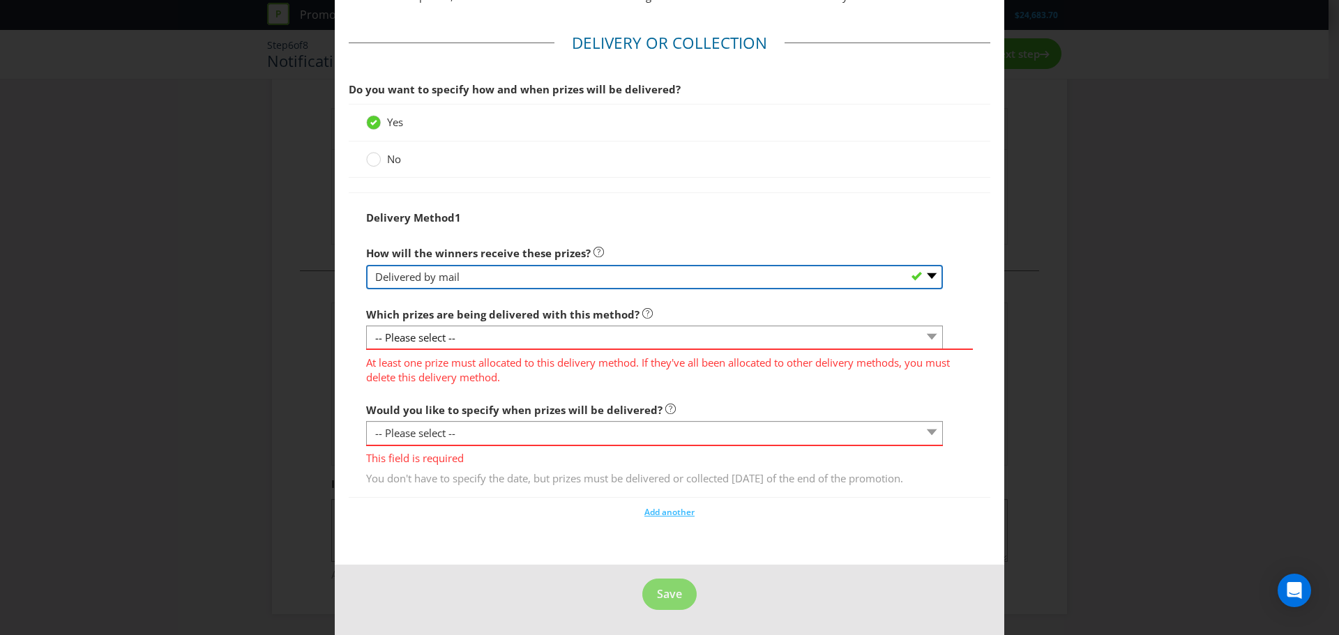
scroll to position [1471, 0]
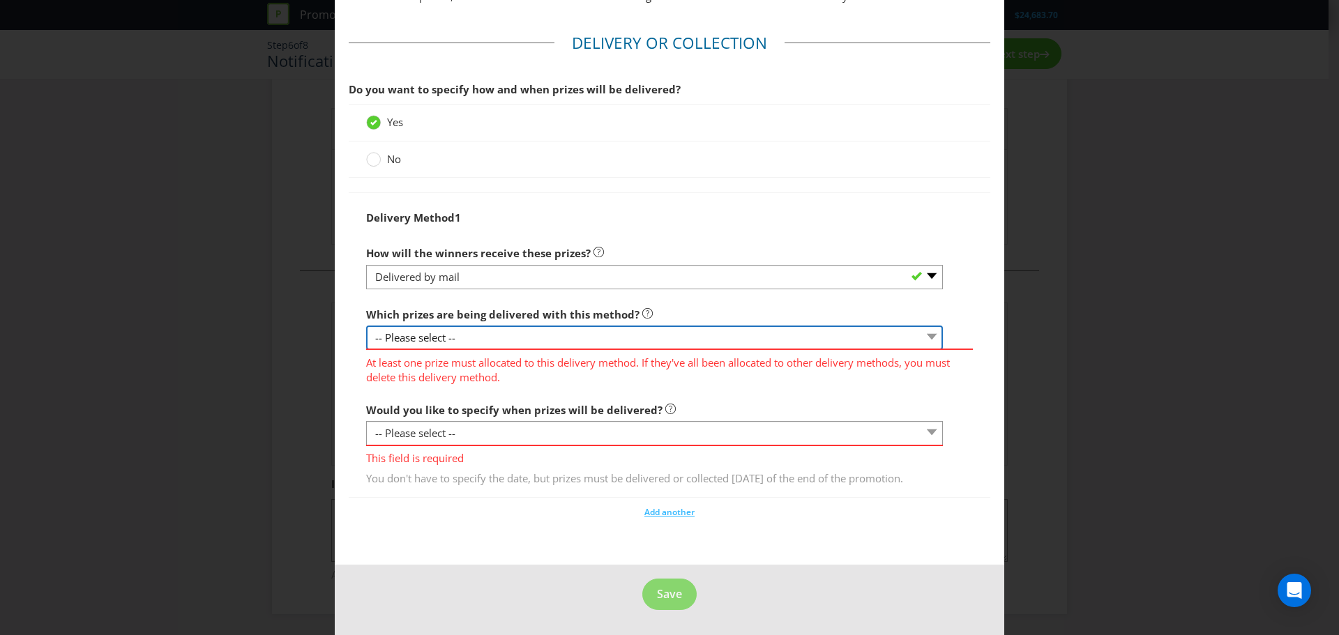
click at [439, 333] on select "-- Please select --" at bounding box center [654, 338] width 577 height 24
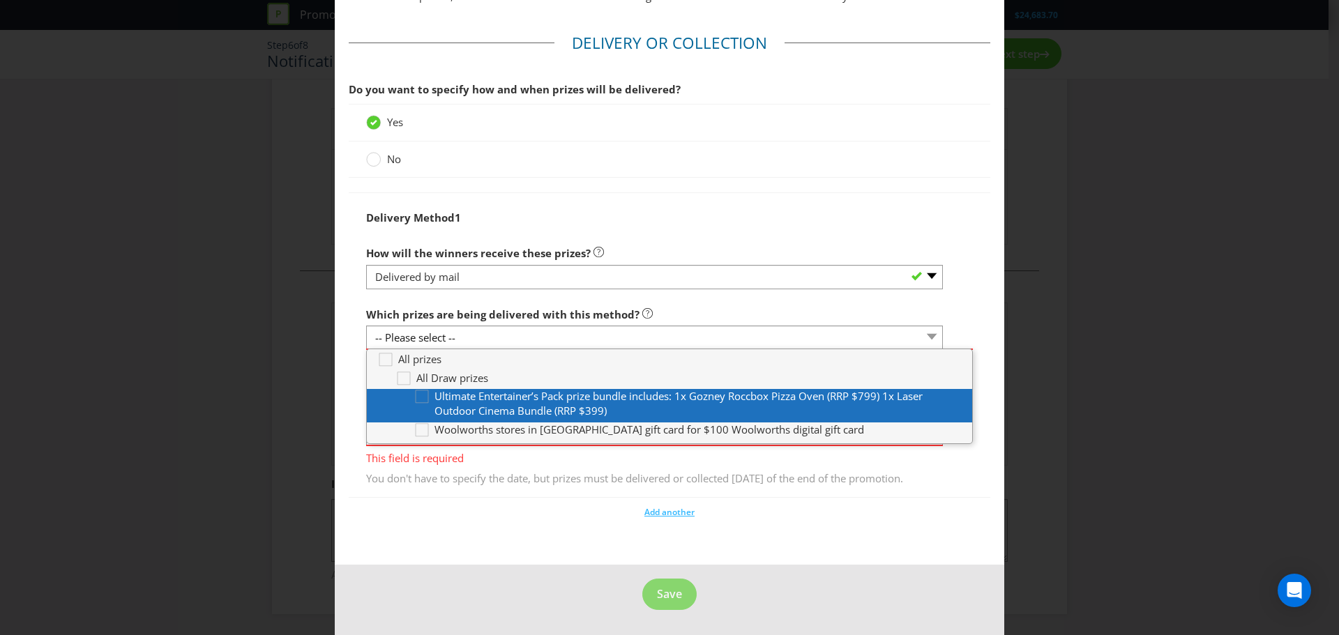
click at [443, 389] on span "Ultimate Entertainer’s Pack prize bundle includes: 1x Gozney Roccbox Pizza Oven…" at bounding box center [678, 403] width 488 height 29
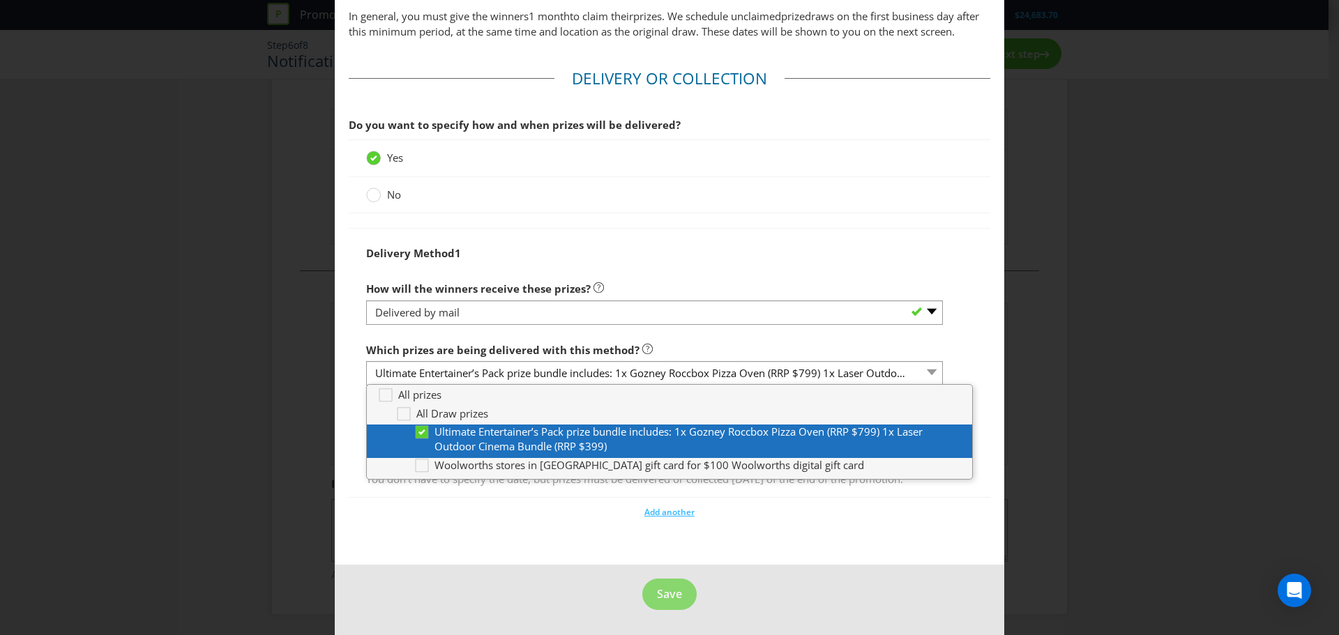
scroll to position [1436, 0]
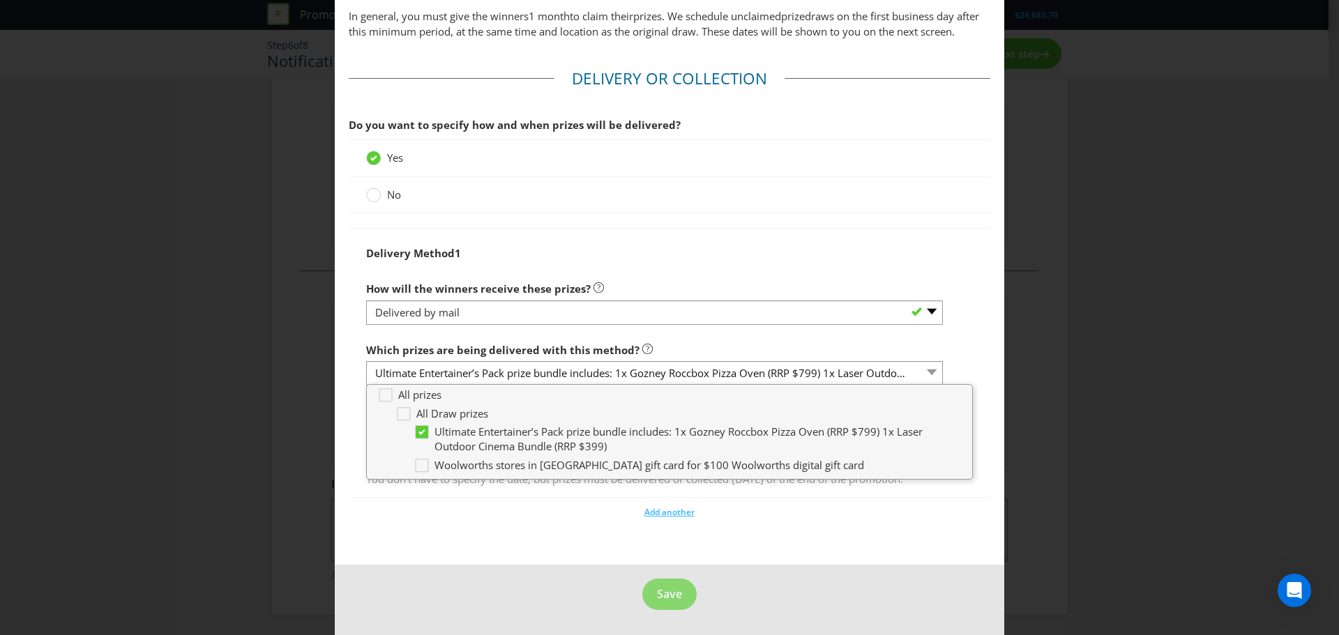
click at [467, 530] on fieldset "Delivery or Collection Do you want to specify how and when prizes will be deliv…" at bounding box center [670, 299] width 642 height 463
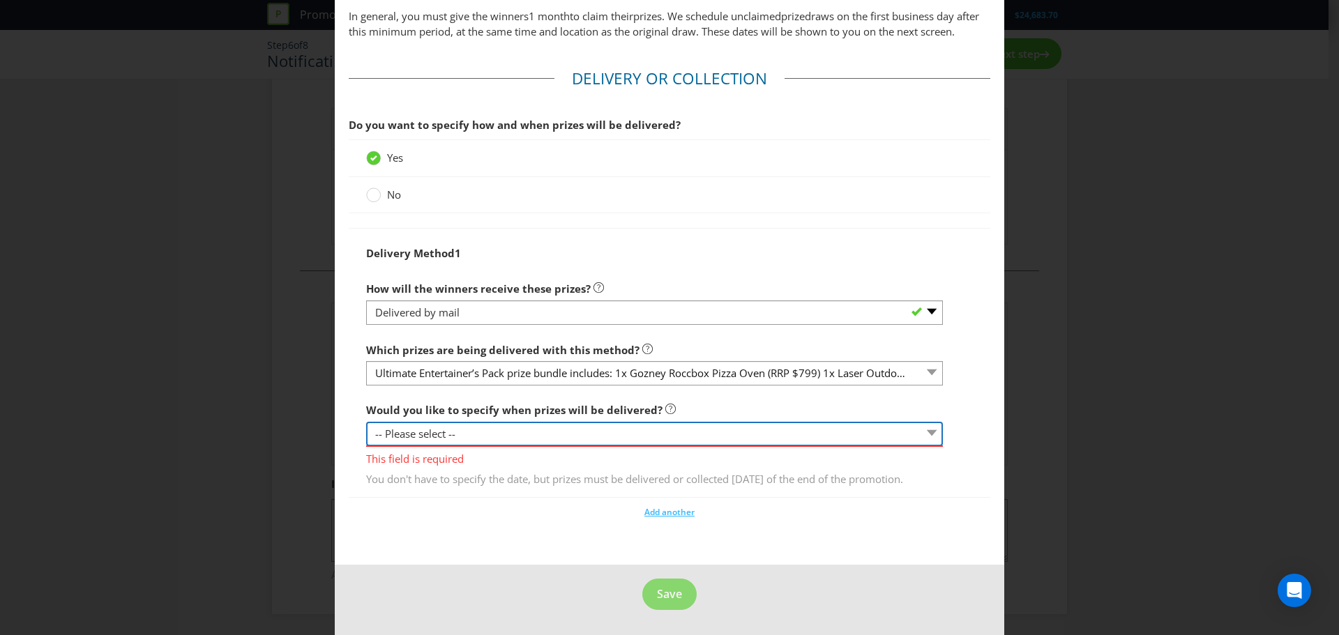
click at [519, 422] on select "-- Please select -- Yes, specific date (please specify) Yes, within a certain p…" at bounding box center [654, 434] width 577 height 24
click at [366, 427] on select "-- Please select -- Yes, specific date (please specify) Yes, within a certain p…" at bounding box center [654, 434] width 577 height 24
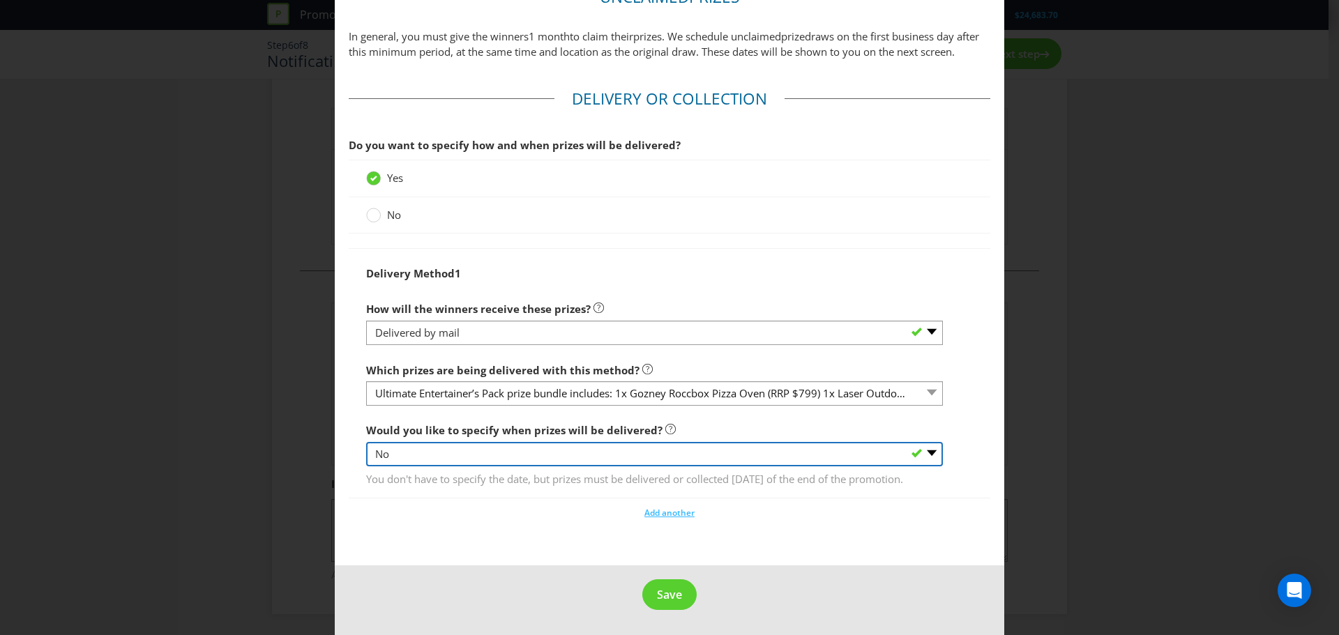
scroll to position [1416, 0]
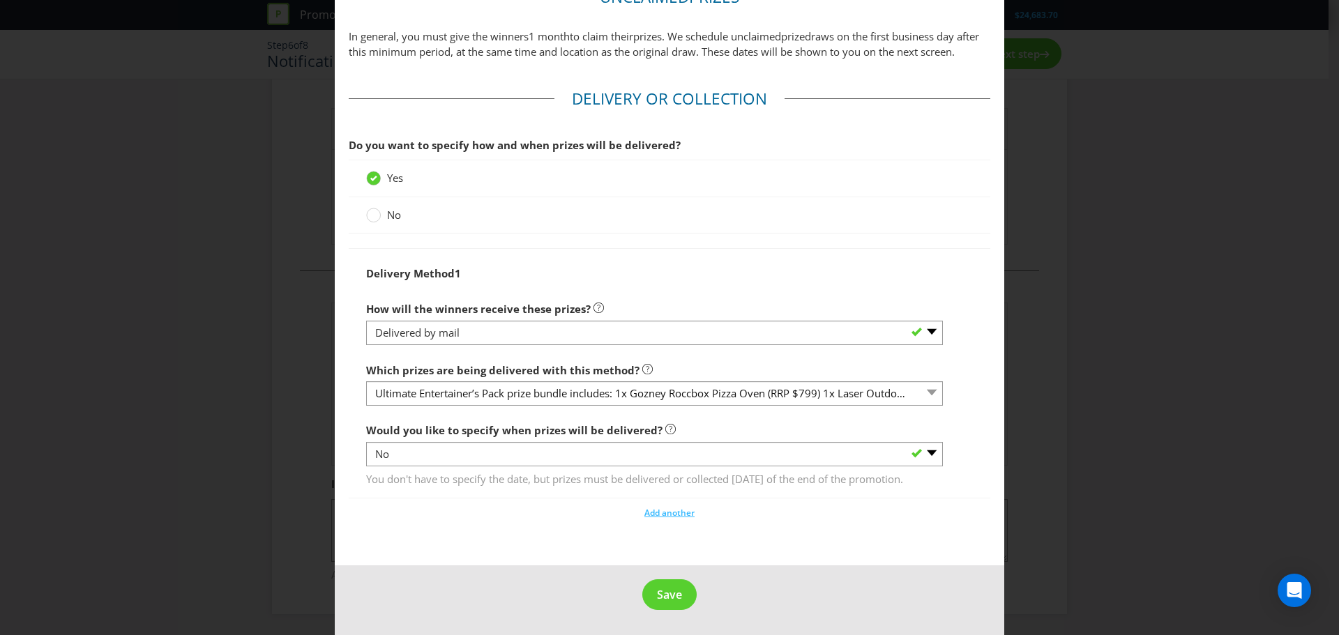
click at [497, 496] on div "Delivery Method 1 How will the winners receive these prizes? -- Please select -…" at bounding box center [670, 373] width 642 height 250
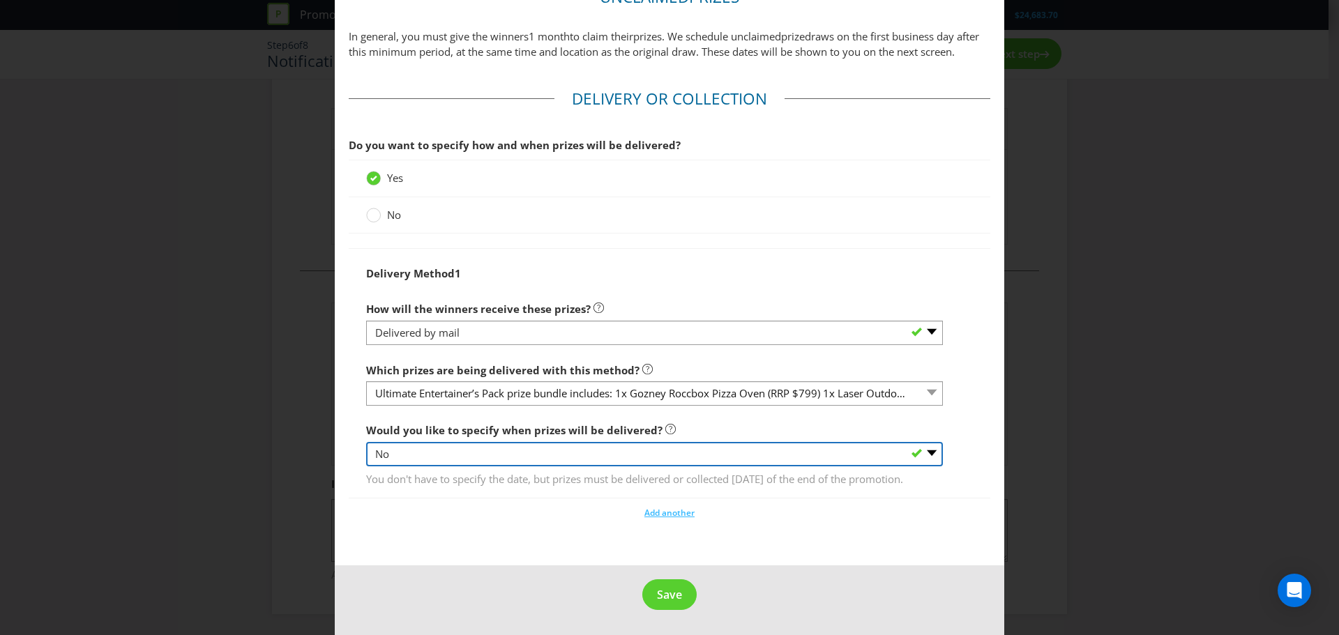
click at [441, 442] on select "-- Please select -- Yes, specific date (please specify) Yes, within a certain p…" at bounding box center [654, 454] width 577 height 24
click at [366, 442] on select "-- Please select -- Yes, specific date (please specify) Yes, within a certain p…" at bounding box center [654, 454] width 577 height 24
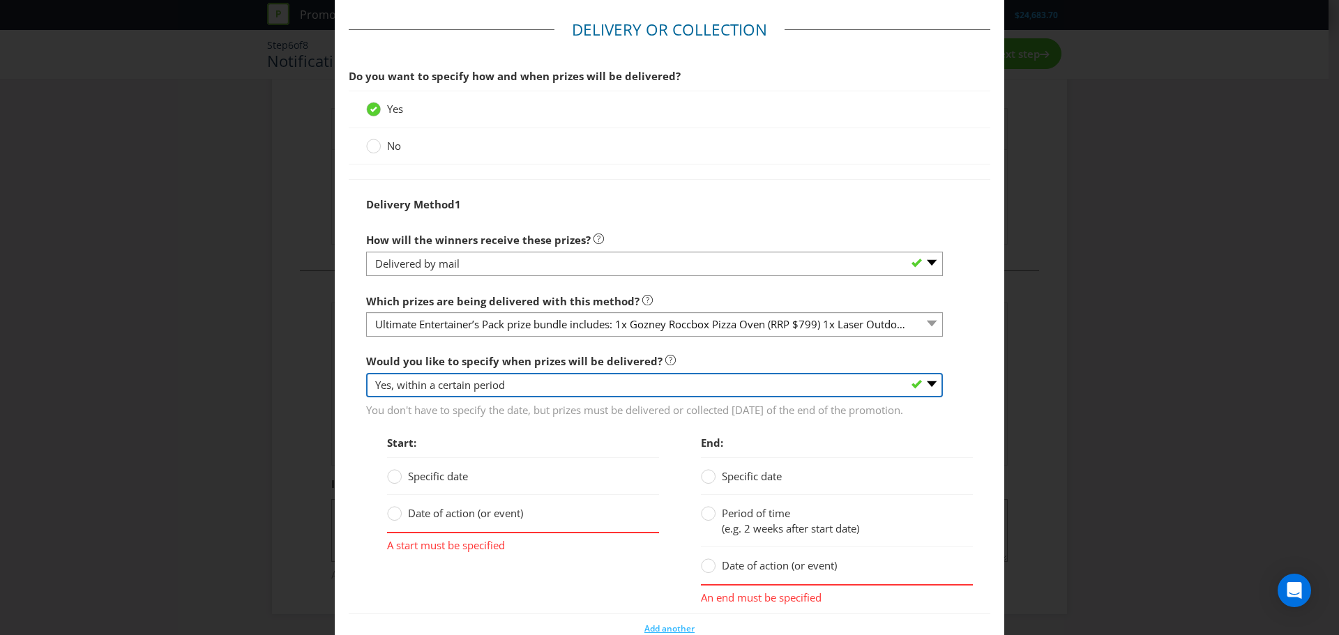
scroll to position [1453, 0]
click at [467, 400] on select "-- Please select -- Yes, specific date (please specify) Yes, within a certain p…" at bounding box center [654, 387] width 577 height 24
click at [366, 390] on select "-- Please select -- Yes, specific date (please specify) Yes, within a certain p…" at bounding box center [654, 387] width 577 height 24
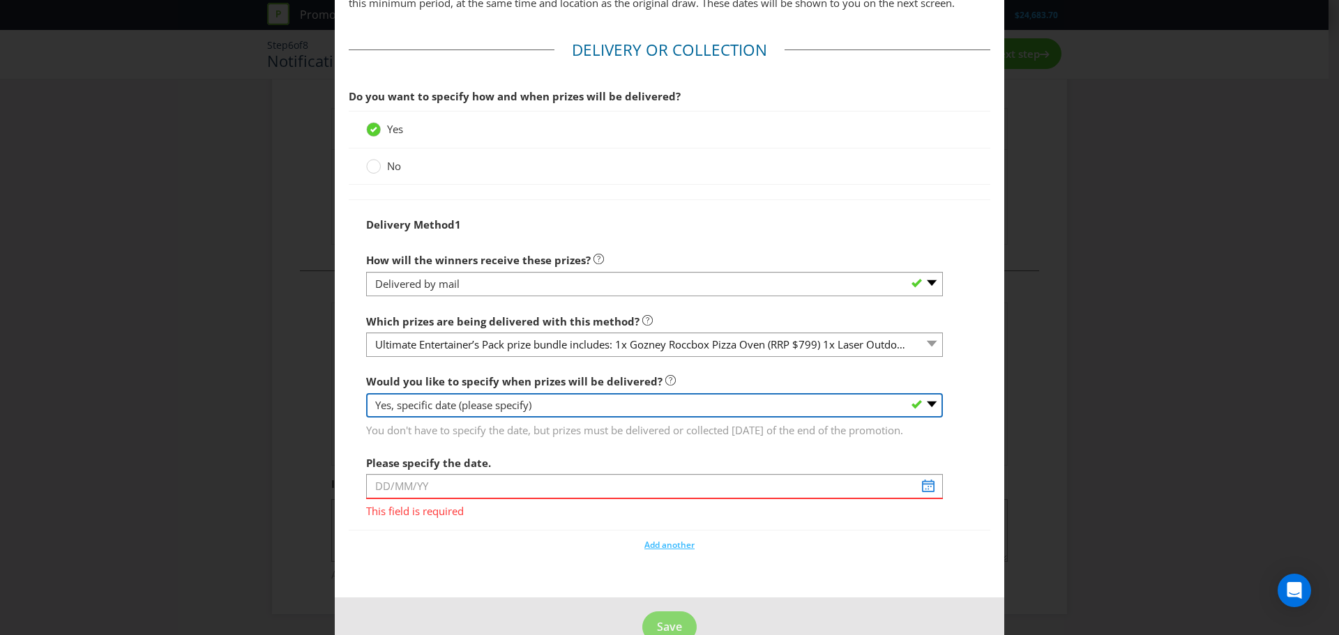
scroll to position [1435, 0]
click at [488, 411] on select "-- Please select -- Yes, specific date (please specify) Yes, within a certain p…" at bounding box center [654, 405] width 577 height 24
select select "NO"
click at [366, 417] on select "-- Please select -- Yes, specific date (please specify) Yes, within a certain p…" at bounding box center [654, 405] width 577 height 24
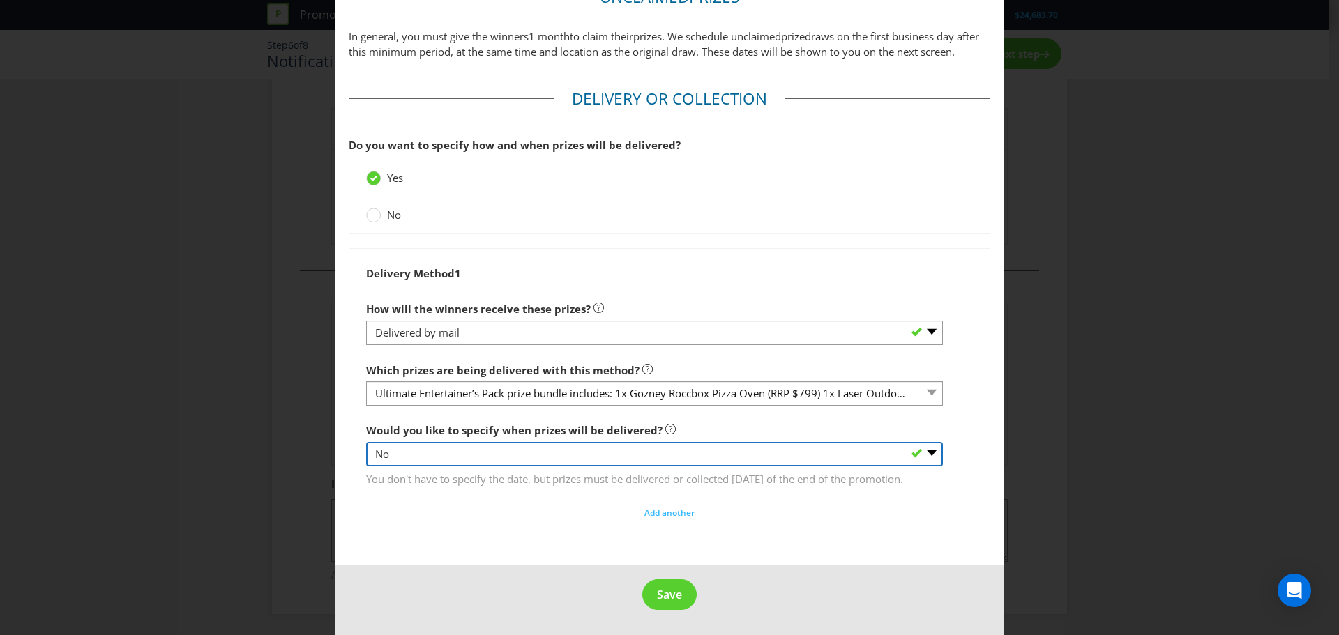
scroll to position [1416, 0]
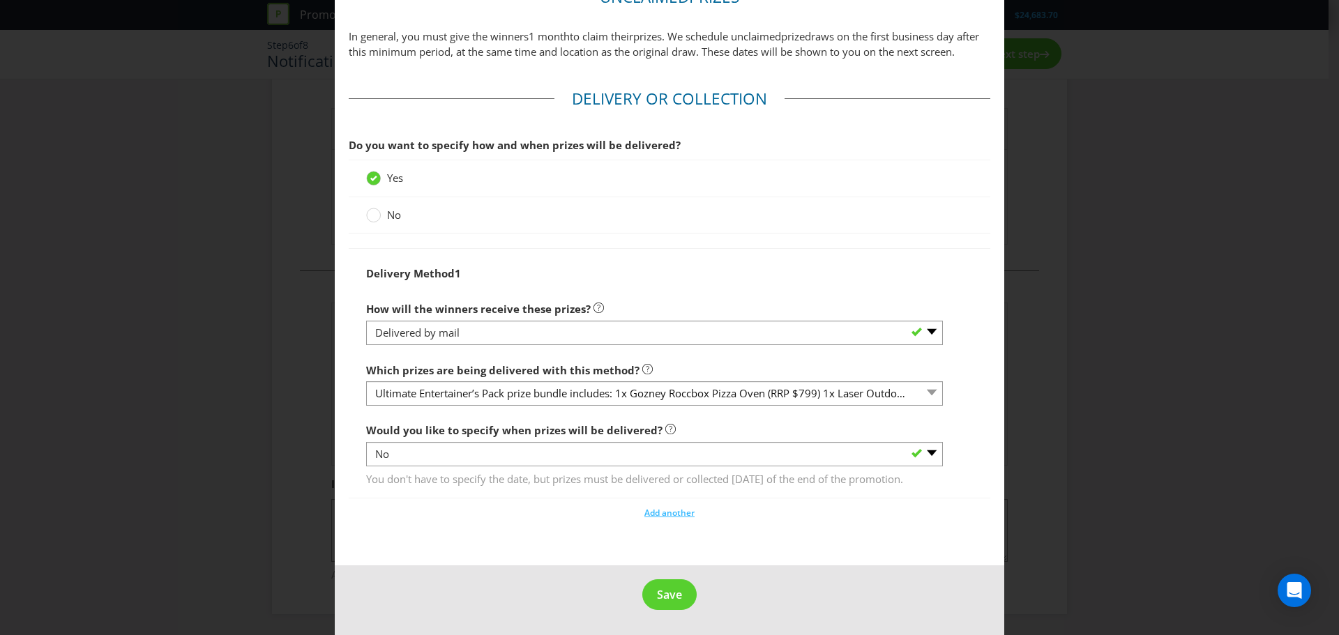
click at [458, 496] on div "Delivery Method 1 How will the winners receive these prizes? -- Please select -…" at bounding box center [670, 373] width 642 height 250
click at [669, 515] on span "Add another" at bounding box center [669, 513] width 50 height 12
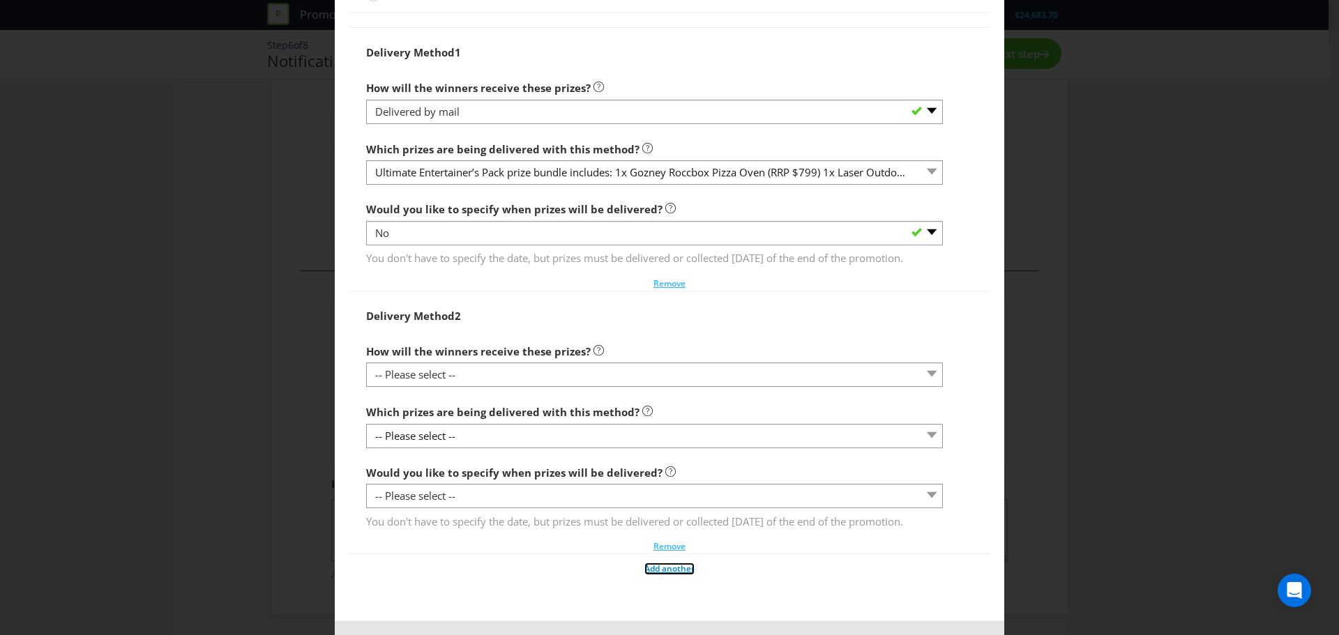
scroll to position [1607, 0]
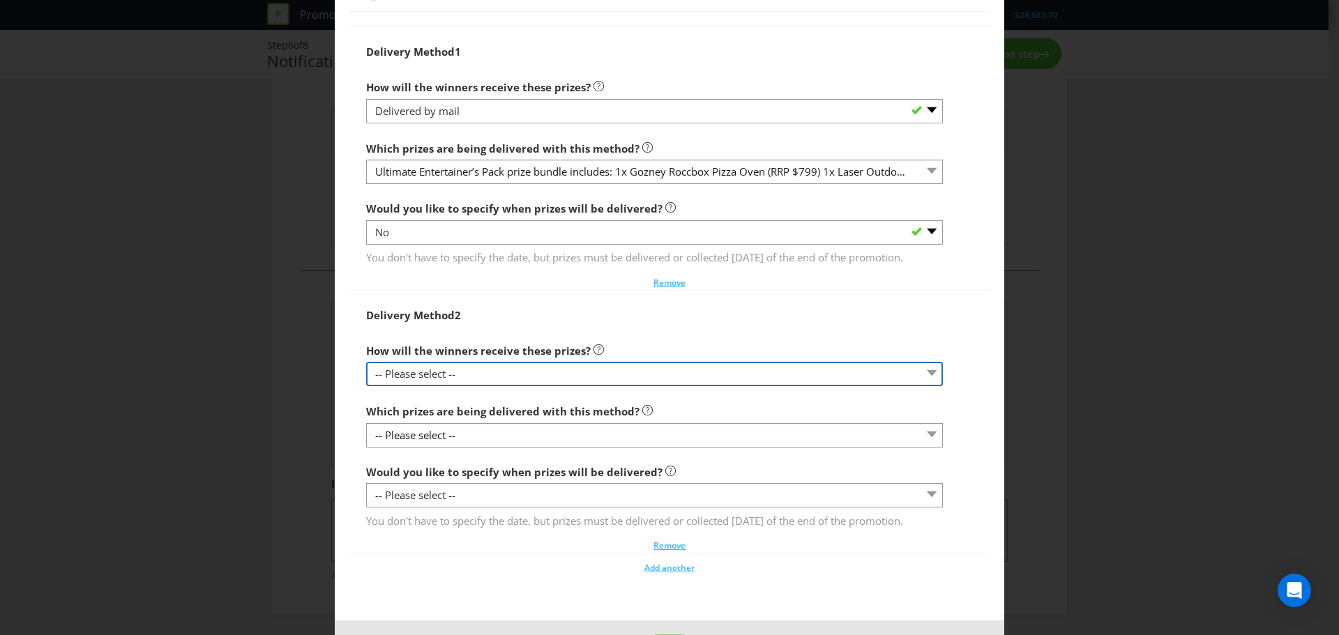
click at [454, 386] on select "-- Please select -- Delivered by mail Delivered by email Delivered in-person Co…" at bounding box center [654, 374] width 577 height 24
select select "EMAIL"
click at [366, 386] on select "-- Please select -- Delivered by mail Delivered by email Delivered in-person Co…" at bounding box center [654, 374] width 577 height 24
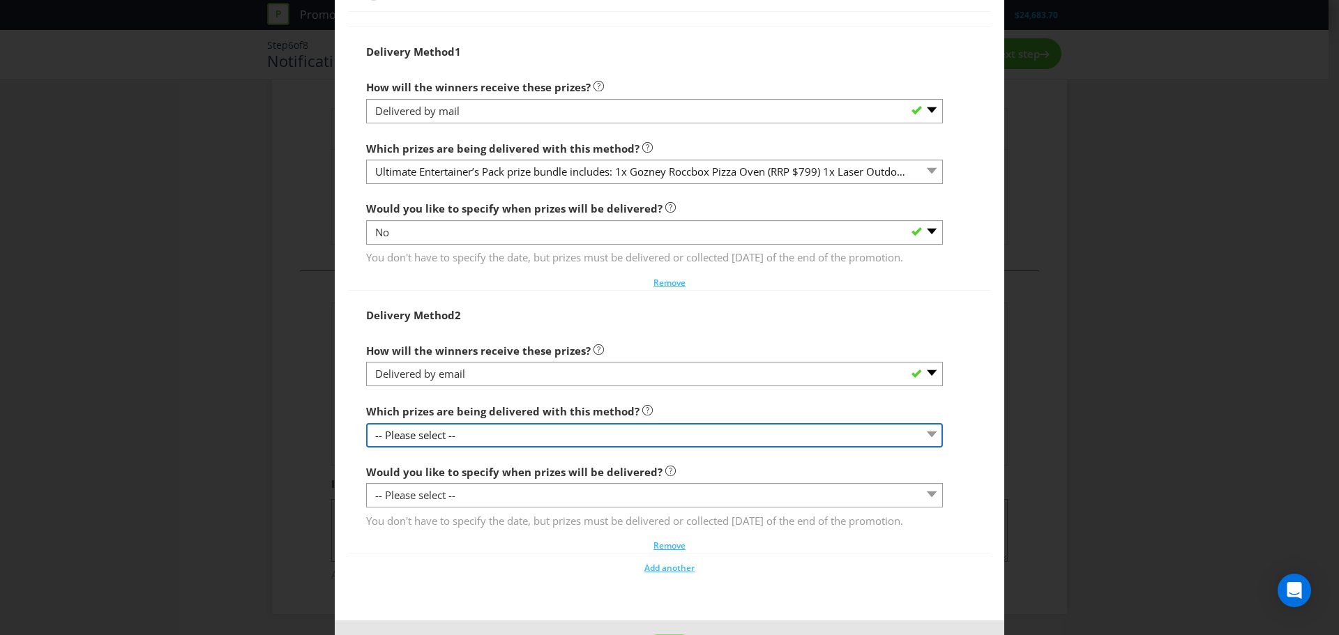
click at [472, 448] on select "-- Please select --" at bounding box center [654, 435] width 577 height 24
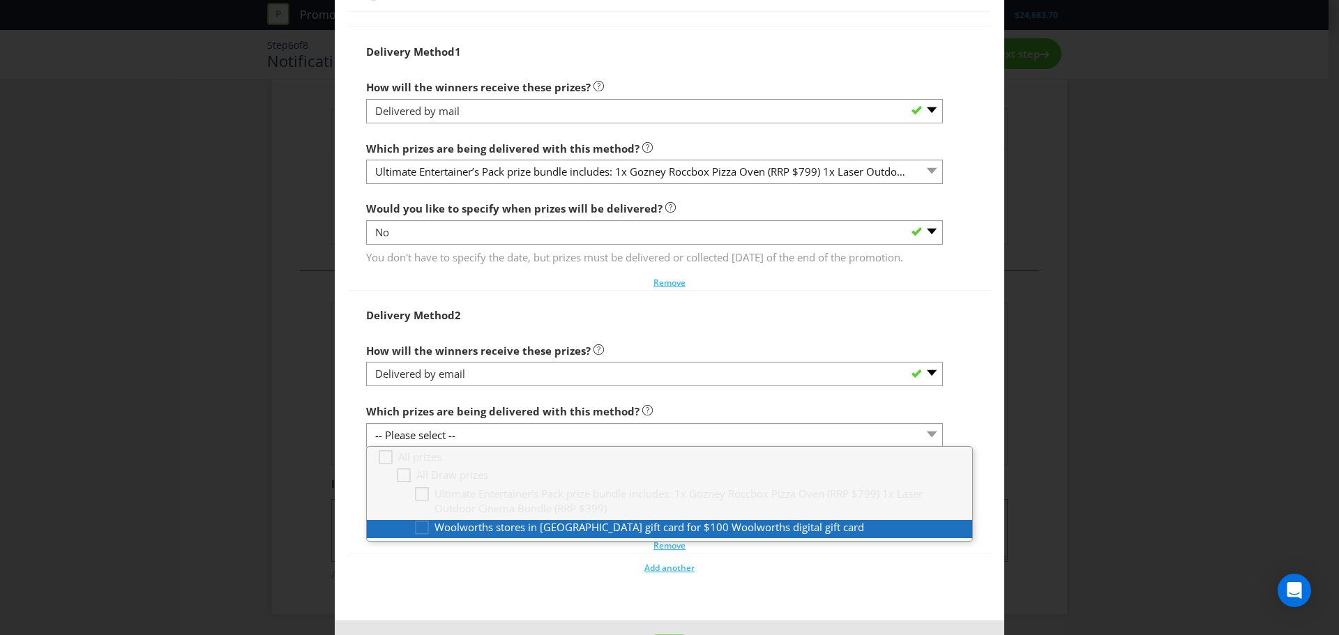
click at [457, 534] on span "Woolworths stores in [GEOGRAPHIC_DATA] gift card for $100 Woolworths digital gi…" at bounding box center [649, 527] width 430 height 14
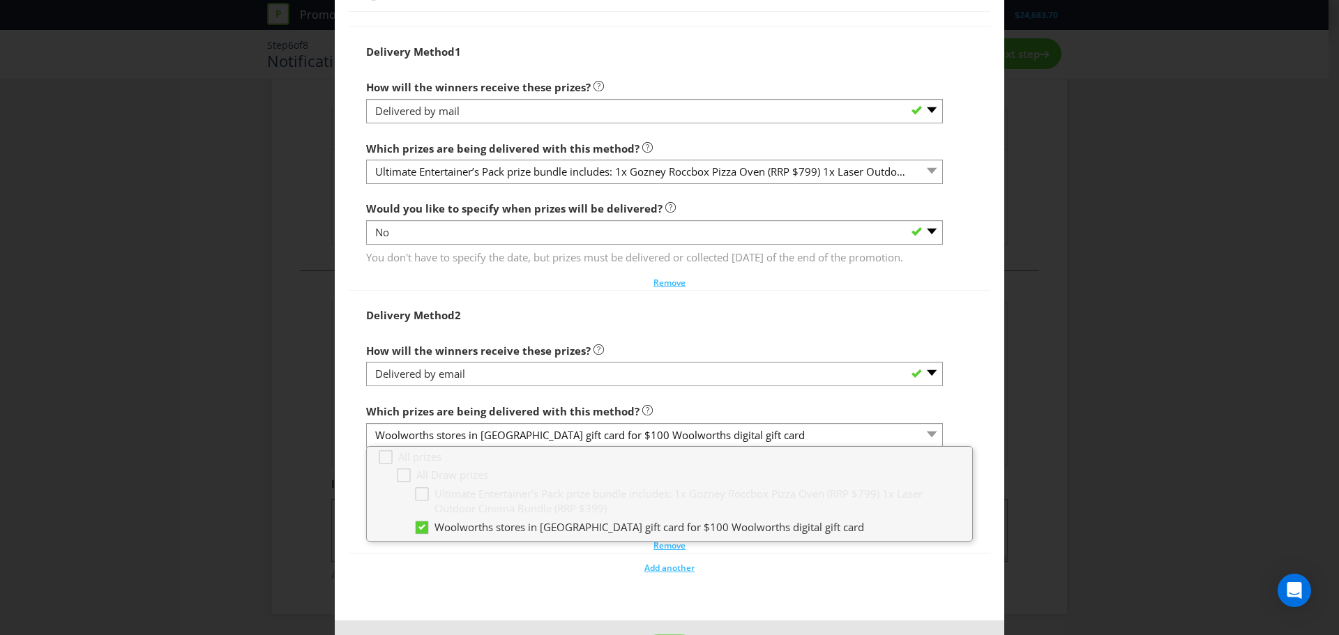
click at [689, 330] on div "Delivery Method 2" at bounding box center [669, 315] width 607 height 29
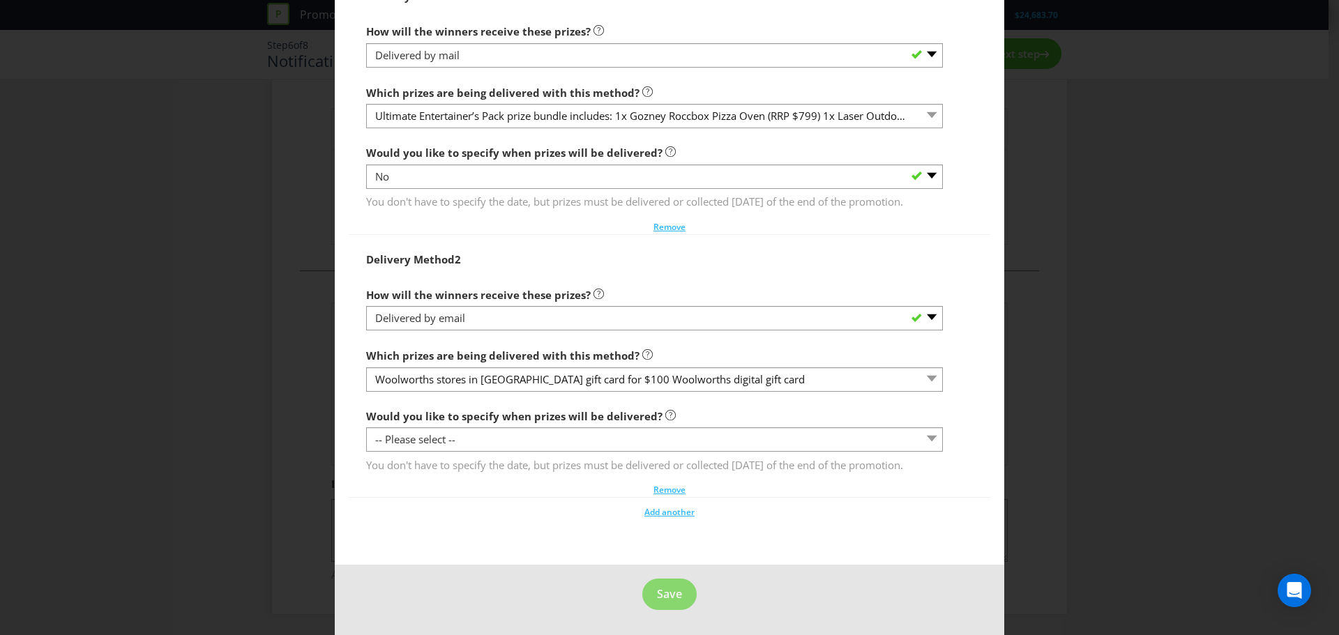
scroll to position [1707, 0]
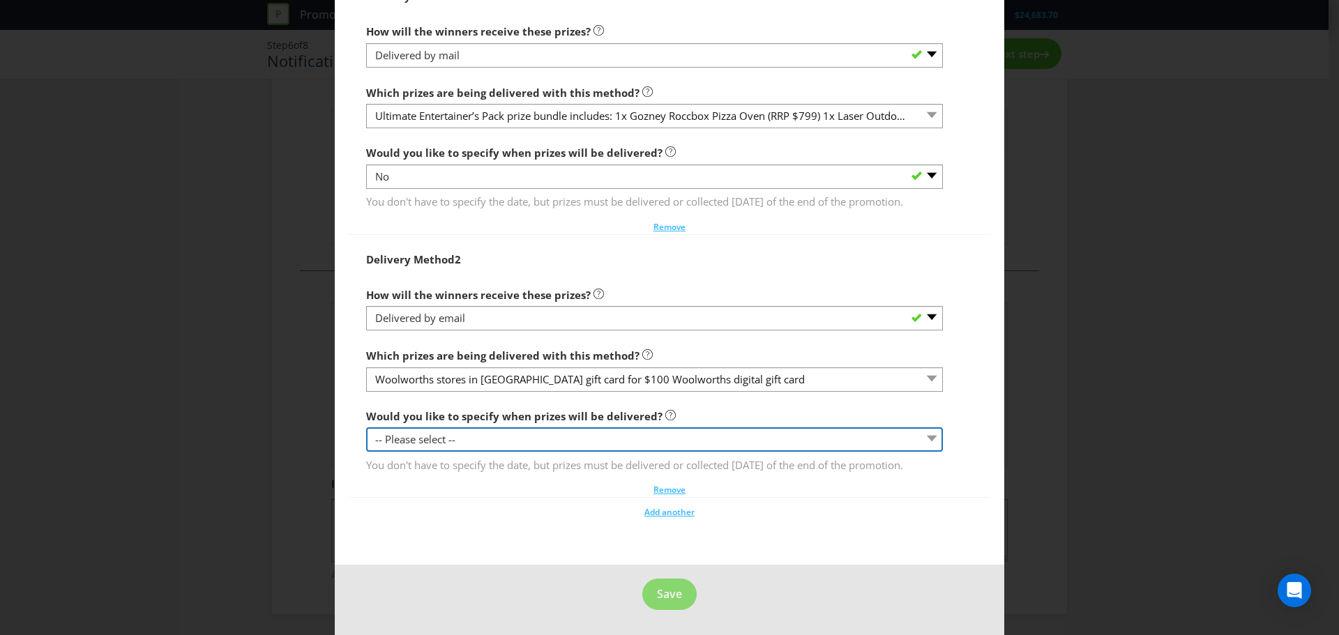
click at [637, 427] on select "-- Please select -- Yes, specific date (please specify) Yes, within a certain p…" at bounding box center [654, 439] width 577 height 24
select select "NO"
click at [366, 427] on select "-- Please select -- Yes, specific date (please specify) Yes, within a certain p…" at bounding box center [654, 439] width 577 height 24
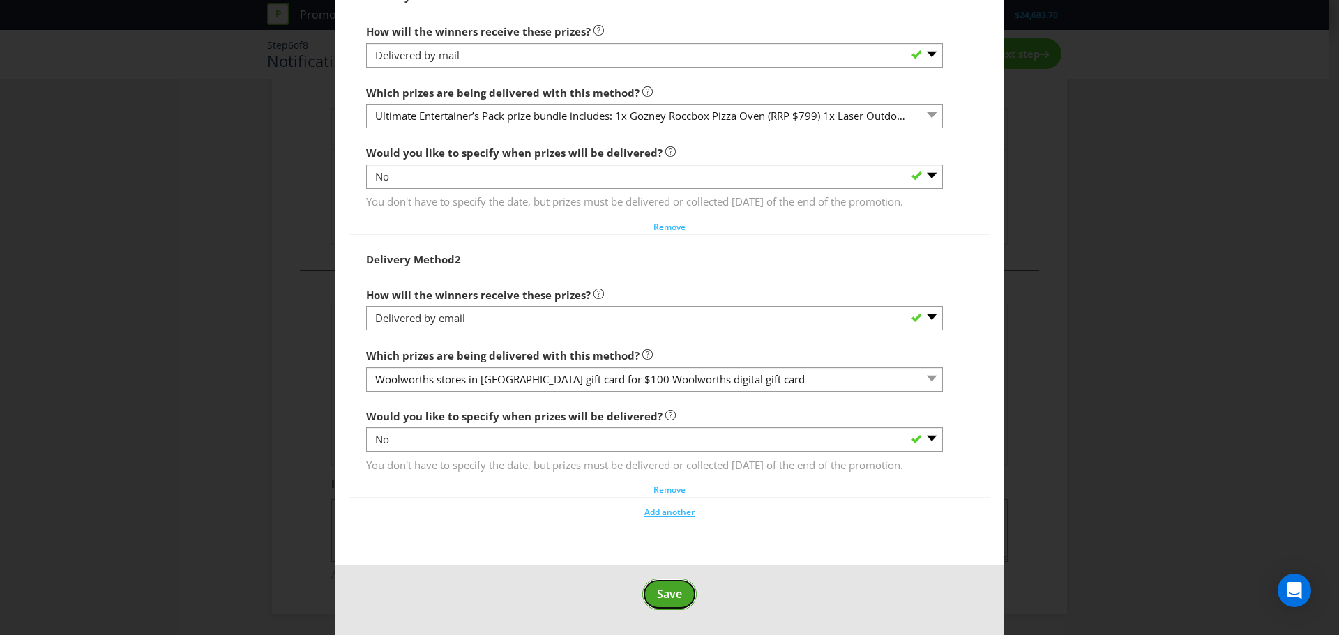
click at [659, 594] on span "Save" at bounding box center [669, 593] width 25 height 15
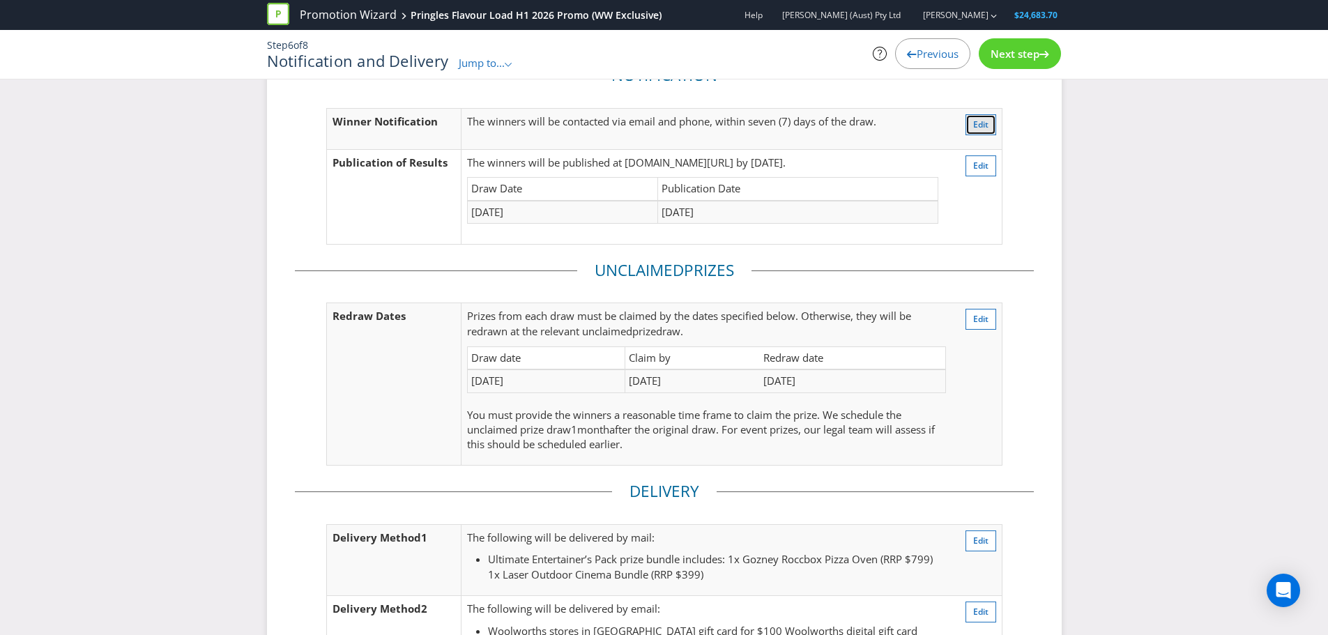
click at [972, 126] on button "Edit" at bounding box center [981, 124] width 31 height 21
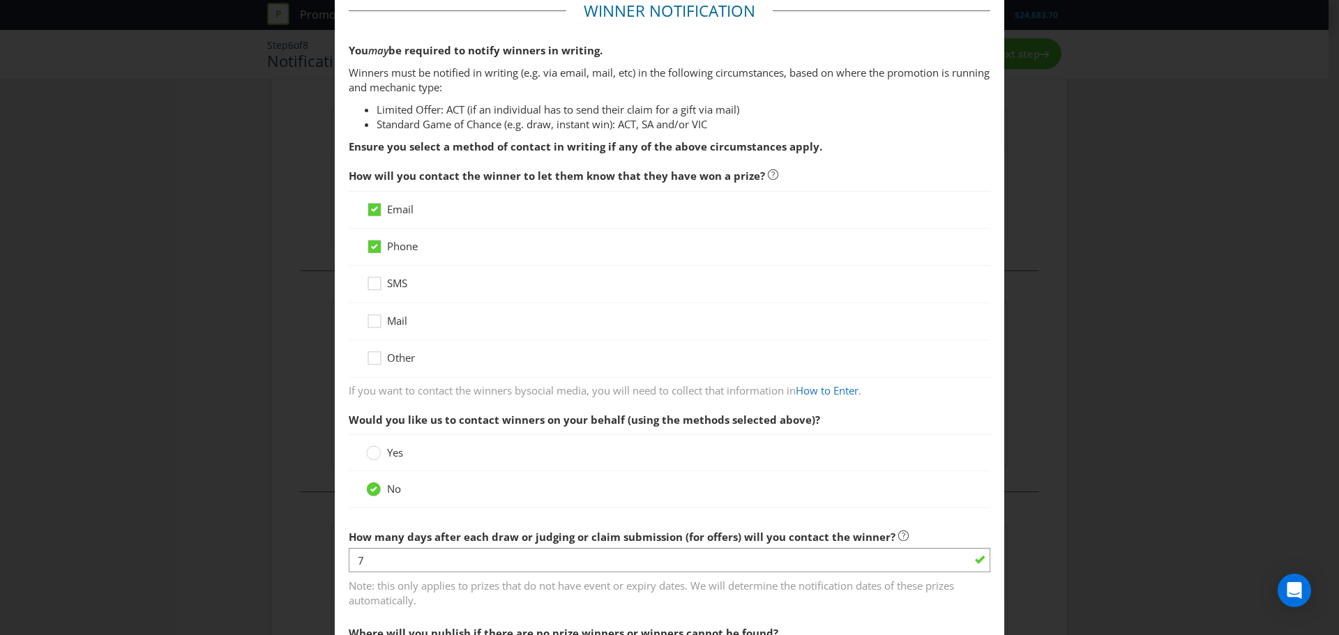
scroll to position [76, 0]
click at [371, 245] on icon at bounding box center [374, 245] width 7 height 6
click at [0, 0] on input "Phone" at bounding box center [0, 0] width 0 height 0
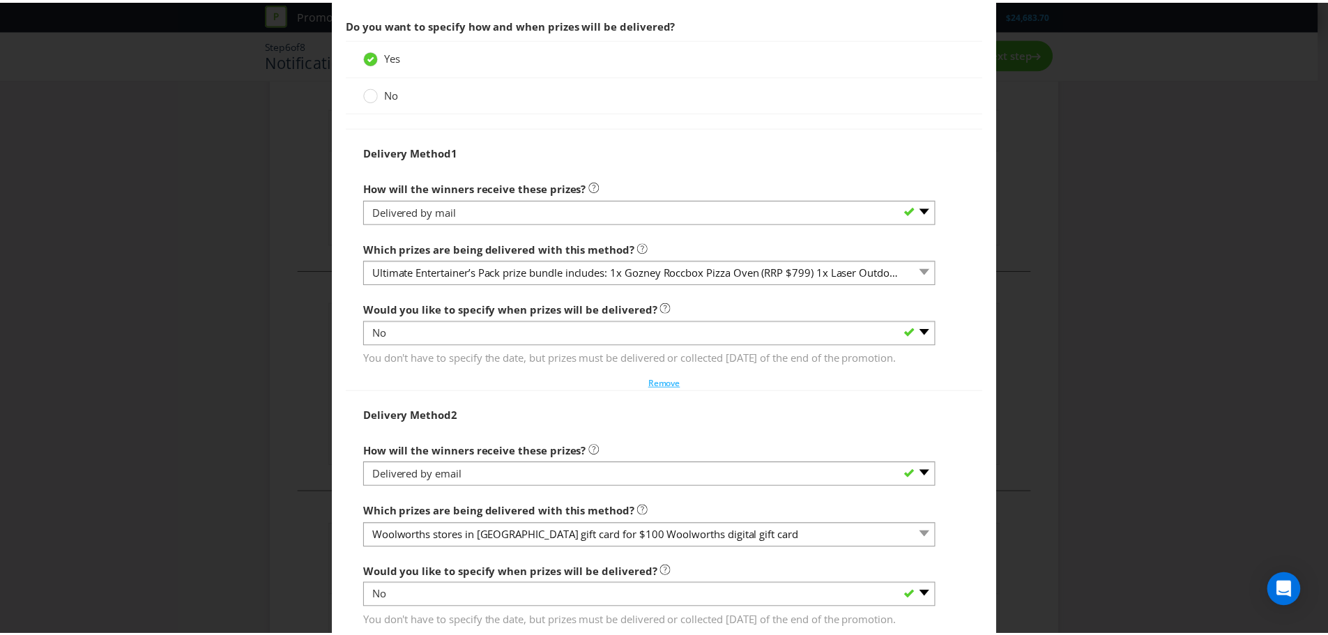
scroll to position [1708, 0]
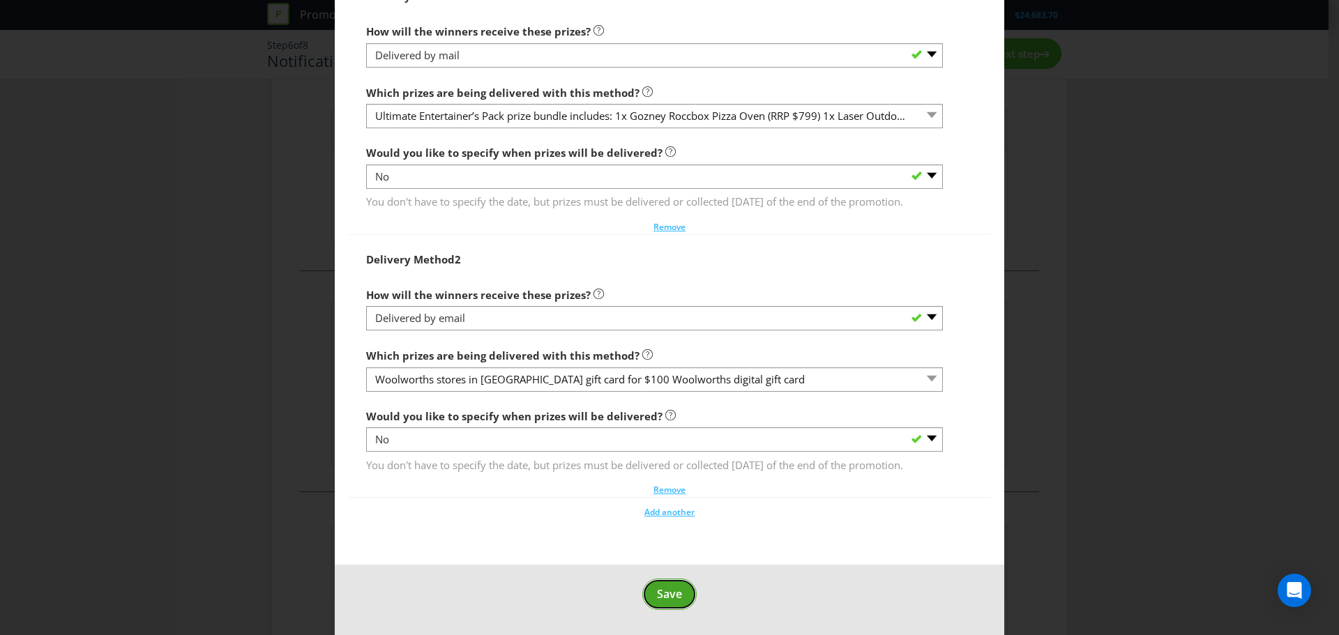
click at [675, 592] on span "Save" at bounding box center [669, 593] width 25 height 15
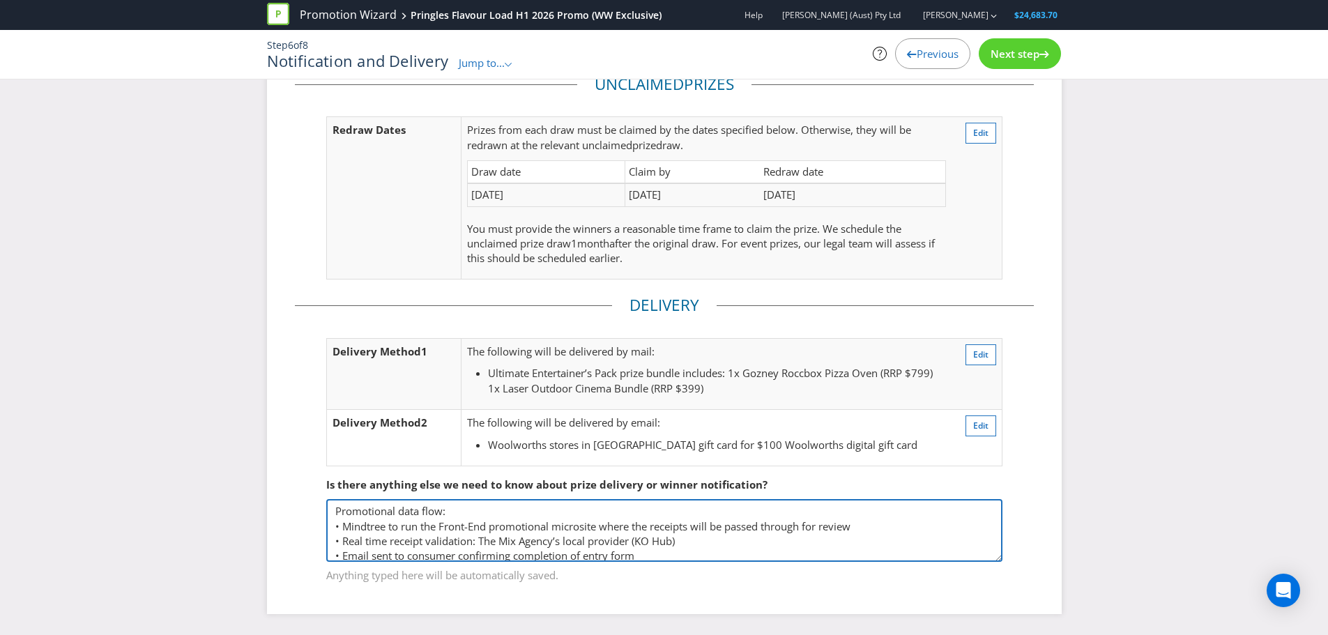
scroll to position [82, 0]
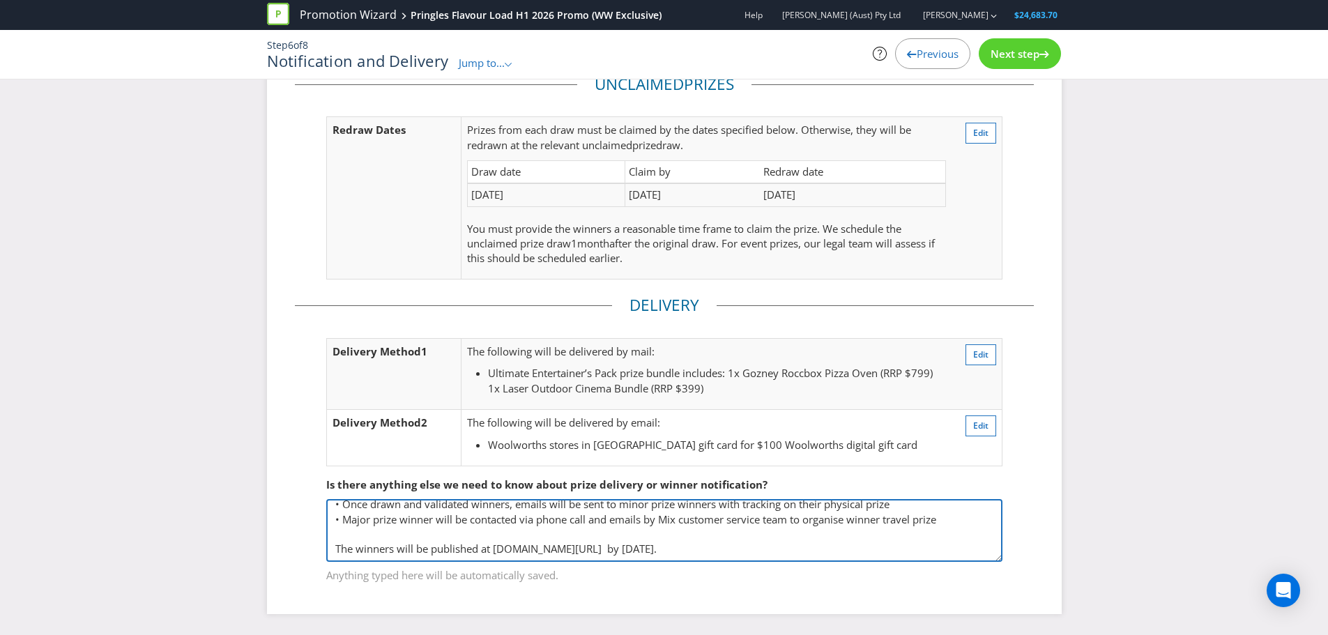
drag, startPoint x: 334, startPoint y: 509, endPoint x: 774, endPoint y: 566, distance: 443.7
click at [774, 566] on div "Promotional data flow: • Mindtree to run the Front-End promotional microsite wh…" at bounding box center [664, 541] width 676 height 84
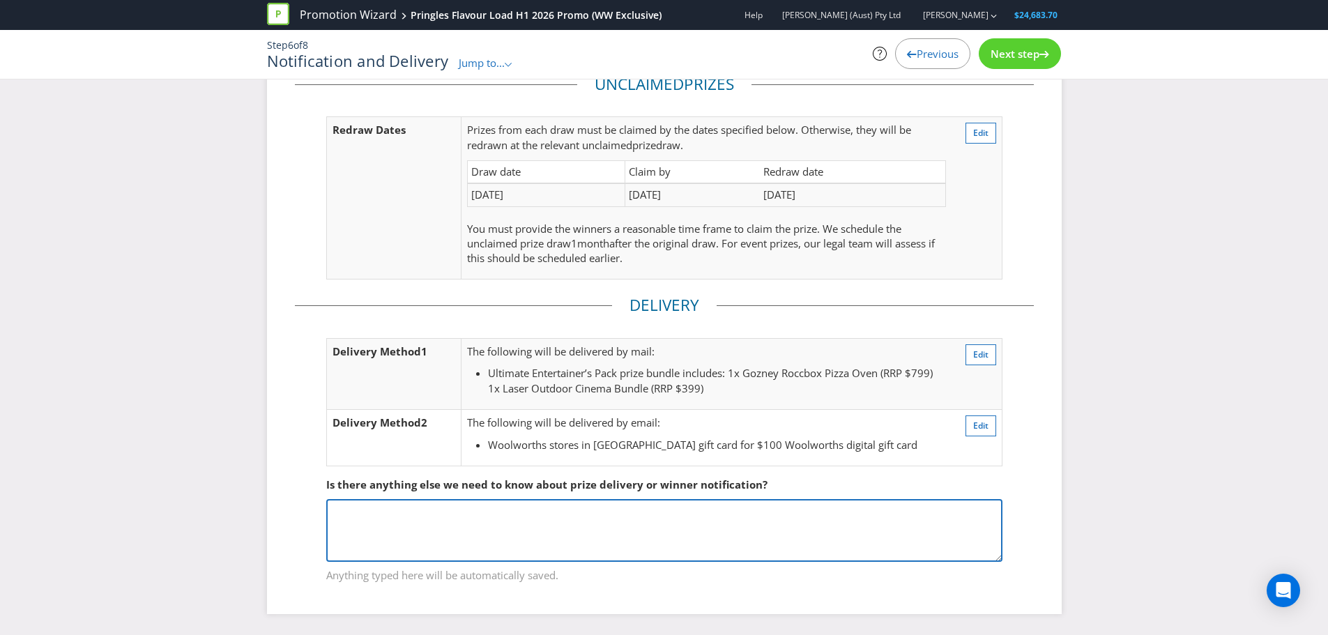
scroll to position [0, 0]
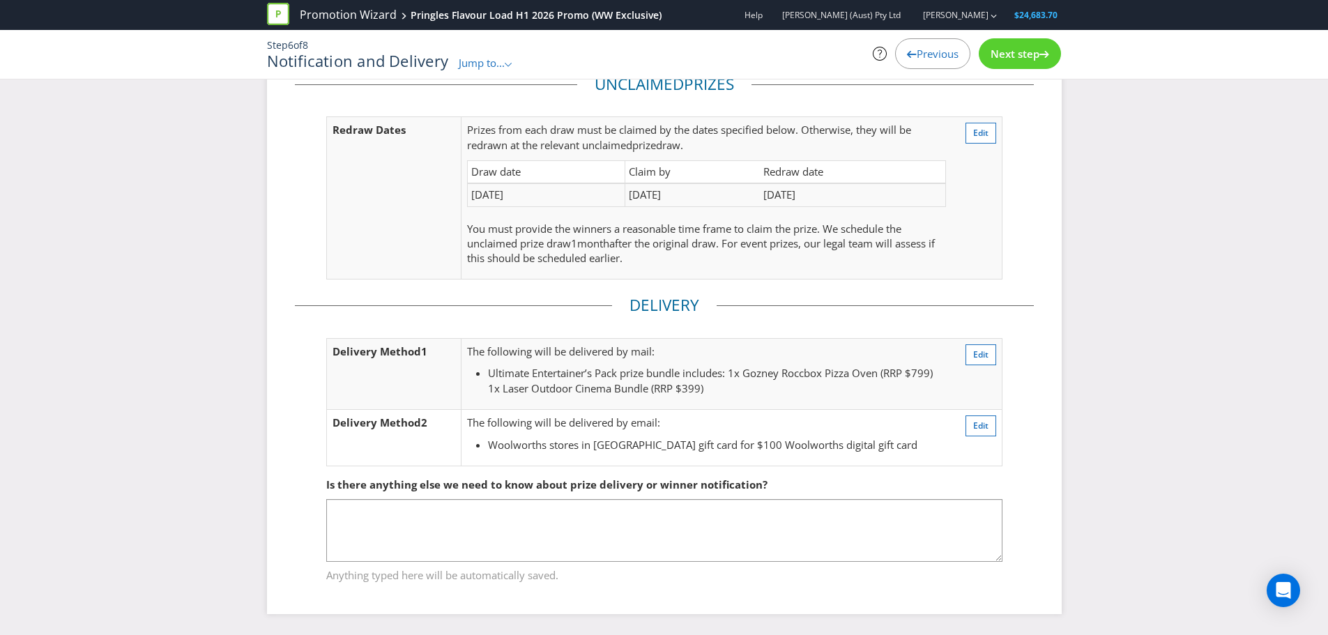
click at [411, 565] on span "Anything typed here will be automatically saved." at bounding box center [664, 573] width 676 height 20
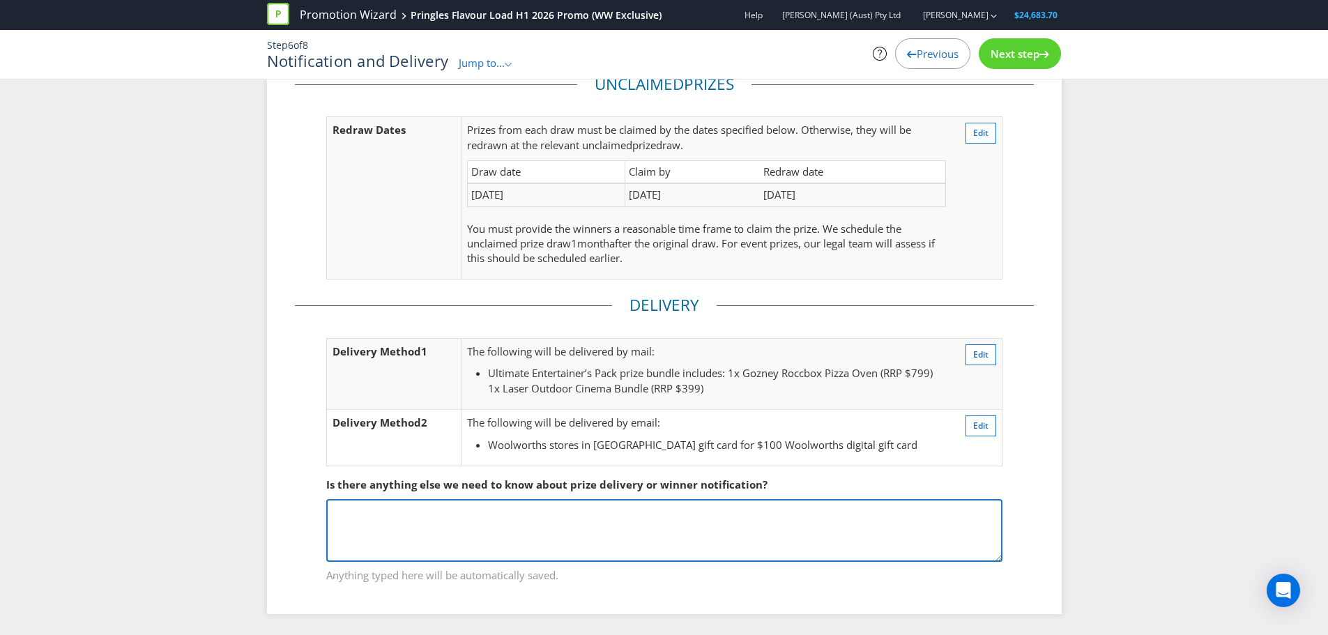
click at [407, 520] on textarea "Promotional data flow: • Mindtree to run the Front-End promotional microsite wh…" at bounding box center [664, 530] width 676 height 63
paste textarea "PRIZE FULFILMENT: Prize rewarded by Mix Agency contacting winners via emails wi…"
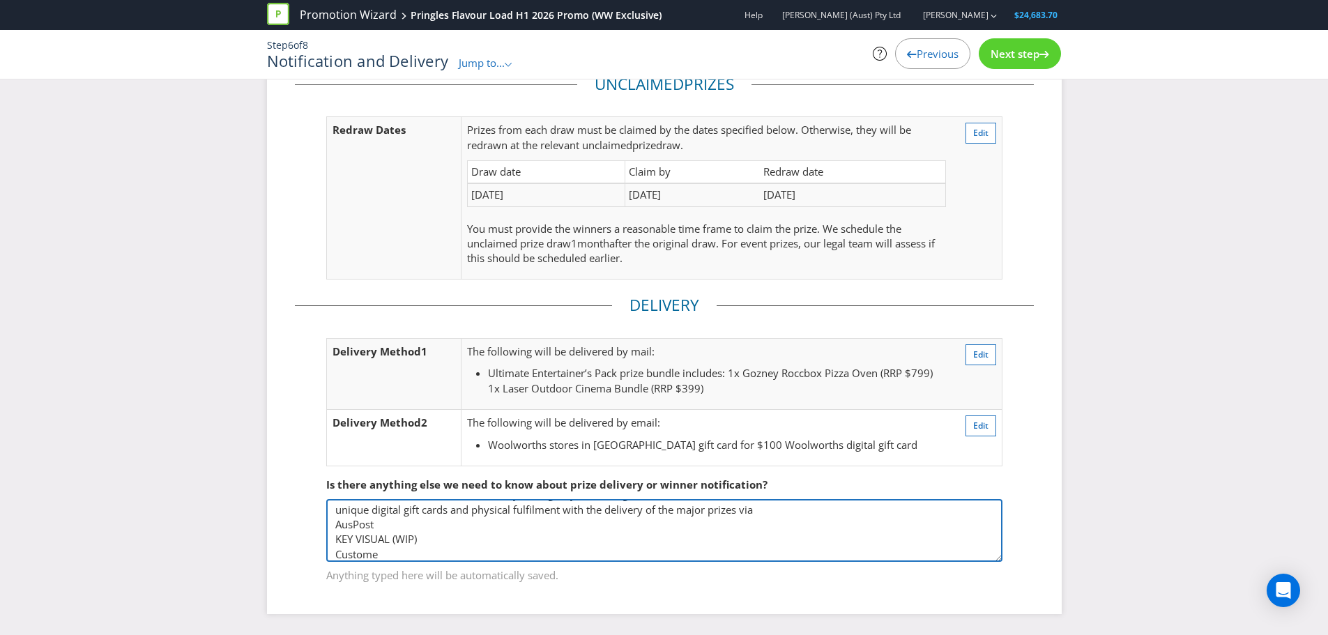
click at [416, 540] on textarea "Promotional data flow: • Mindtree to run the Front-End promotional microsite wh…" at bounding box center [664, 530] width 676 height 63
click at [384, 553] on textarea "Promotional data flow: • Mindtree to run the Front-End promotional microsite wh…" at bounding box center [664, 530] width 676 height 63
drag, startPoint x: 384, startPoint y: 553, endPoint x: 273, endPoint y: 552, distance: 111.6
click at [273, 552] on div "Notification Winner Notification The winners will be contacted via email, withi…" at bounding box center [664, 225] width 795 height 778
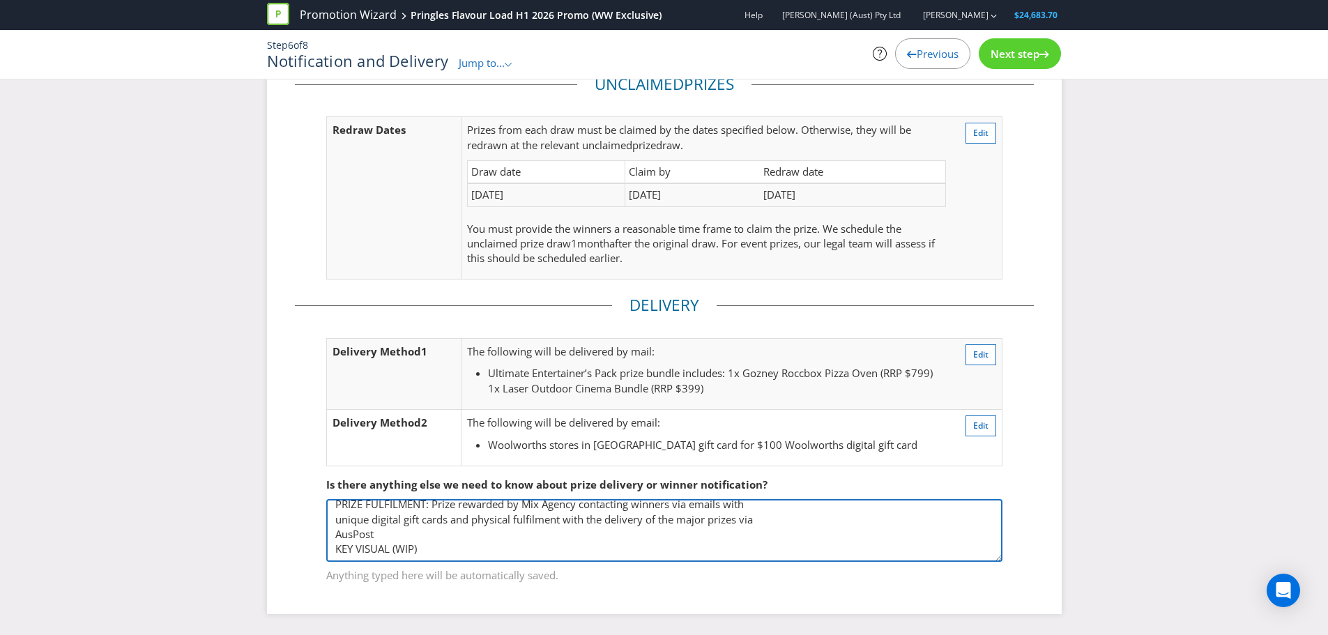
drag, startPoint x: 433, startPoint y: 543, endPoint x: 331, endPoint y: 535, distance: 102.8
click at [331, 535] on textarea "Promotional data flow: • Mindtree to run the Front-End promotional microsite wh…" at bounding box center [664, 530] width 676 height 63
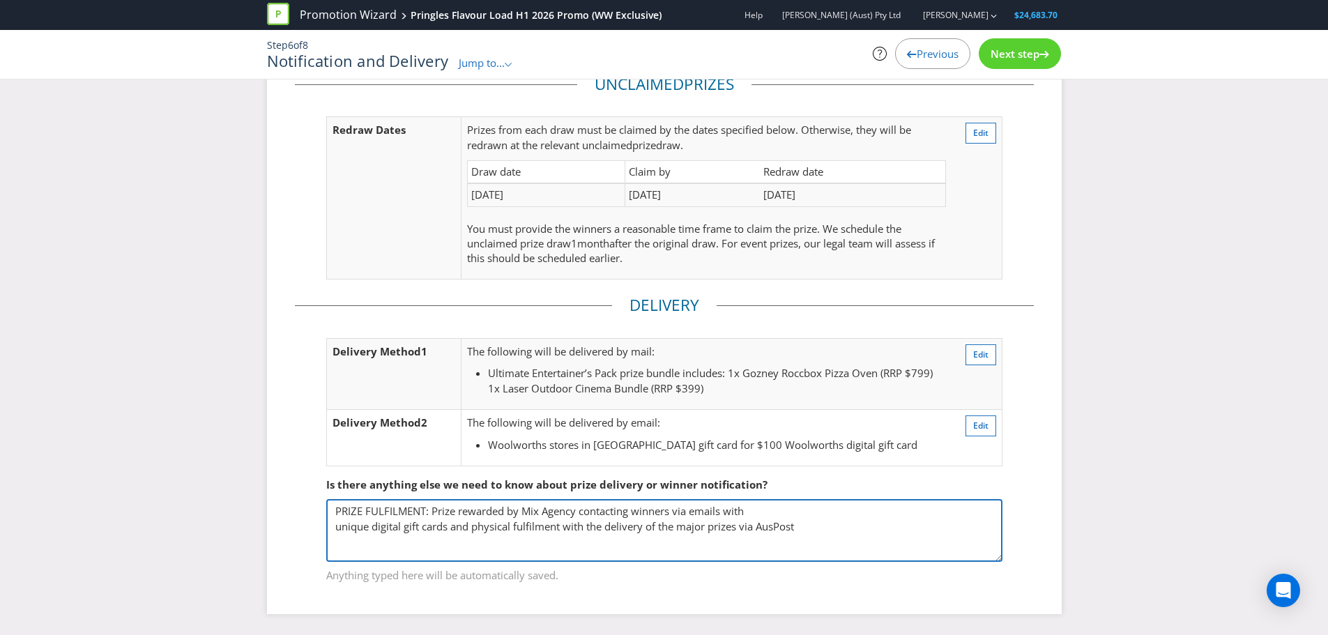
click at [331, 535] on textarea "Promotional data flow: • Mindtree to run the Front-End promotional microsite wh…" at bounding box center [664, 530] width 676 height 63
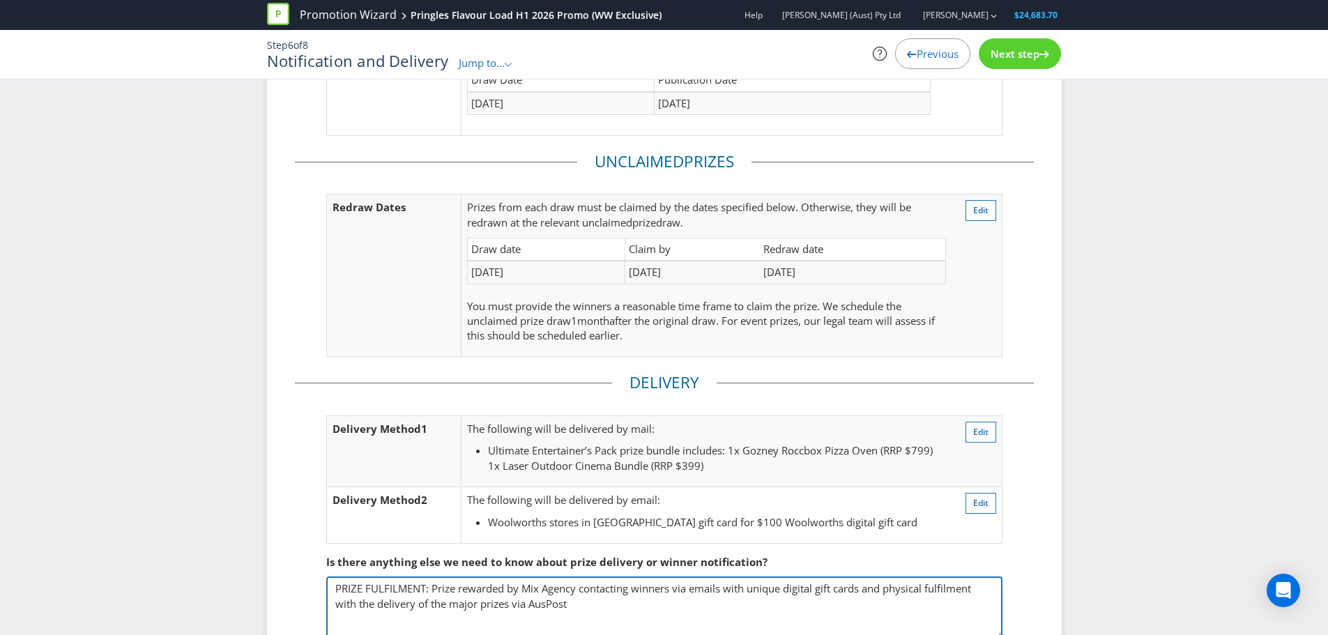
scroll to position [258, 0]
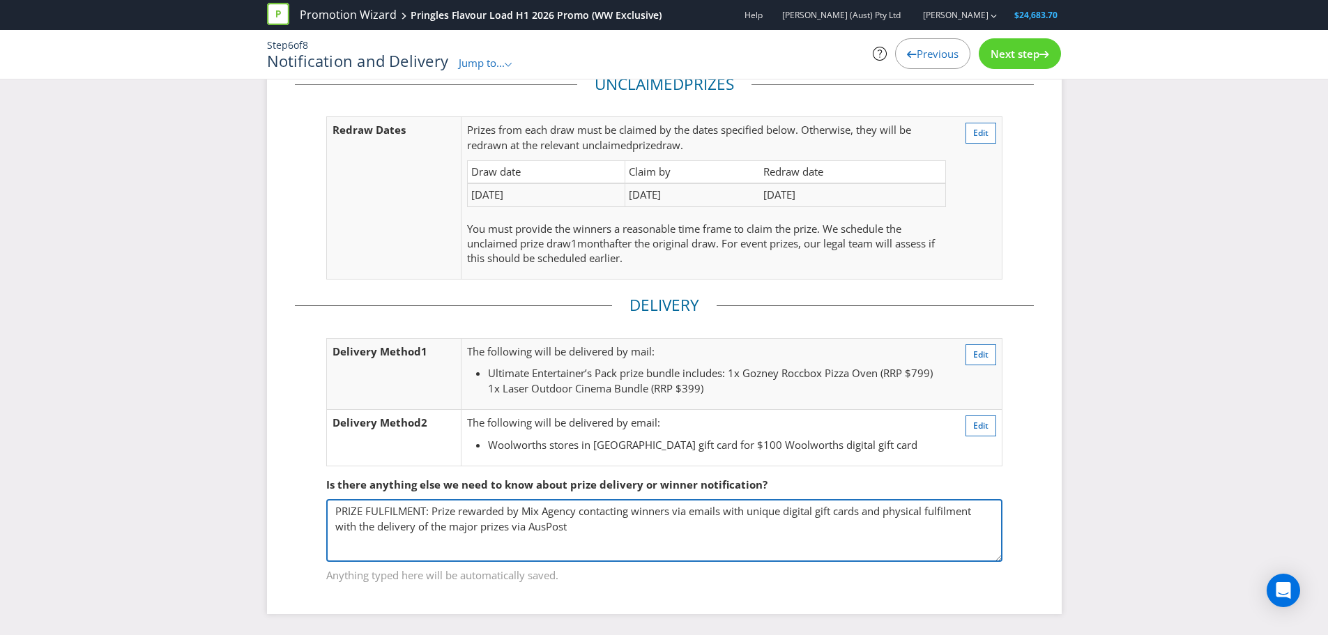
click at [649, 528] on textarea "Promotional data flow: • Mindtree to run the Front-End promotional microsite wh…" at bounding box center [664, 530] width 676 height 63
type textarea "PRIZE FULFILMENT: Prize rewarded by Mix Agency contacting winners via emails wi…"
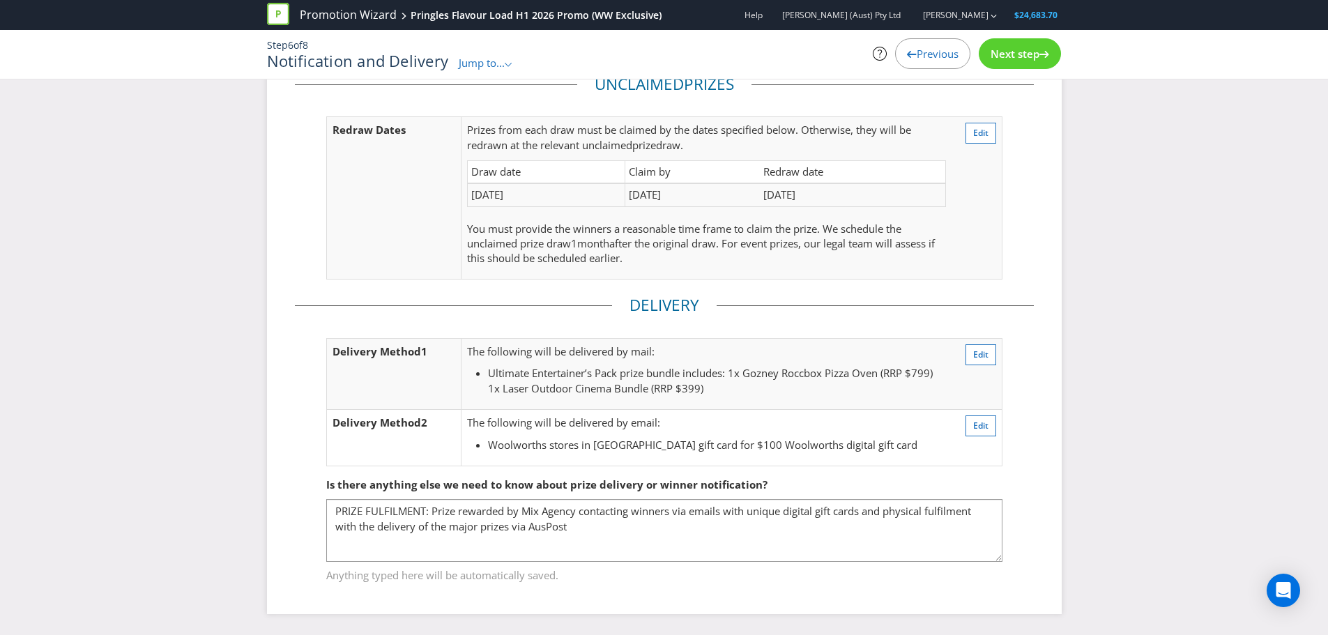
click at [1030, 54] on span "Next step" at bounding box center [1015, 54] width 49 height 14
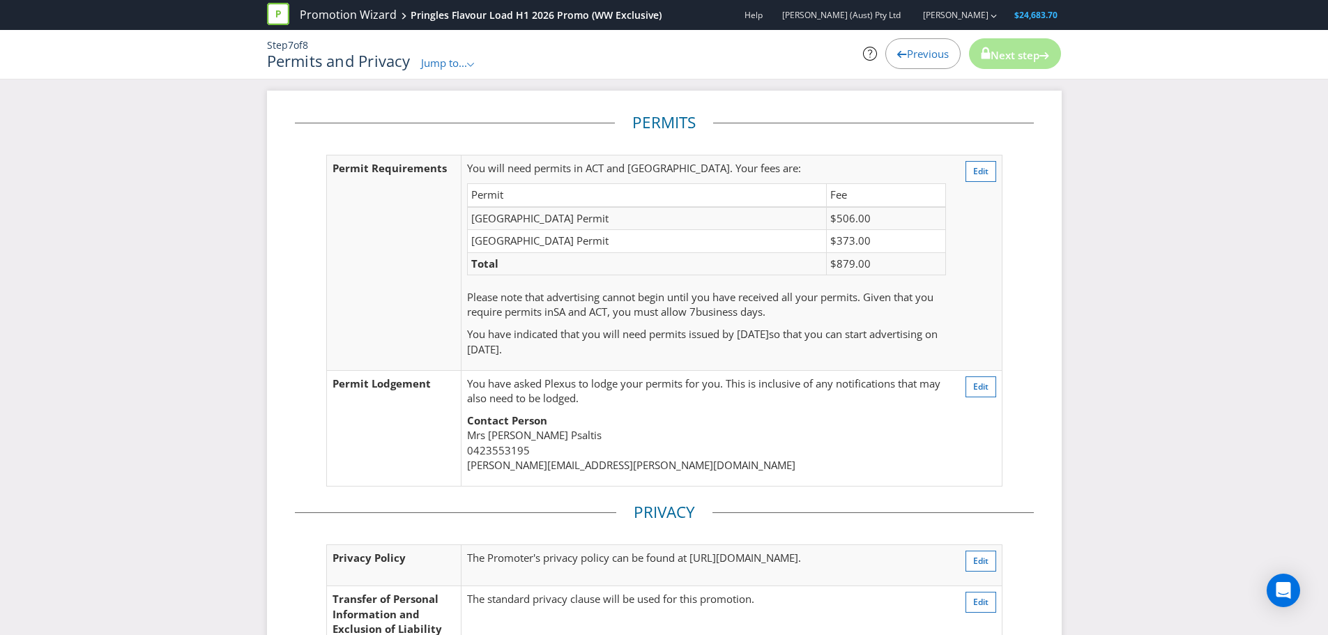
scroll to position [68, 0]
click at [978, 173] on span "Edit" at bounding box center [980, 172] width 15 height 12
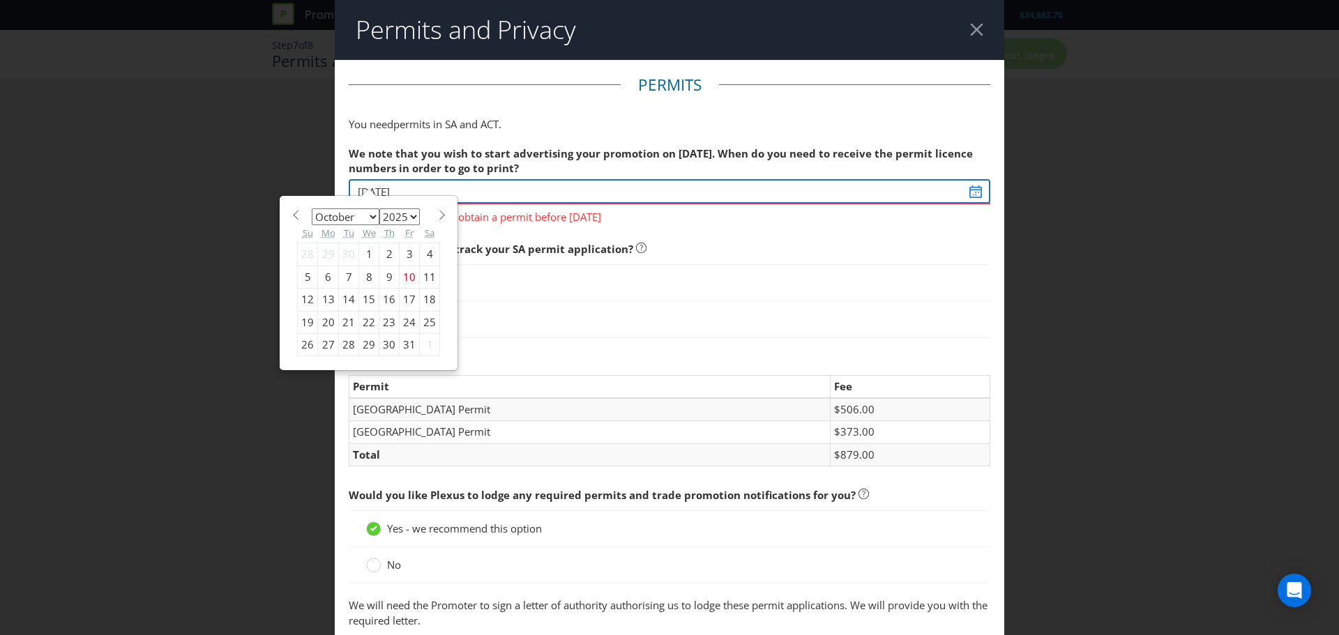
click at [510, 190] on input "[DATE]" at bounding box center [670, 191] width 642 height 24
click at [320, 320] on div "20" at bounding box center [328, 322] width 21 height 22
type input "[DATE]"
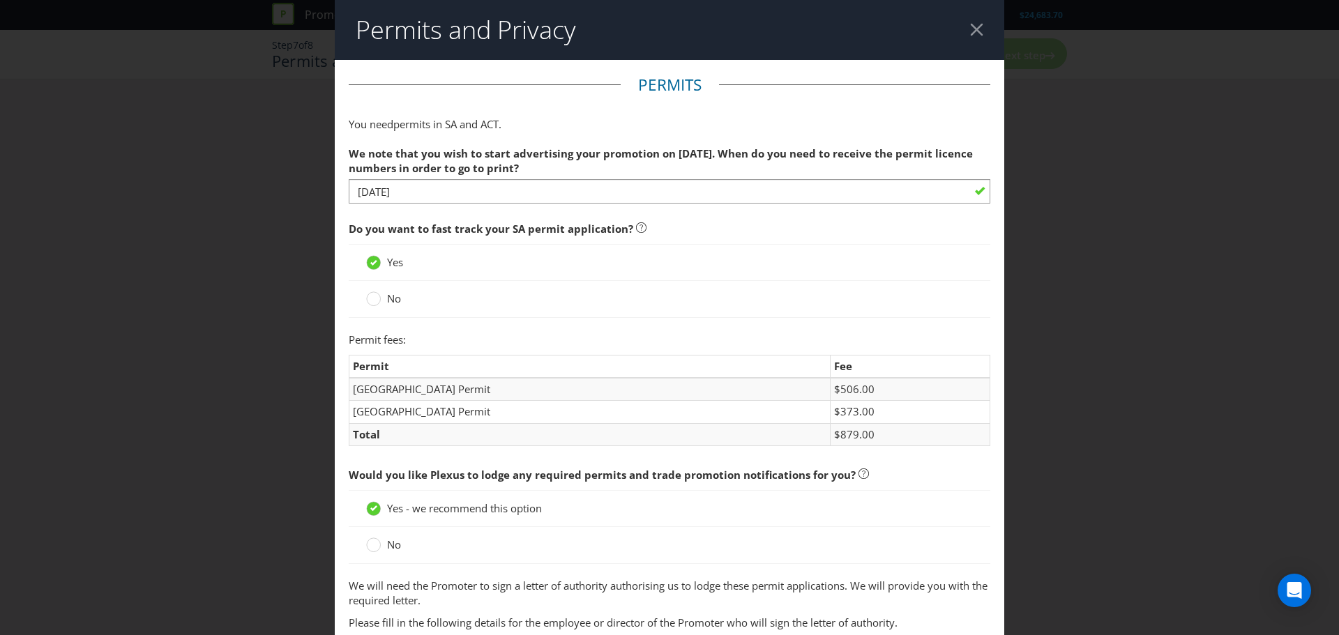
click at [711, 229] on span "Do you want to fast track your SA permit application?" at bounding box center [670, 229] width 642 height 29
click at [362, 306] on div "No" at bounding box center [670, 299] width 642 height 36
click at [376, 301] on circle at bounding box center [374, 299] width 14 height 14
click at [0, 0] on input "No" at bounding box center [0, 0] width 0 height 0
click at [669, 221] on span "Do you want to fast track your SA permit application?" at bounding box center [670, 229] width 642 height 29
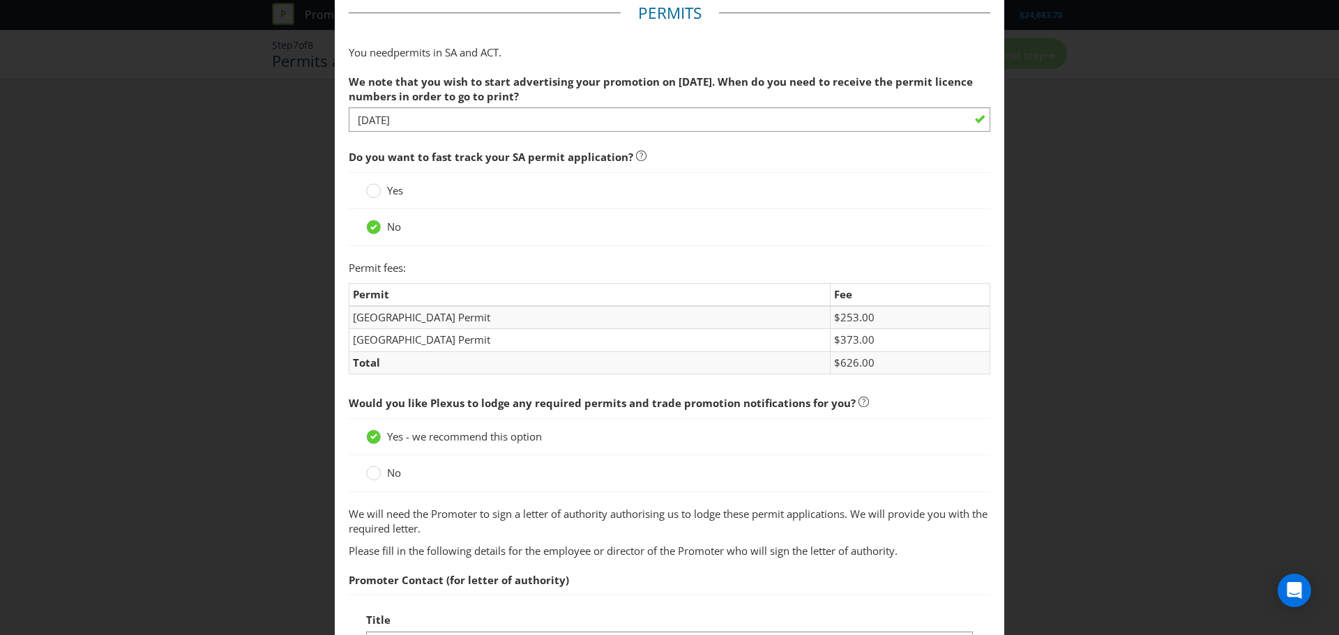
scroll to position [72, 0]
click at [427, 182] on div "Yes" at bounding box center [670, 190] width 642 height 37
click at [361, 192] on div "Yes" at bounding box center [670, 190] width 642 height 37
click at [366, 192] on icon at bounding box center [373, 190] width 15 height 15
click at [0, 0] on input "Yes" at bounding box center [0, 0] width 0 height 0
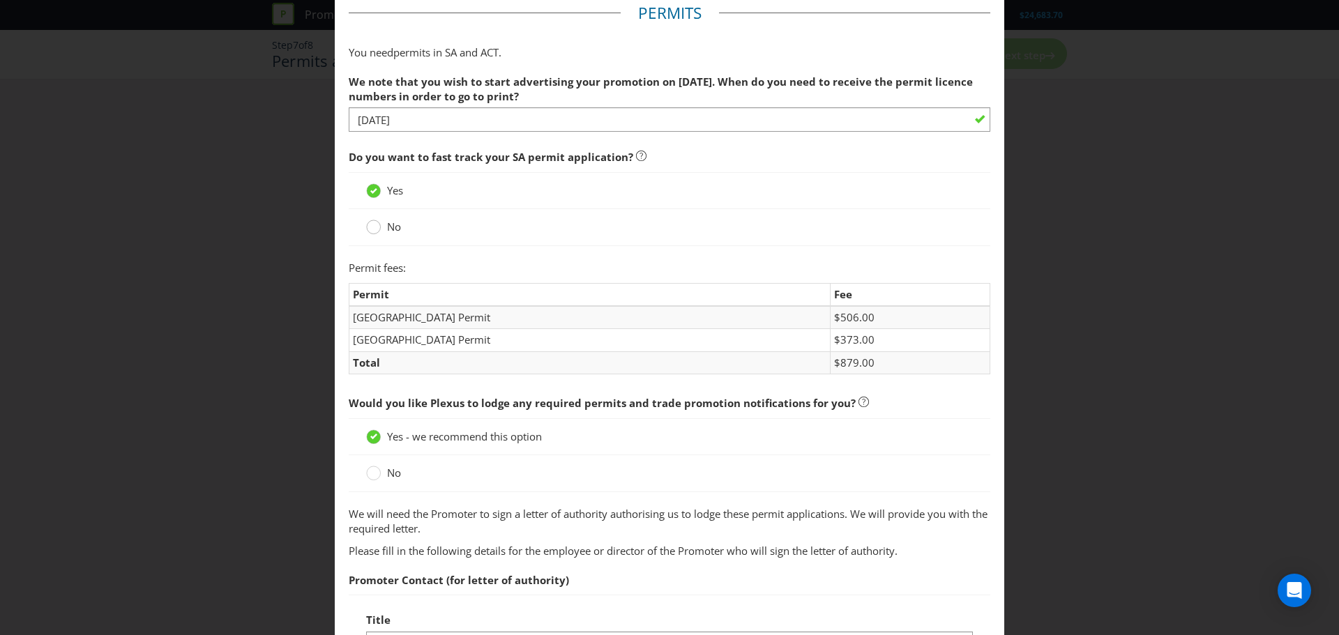
click at [373, 225] on div at bounding box center [373, 222] width 7 height 7
click at [0, 0] on input "No" at bounding box center [0, 0] width 0 height 0
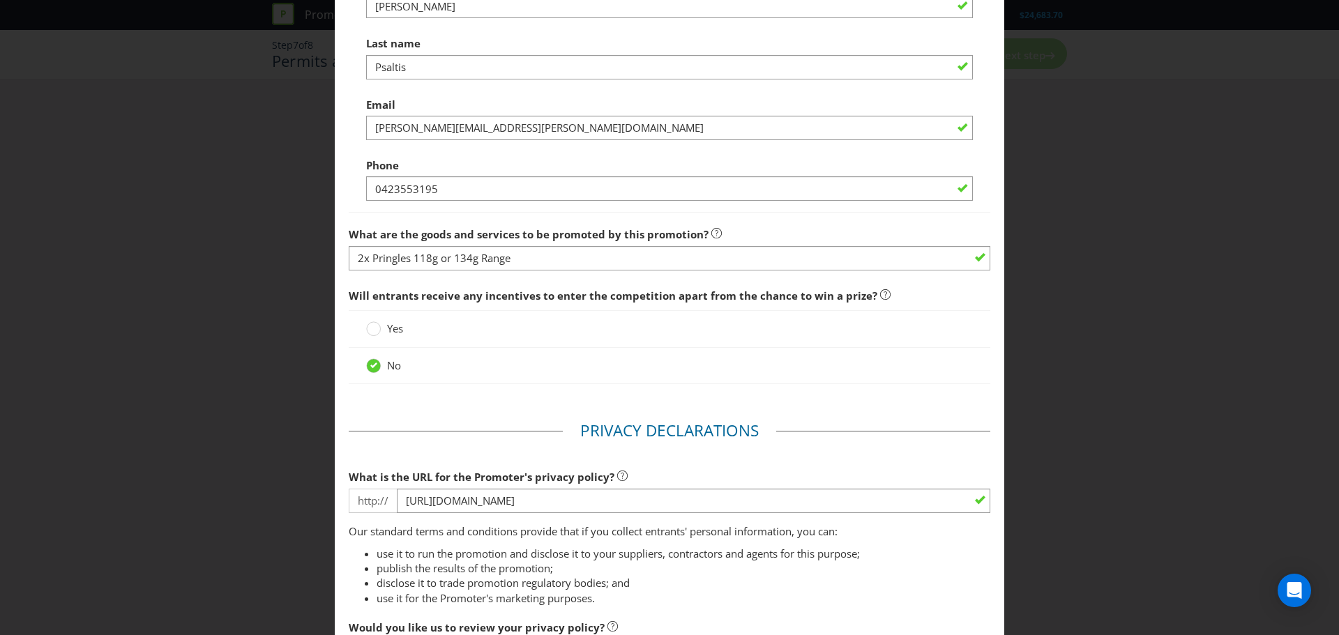
scroll to position [790, 0]
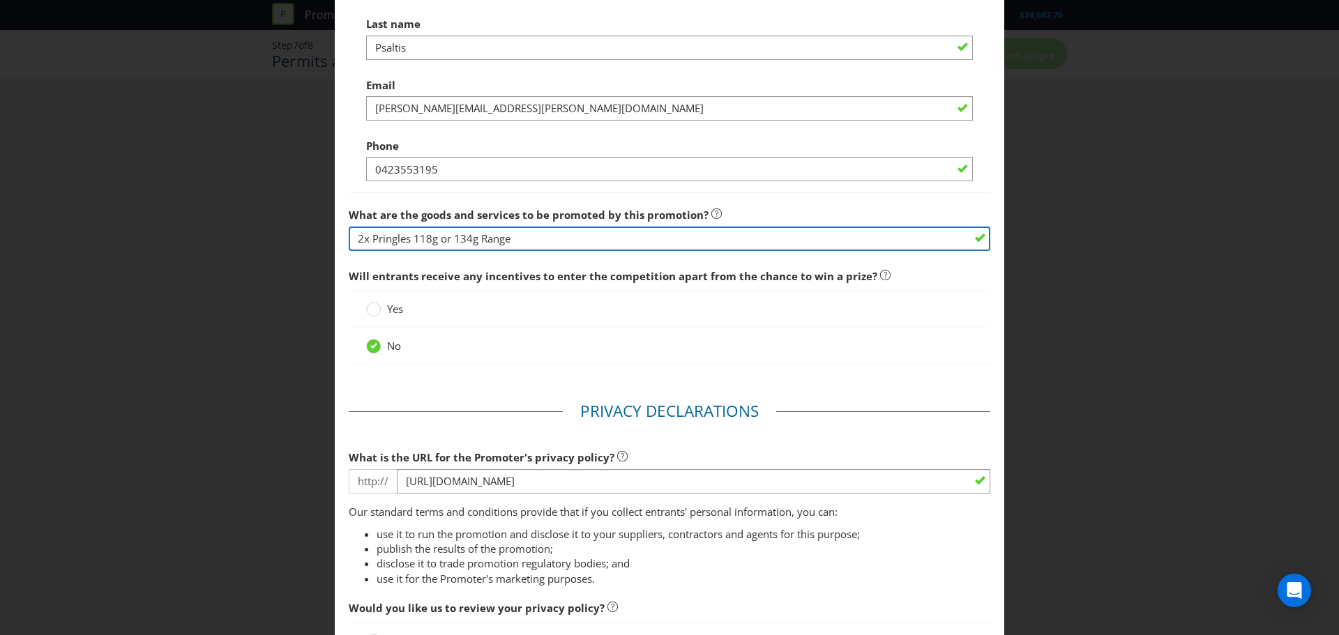
click at [496, 245] on input "2x Pringles 118g or 134g Range" at bounding box center [670, 239] width 642 height 24
type input "2x Pringles 118g or 134g range"
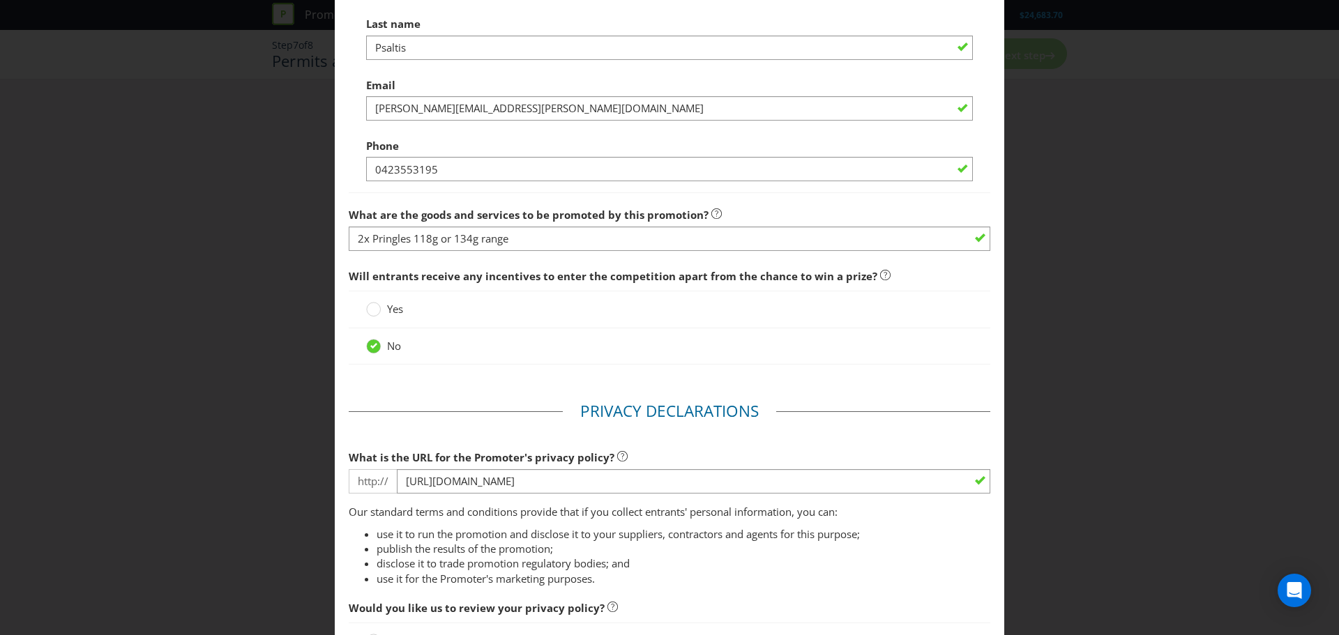
click at [508, 393] on main "Permits You need permits in SA and ACT . We note that you wish to start adverti…" at bounding box center [669, 8] width 669 height 1476
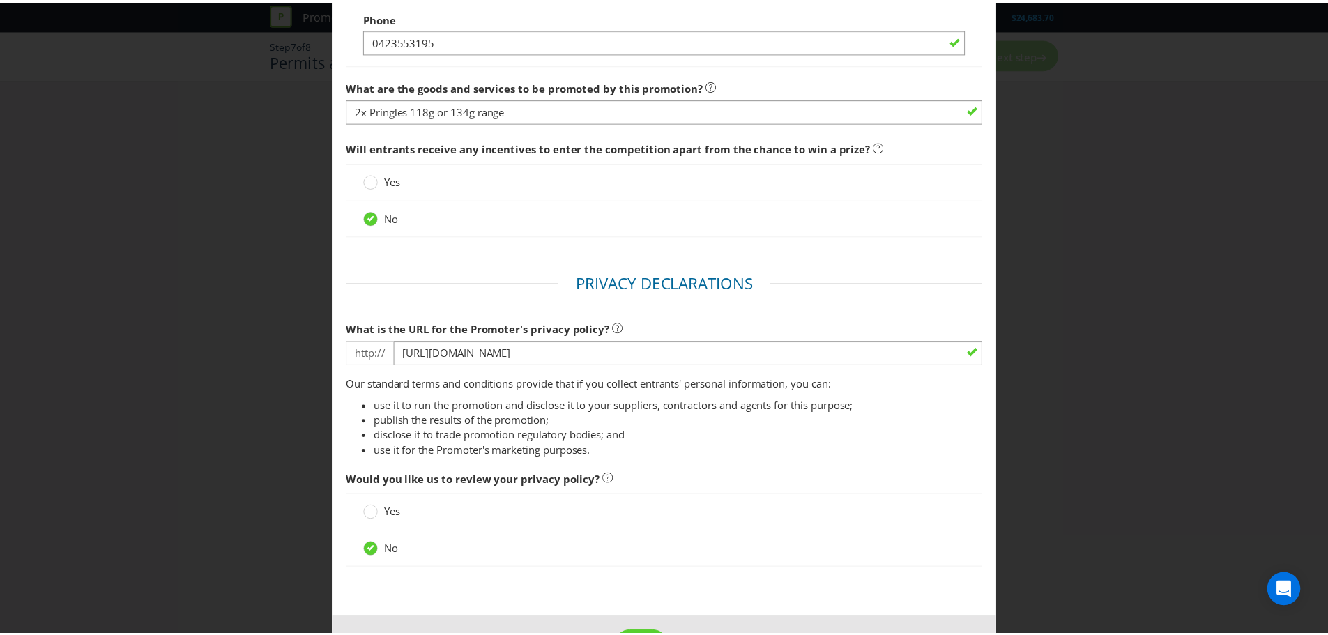
scroll to position [971, 0]
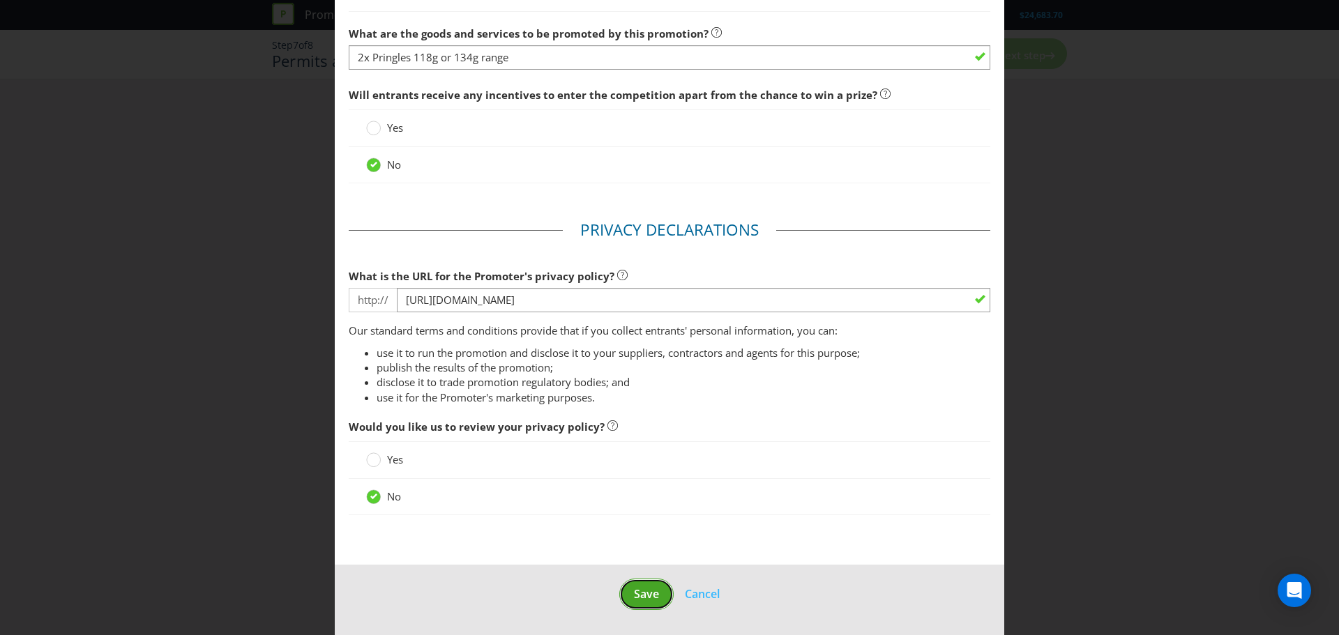
click at [644, 600] on span "Save" at bounding box center [646, 593] width 25 height 15
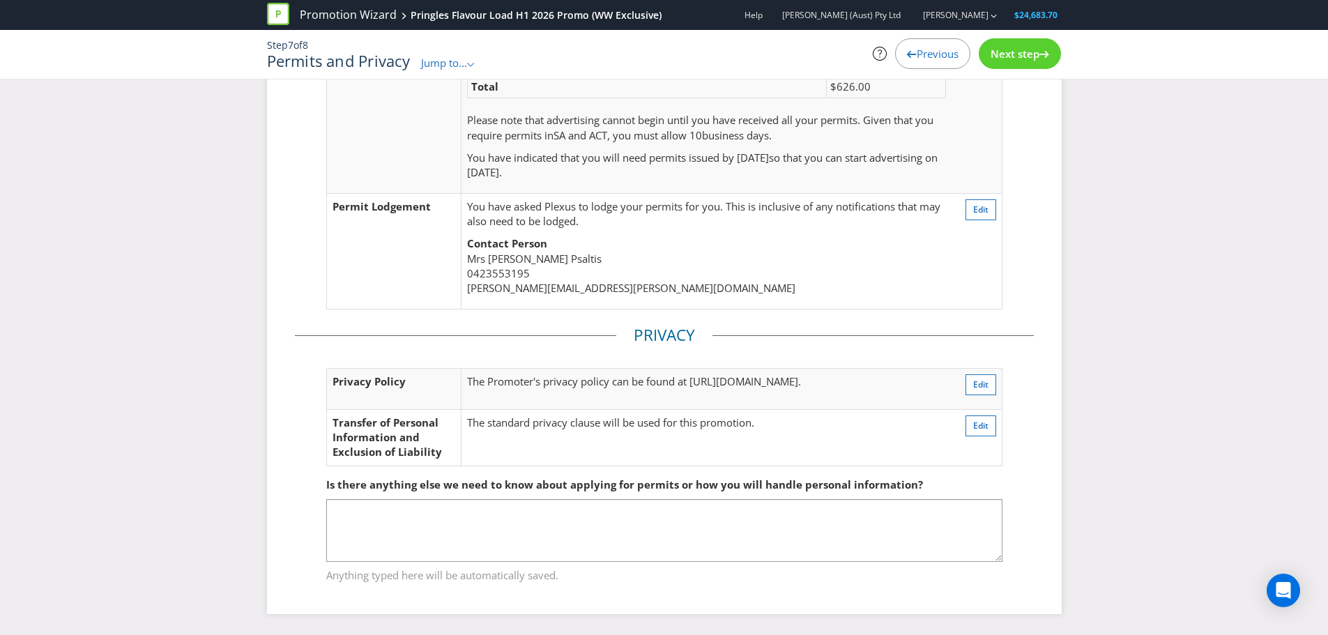
scroll to position [181, 0]
click at [1013, 57] on span "Next step" at bounding box center [1015, 54] width 49 height 14
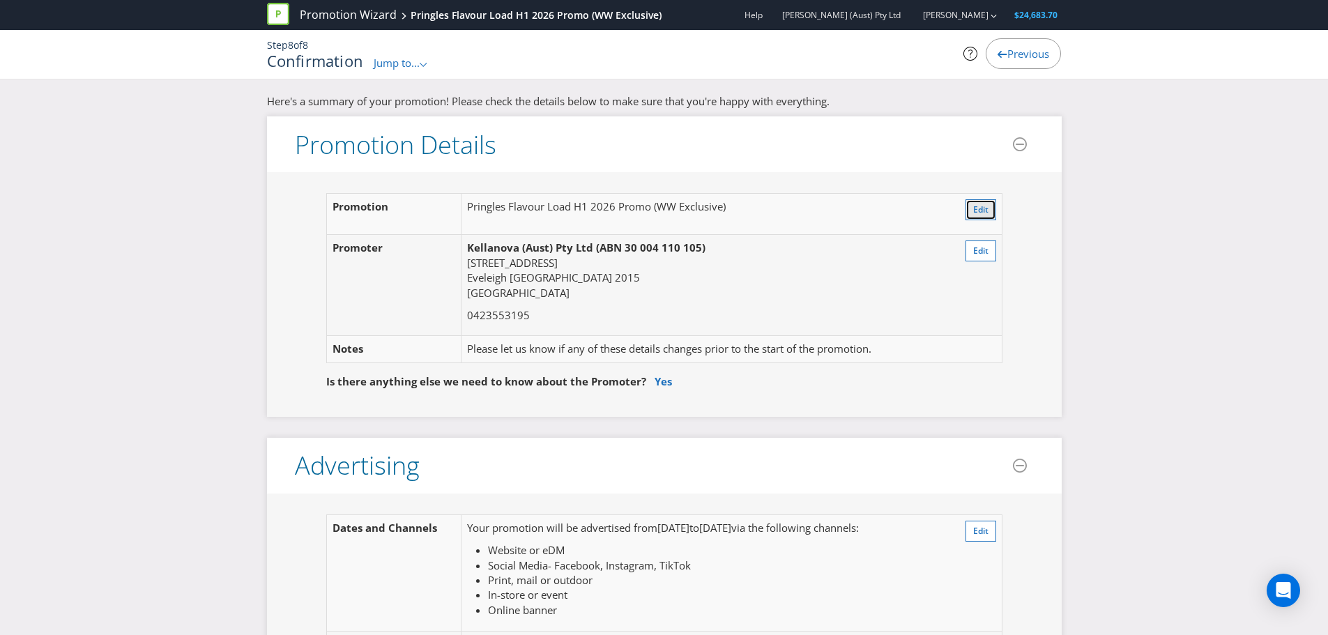
click at [984, 215] on span "Edit" at bounding box center [980, 210] width 15 height 12
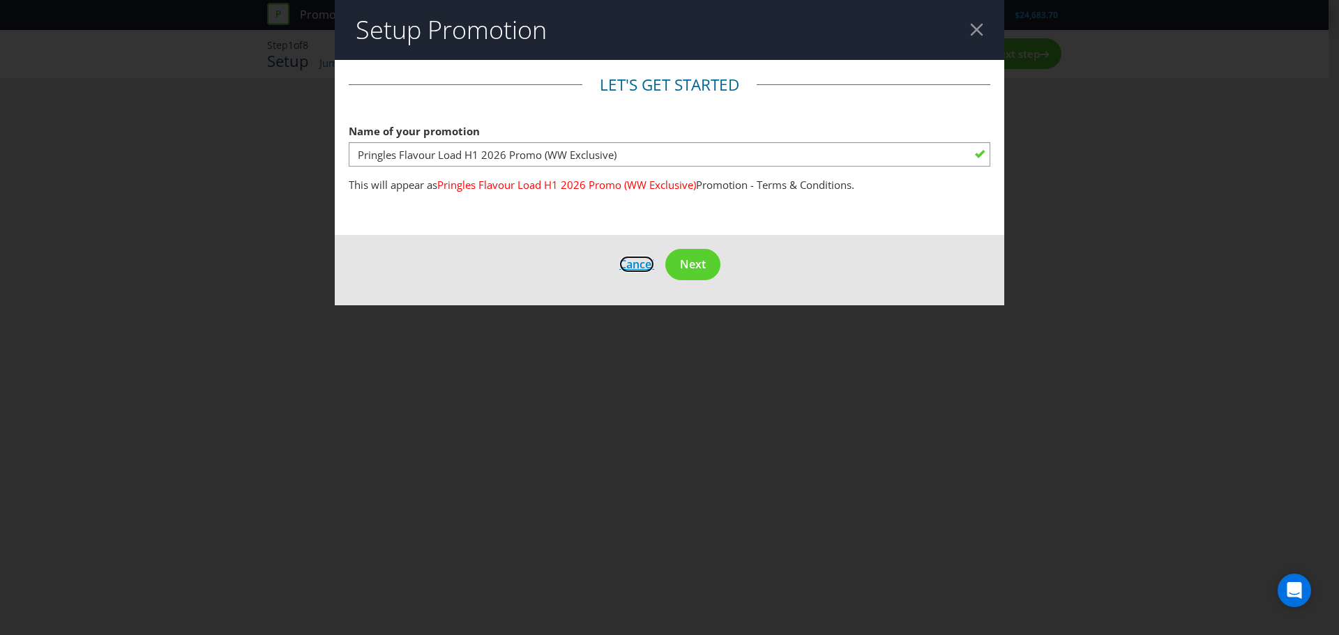
click at [637, 259] on span "Cancel" at bounding box center [636, 264] width 35 height 15
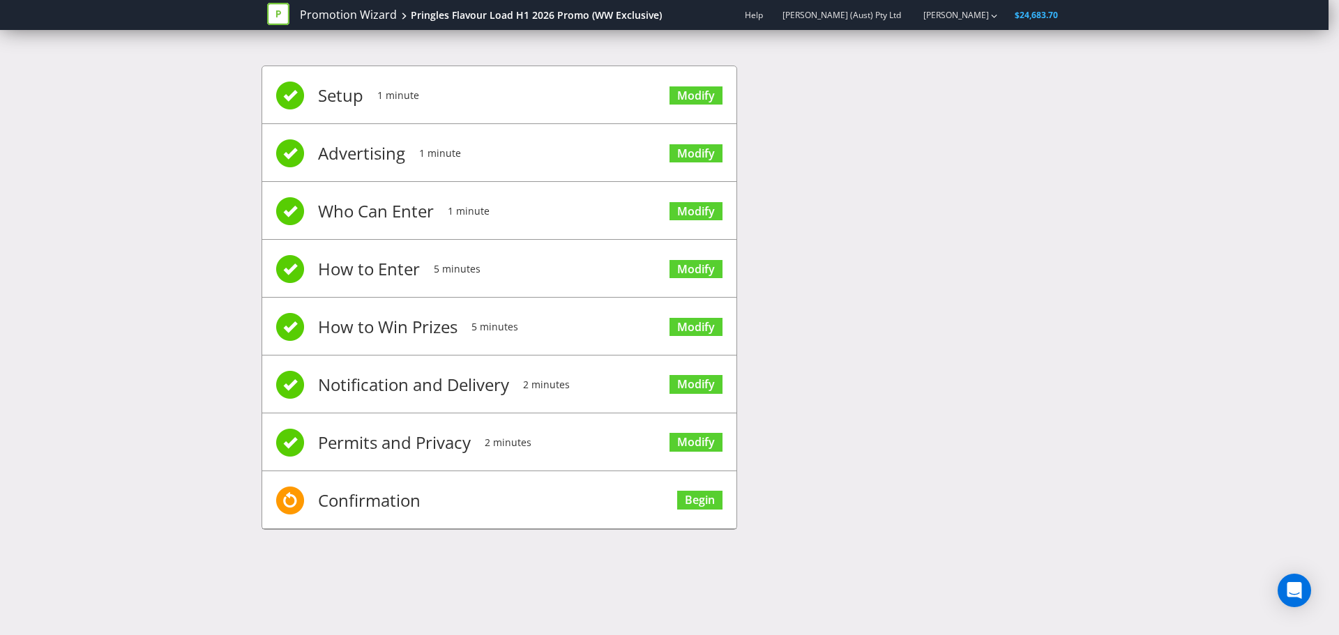
click at [375, 502] on span "Confirmation" at bounding box center [369, 501] width 103 height 56
click at [693, 502] on link "Begin" at bounding box center [699, 500] width 45 height 19
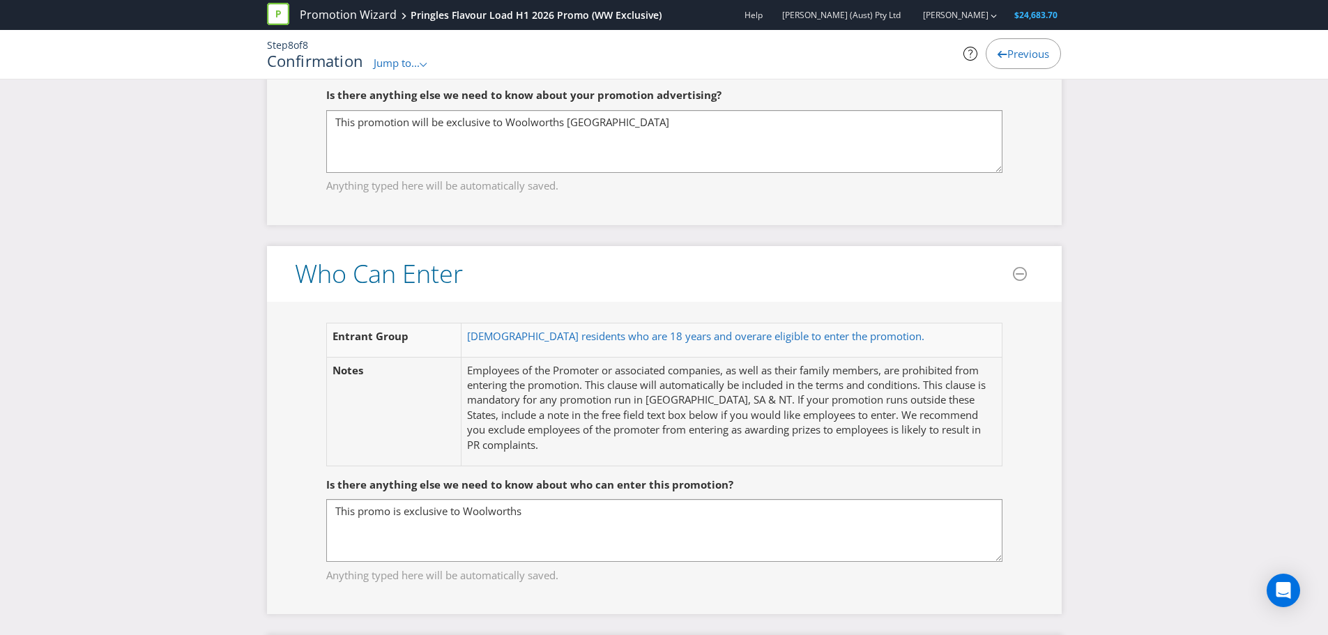
scroll to position [791, 0]
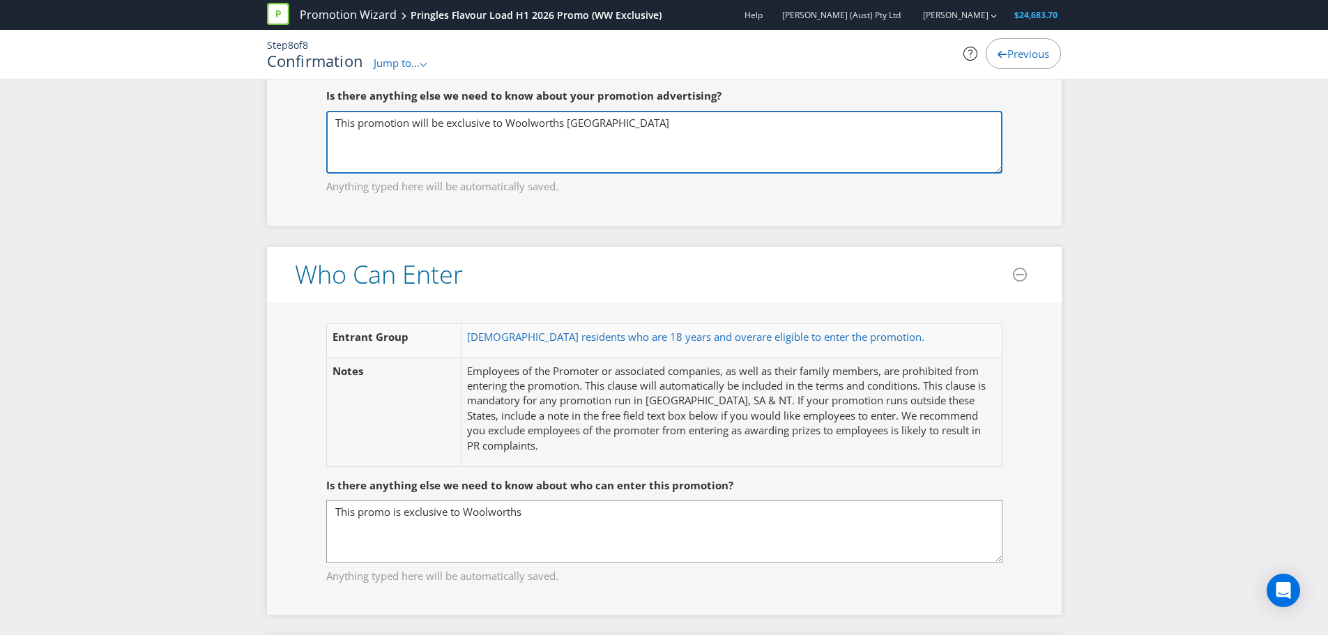
click at [444, 125] on textarea "This promotion will be exclusive to Woolworths [GEOGRAPHIC_DATA]" at bounding box center [664, 142] width 676 height 63
type textarea "This promotion is exclusive to Woolworths [GEOGRAPHIC_DATA]"
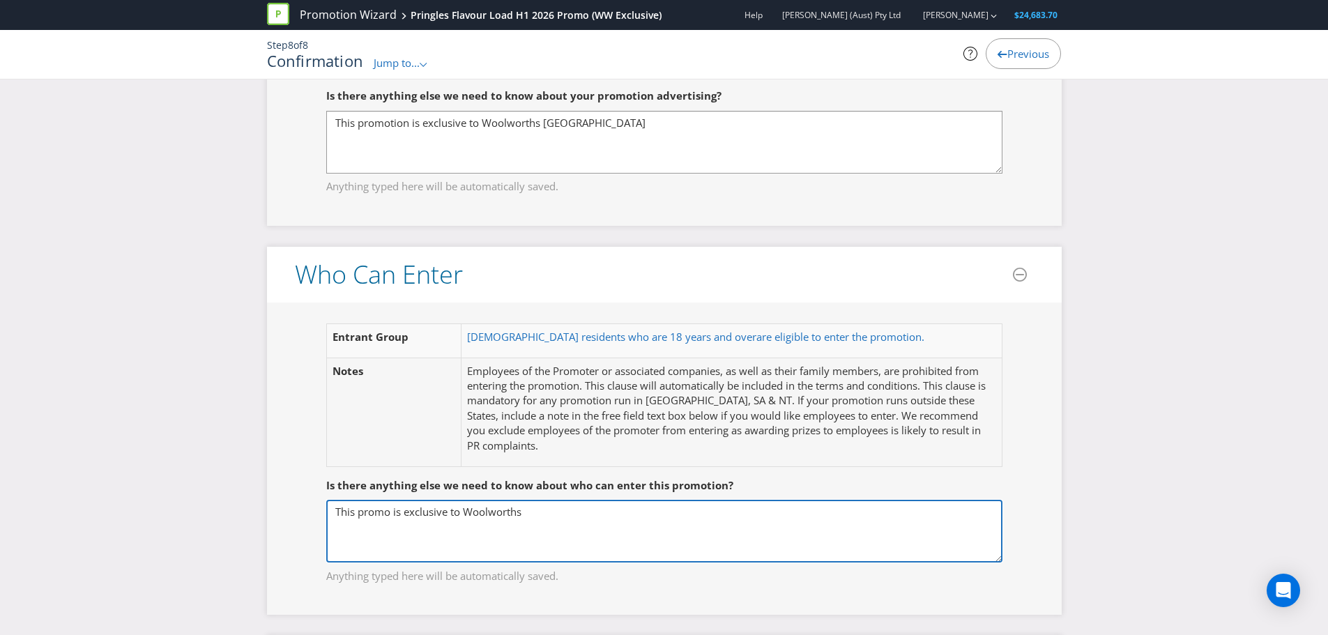
click at [552, 513] on textarea "This promo is exclusive to Woolworths" at bounding box center [664, 531] width 676 height 63
type textarea "This promo is exclusive to Woolworths [GEOGRAPHIC_DATA]"
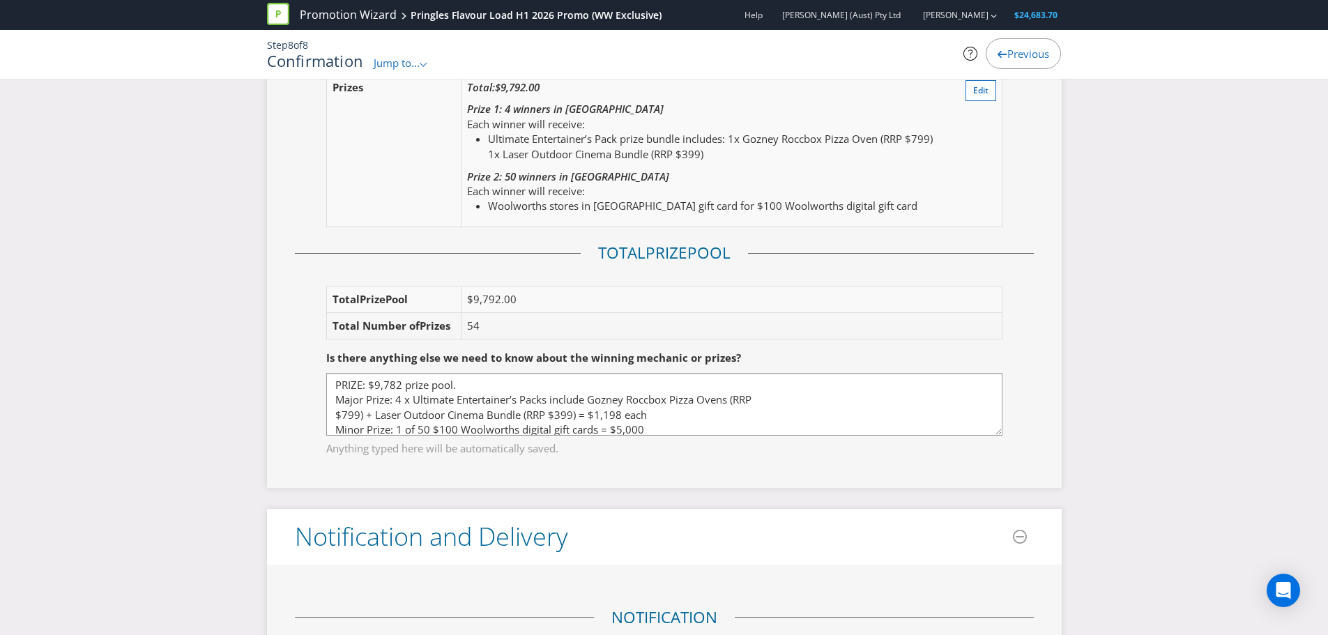
scroll to position [2069, 0]
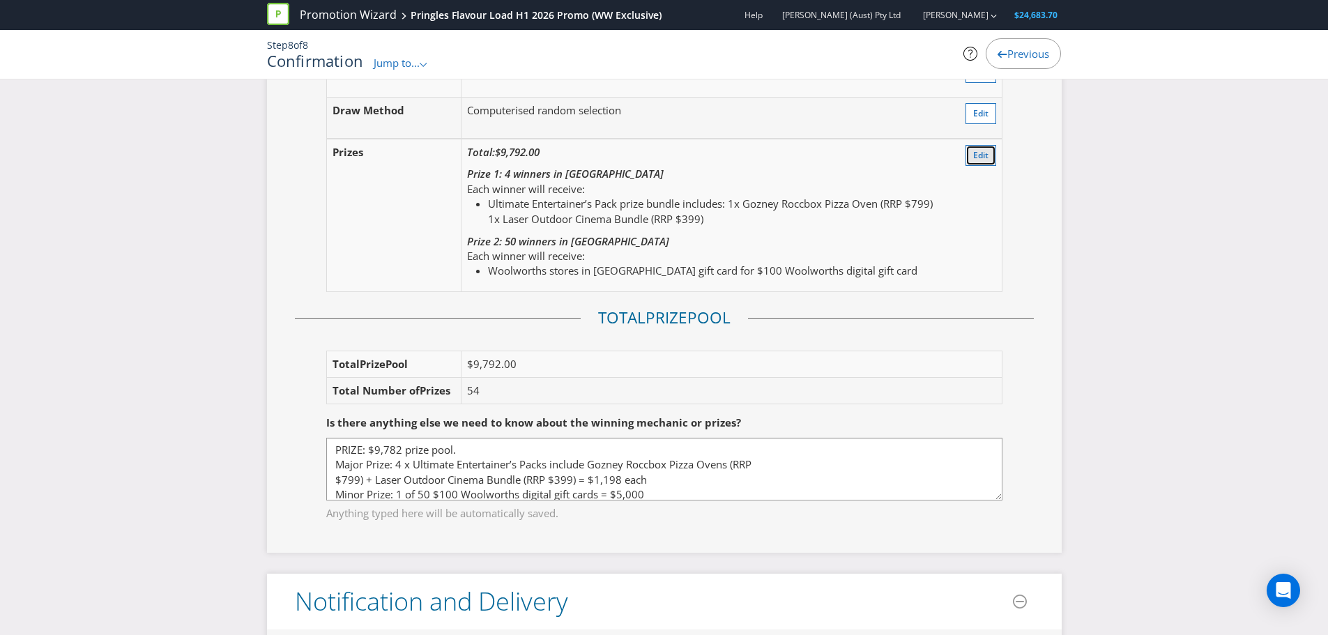
click at [978, 155] on span "Edit" at bounding box center [980, 155] width 15 height 12
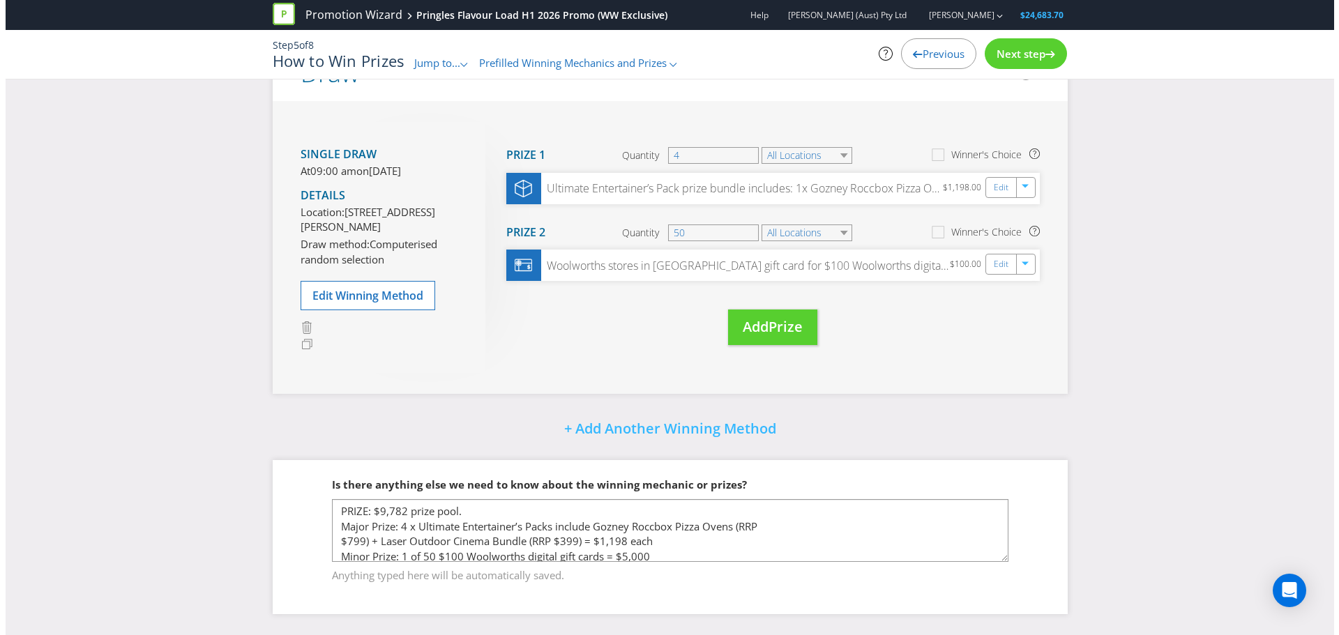
scroll to position [165, 0]
click at [657, 263] on div "Woolworths stores in [GEOGRAPHIC_DATA] gift card for $100 Woolworths digital gi…" at bounding box center [767, 265] width 536 height 31
click at [987, 255] on div "Edit" at bounding box center [996, 265] width 31 height 20
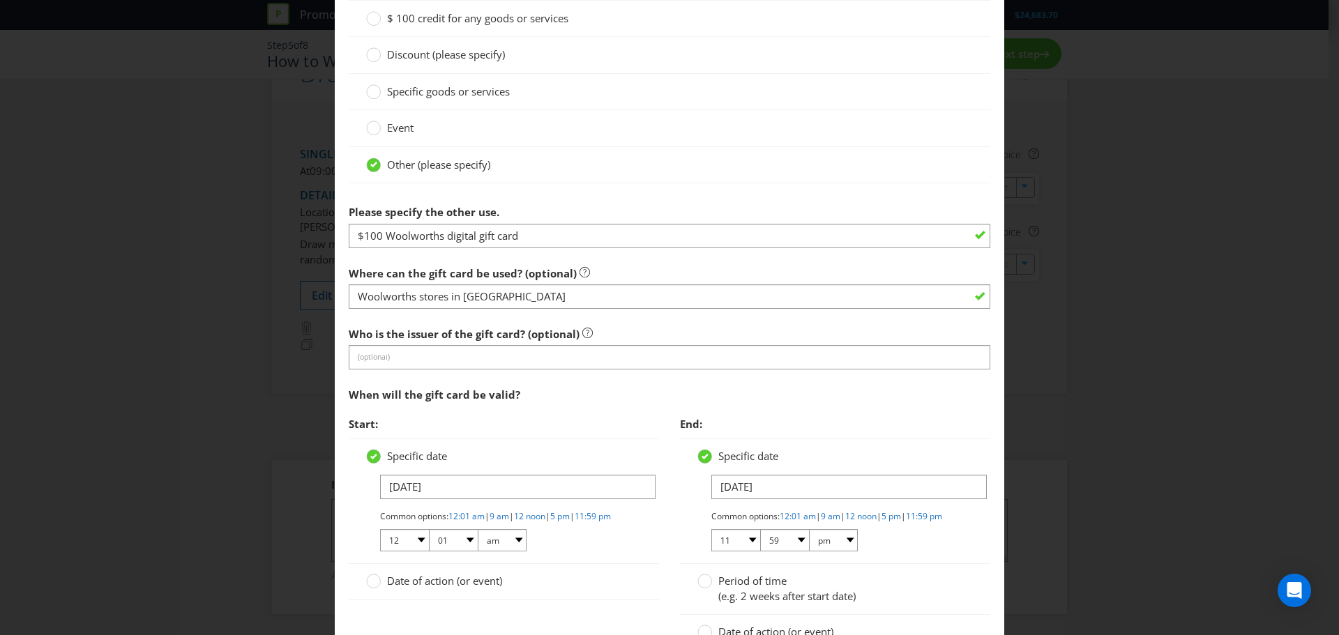
scroll to position [1093, 0]
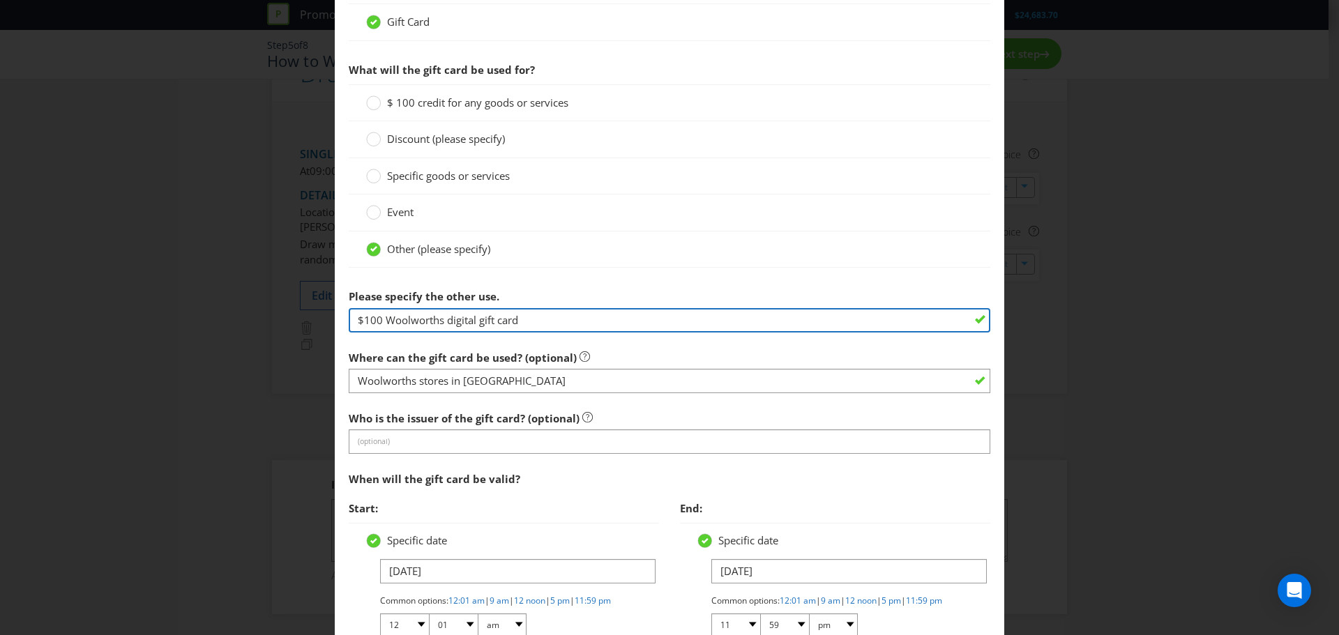
click at [353, 319] on input "$100 Woolworths digital gift card" at bounding box center [670, 320] width 642 height 24
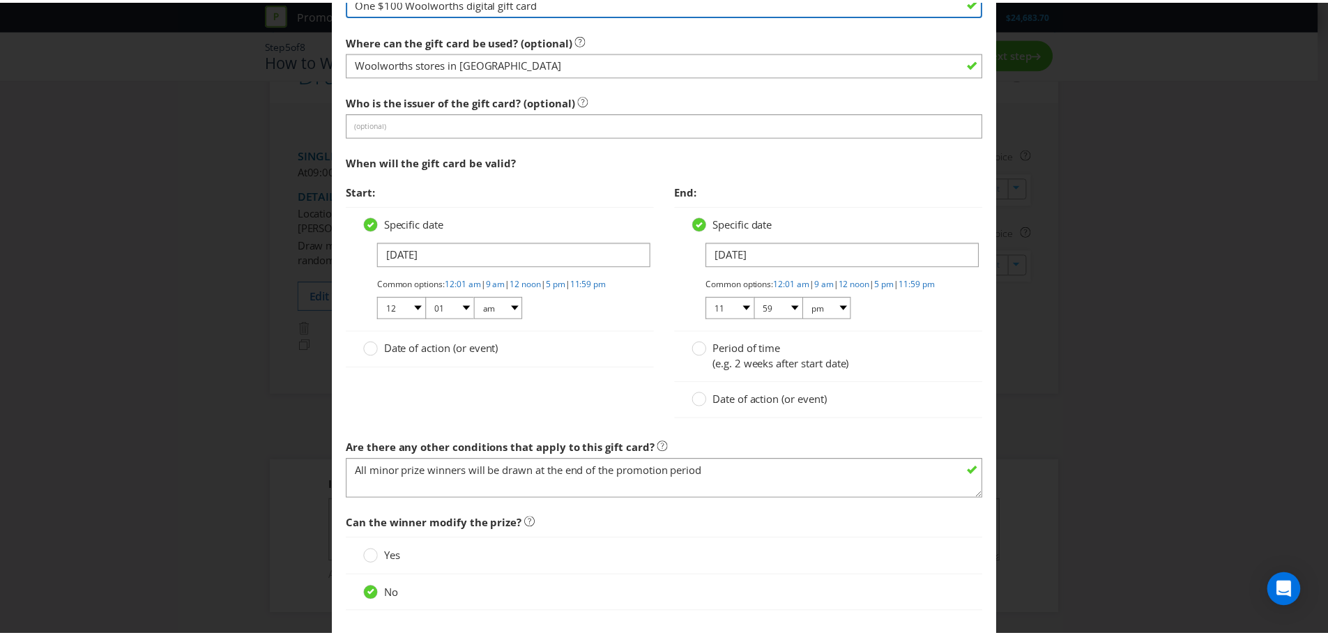
scroll to position [1518, 0]
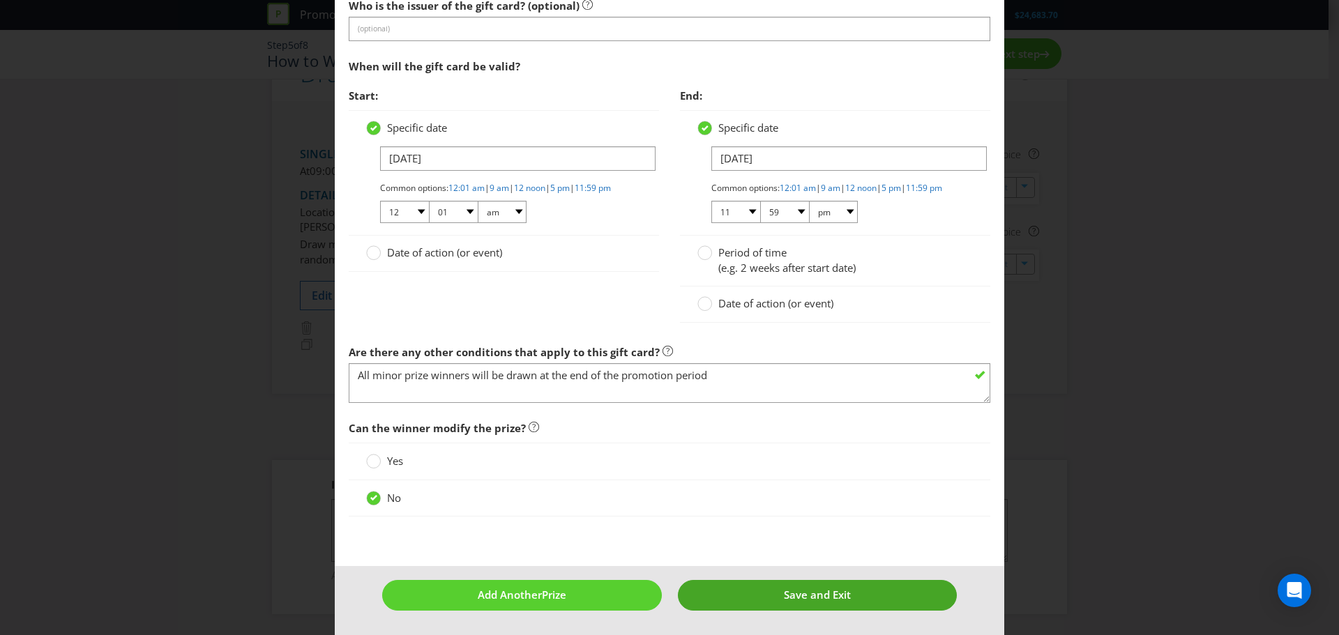
type input "One $100 Woolworths digital gift card"
click at [772, 602] on button "Save and Exit" at bounding box center [818, 595] width 280 height 30
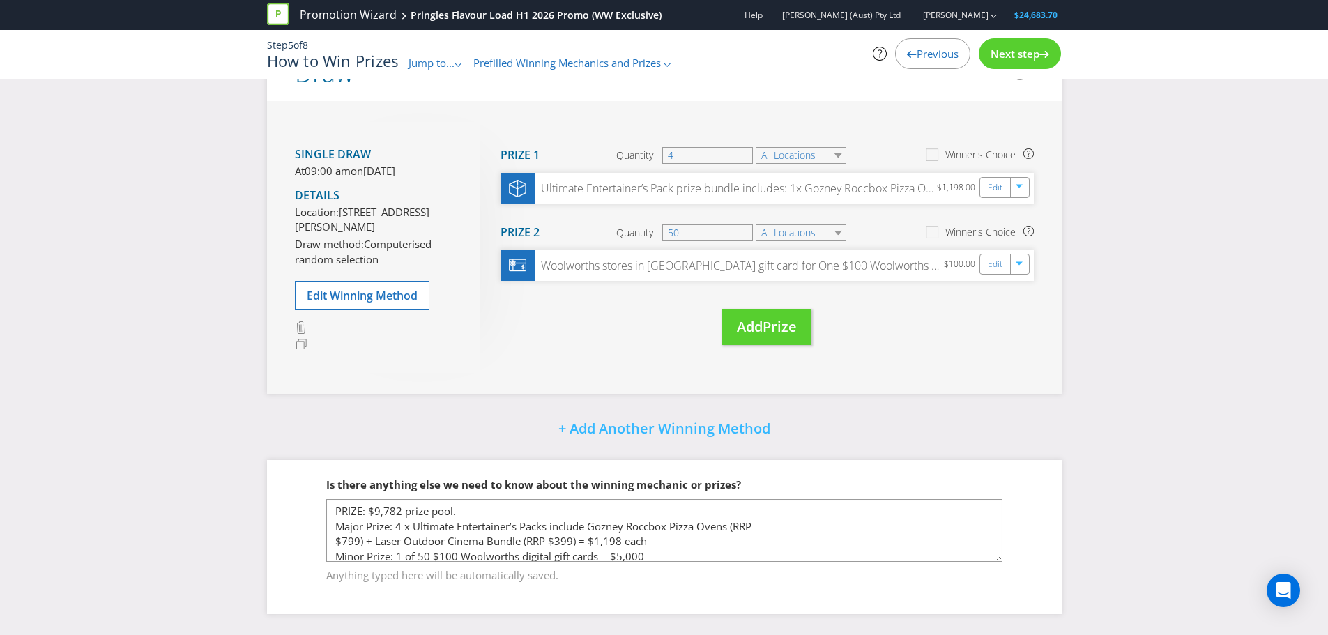
click at [1018, 65] on div "Next step" at bounding box center [1020, 53] width 82 height 31
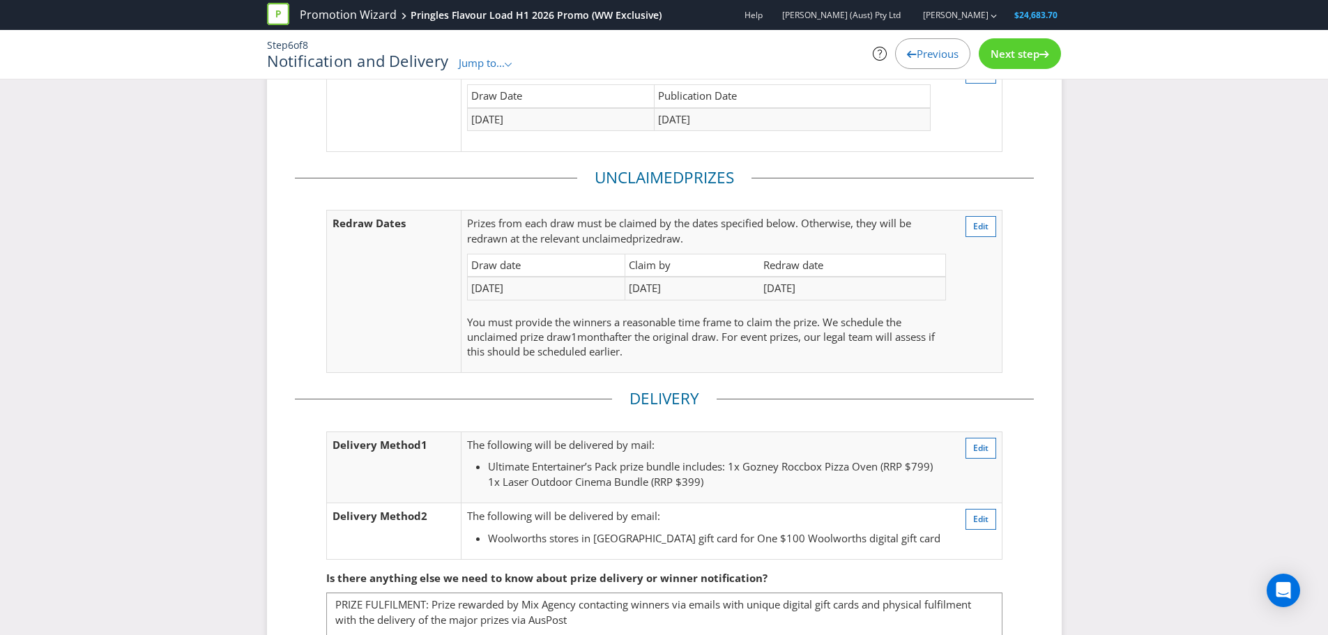
click at [1018, 65] on div "Next step" at bounding box center [1020, 53] width 82 height 31
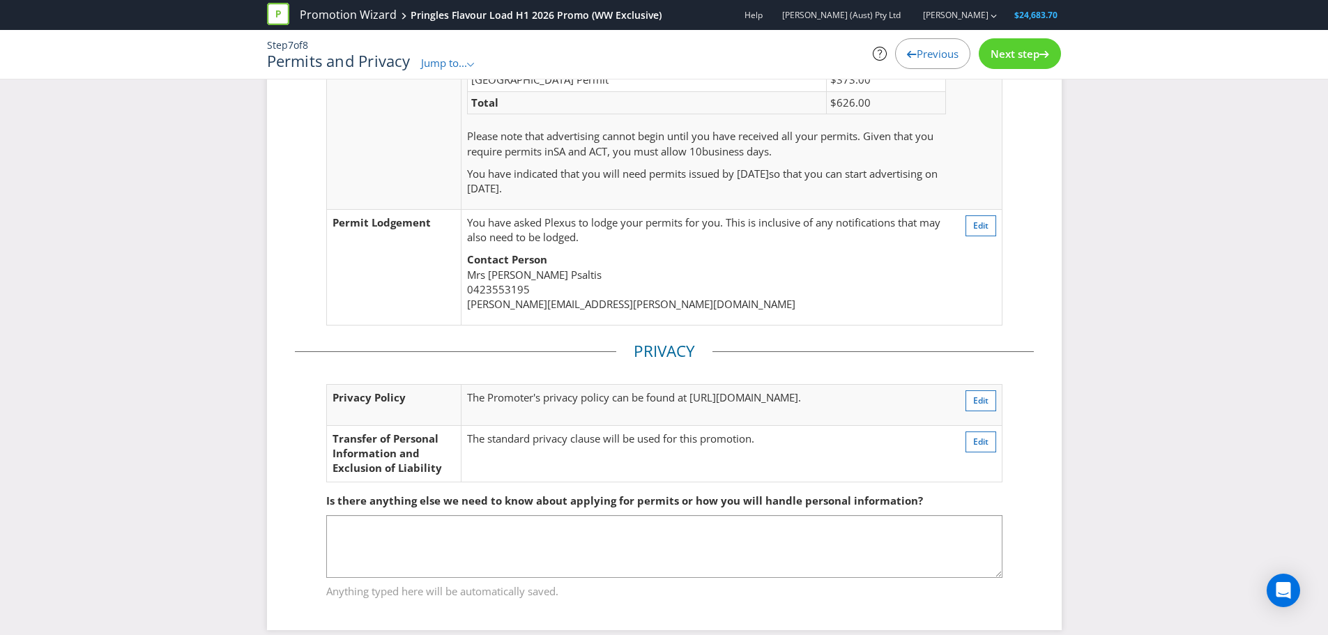
click at [1018, 65] on div "Next step" at bounding box center [1020, 53] width 82 height 31
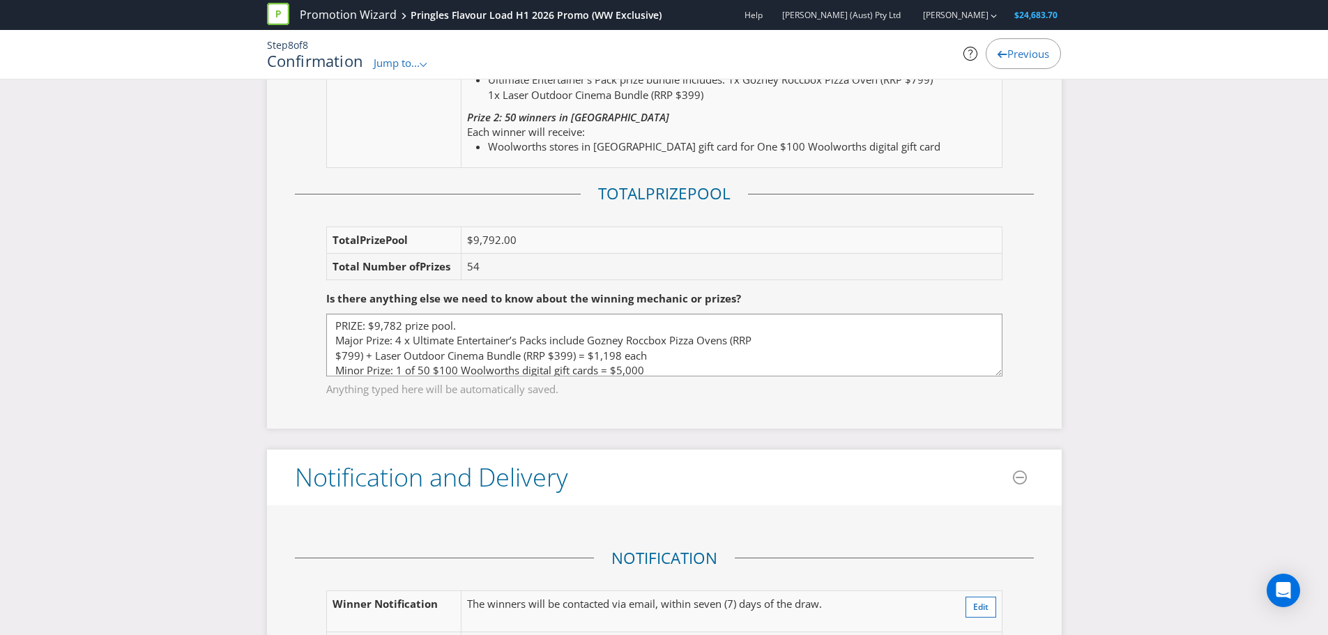
scroll to position [2194, 0]
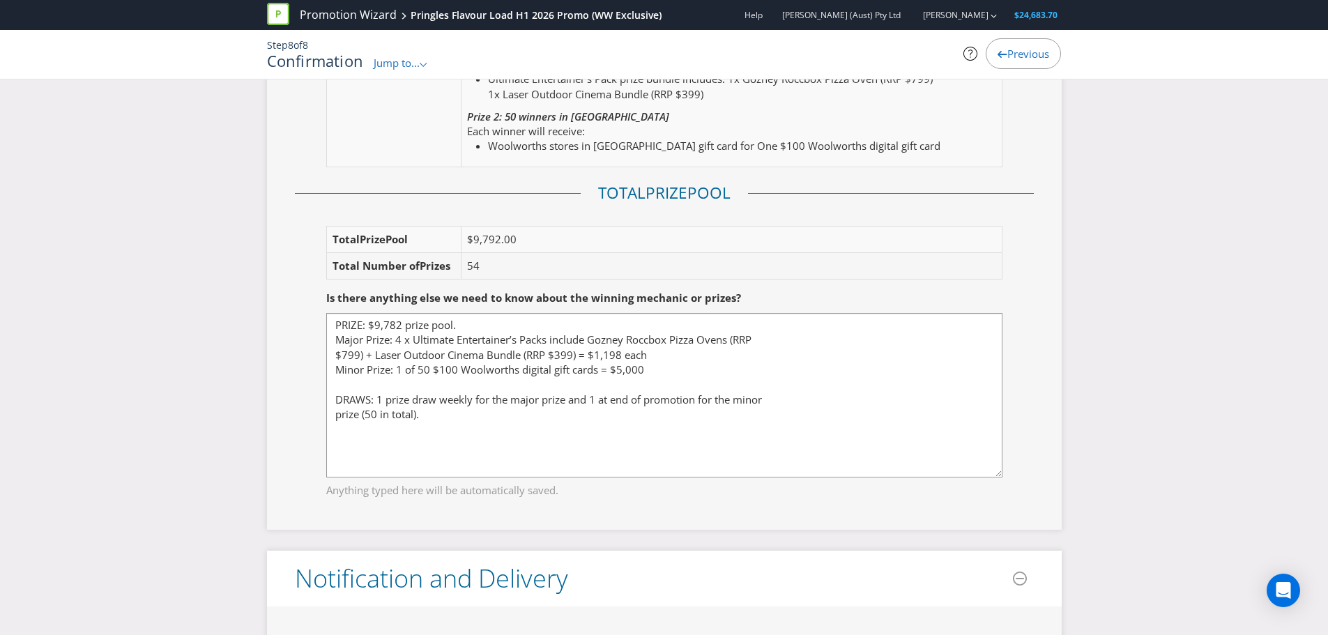
drag, startPoint x: 997, startPoint y: 371, endPoint x: 996, endPoint y: 473, distance: 101.8
click at [996, 473] on textarea "PRIZE: $9,782 prize pool. Major Prize: 4 x Ultimate Entertainer’s Packs include…" at bounding box center [664, 395] width 676 height 165
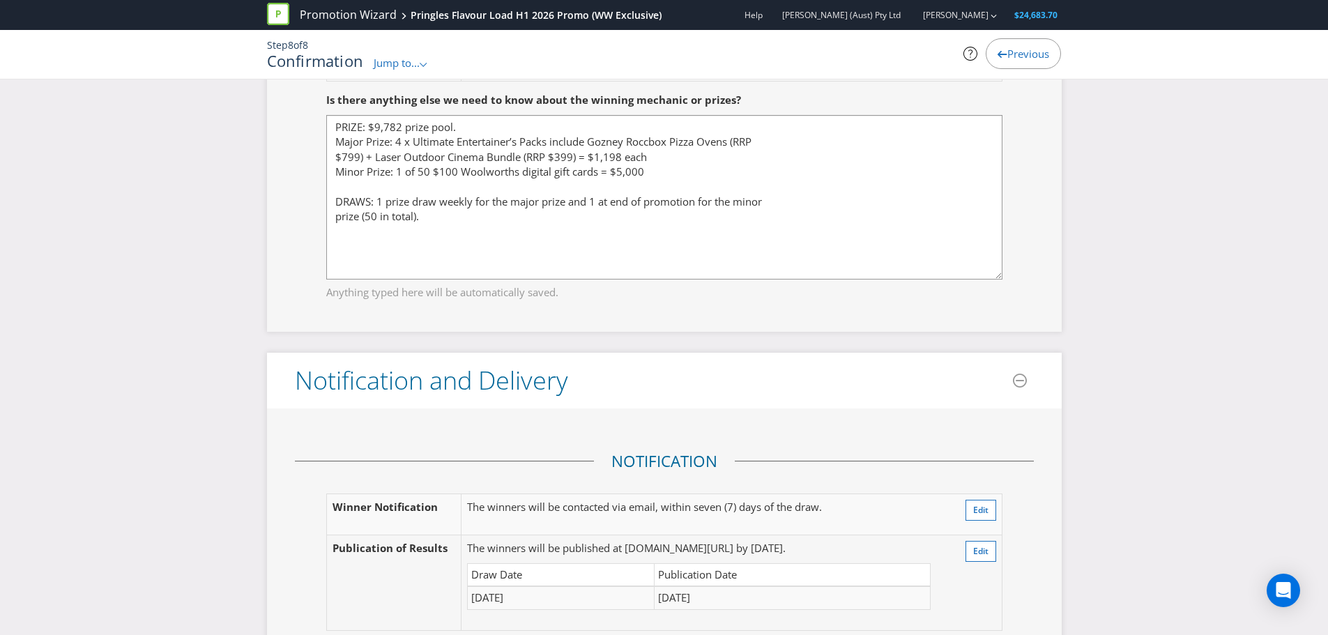
scroll to position [2388, 0]
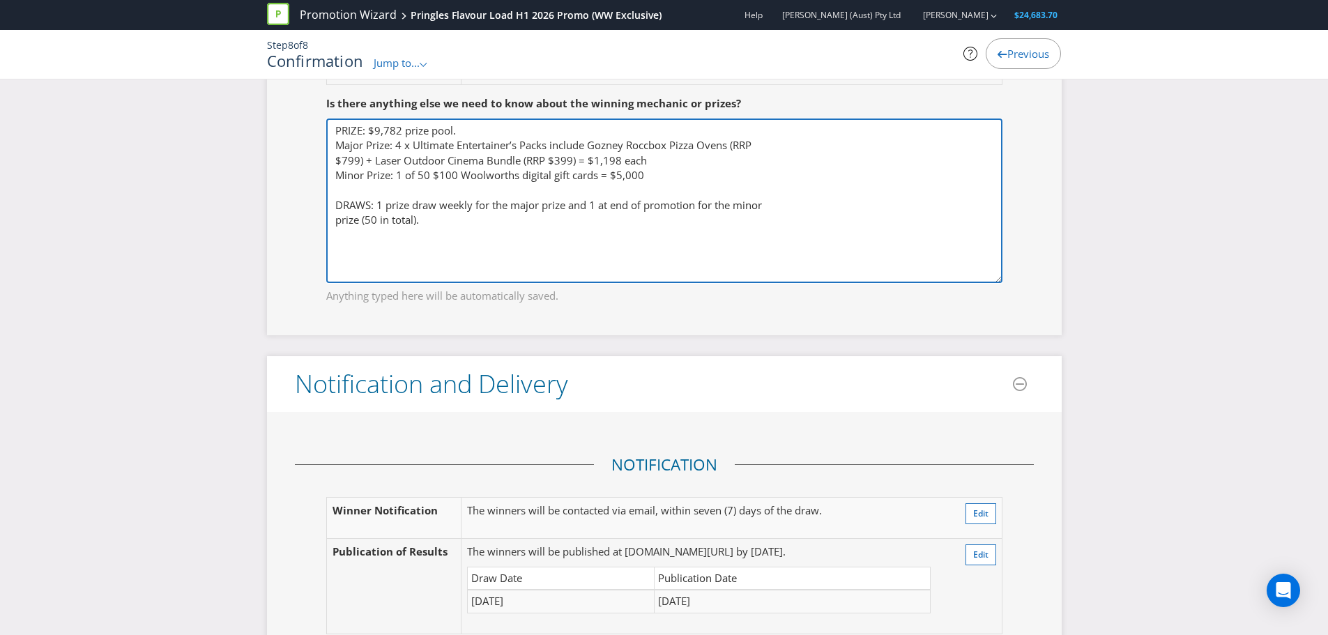
drag, startPoint x: 435, startPoint y: 220, endPoint x: 303, endPoint y: 192, distance: 135.4
click at [303, 192] on fieldset "Is there anything else we need to know about the winning mechanic or prizes? PR…" at bounding box center [664, 190] width 739 height 245
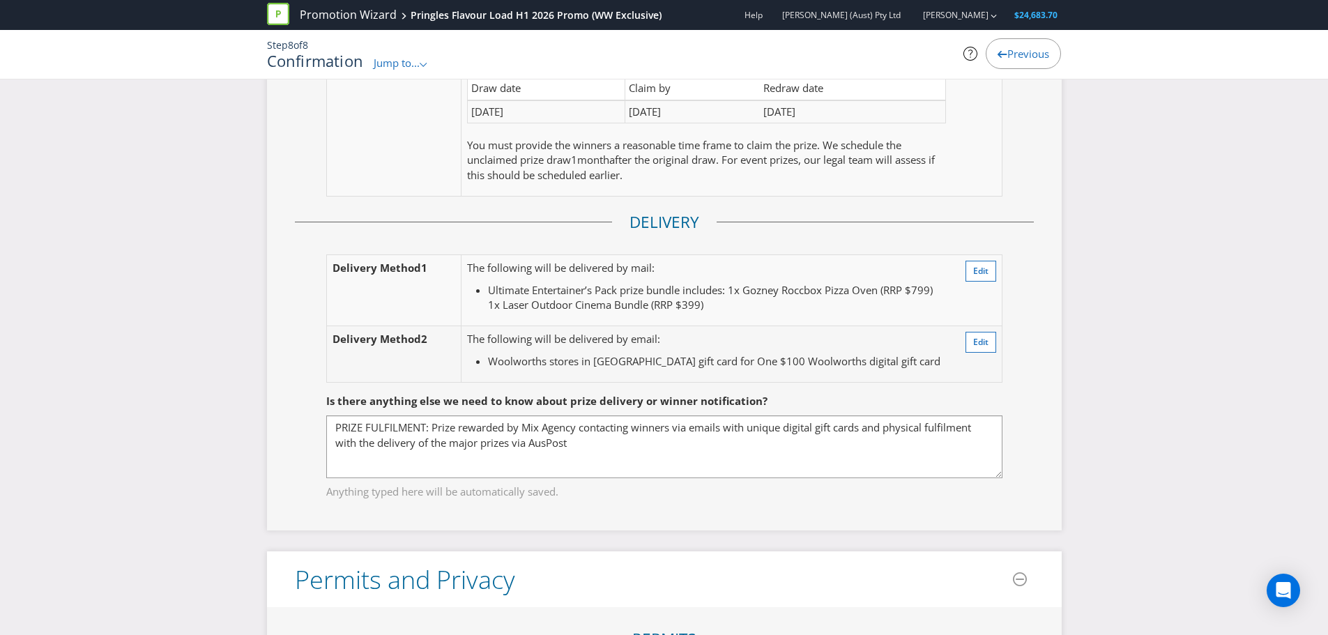
scroll to position [3072, 0]
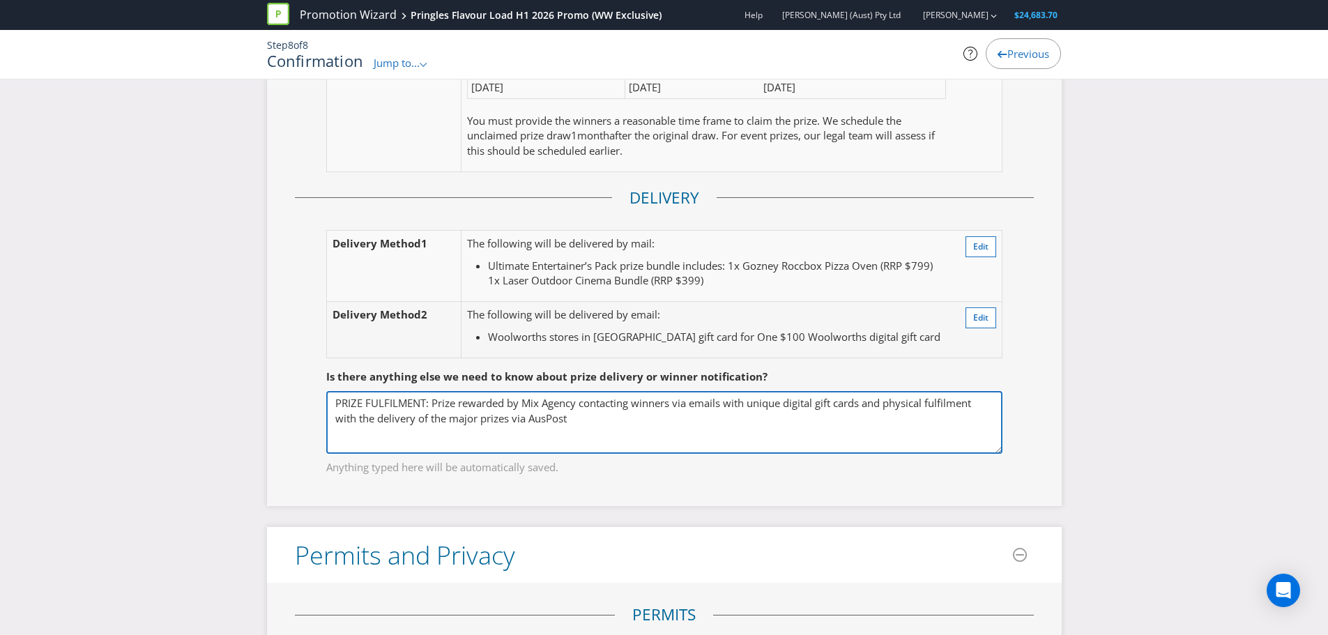
click at [573, 423] on textarea "PRIZE FULFILMENT: Prize rewarded by Mix Agency contacting winners via emails wi…" at bounding box center [664, 422] width 676 height 63
paste textarea "DRAWS: 1 prize draw weekly for the major prize and 1 at end of promotion for th…"
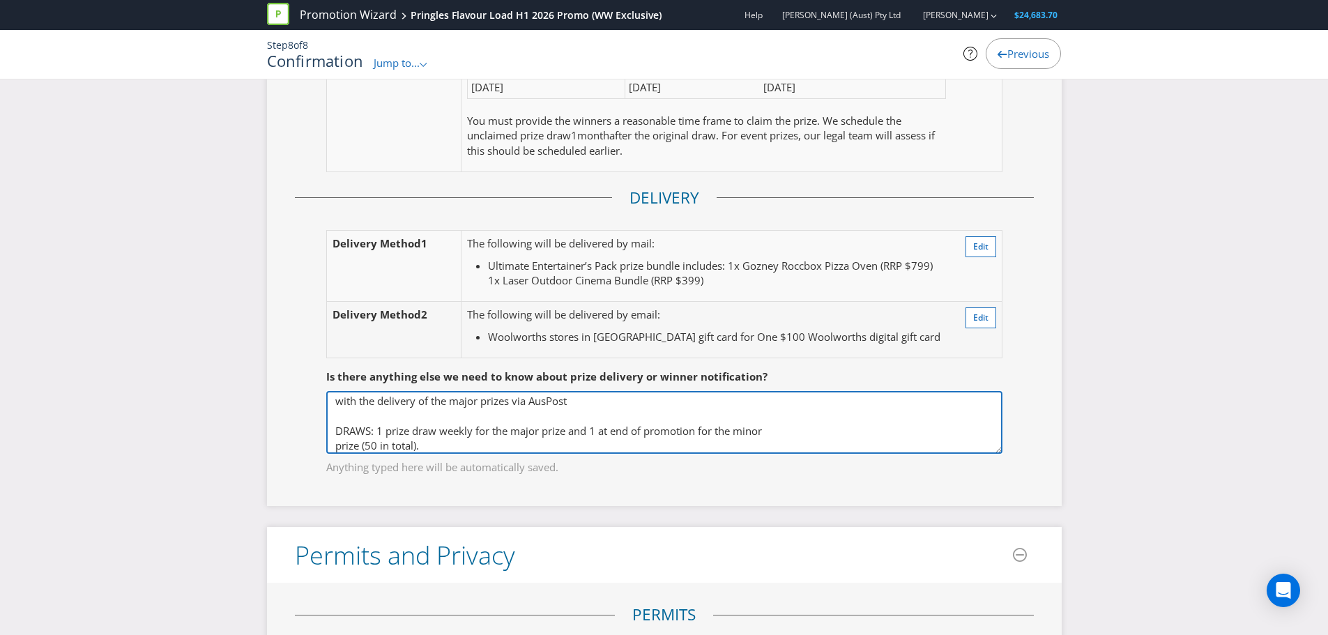
click at [573, 423] on textarea "PRIZE FULFILMENT: Prize rewarded by Mix Agency contacting winners via emails wi…" at bounding box center [664, 422] width 676 height 63
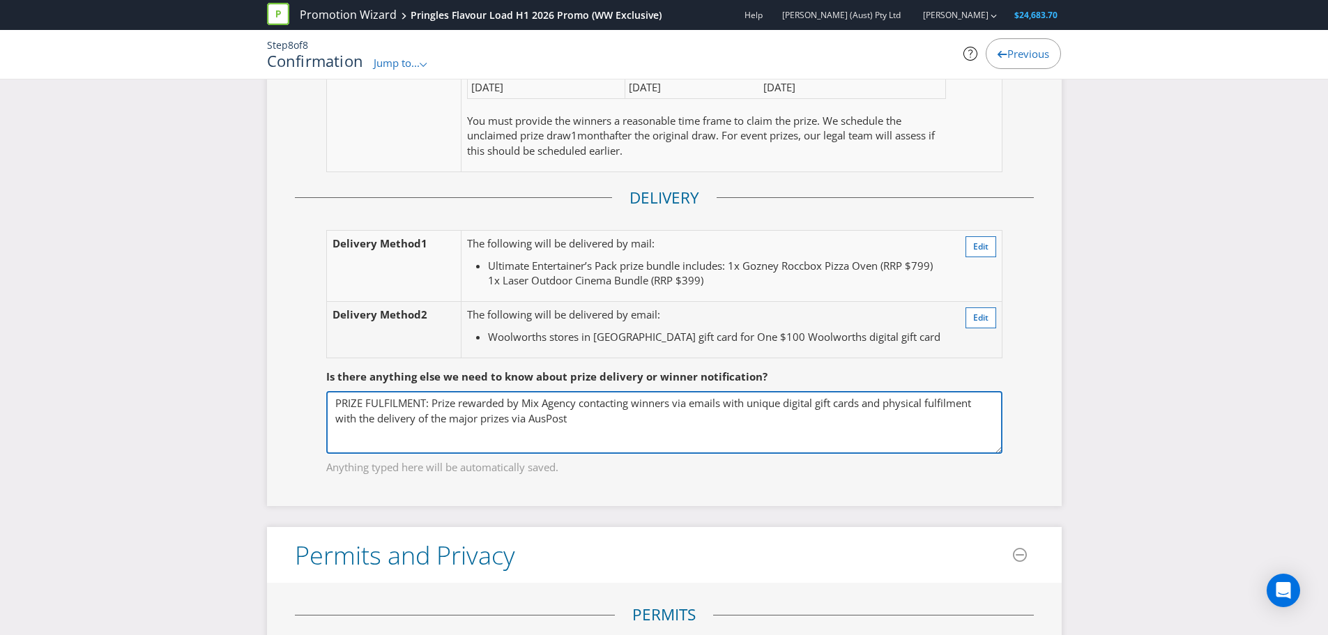
scroll to position [0, 0]
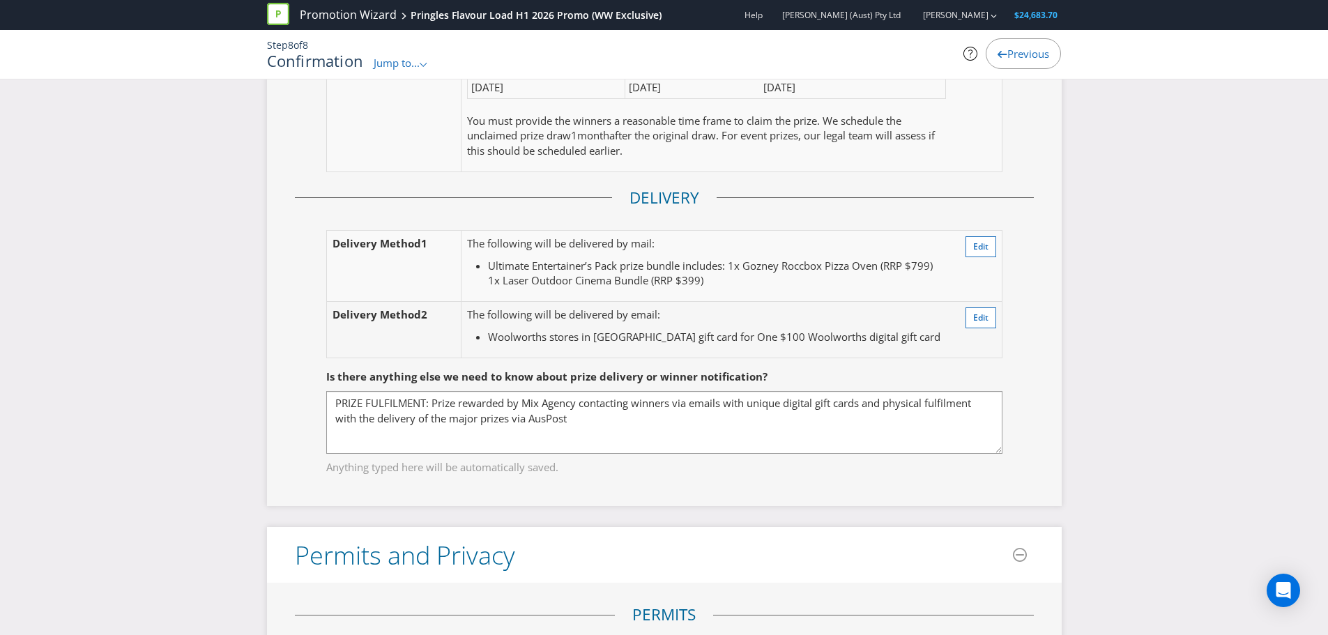
click at [322, 402] on fieldset "Is there anything else we need to know about prize delivery or winner notificat…" at bounding box center [664, 414] width 739 height 144
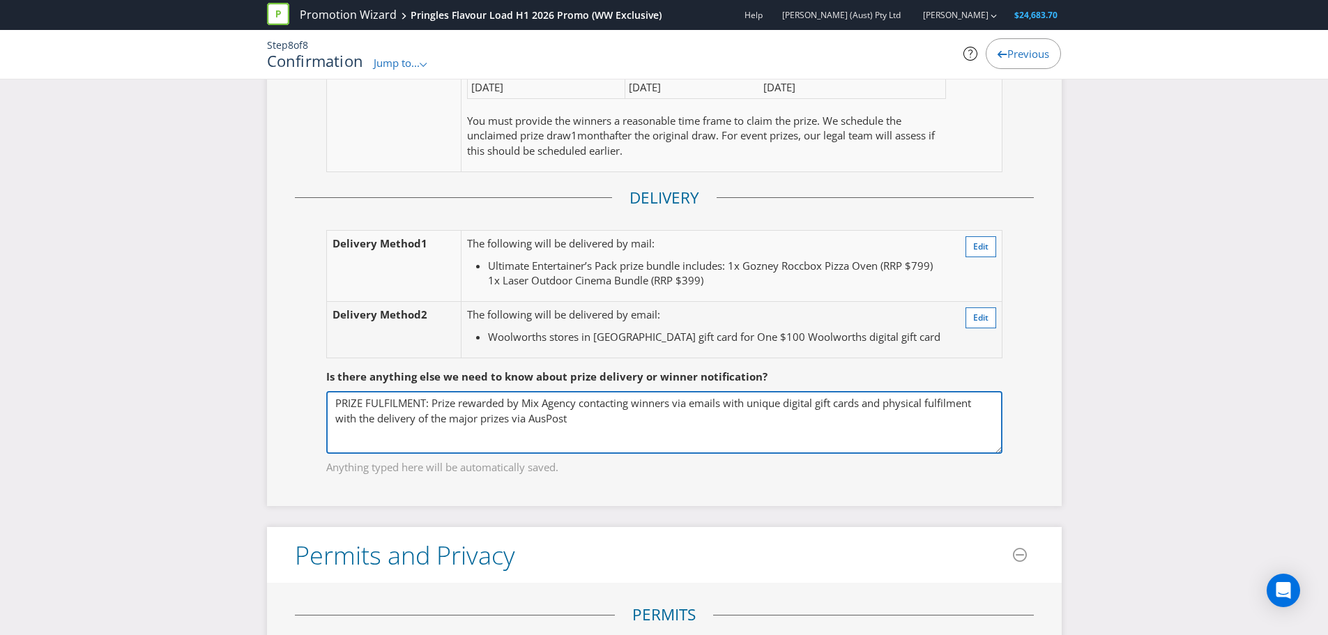
click at [345, 400] on textarea "PRIZE FULFILMENT: Prize rewarded by Mix Agency contacting winners via emails wi…" at bounding box center [664, 422] width 676 height 63
click at [337, 400] on textarea "PRIZE FULFILMENT: Prize rewarded by Mix Agency contacting winners via emails wi…" at bounding box center [664, 422] width 676 height 63
paste textarea "DRAWS: 1 prize draw weekly for the major prize and 1 at end of promotion for th…"
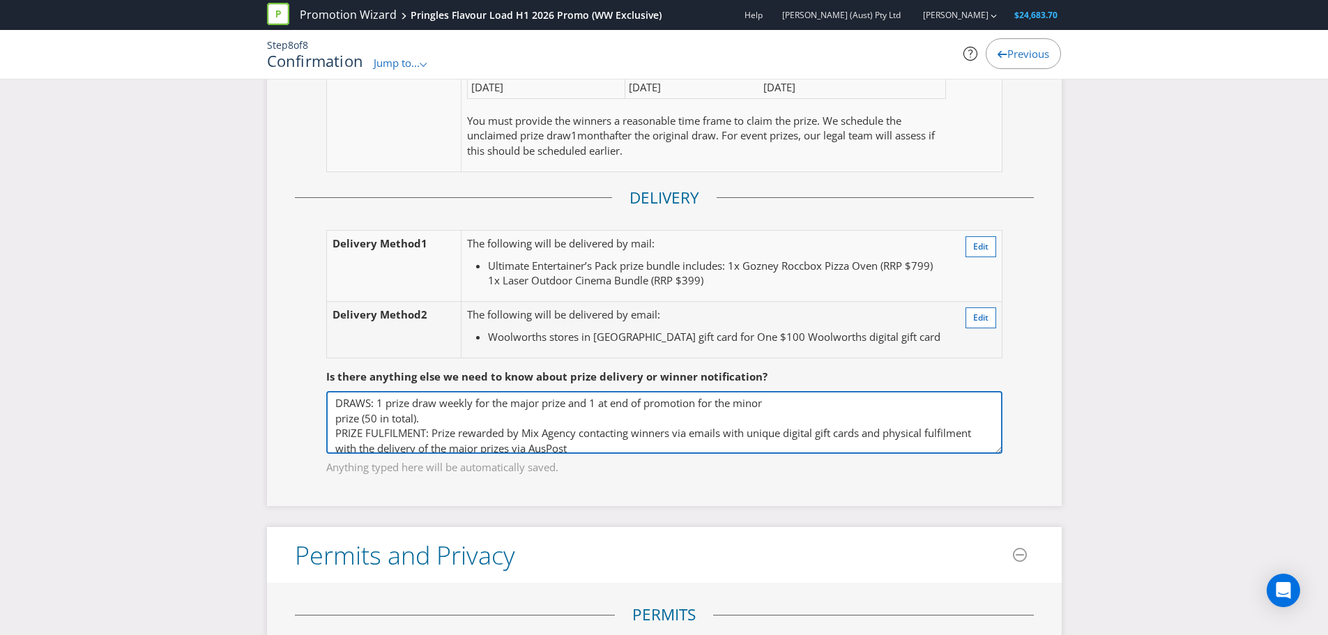
click at [377, 399] on textarea "PRIZE FULFILMENT: Prize rewarded by Mix Agency contacting winners via emails wi…" at bounding box center [664, 422] width 676 height 63
click at [445, 412] on textarea "PRIZE FULFILMENT: Prize rewarded by Mix Agency contacting winners via emails wi…" at bounding box center [664, 422] width 676 height 63
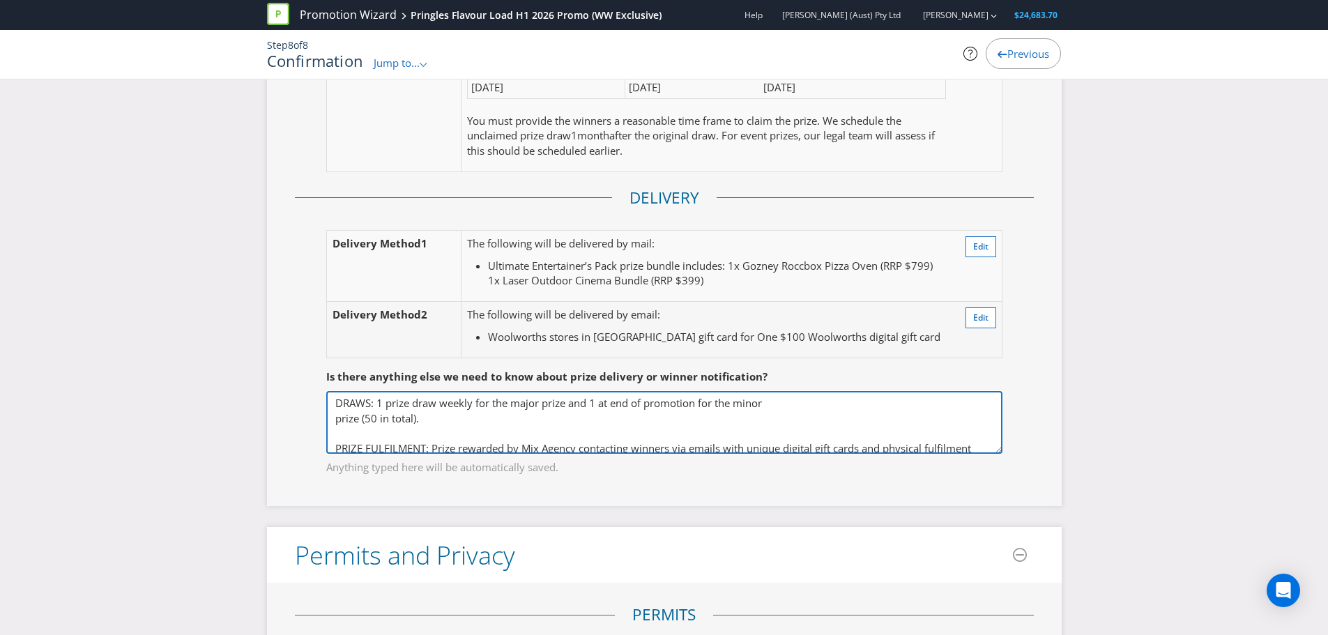
scroll to position [37, 0]
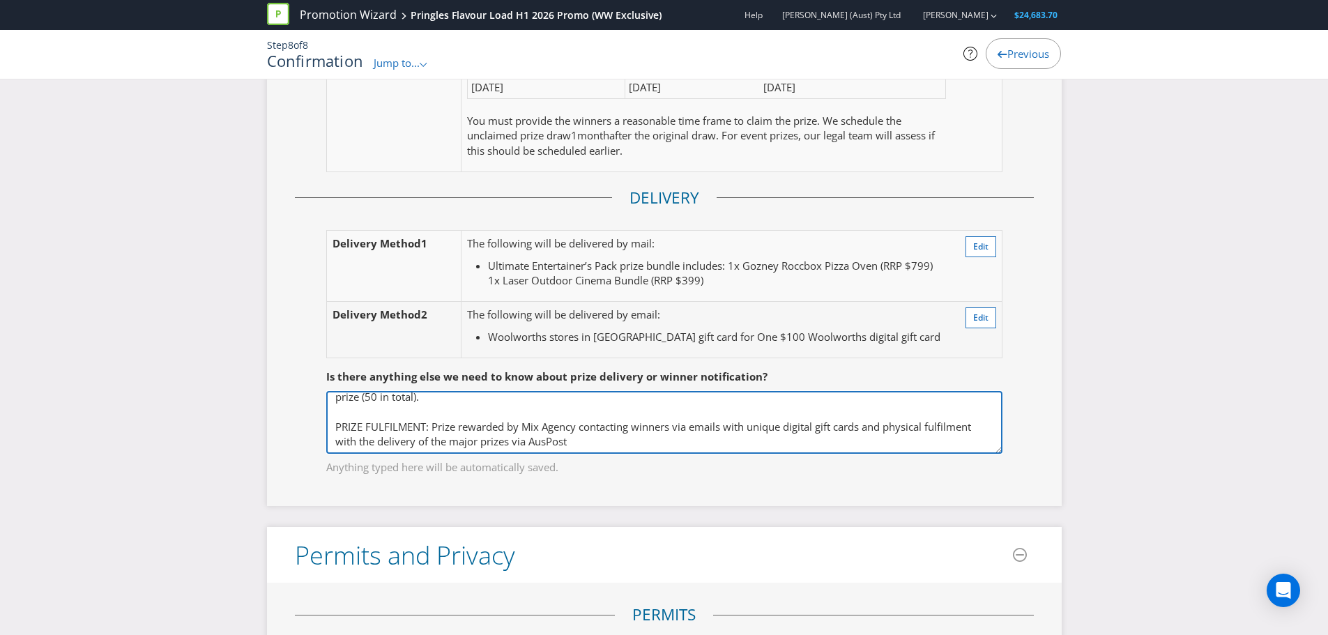
type textarea "DRAWS: 1 prize draw weekly for the major prize and 1 at end of promotion for th…"
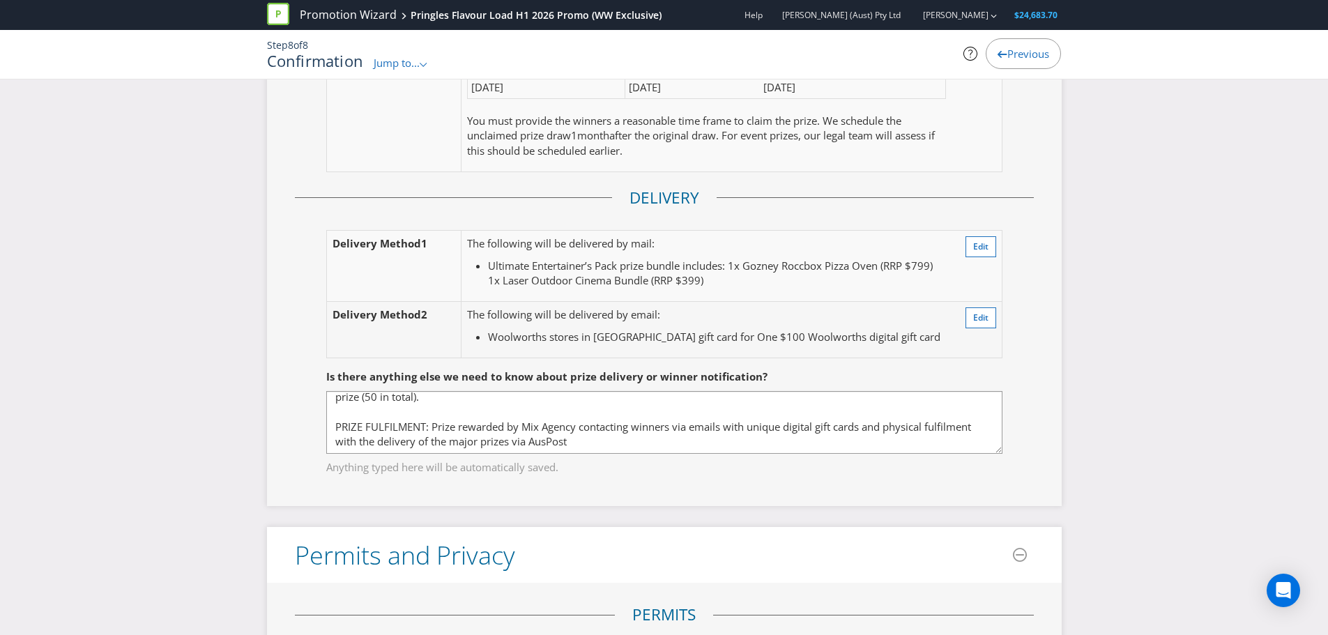
click at [220, 292] on div "Here's a summary of your promotion! Please check the details below to make sure…" at bounding box center [664, 40] width 1328 height 6037
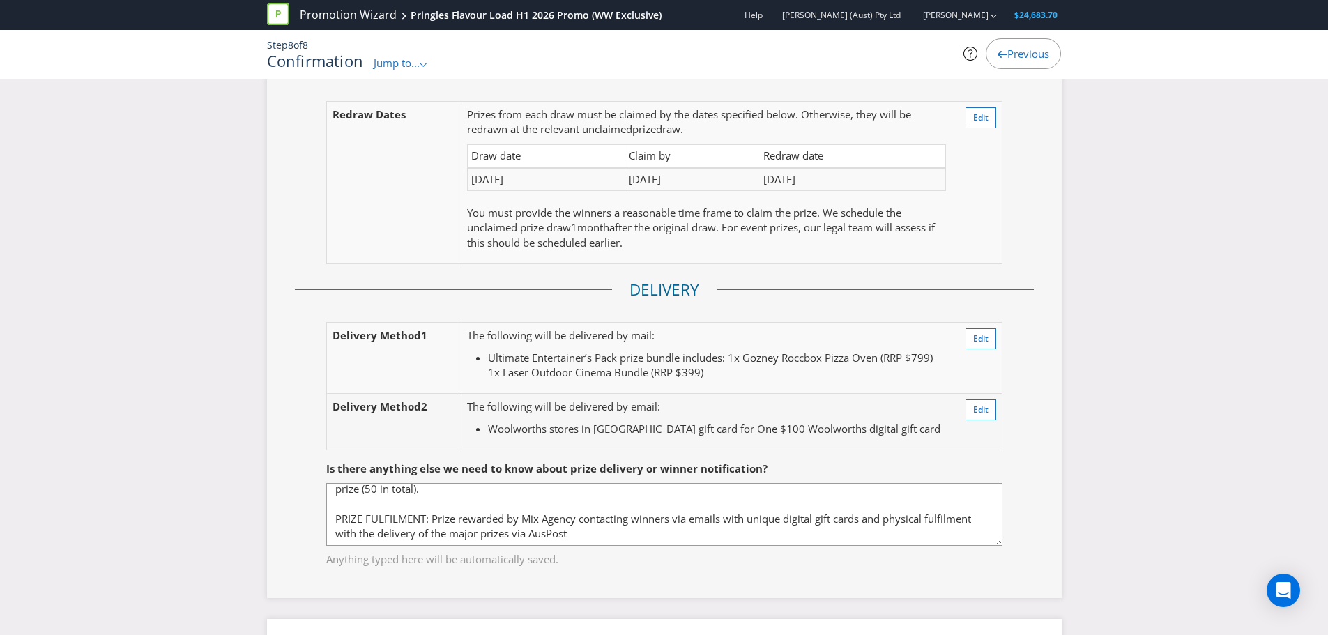
scroll to position [3003, 0]
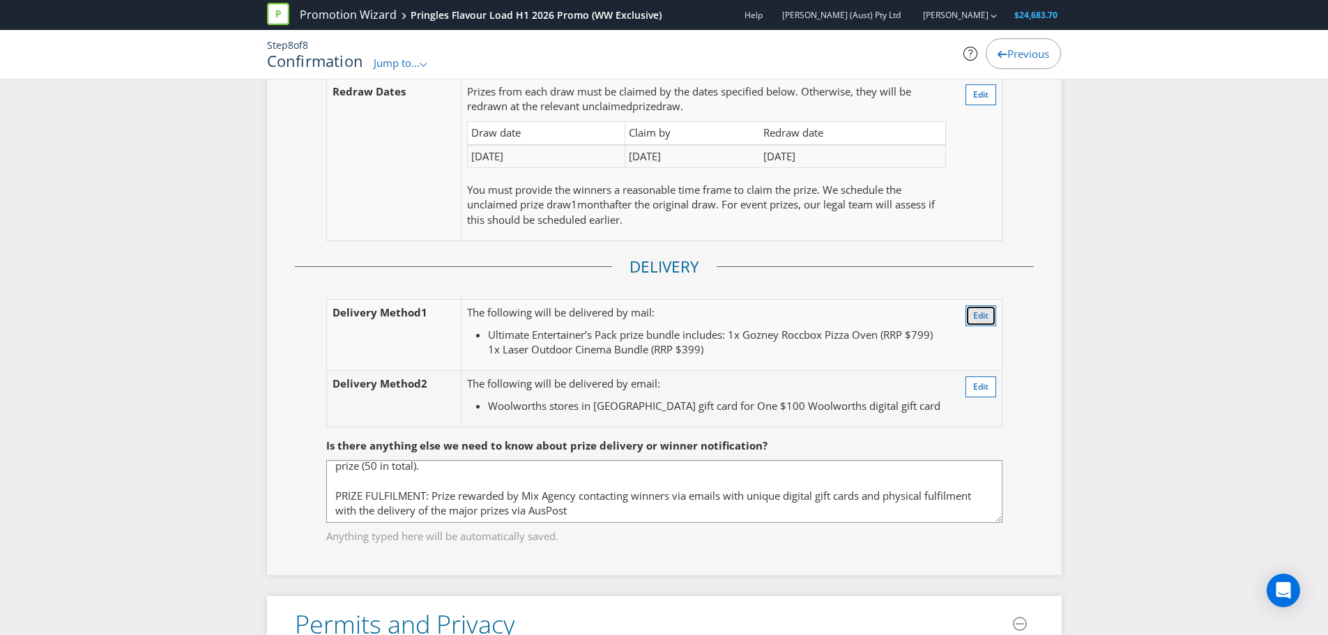
click at [980, 326] on button "Edit" at bounding box center [981, 315] width 31 height 21
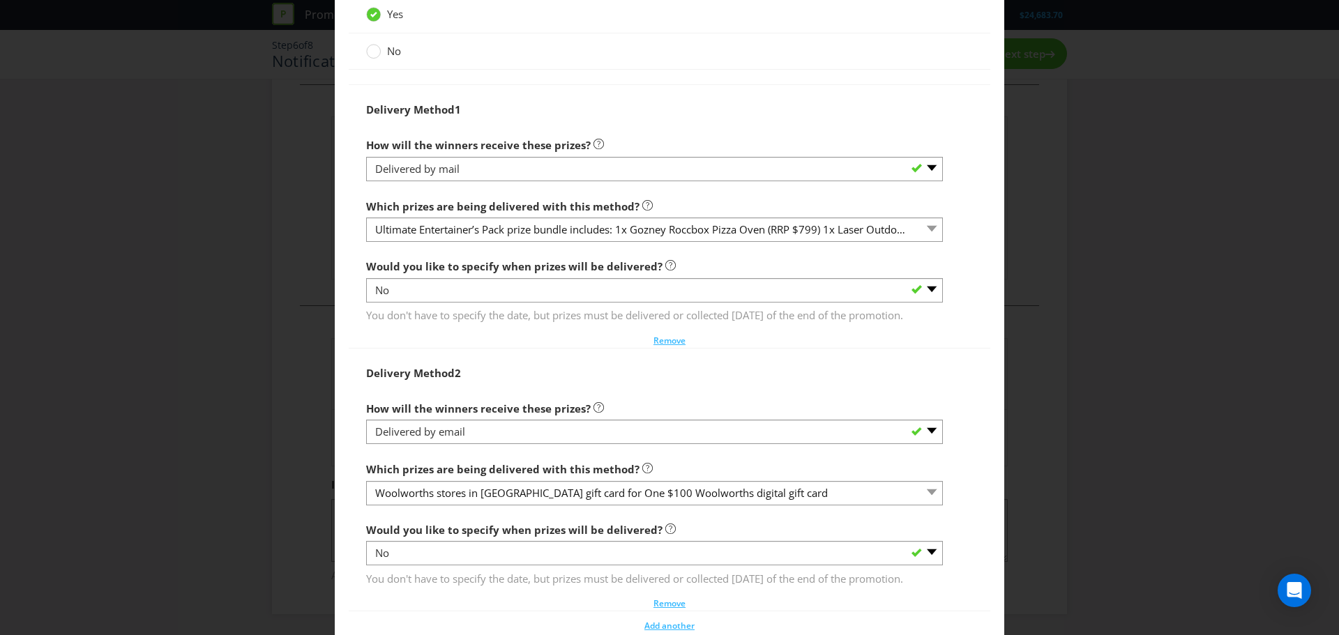
scroll to position [1549, 0]
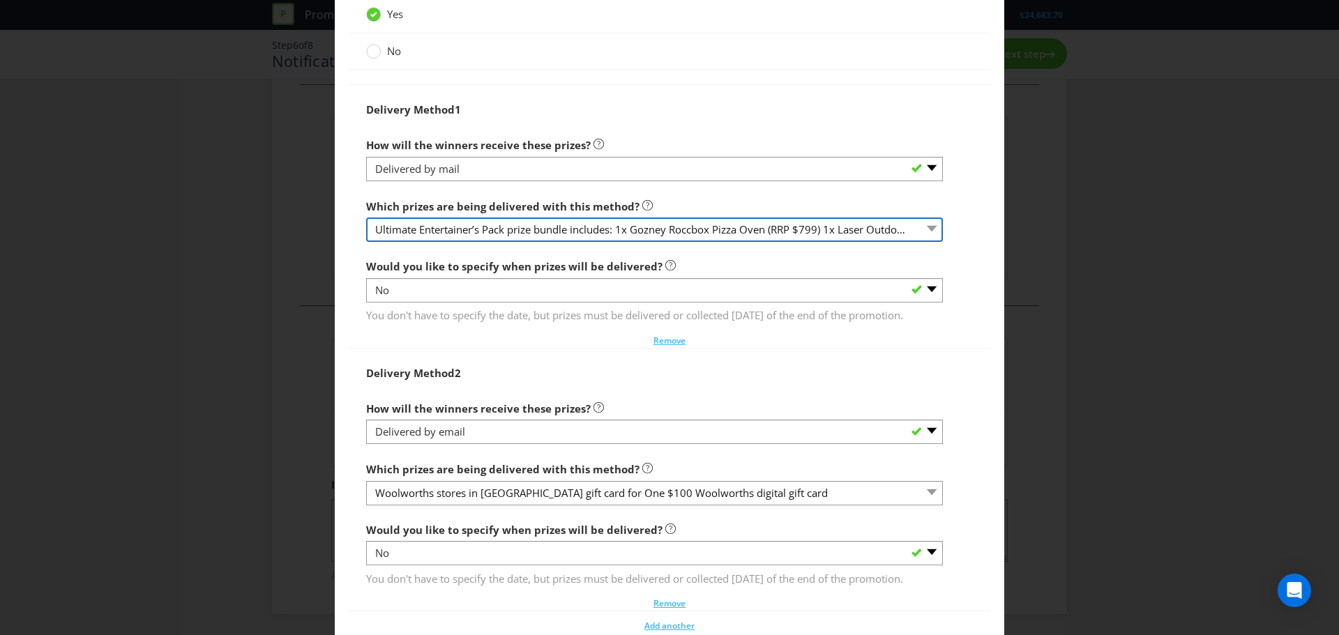
click at [662, 242] on select "Ultimate Entertainer’s Pack prize bundle includes: 1x Gozney Roccbox Pizza Oven…" at bounding box center [654, 230] width 577 height 24
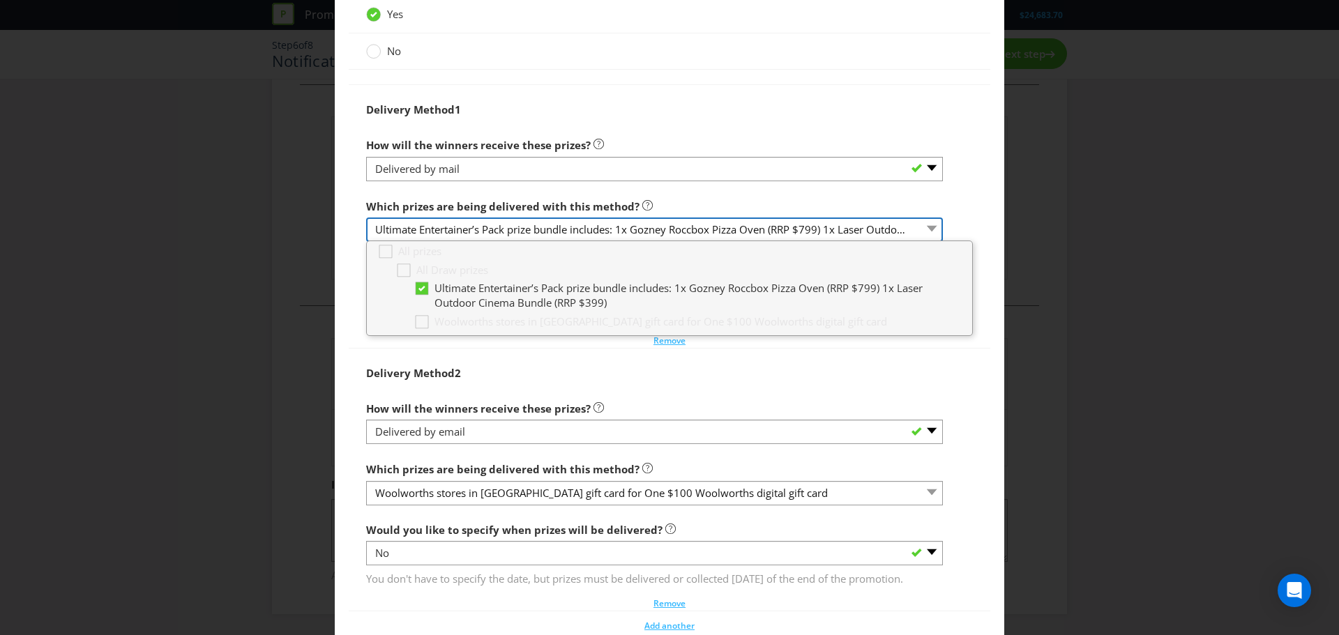
click at [556, 242] on select "Ultimate Entertainer’s Pack prize bundle includes: 1x Gozney Roccbox Pizza Oven…" at bounding box center [654, 230] width 577 height 24
click at [1002, 236] on div "Notification and Delivery Winner Notification You may be required to notify win…" at bounding box center [669, 317] width 1339 height 635
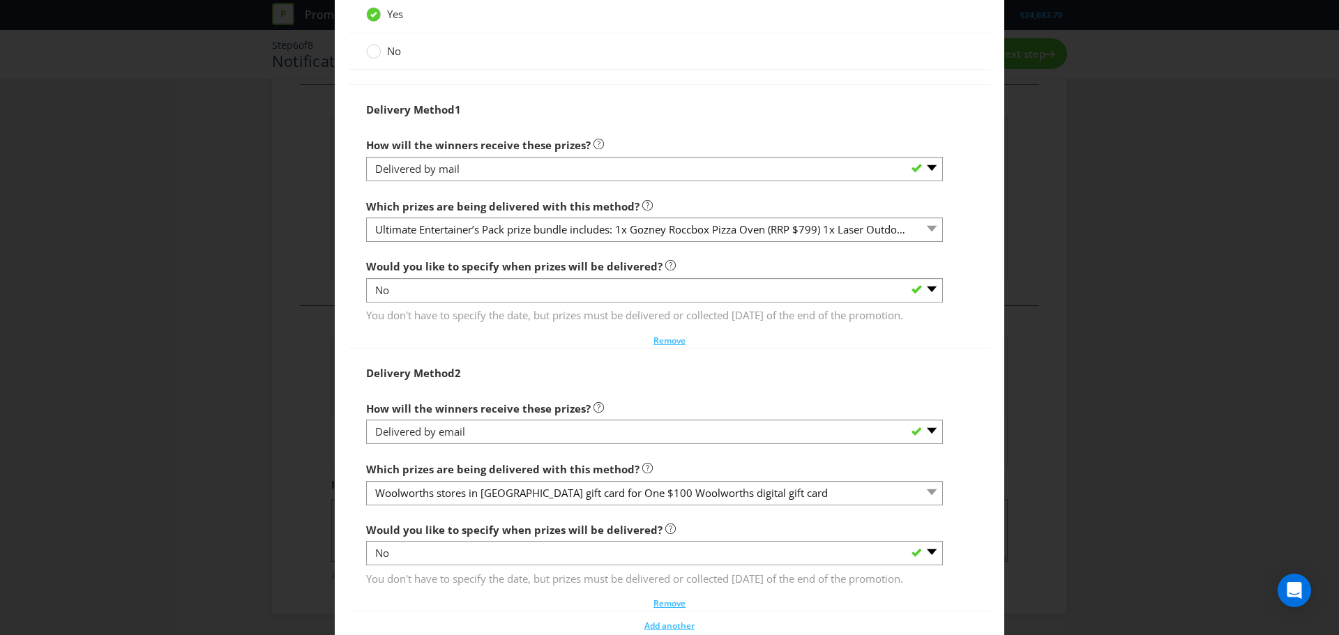
scroll to position [1708, 0]
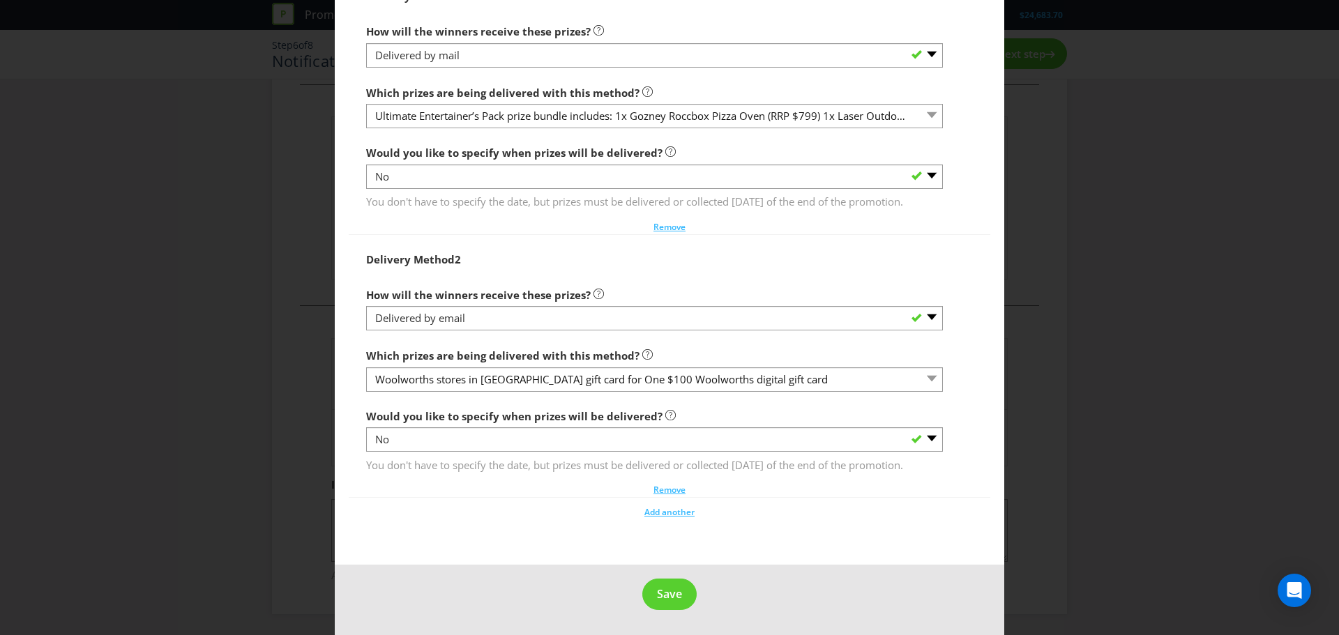
click at [1243, 360] on div "Notification and Delivery Winner Notification You may be required to notify win…" at bounding box center [669, 317] width 1339 height 635
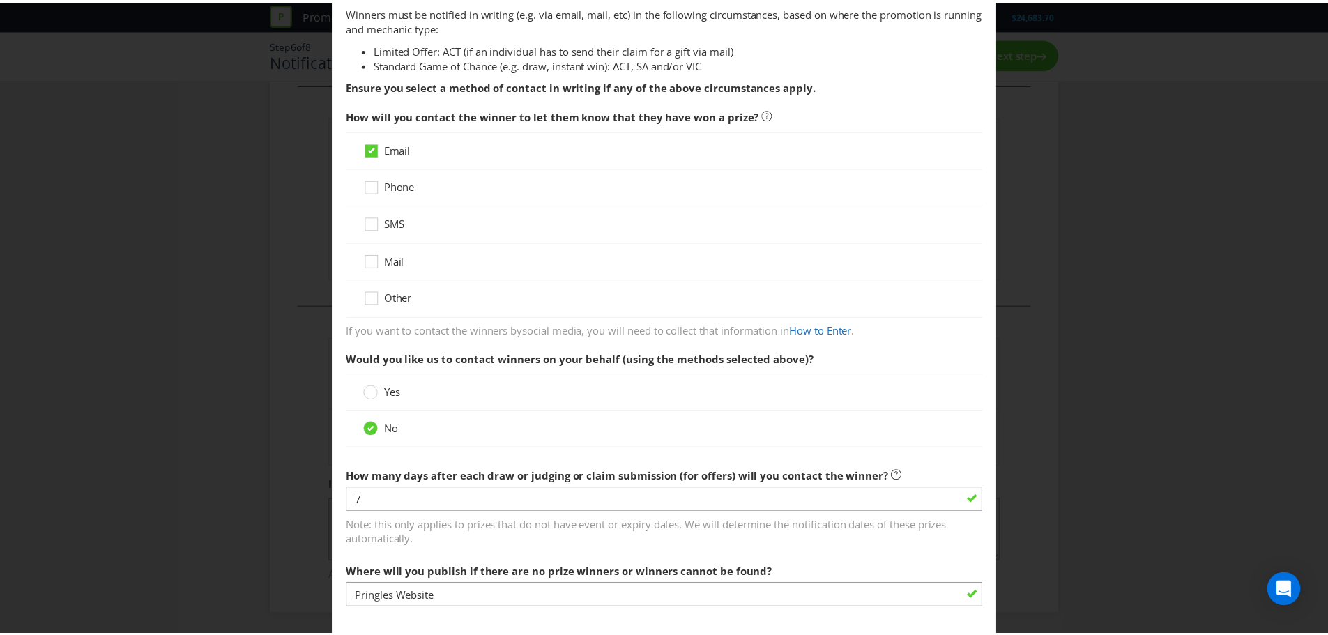
scroll to position [0, 0]
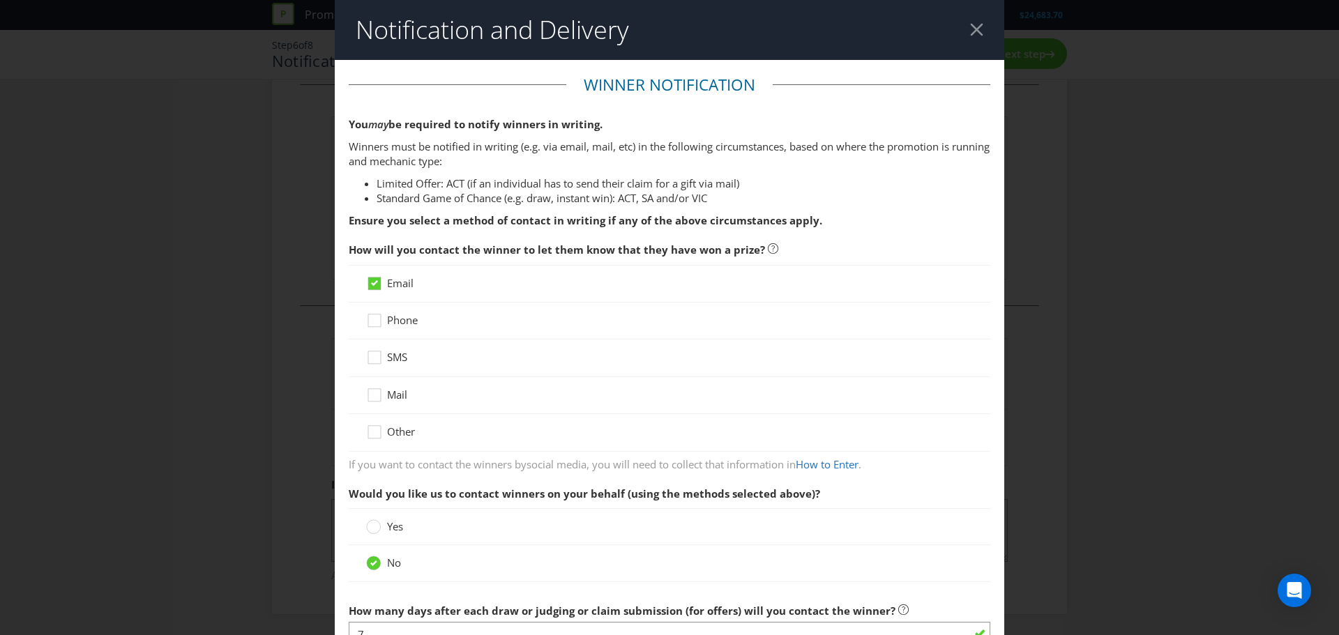
click at [970, 34] on div at bounding box center [976, 29] width 13 height 13
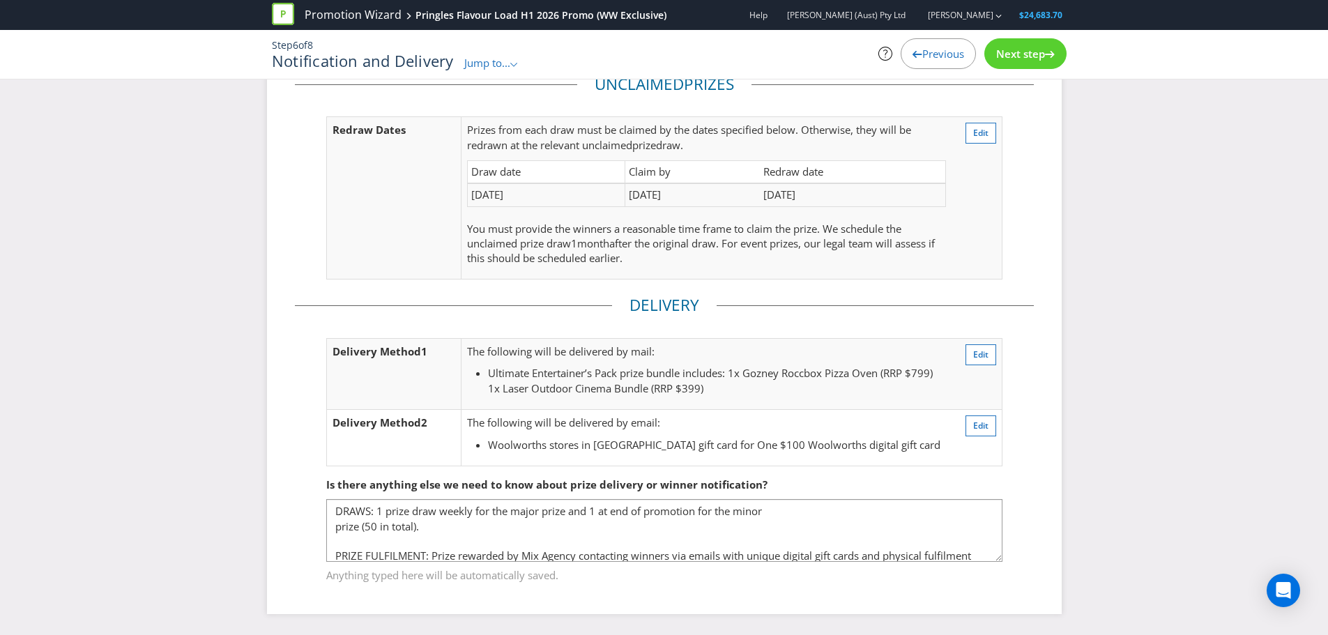
click at [1018, 49] on span "Next step" at bounding box center [1020, 54] width 49 height 14
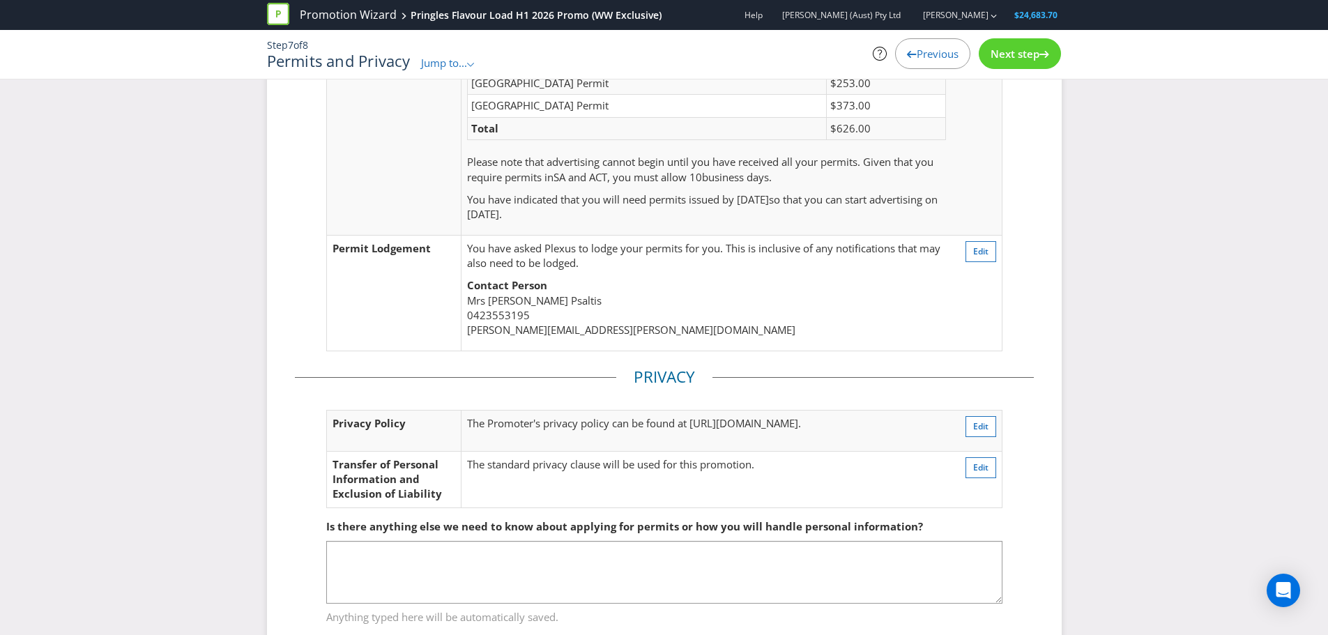
scroll to position [181, 0]
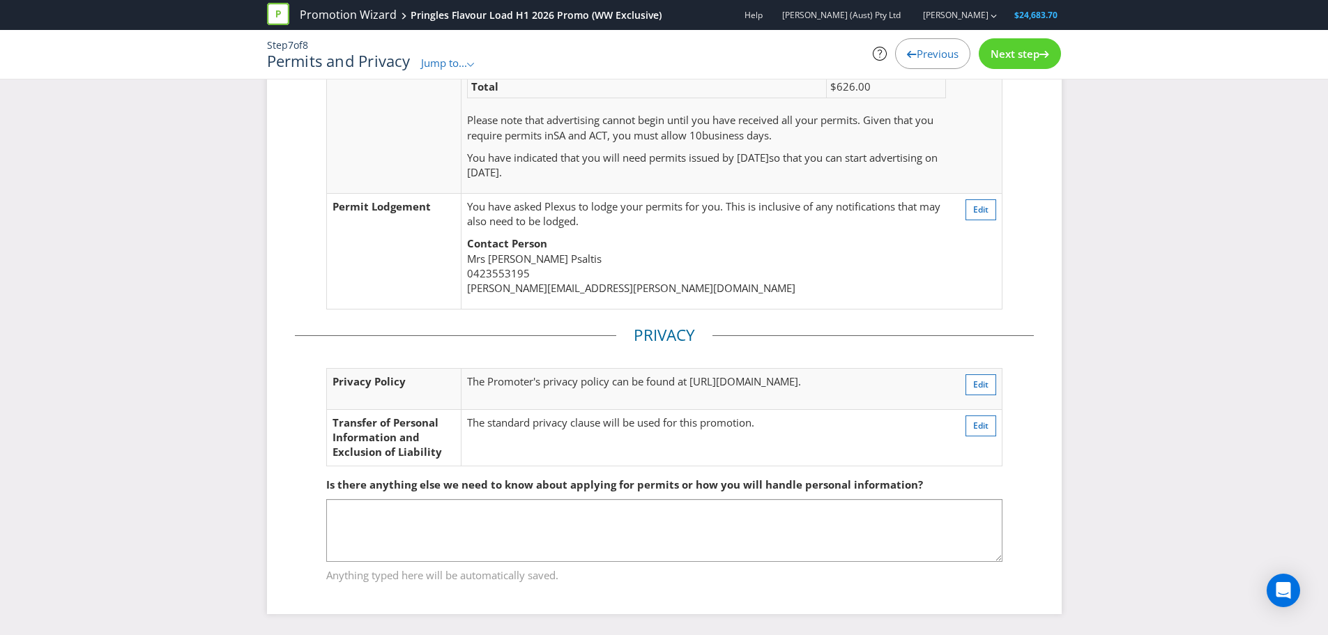
click at [1003, 65] on div "Next step" at bounding box center [1020, 53] width 82 height 31
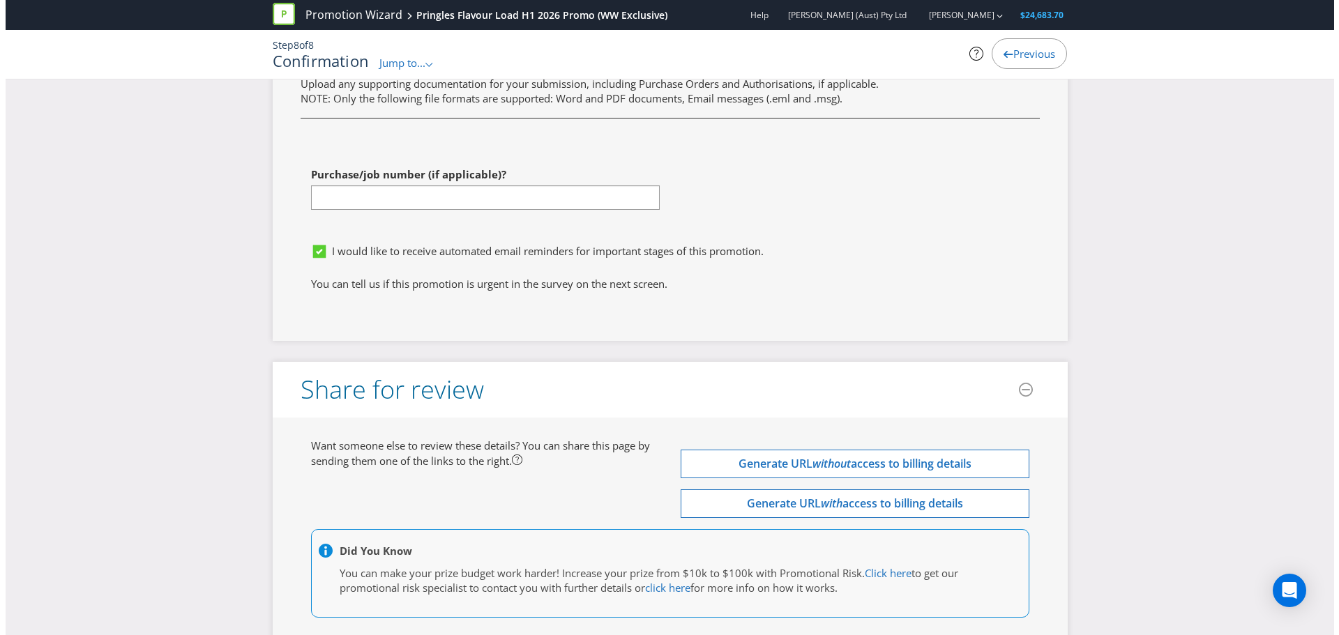
scroll to position [5395, 0]
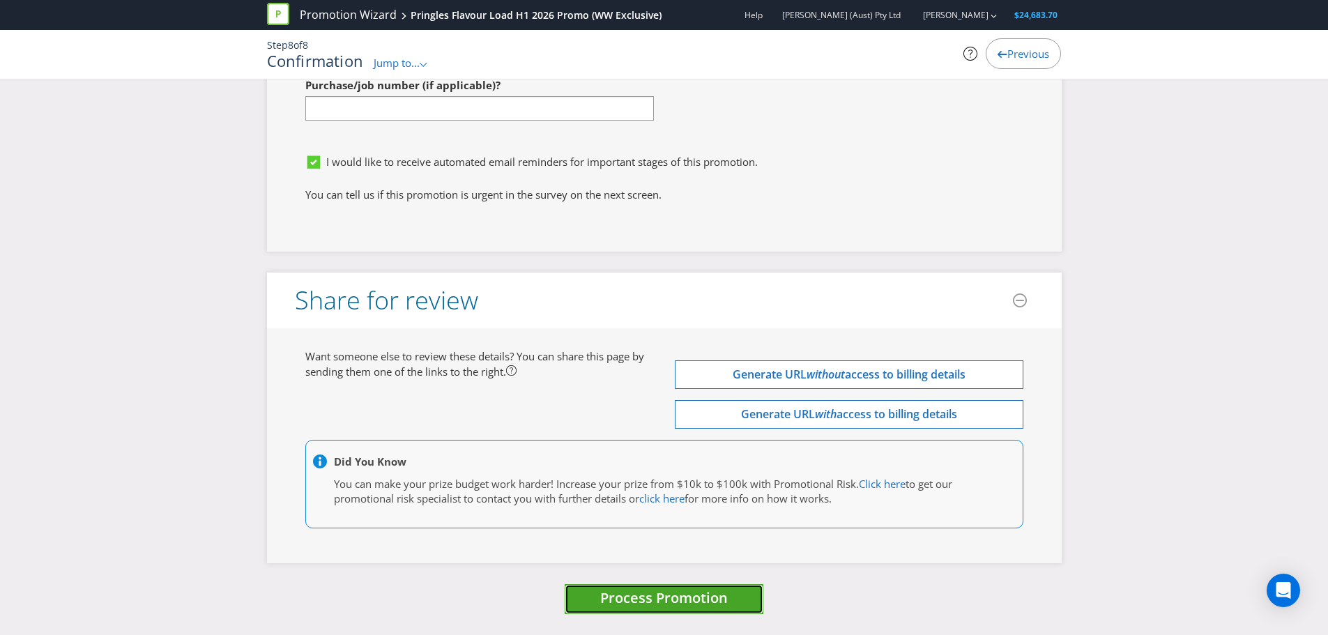
click at [676, 598] on span "Process Promotion" at bounding box center [664, 598] width 128 height 19
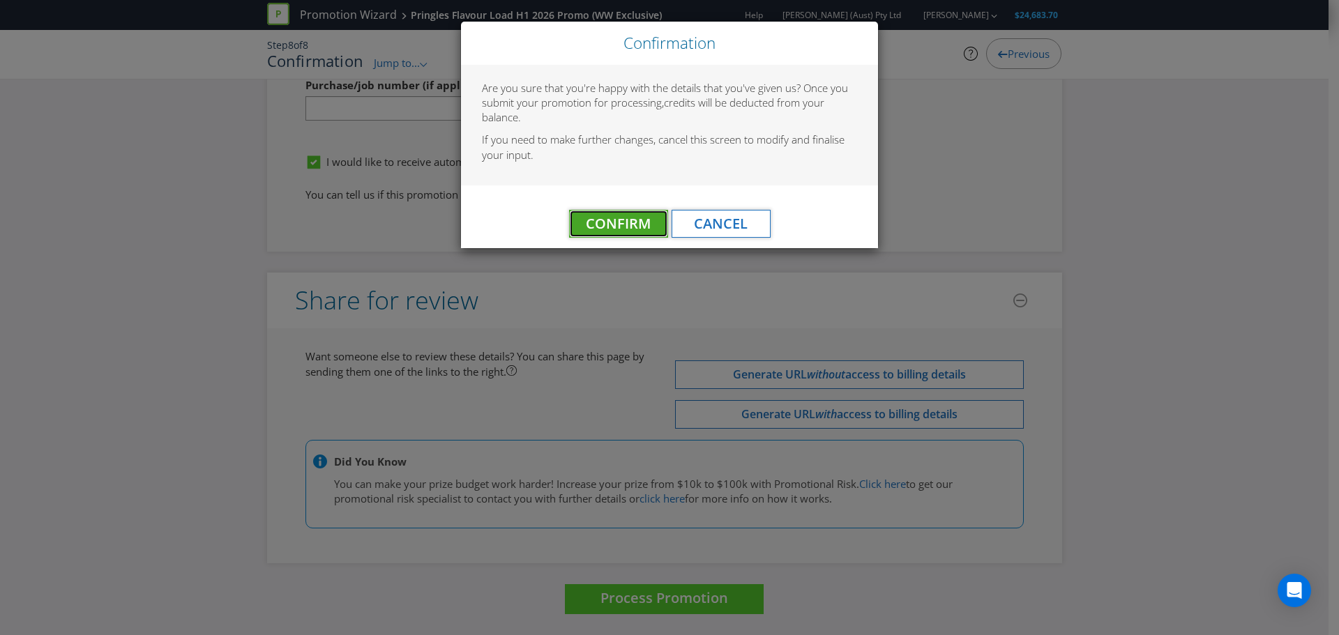
click at [621, 222] on span "Confirm" at bounding box center [618, 223] width 65 height 19
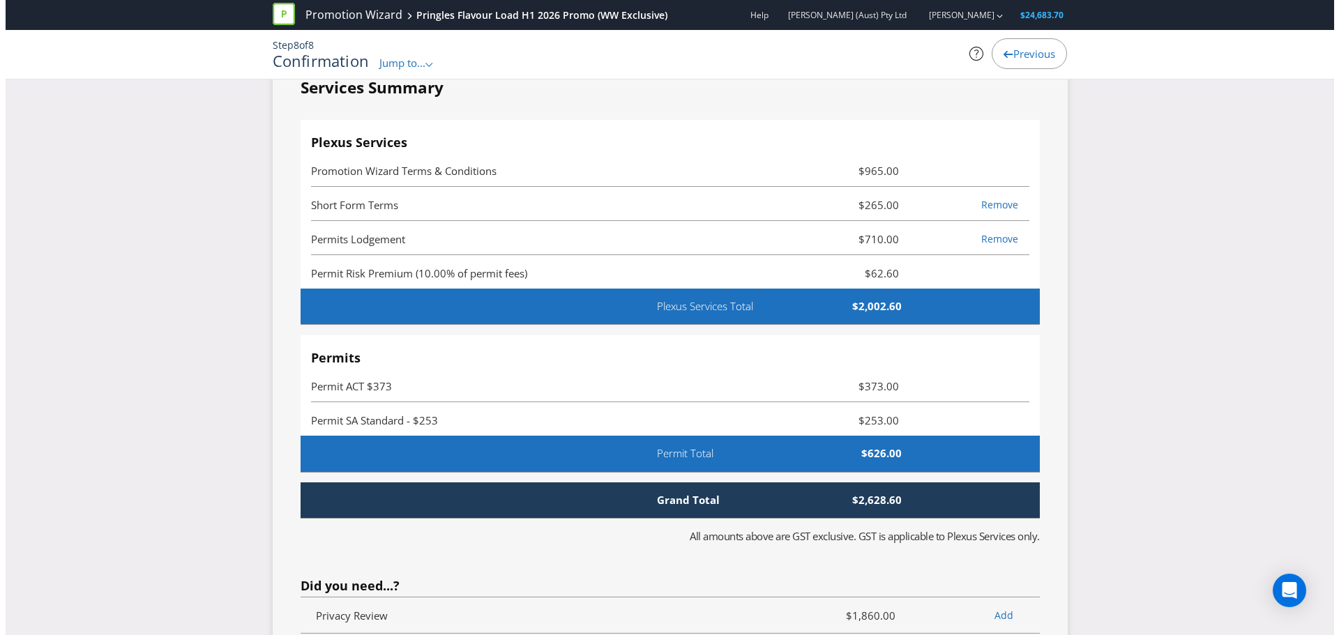
scroll to position [0, 0]
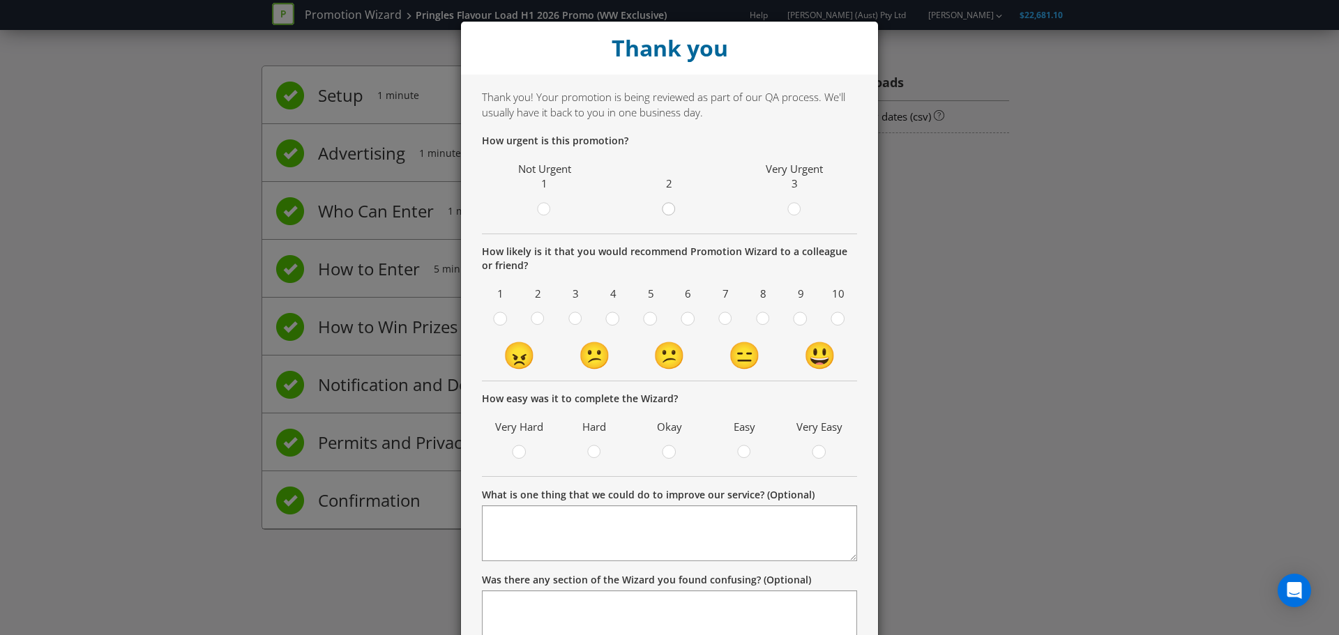
click at [665, 215] on circle at bounding box center [668, 209] width 13 height 13
click at [0, 0] on input "radio" at bounding box center [0, 0] width 0 height 0
click at [836, 318] on div at bounding box center [838, 314] width 7 height 7
click at [0, 0] on input "radio" at bounding box center [0, 0] width 0 height 0
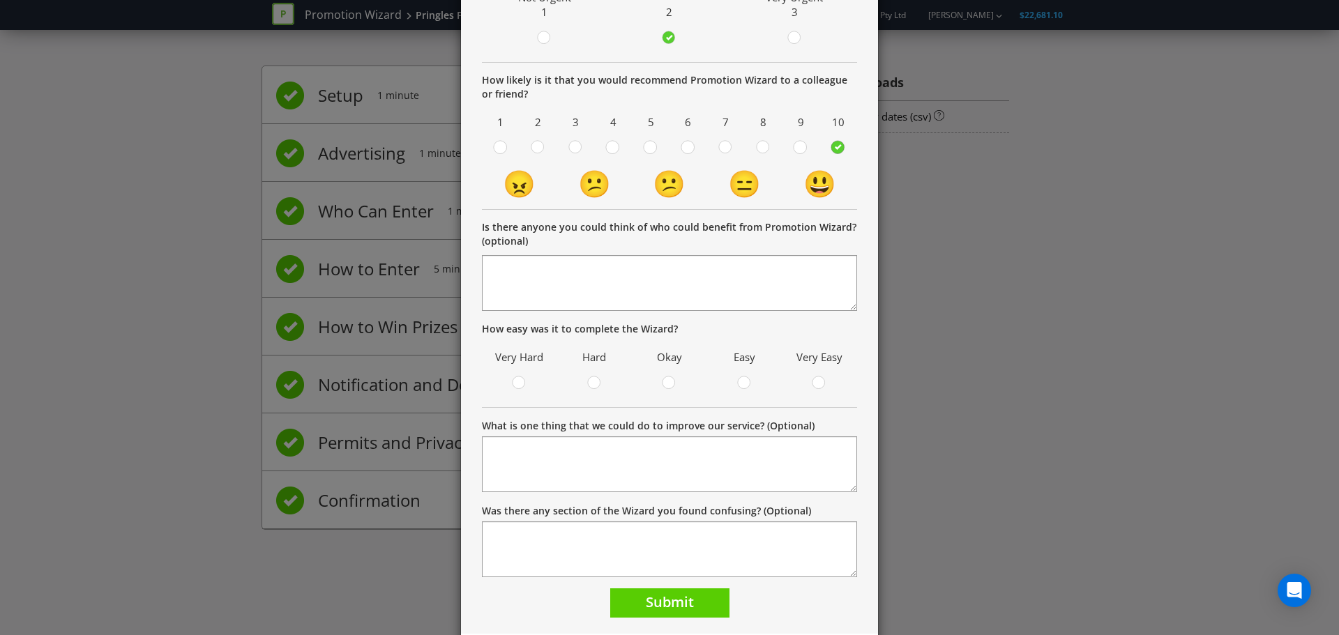
scroll to position [213, 0]
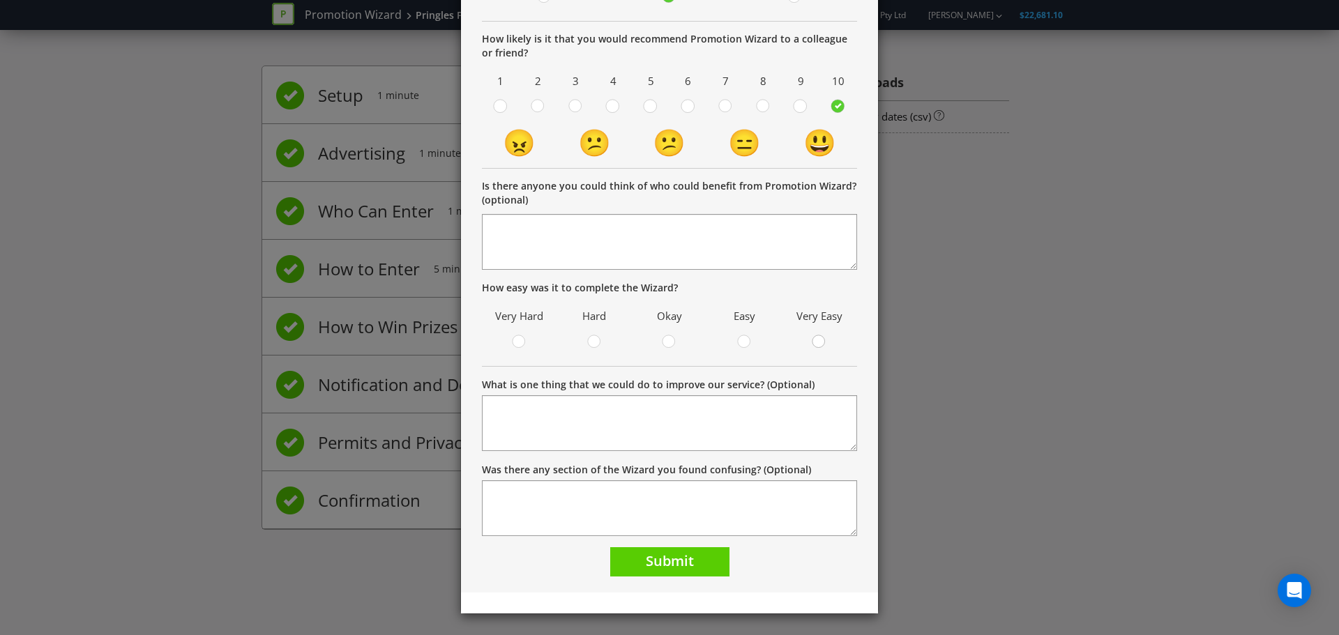
click at [814, 343] on circle at bounding box center [818, 341] width 13 height 13
click at [0, 0] on input "radio" at bounding box center [0, 0] width 0 height 0
click at [668, 565] on span "Submit" at bounding box center [670, 561] width 48 height 19
